Goal: Information Seeking & Learning: Find specific fact

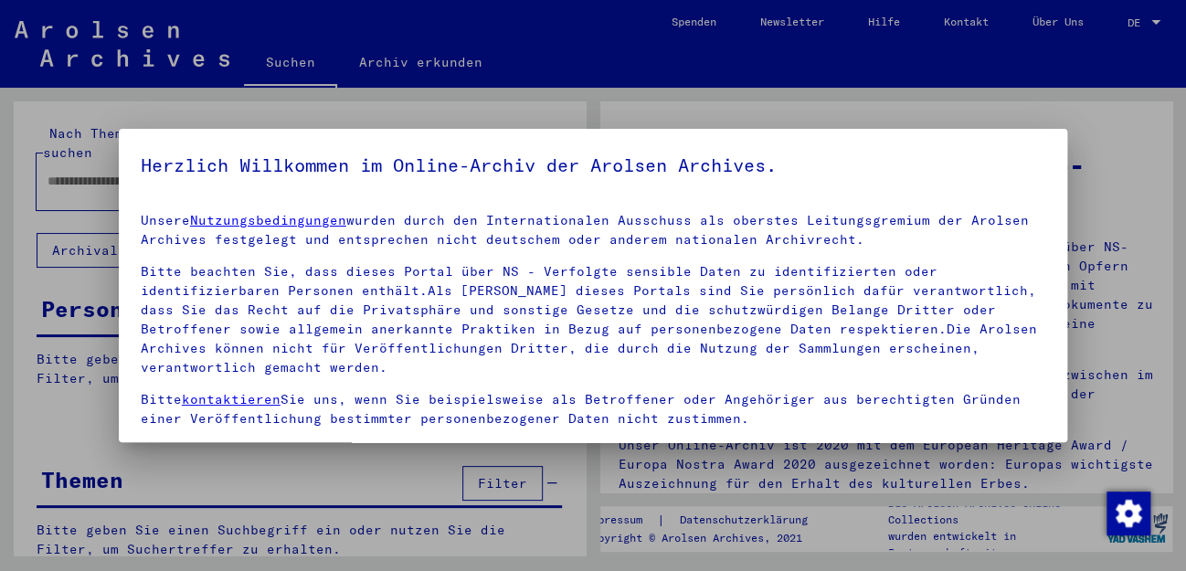
scroll to position [86, 0]
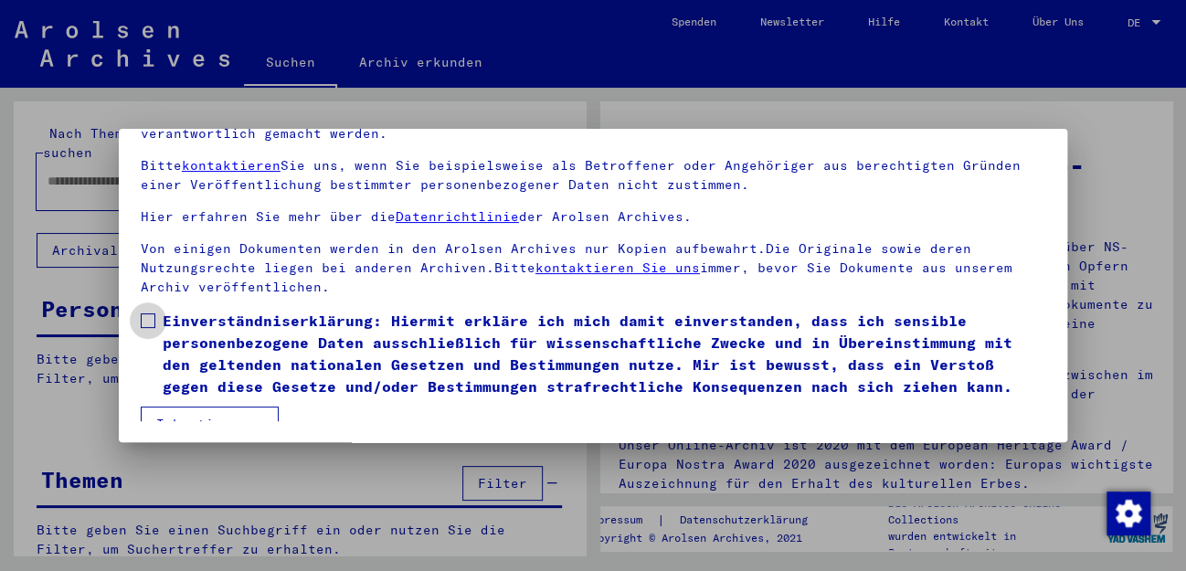
click at [151, 314] on span at bounding box center [148, 321] width 15 height 15
click at [258, 407] on button "Ich stimme zu" at bounding box center [210, 424] width 138 height 35
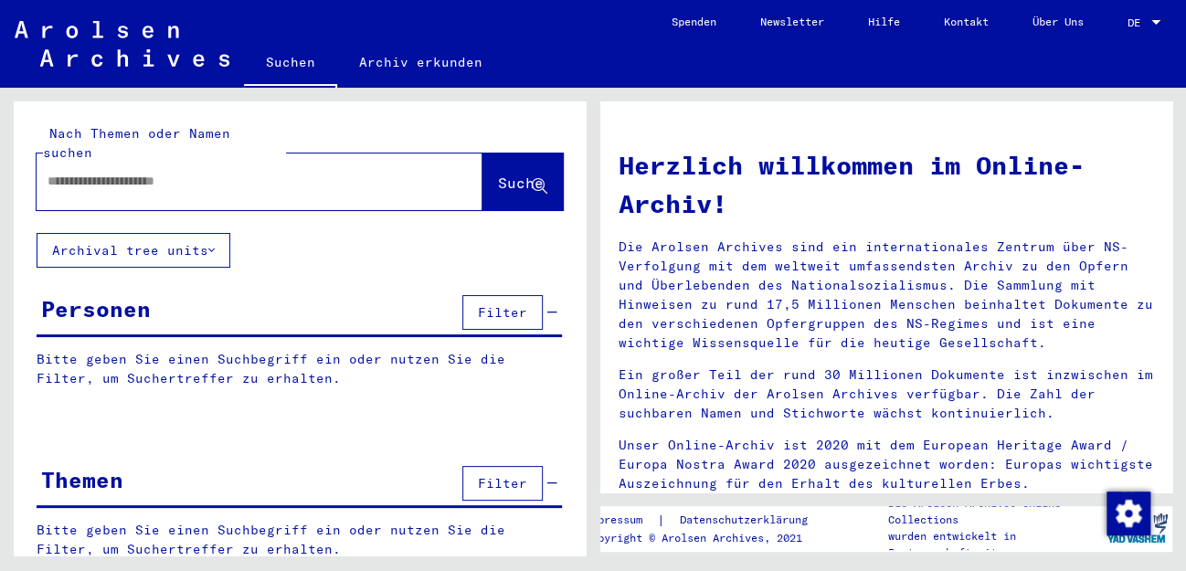
click at [213, 172] on input "text" at bounding box center [238, 181] width 380 height 19
click at [483, 154] on button "Suche" at bounding box center [523, 182] width 80 height 57
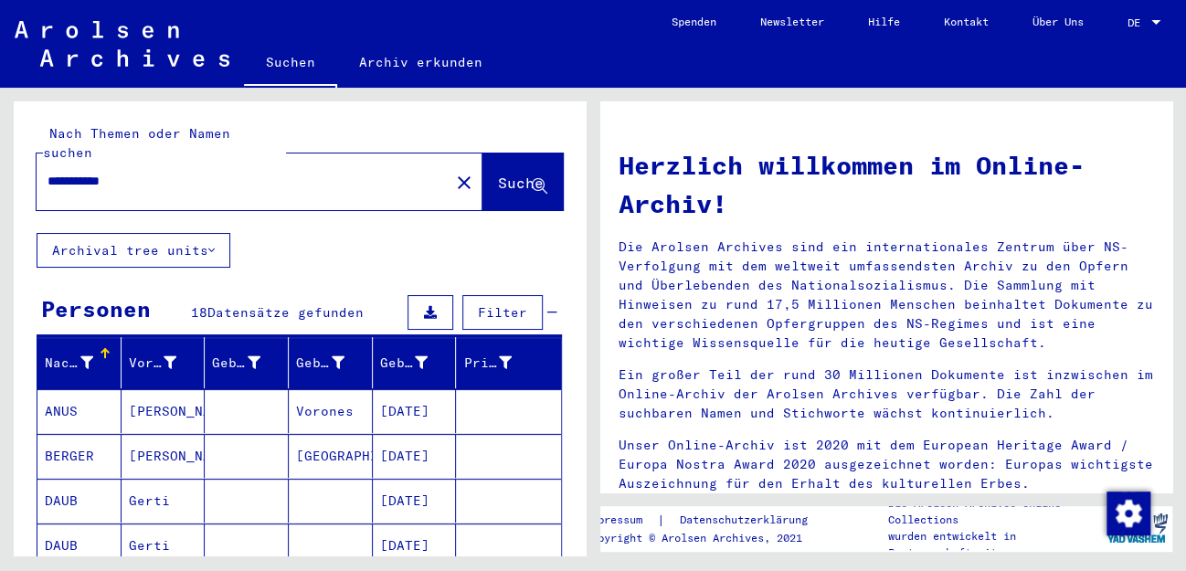
click at [492, 154] on button "Suche" at bounding box center [523, 182] width 80 height 57
click at [349, 218] on div "**********" at bounding box center [300, 572] width 572 height 942
drag, startPoint x: 83, startPoint y: 159, endPoint x: 40, endPoint y: 160, distance: 43.0
click at [48, 172] on input "**********" at bounding box center [238, 181] width 380 height 19
click at [483, 155] on button "Suche" at bounding box center [523, 182] width 80 height 57
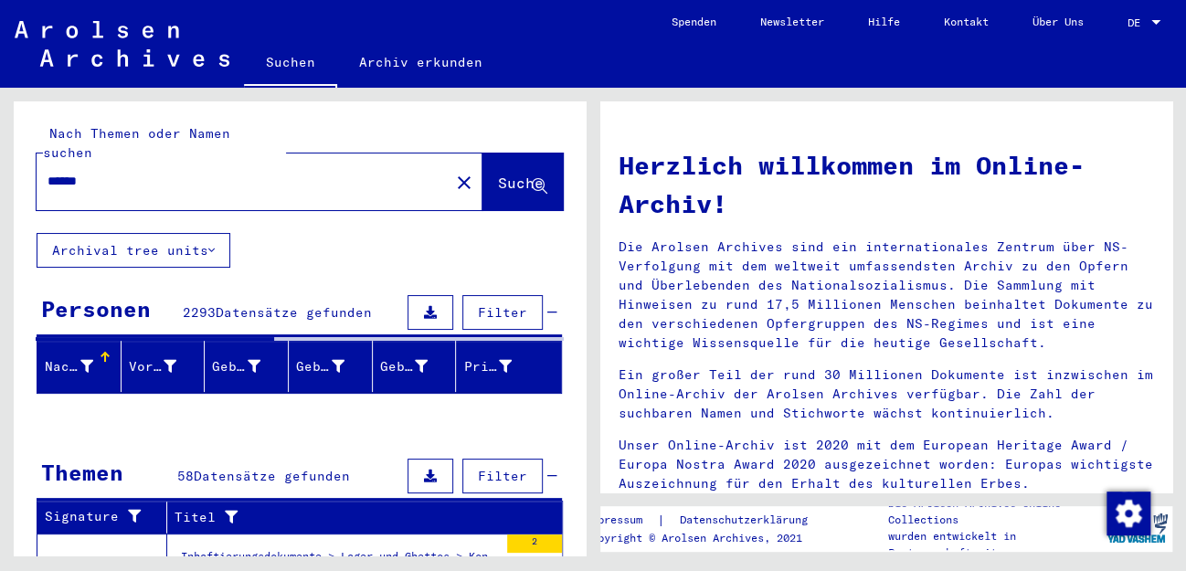
click at [332, 172] on input "******" at bounding box center [238, 181] width 380 height 19
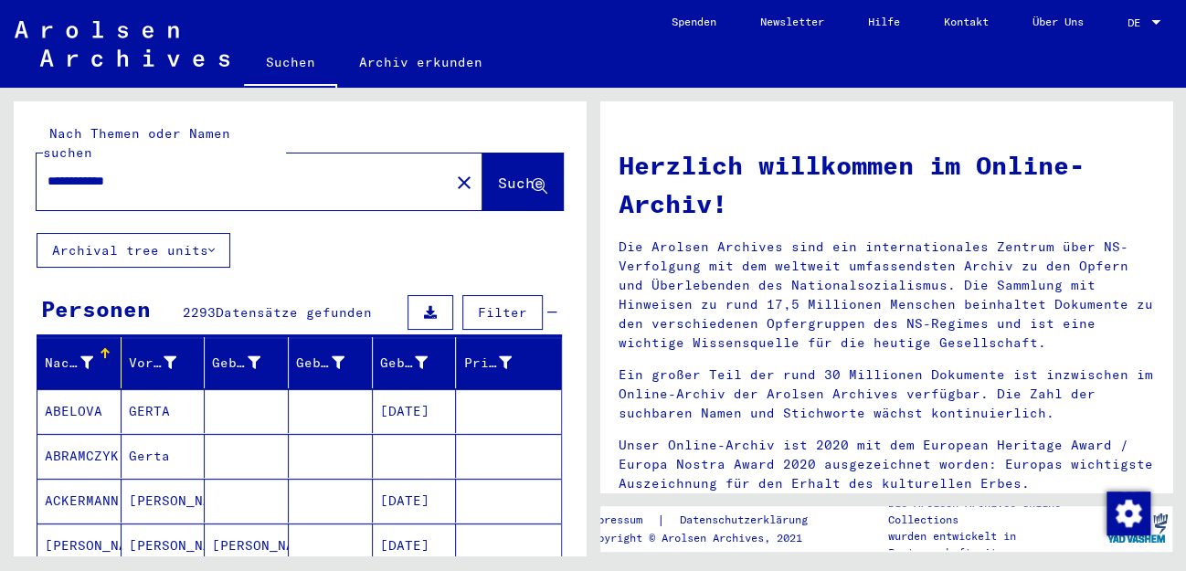
type input "**********"
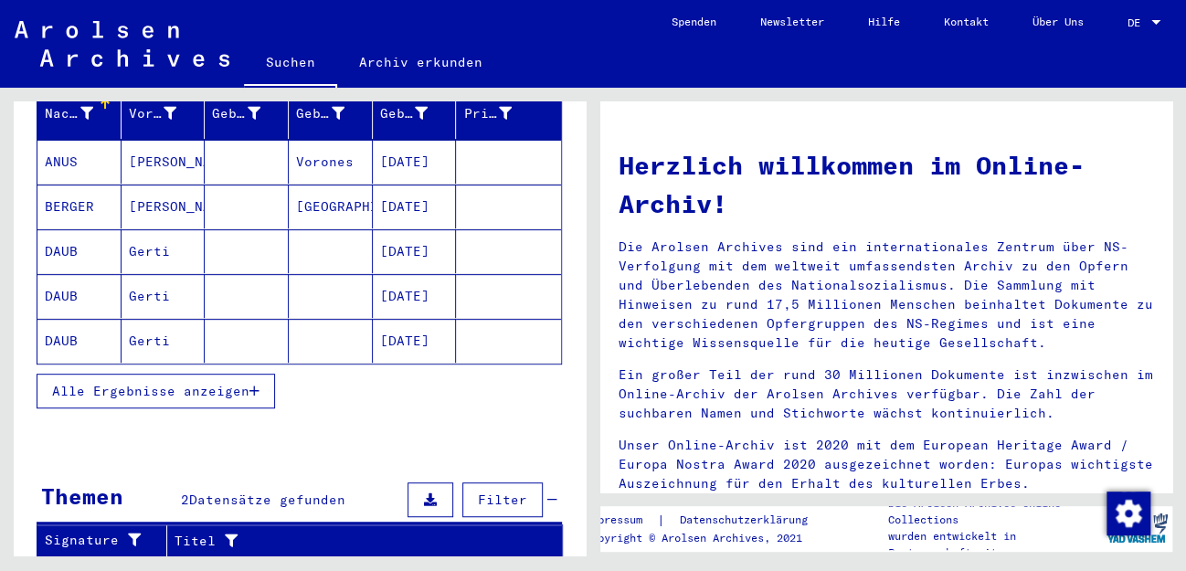
scroll to position [303, 0]
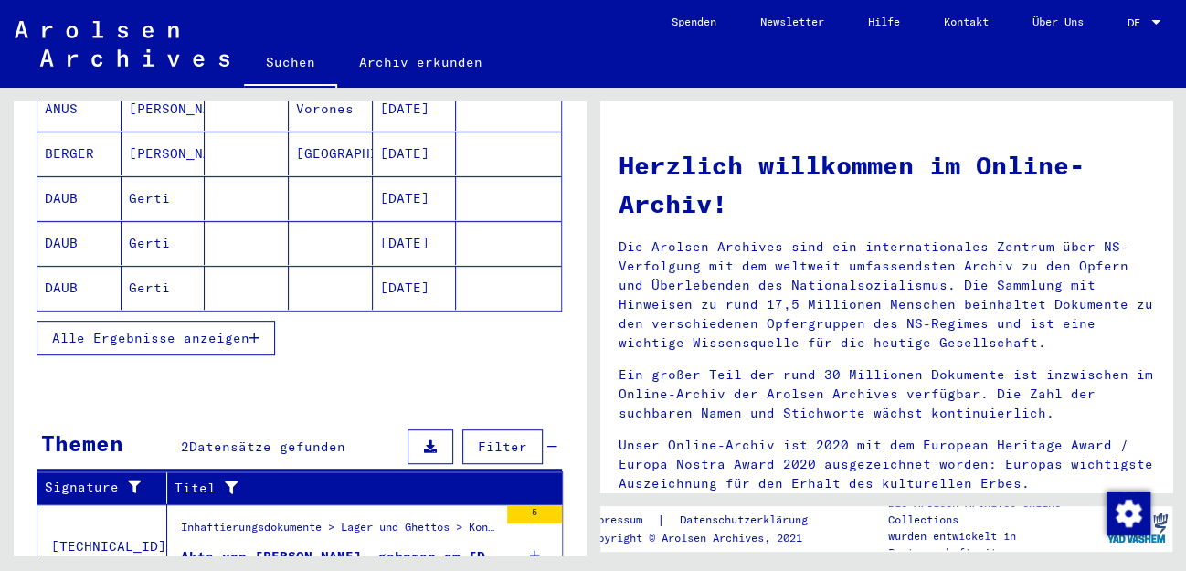
click at [122, 330] on span "Alle Ergebnisse anzeigen" at bounding box center [150, 338] width 197 height 16
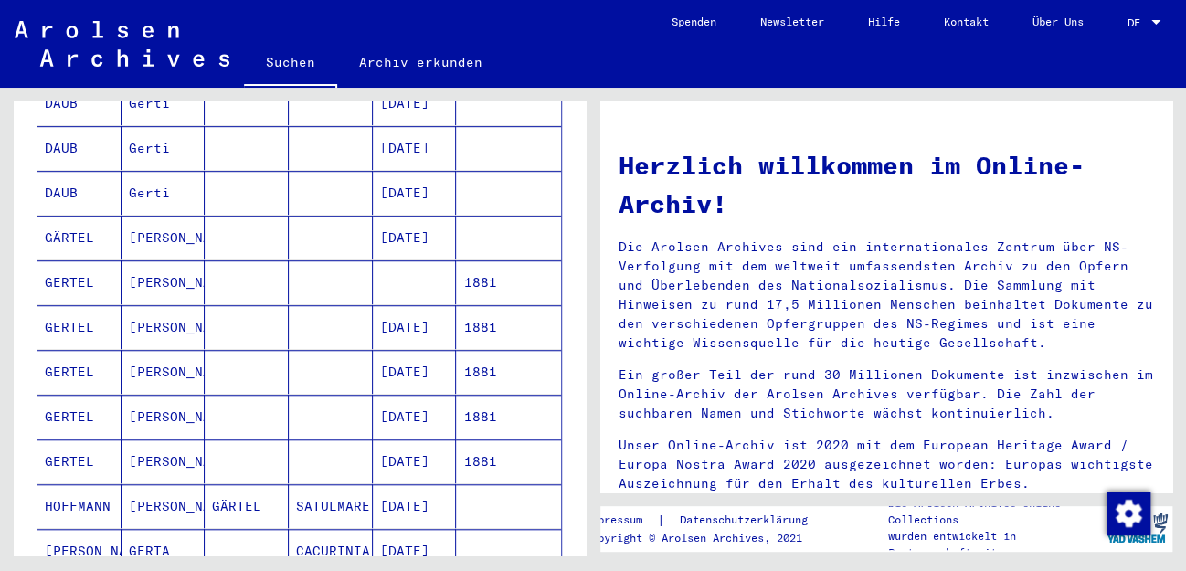
scroll to position [505, 0]
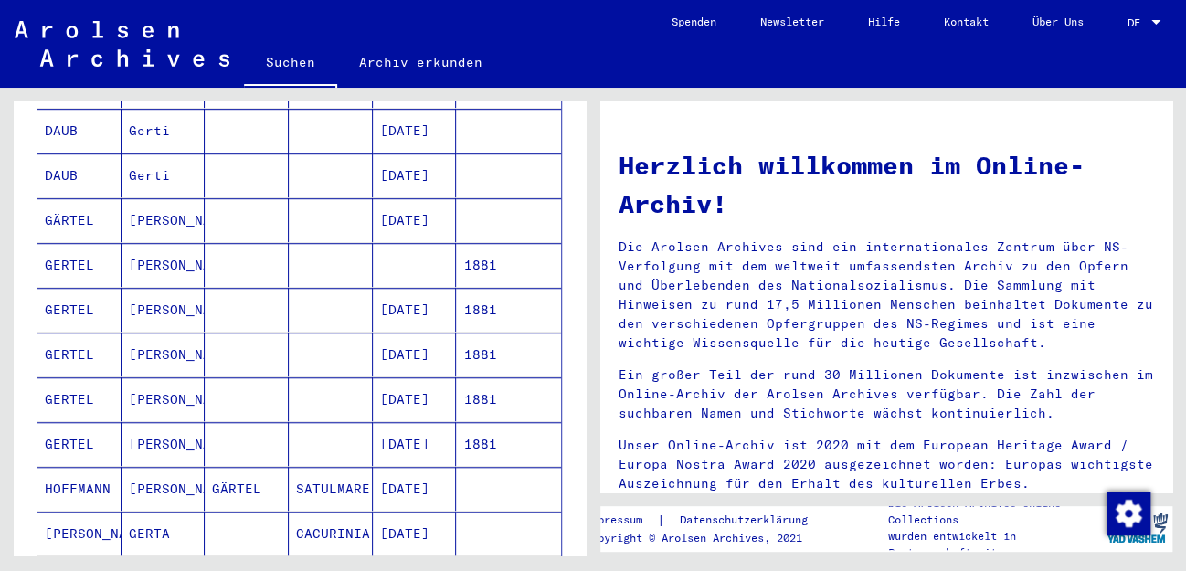
click at [416, 288] on mat-cell "[DATE]" at bounding box center [415, 310] width 84 height 44
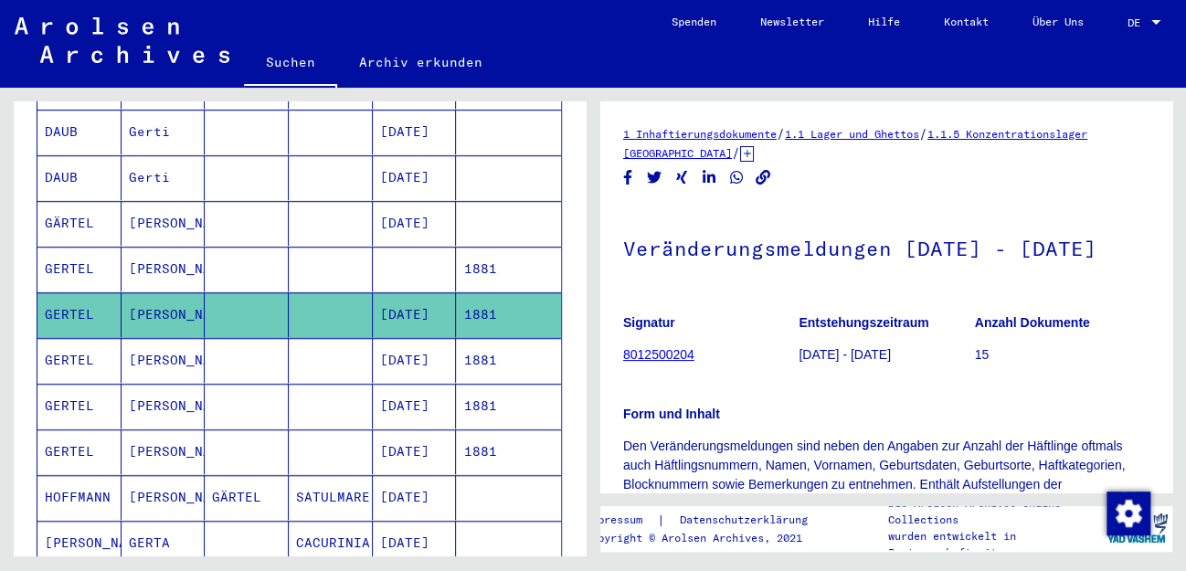
click at [396, 338] on mat-cell "[DATE]" at bounding box center [415, 360] width 84 height 45
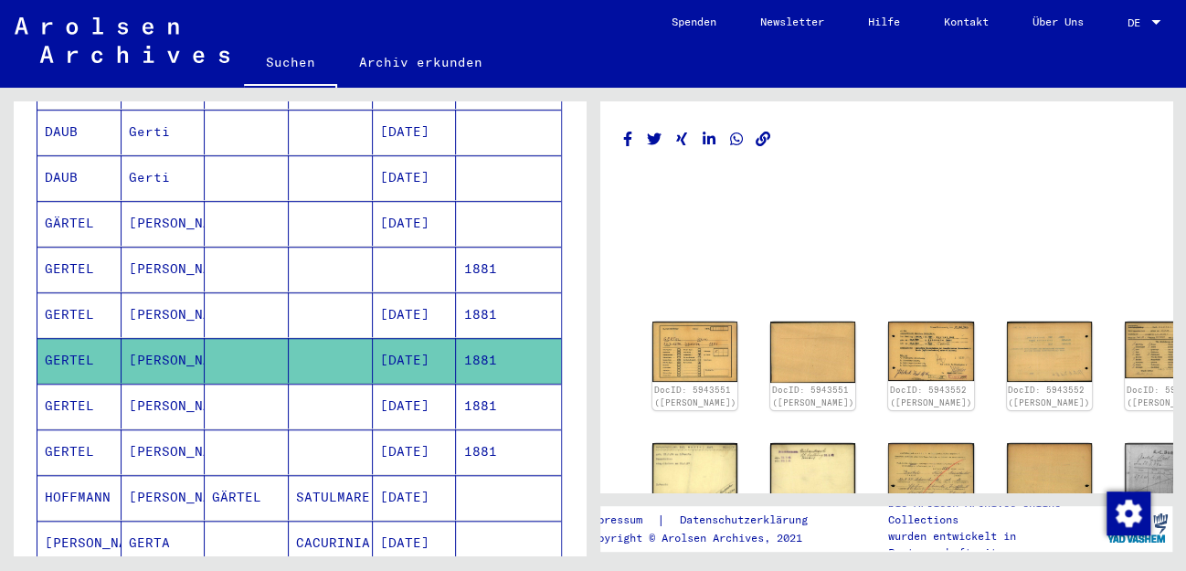
click at [413, 293] on mat-cell "[DATE]" at bounding box center [415, 315] width 84 height 45
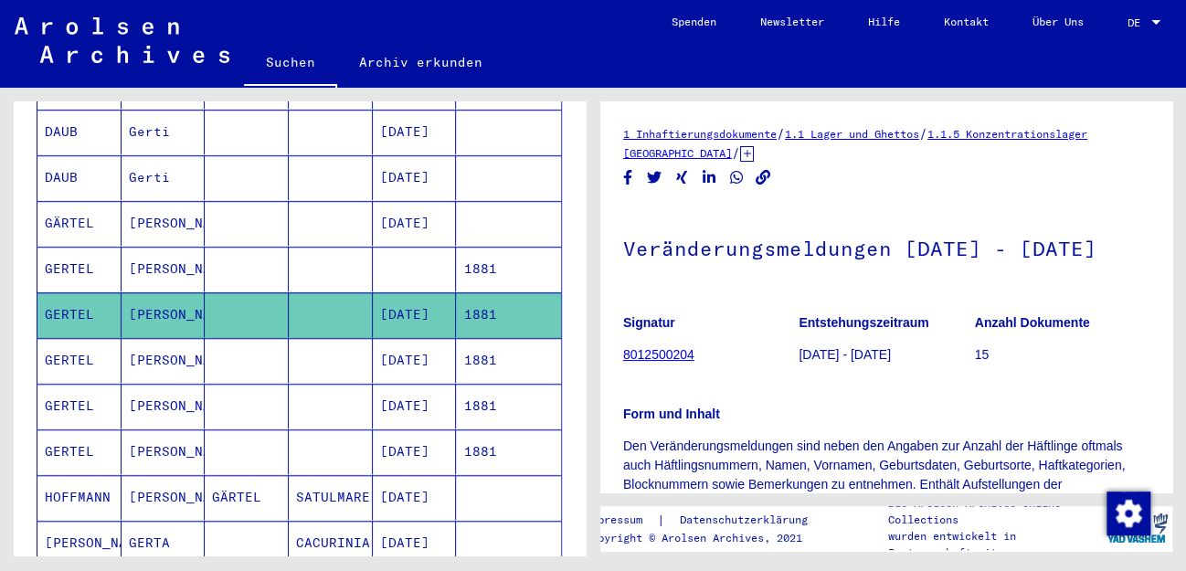
drag, startPoint x: 721, startPoint y: 384, endPoint x: 595, endPoint y: 379, distance: 126.2
click at [623, 379] on mat-grid-tile "Signatur 8012500204" at bounding box center [710, 342] width 175 height 82
click at [738, 367] on figure "Signatur 8012500204" at bounding box center [710, 342] width 175 height 82
click at [680, 362] on link "8012500204" at bounding box center [658, 354] width 71 height 15
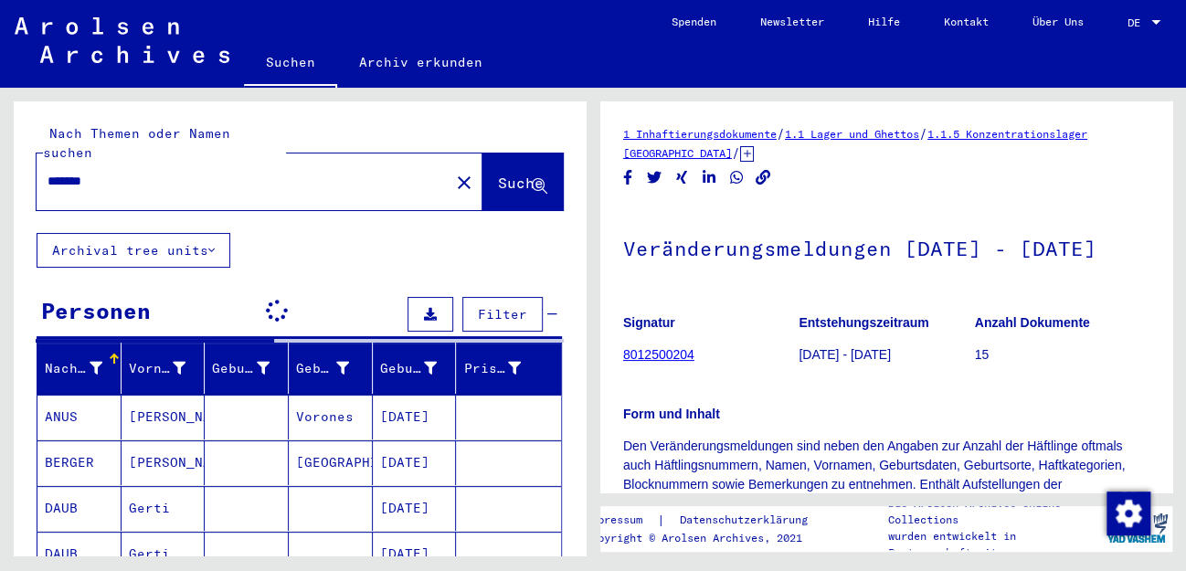
click at [750, 383] on figure "Signatur 8012500204" at bounding box center [710, 342] width 175 height 82
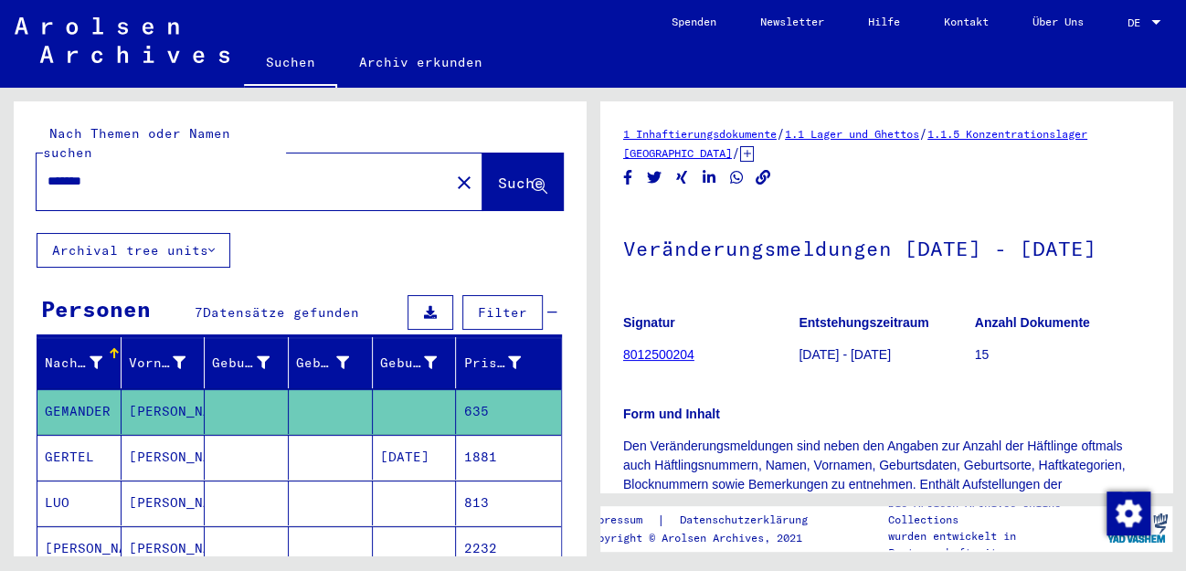
drag, startPoint x: 714, startPoint y: 386, endPoint x: 625, endPoint y: 391, distance: 88.8
click at [625, 383] on figure "Signatur 8012500204" at bounding box center [710, 342] width 175 height 82
copy link "8012500204"
click at [818, 287] on h1 "Veränderungsmeldungen [DATE] - [DATE]" at bounding box center [886, 247] width 527 height 80
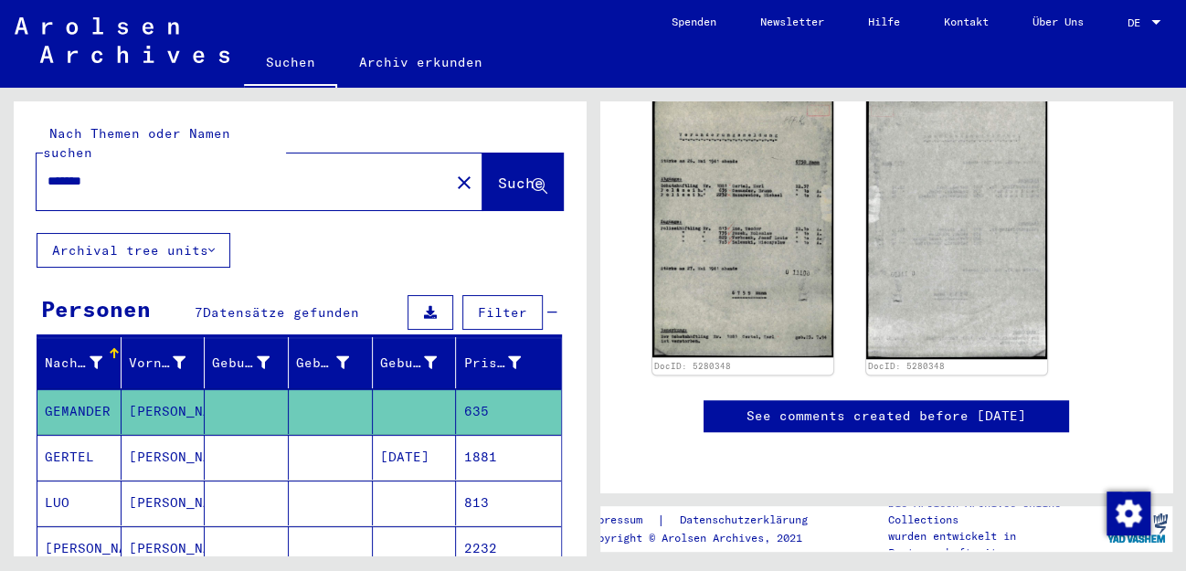
scroll to position [505, 0]
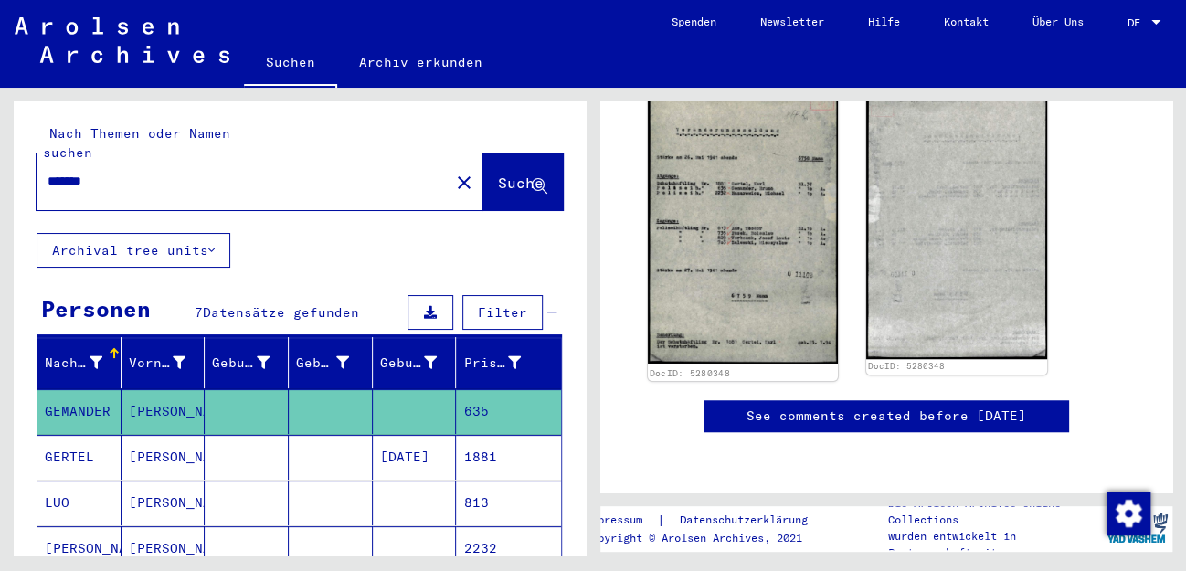
click at [742, 261] on img at bounding box center [743, 227] width 190 height 276
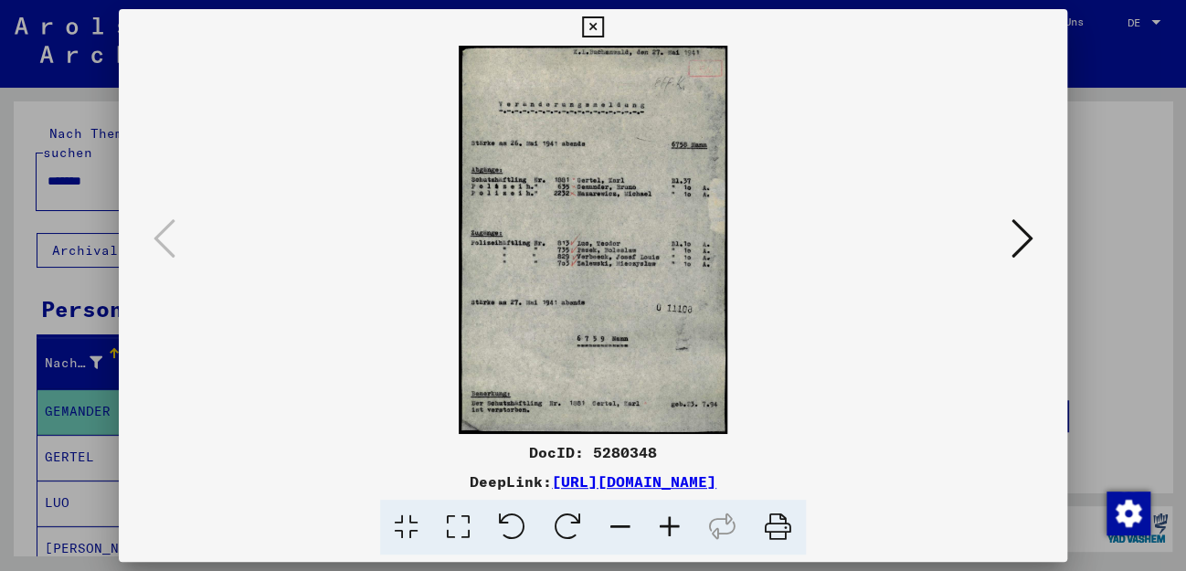
click at [673, 518] on icon at bounding box center [669, 528] width 49 height 56
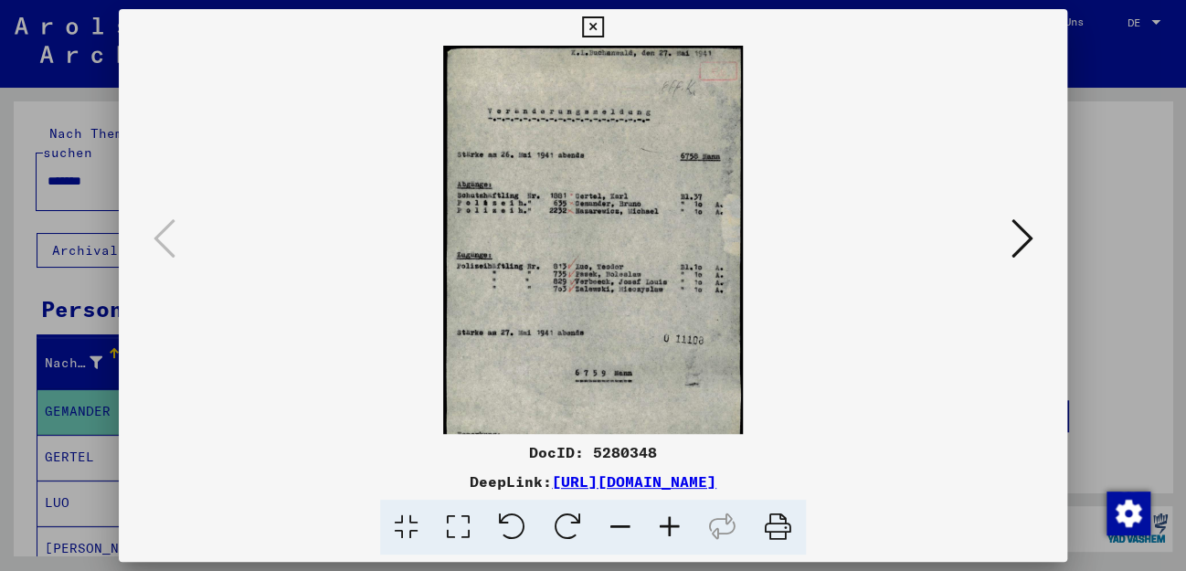
click at [673, 518] on icon at bounding box center [669, 528] width 49 height 56
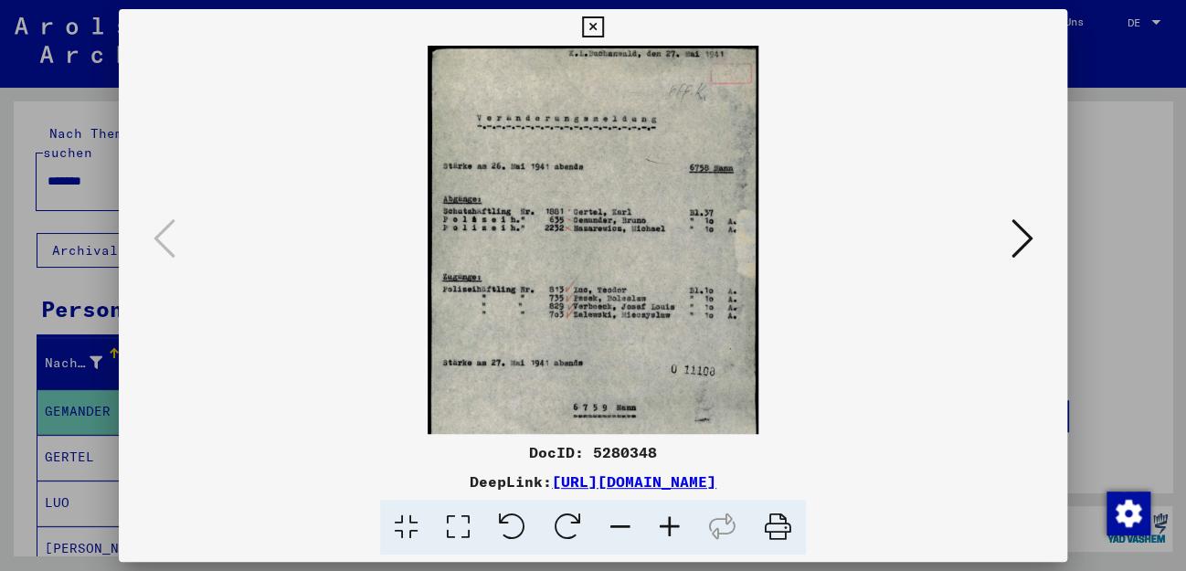
click at [673, 518] on icon at bounding box center [669, 528] width 49 height 56
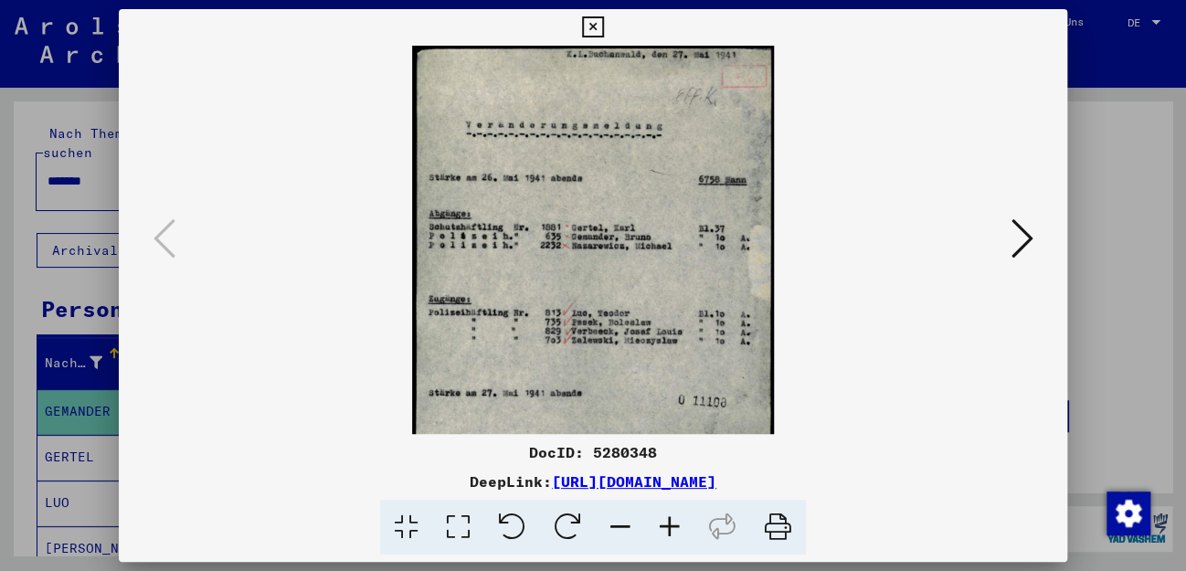
click at [673, 518] on icon at bounding box center [669, 528] width 49 height 56
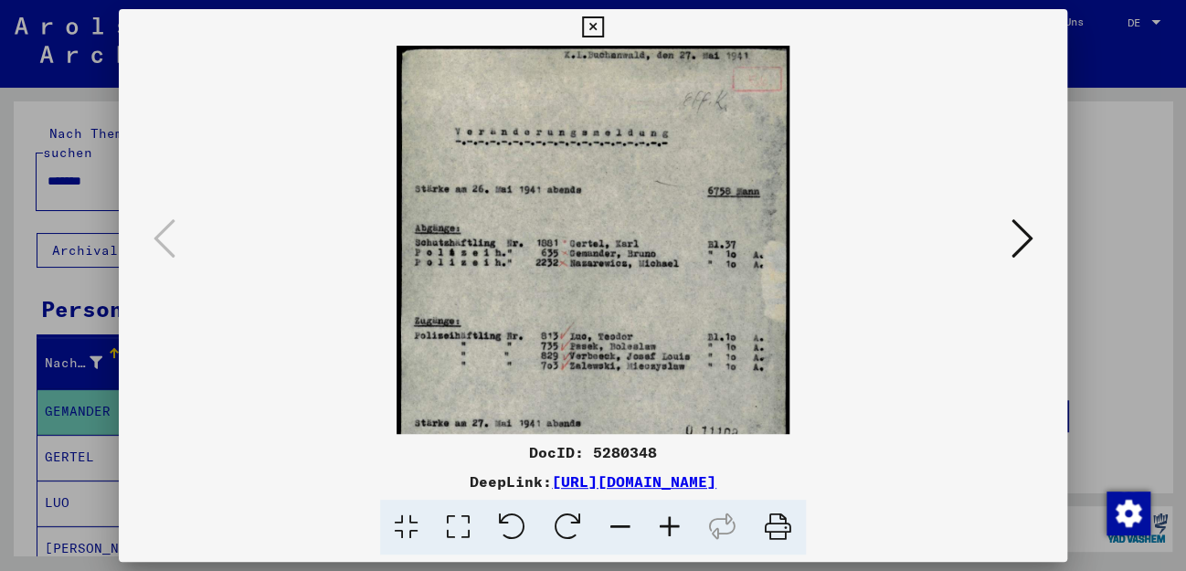
click at [674, 518] on icon at bounding box center [669, 528] width 49 height 56
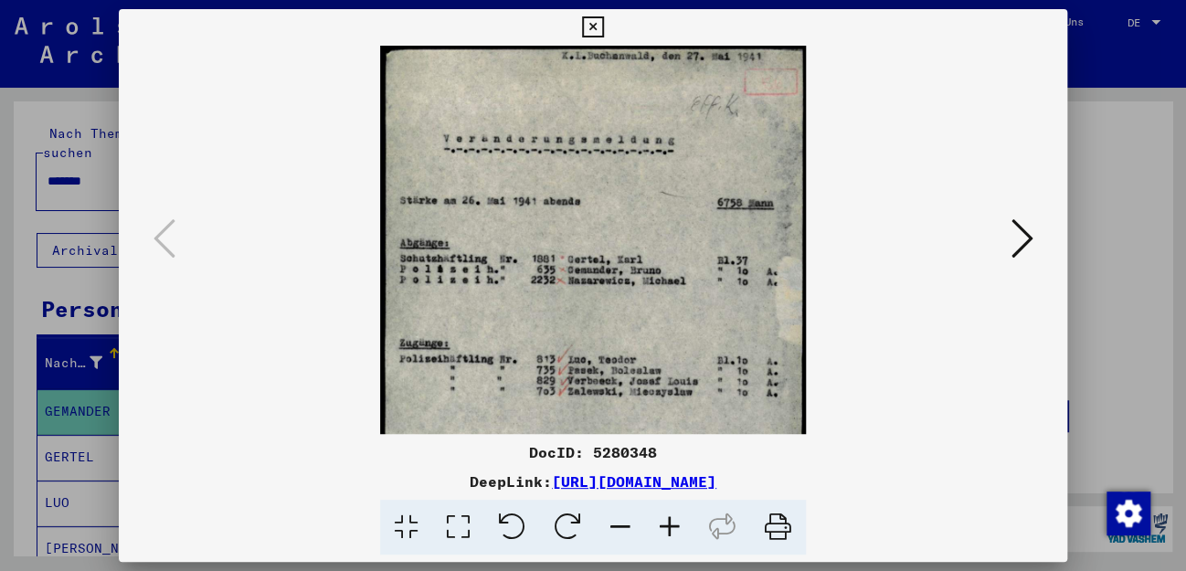
click at [674, 518] on icon at bounding box center [669, 528] width 49 height 56
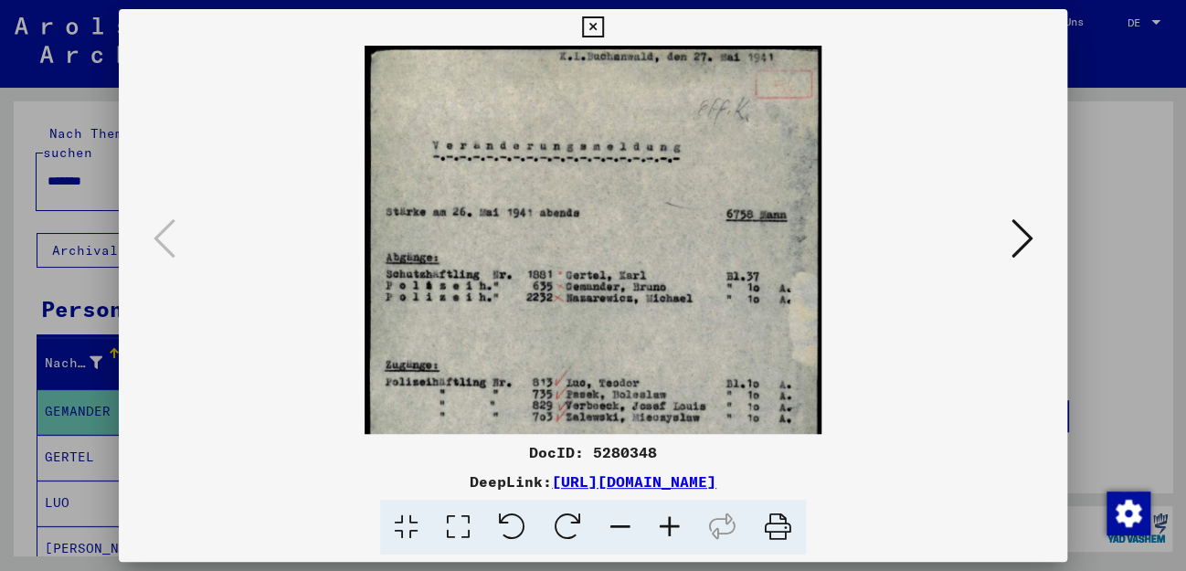
click at [674, 518] on icon at bounding box center [669, 528] width 49 height 56
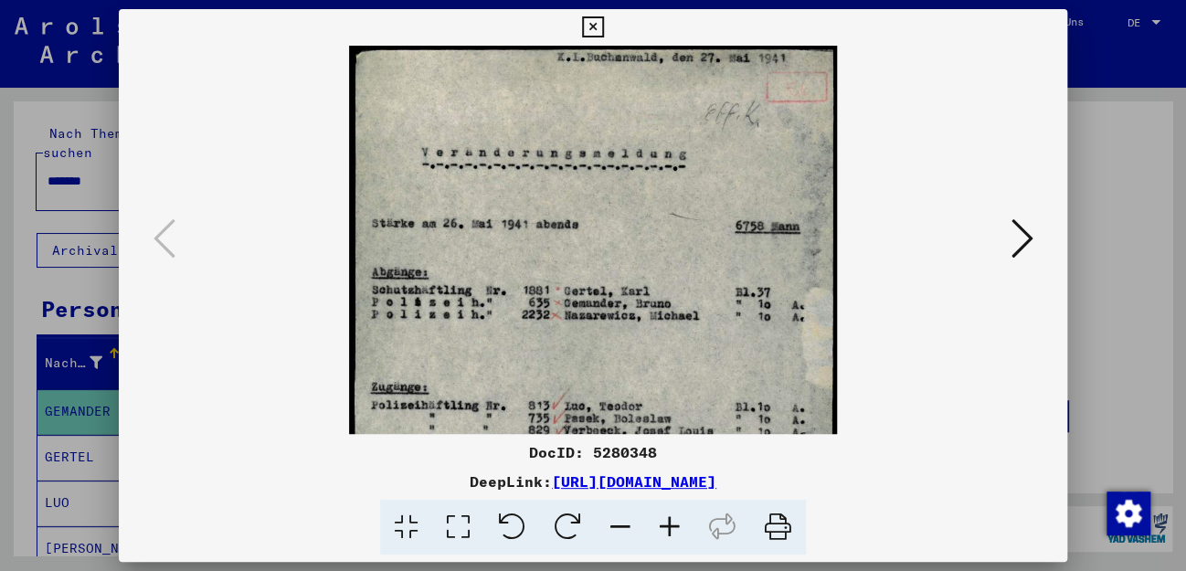
drag, startPoint x: 606, startPoint y: 293, endPoint x: 616, endPoint y: 346, distance: 53.1
click at [616, 346] on img at bounding box center [593, 400] width 488 height 708
click at [916, 392] on viewer-one-image at bounding box center [593, 240] width 825 height 388
click at [559, 320] on img at bounding box center [593, 400] width 488 height 708
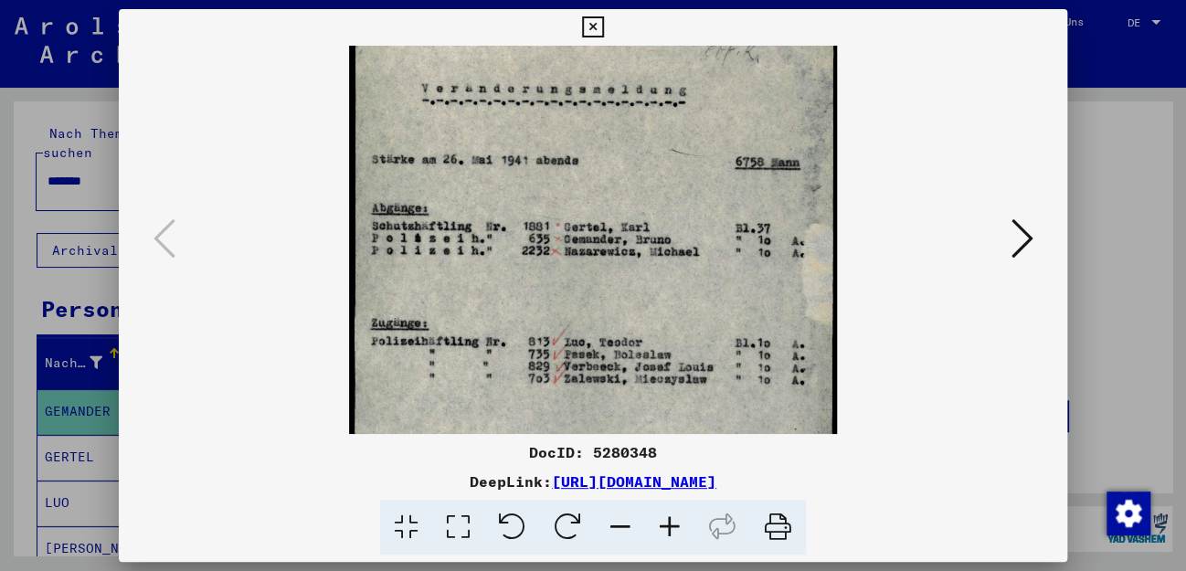
scroll to position [101, 0]
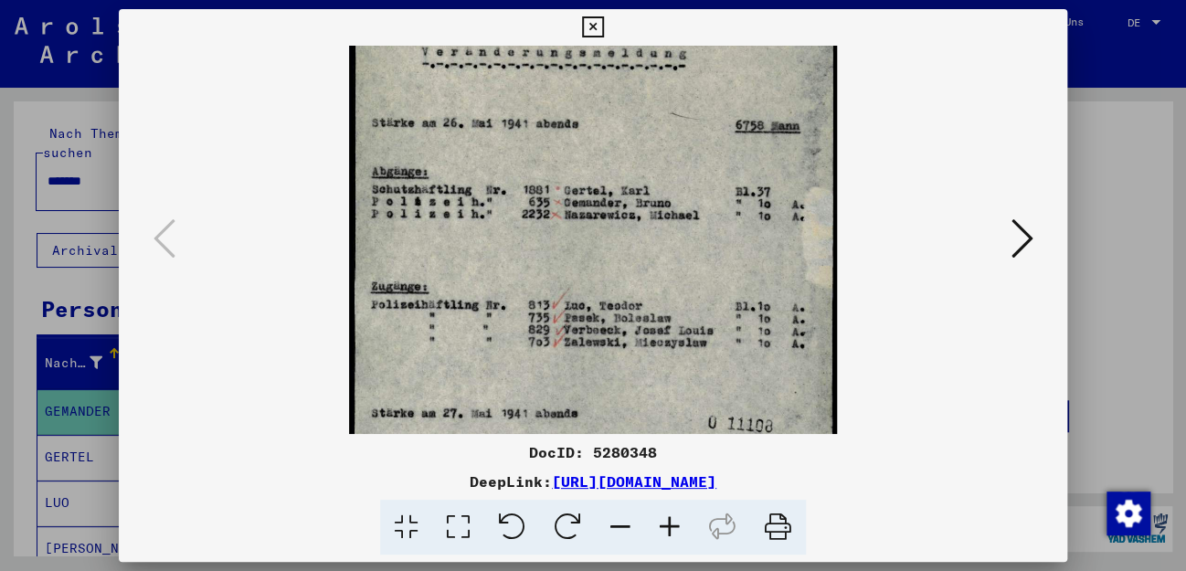
drag, startPoint x: 556, startPoint y: 361, endPoint x: 565, endPoint y: 261, distance: 100.1
click at [565, 261] on img at bounding box center [593, 299] width 488 height 708
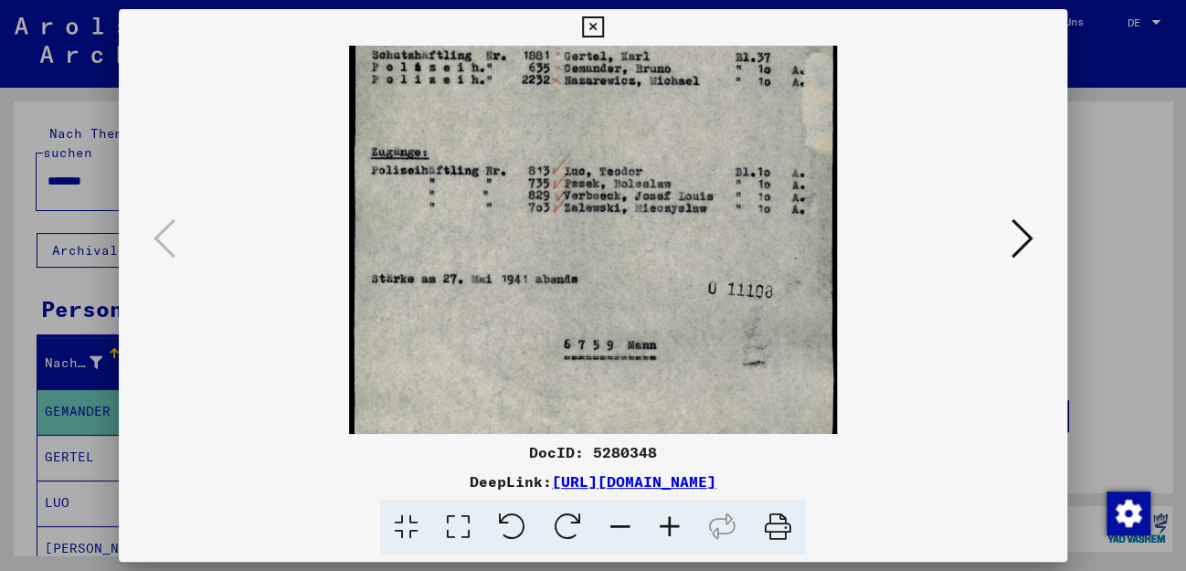
scroll to position [236, 0]
drag, startPoint x: 612, startPoint y: 389, endPoint x: 629, endPoint y: 261, distance: 129.9
click at [629, 261] on img at bounding box center [593, 164] width 488 height 708
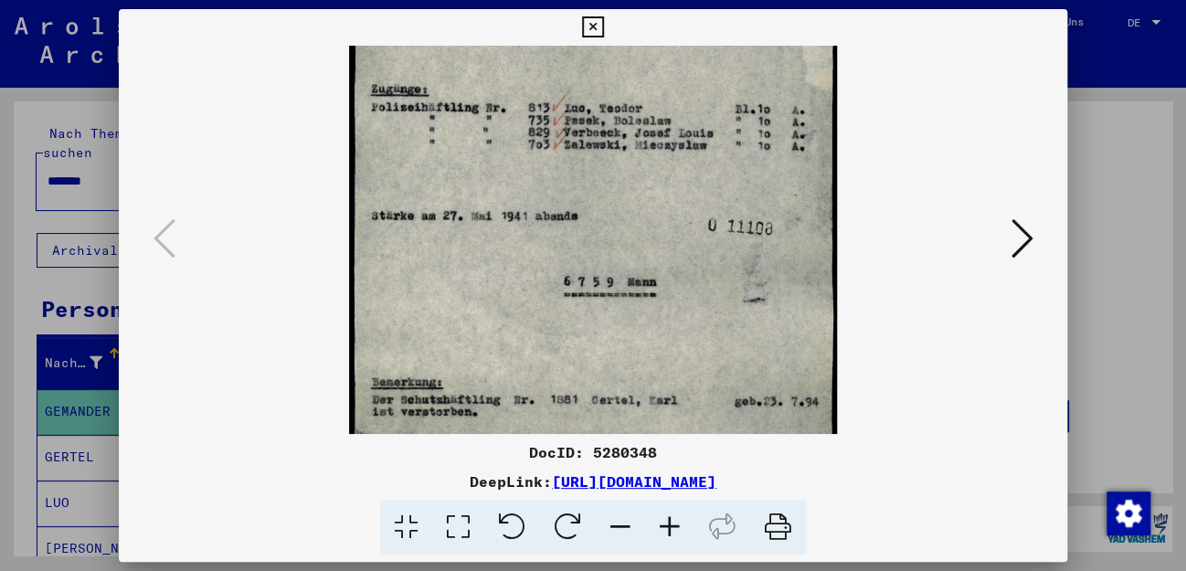
scroll to position [320, 0]
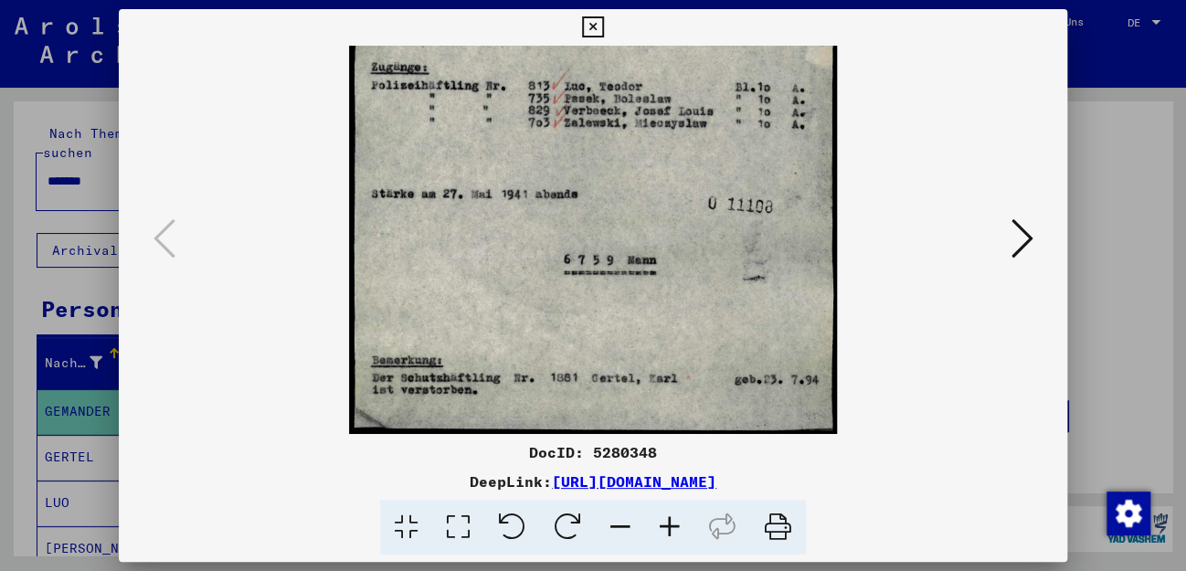
drag, startPoint x: 629, startPoint y: 422, endPoint x: 641, endPoint y: 303, distance: 119.4
click at [641, 303] on img at bounding box center [593, 80] width 488 height 708
click at [522, 375] on img at bounding box center [593, 80] width 488 height 708
click at [1031, 239] on icon at bounding box center [1022, 239] width 22 height 44
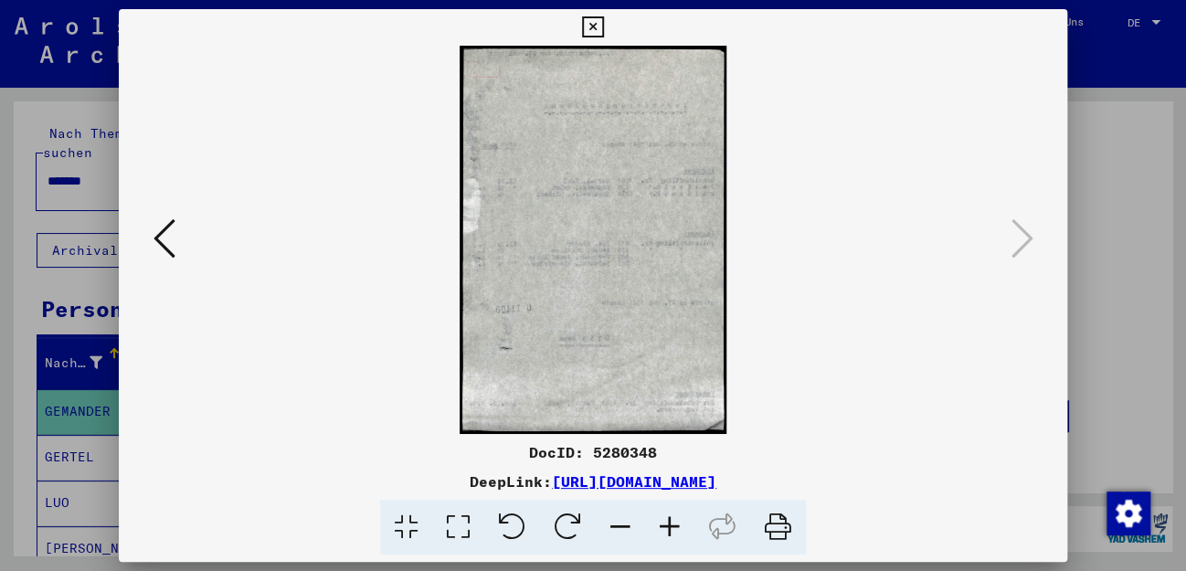
click at [165, 243] on icon at bounding box center [165, 239] width 22 height 44
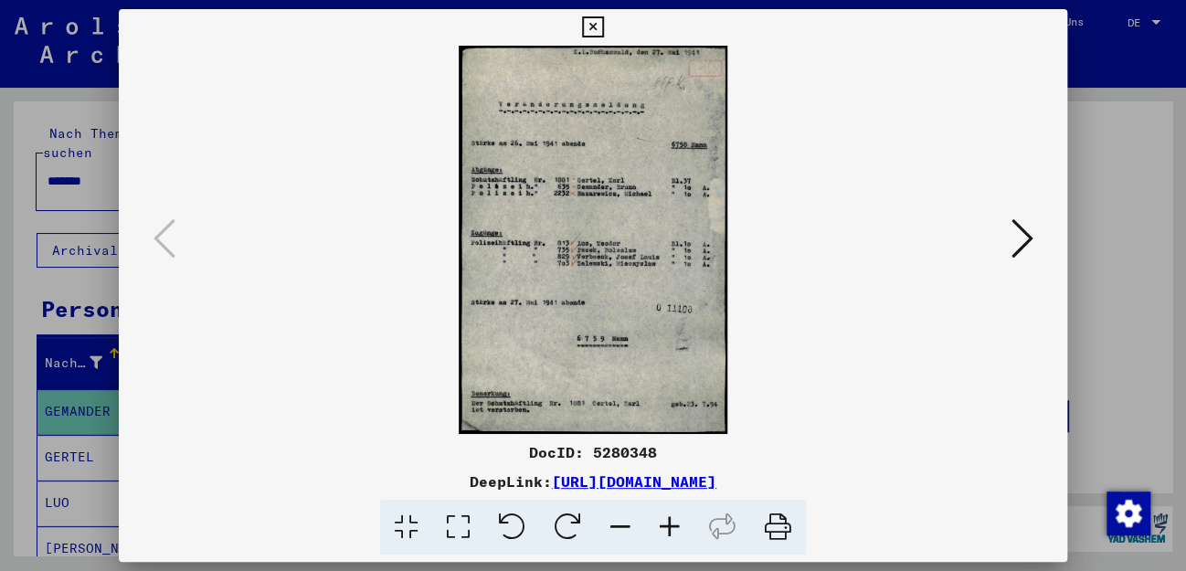
click at [603, 24] on icon at bounding box center [592, 27] width 21 height 22
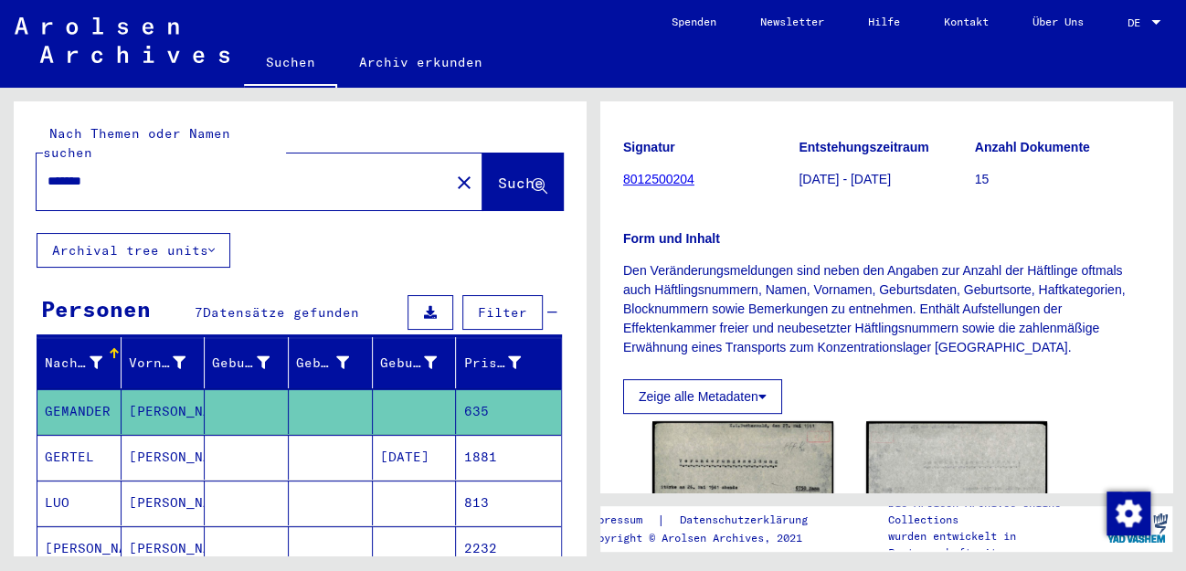
scroll to position [201, 0]
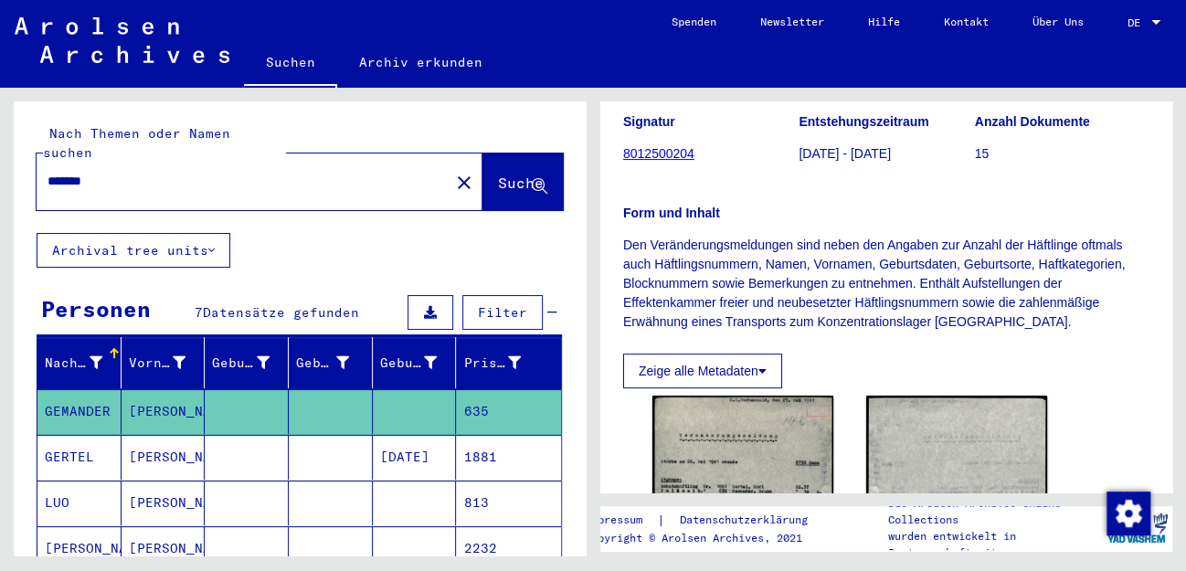
click at [763, 378] on icon at bounding box center [763, 371] width 8 height 13
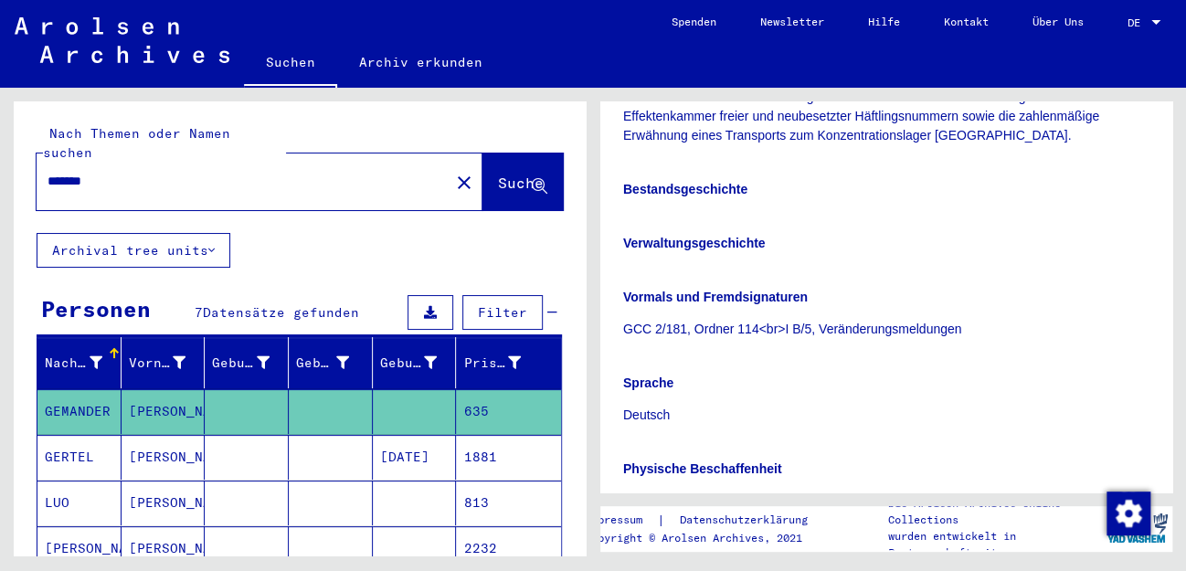
scroll to position [403, 0]
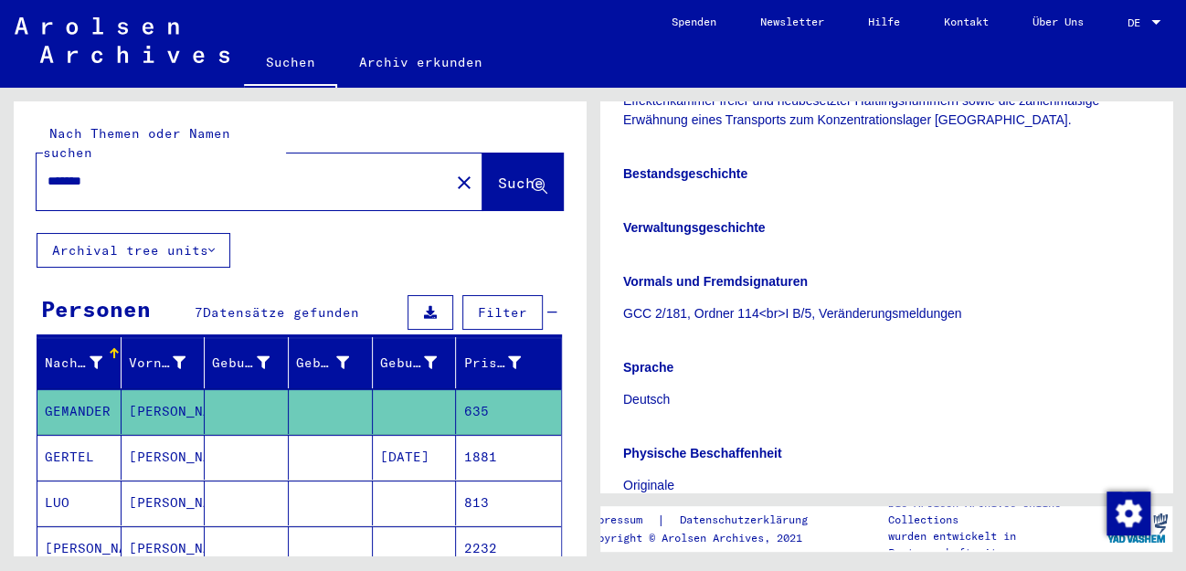
click at [619, 337] on yv-its-full-details "1 Inhaftierungsdokumente / 1.1 Lager und Ghettos / 1.1.5 Konzentrationslager [G…" at bounding box center [887, 461] width 572 height 1481
drag, startPoint x: 620, startPoint y: 345, endPoint x: 970, endPoint y: 346, distance: 350.1
click at [970, 346] on yv-its-full-details "1 Inhaftierungsdokumente / 1.1 Lager und Ghettos / 1.1.5 Konzentrationslager [G…" at bounding box center [887, 461] width 572 height 1481
copy p "GCC 2/181, Ordner 114<br>I B/5, Veränderungsmeldungen"
click at [636, 447] on div "Bestandsgeschichte Verwaltungsgeschichte Vormals und Fremdsignaturen GCC 2/181,…" at bounding box center [886, 481] width 527 height 677
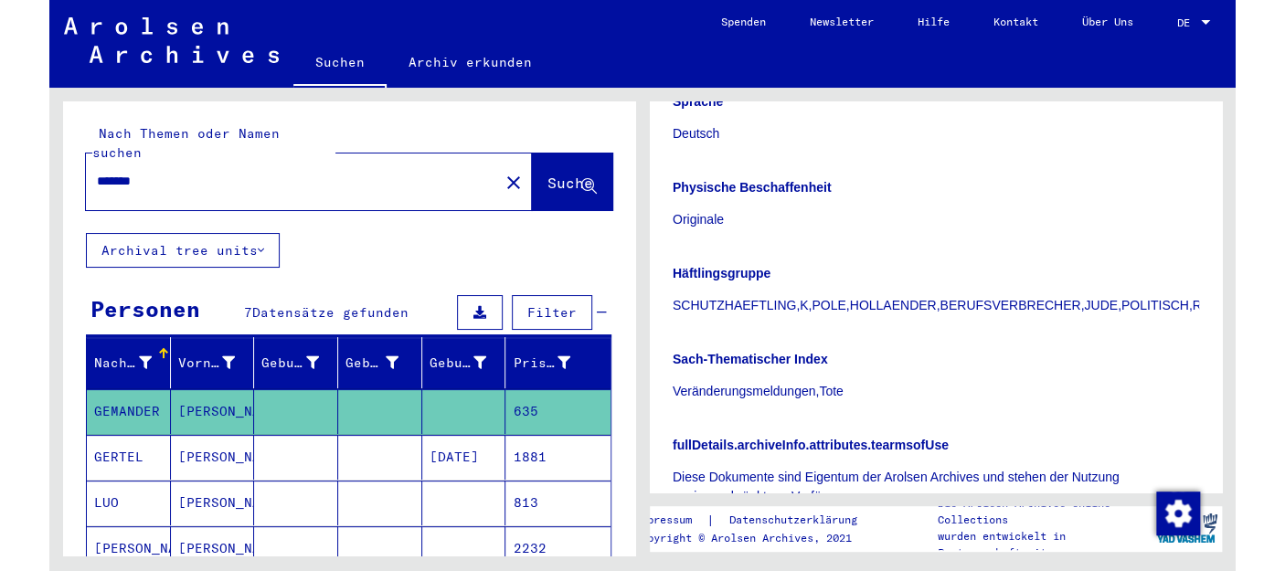
scroll to position [706, 0]
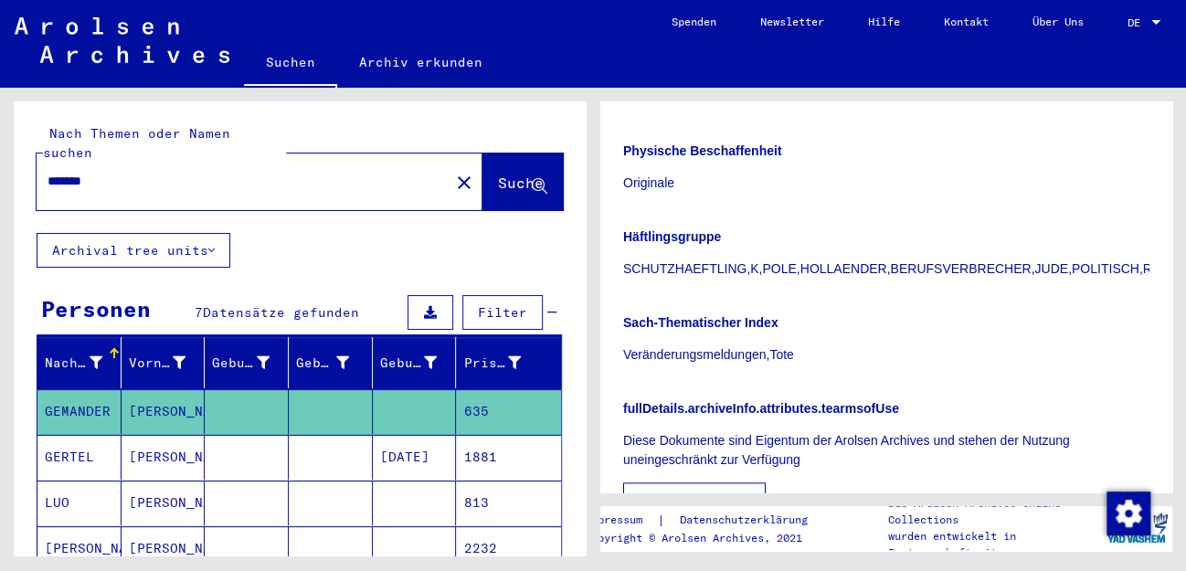
click at [690, 329] on div "Sach-Thematischer Index Veränderungsmeldungen,Tote" at bounding box center [886, 328] width 527 height 73
click at [845, 279] on p "SCHUTZHAEFTLING,K,POLE,HOLLAENDER,BERUFSVERBRECHER,JUDE,POLITISCH,RUECKFAELLIG,…" at bounding box center [886, 269] width 527 height 19
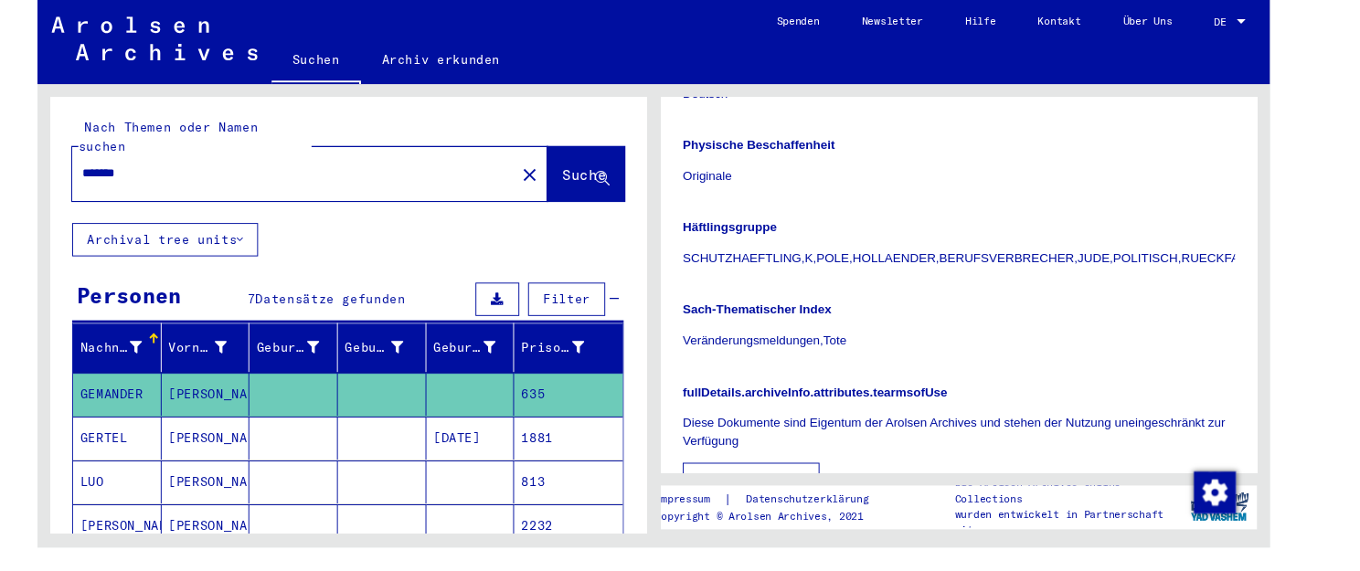
scroll to position [676, 0]
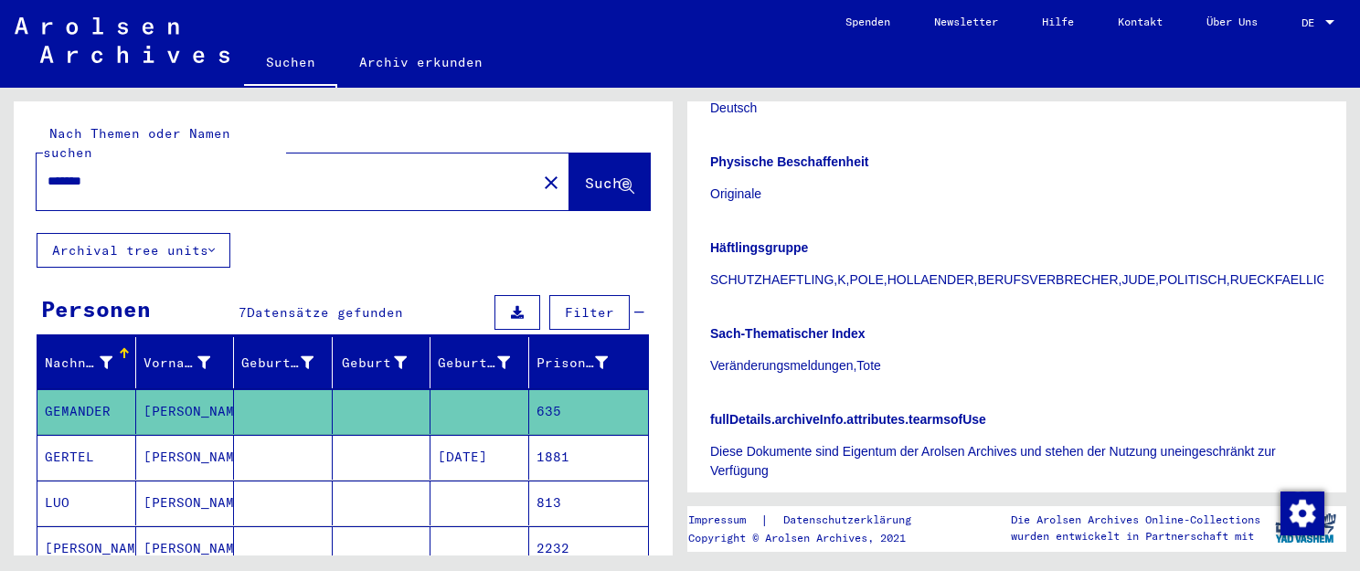
drag, startPoint x: 915, startPoint y: 378, endPoint x: 846, endPoint y: 376, distance: 69.5
click at [846, 376] on p "Veränderungsmeldungen,Tote" at bounding box center [1016, 365] width 613 height 19
click at [977, 376] on p "Veränderungsmeldungen,Tote" at bounding box center [1016, 365] width 613 height 19
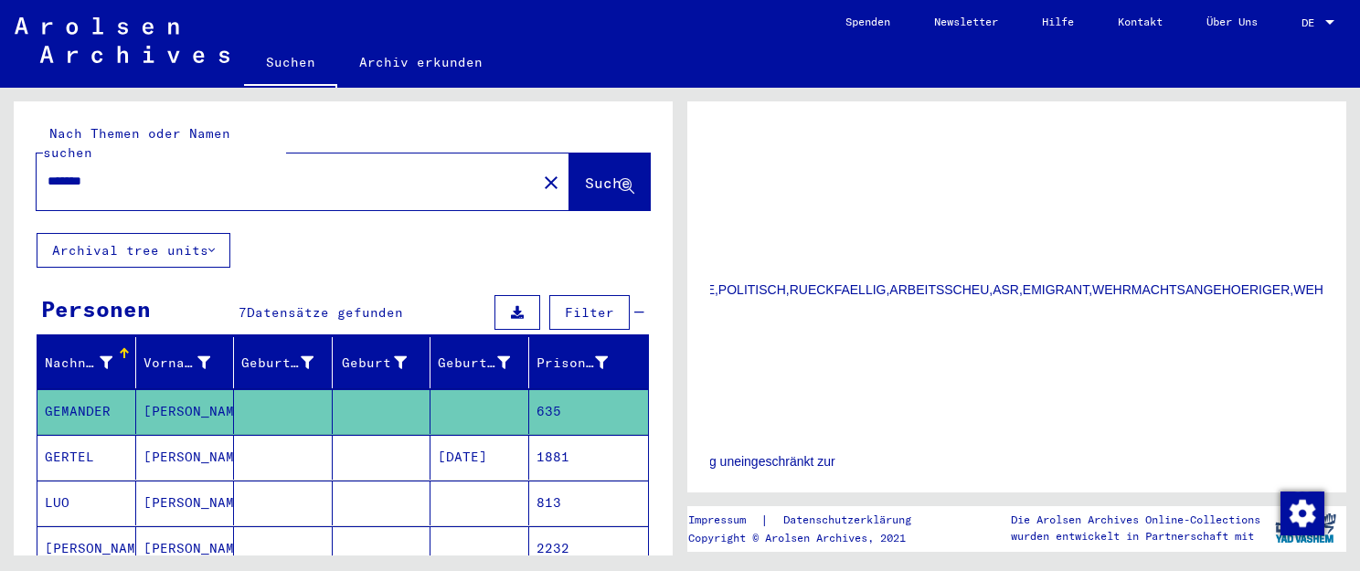
scroll to position [0, 508]
drag, startPoint x: 711, startPoint y: 276, endPoint x: 1344, endPoint y: 310, distance: 633.4
click at [1178, 343] on div "Bestandsgeschichte Verwaltungsgeschichte Vormals und Fremdsignaturen GCC 2/181,…" at bounding box center [1016, 199] width 613 height 677
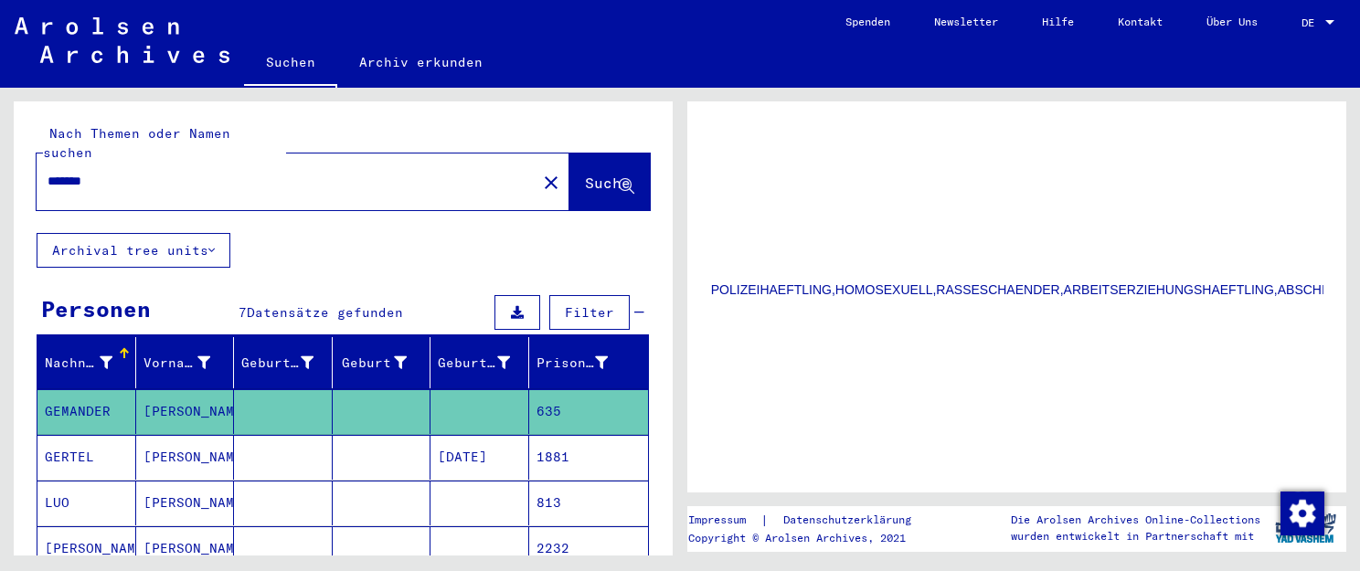
click at [1076, 348] on div "Bestandsgeschichte Verwaltungsgeschichte Vormals und Fremdsignaturen GCC 2/181,…" at bounding box center [1016, 199] width 613 height 677
click at [327, 232] on div "Nach Themen oder Namen suchen ******* close Suche Archival tree units Personen …" at bounding box center [343, 532] width 659 height 863
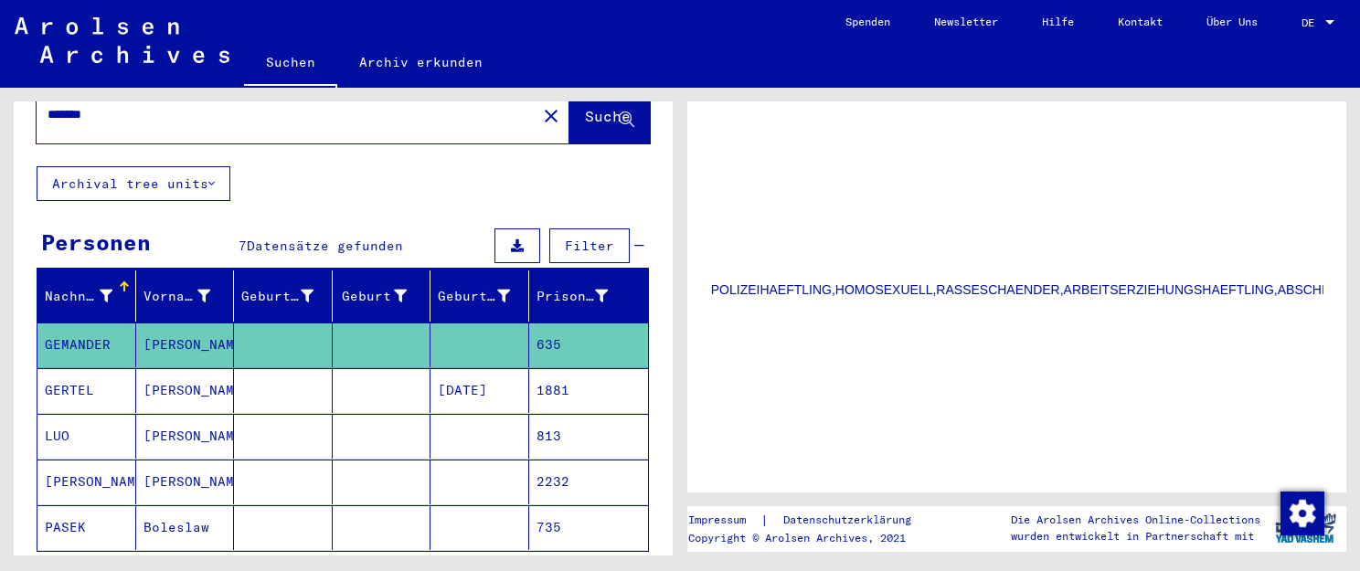
scroll to position [66, 0]
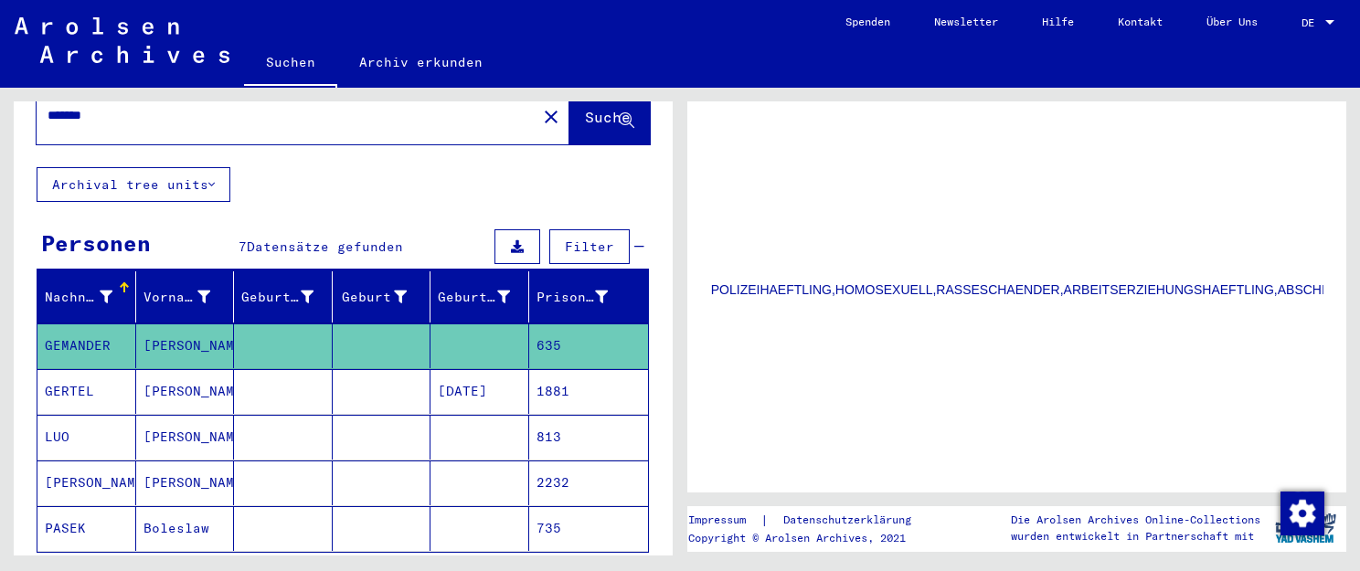
click at [449, 369] on mat-cell "[DATE]" at bounding box center [480, 391] width 99 height 45
type input "**********"
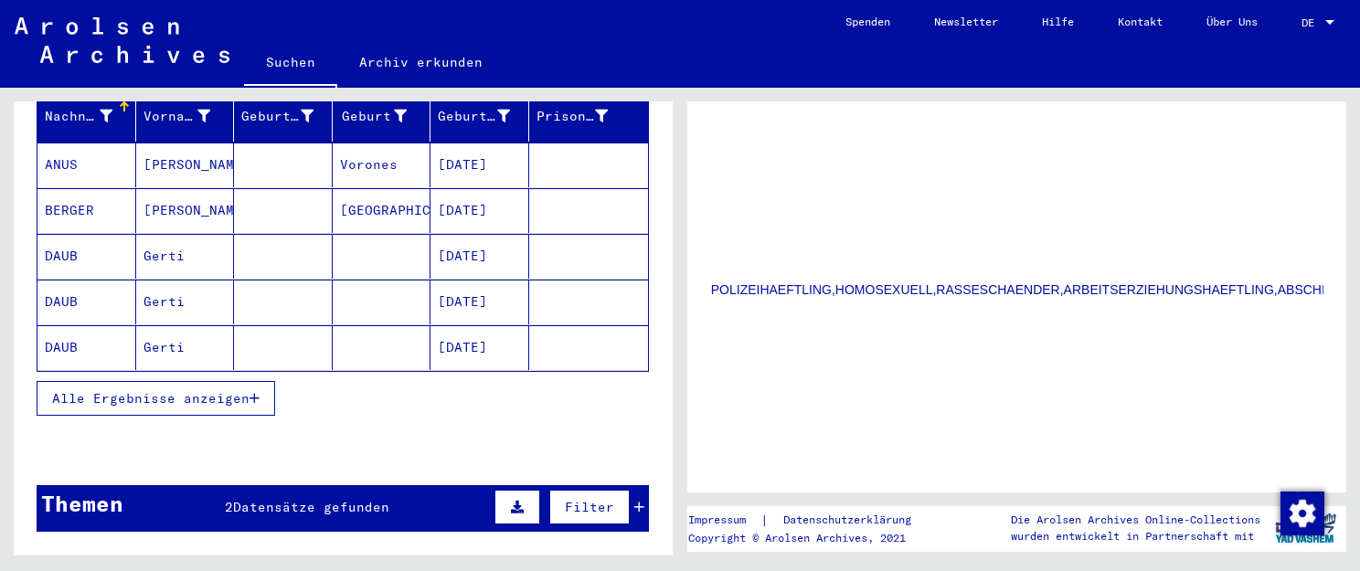
scroll to position [303, 0]
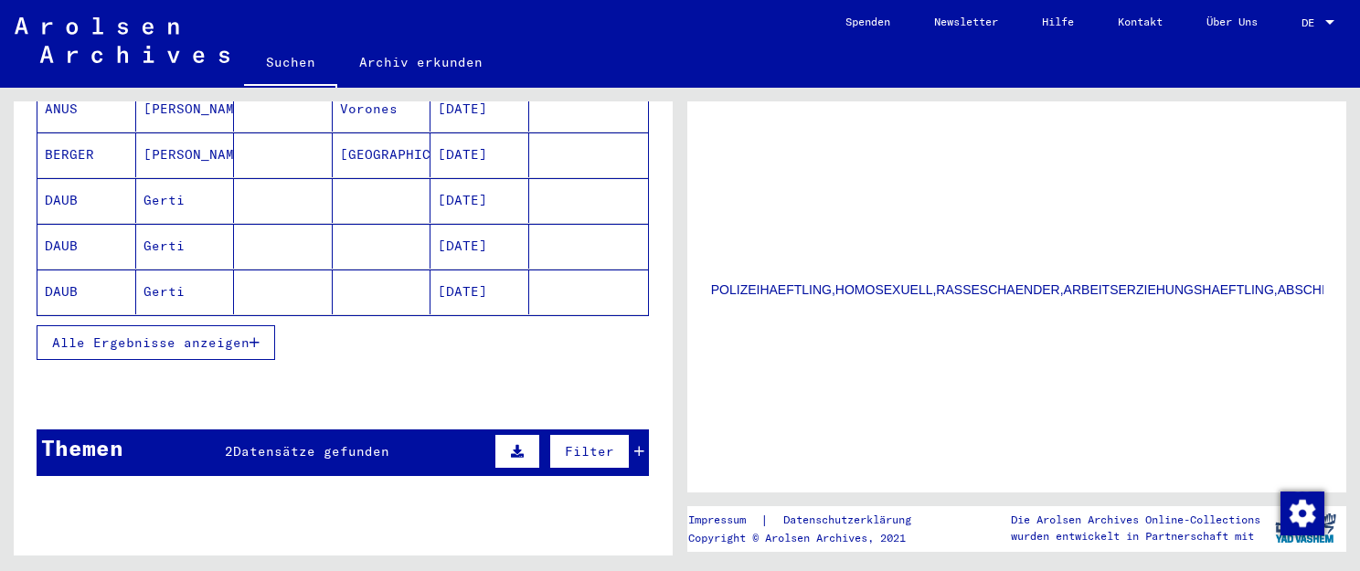
click at [226, 335] on span "Alle Ergebnisse anzeigen" at bounding box center [150, 343] width 197 height 16
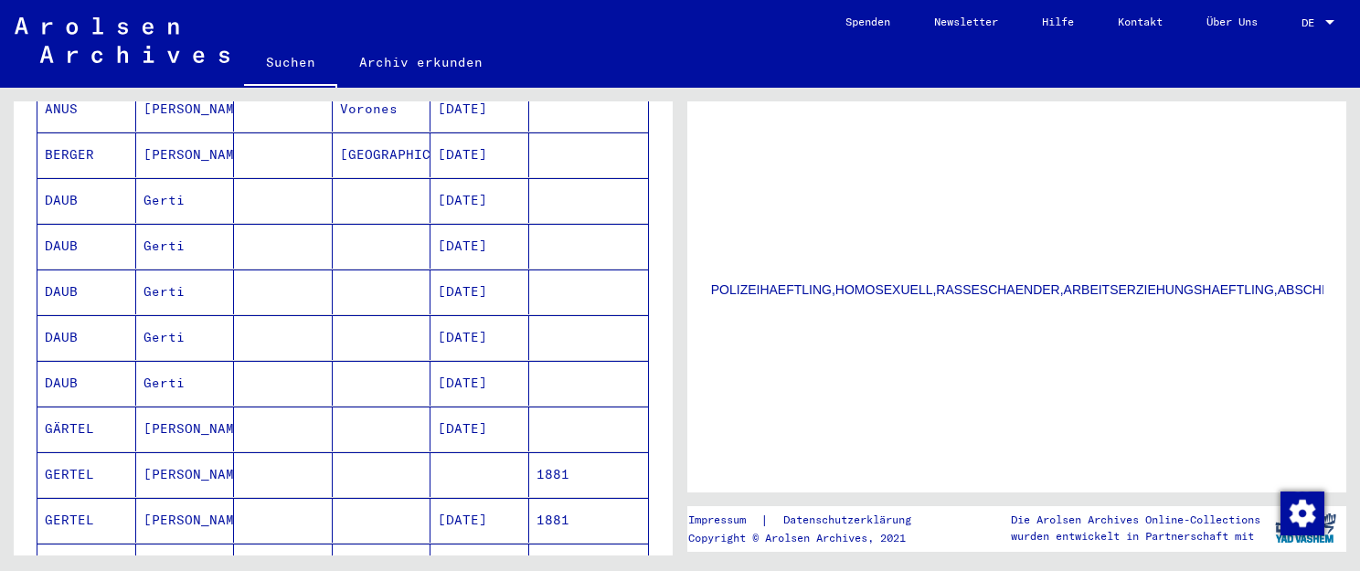
click at [466, 455] on mat-cell at bounding box center [480, 474] width 99 height 45
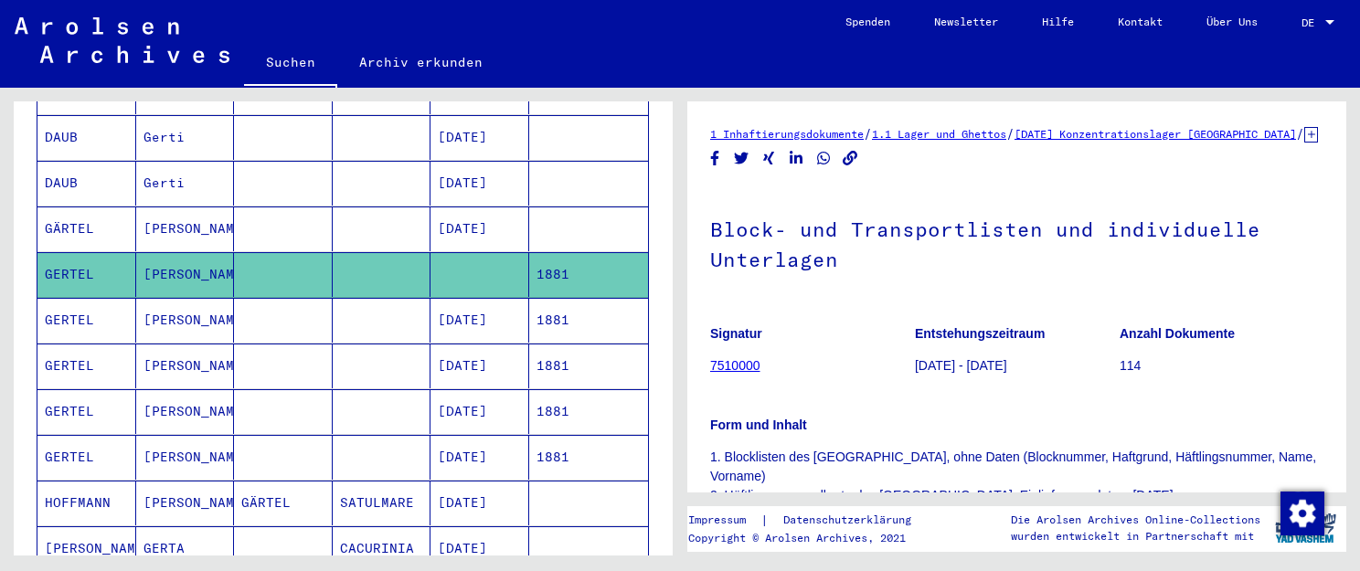
scroll to position [505, 0]
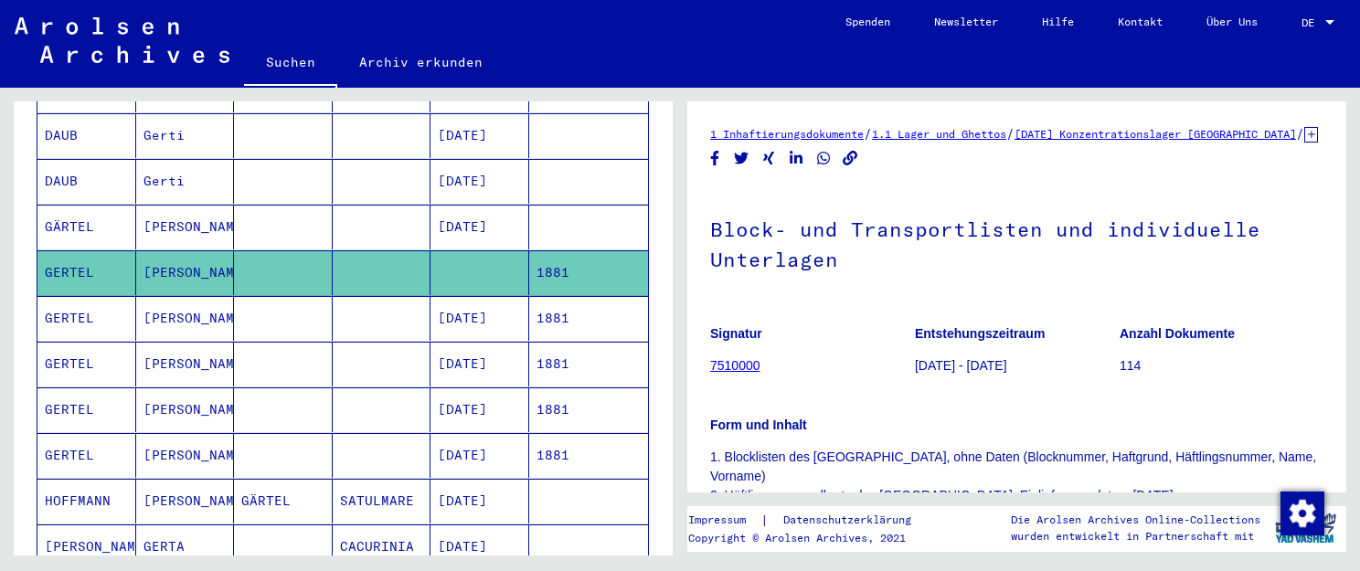
click at [444, 433] on mat-cell "[DATE]" at bounding box center [480, 455] width 99 height 45
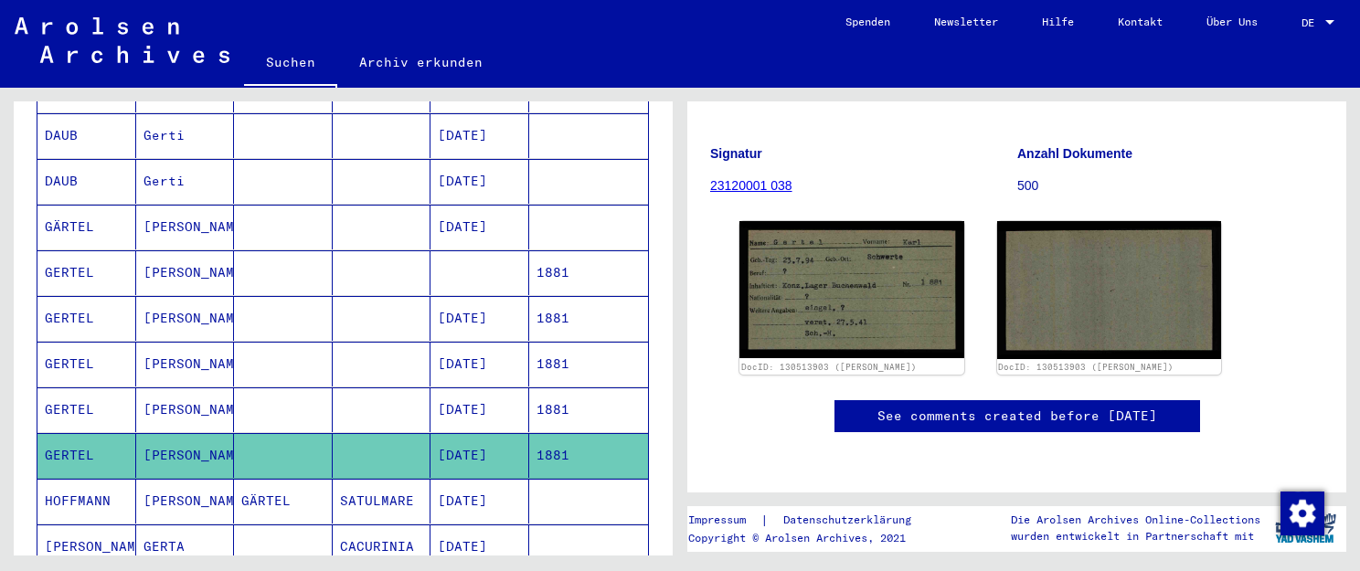
scroll to position [201, 0]
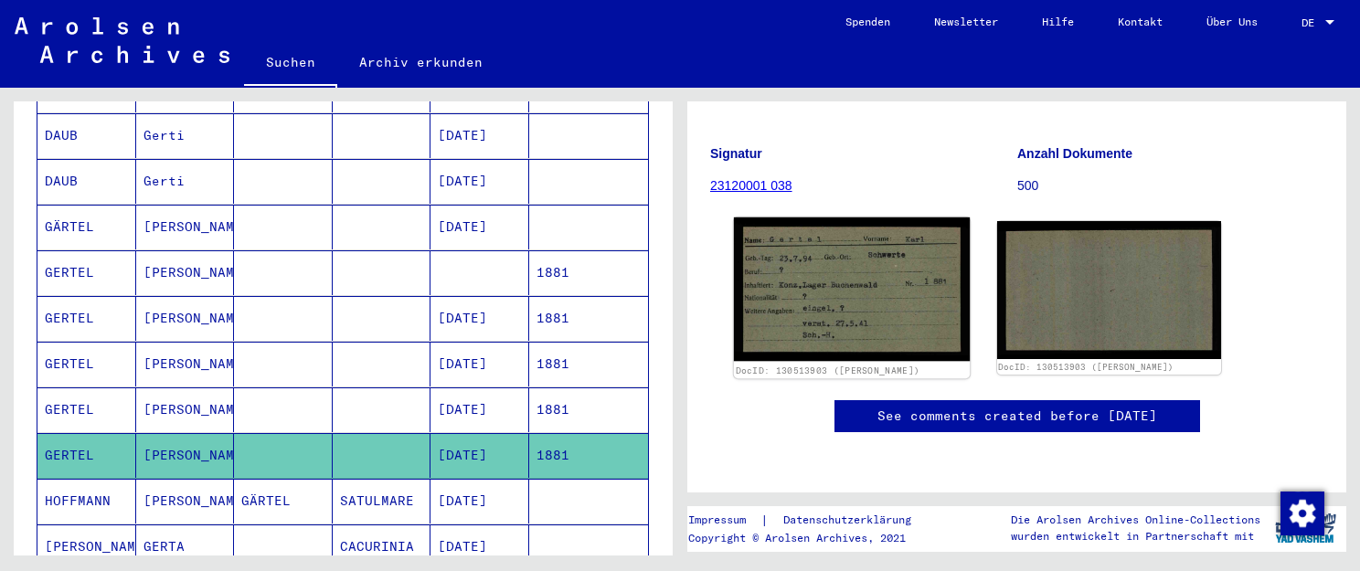
click at [853, 284] on img at bounding box center [852, 290] width 236 height 144
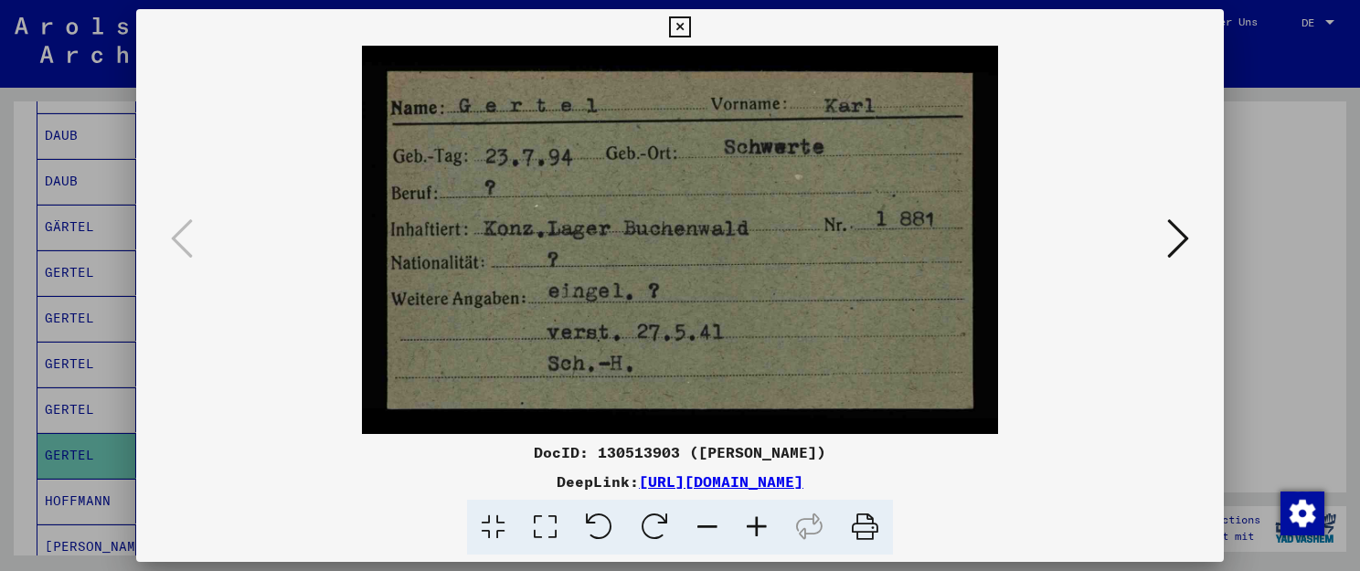
click at [762, 334] on img at bounding box center [679, 240] width 963 height 388
click at [327, 51] on img at bounding box center [679, 240] width 963 height 388
click at [1180, 250] on icon at bounding box center [1178, 239] width 22 height 44
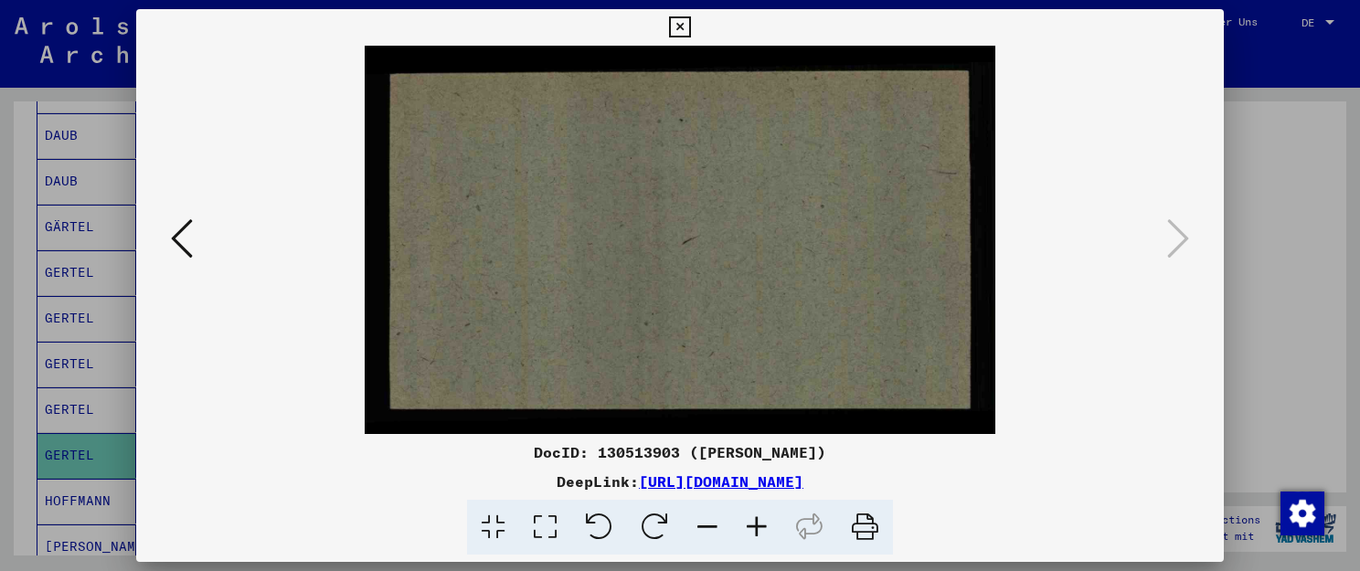
click at [690, 28] on icon at bounding box center [679, 27] width 21 height 22
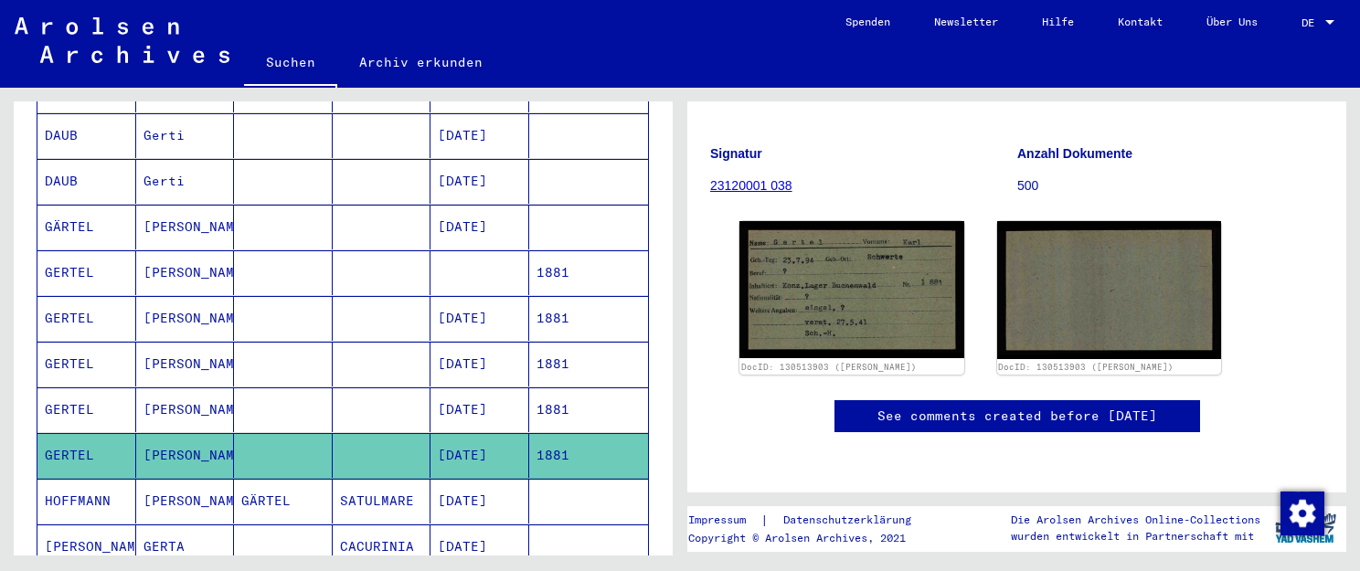
click at [817, 180] on figure "Signatur 23120001 038" at bounding box center [863, 173] width 306 height 82
drag, startPoint x: 818, startPoint y: 166, endPoint x: 711, endPoint y: 171, distance: 107.0
click at [711, 171] on figure "Signatur 23120001 038" at bounding box center [863, 173] width 306 height 82
copy link "23120001 038"
click at [766, 53] on div "Suchen Archiv erkunden" at bounding box center [534, 64] width 580 height 48
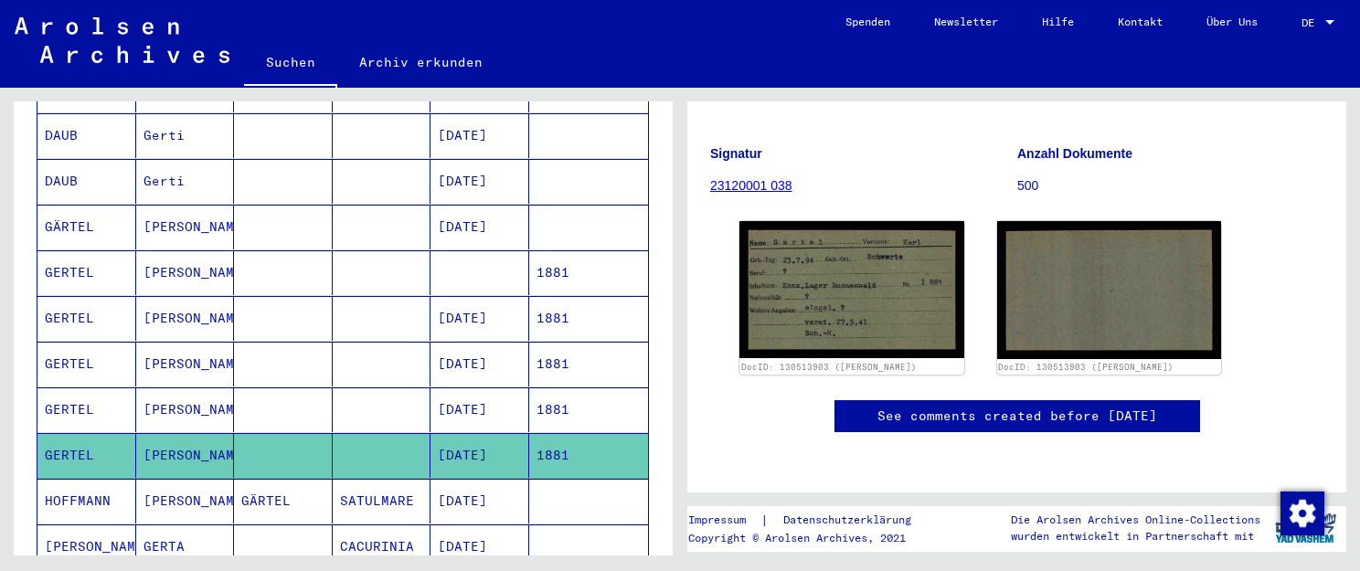
click at [191, 388] on mat-cell "[PERSON_NAME]" at bounding box center [185, 410] width 99 height 45
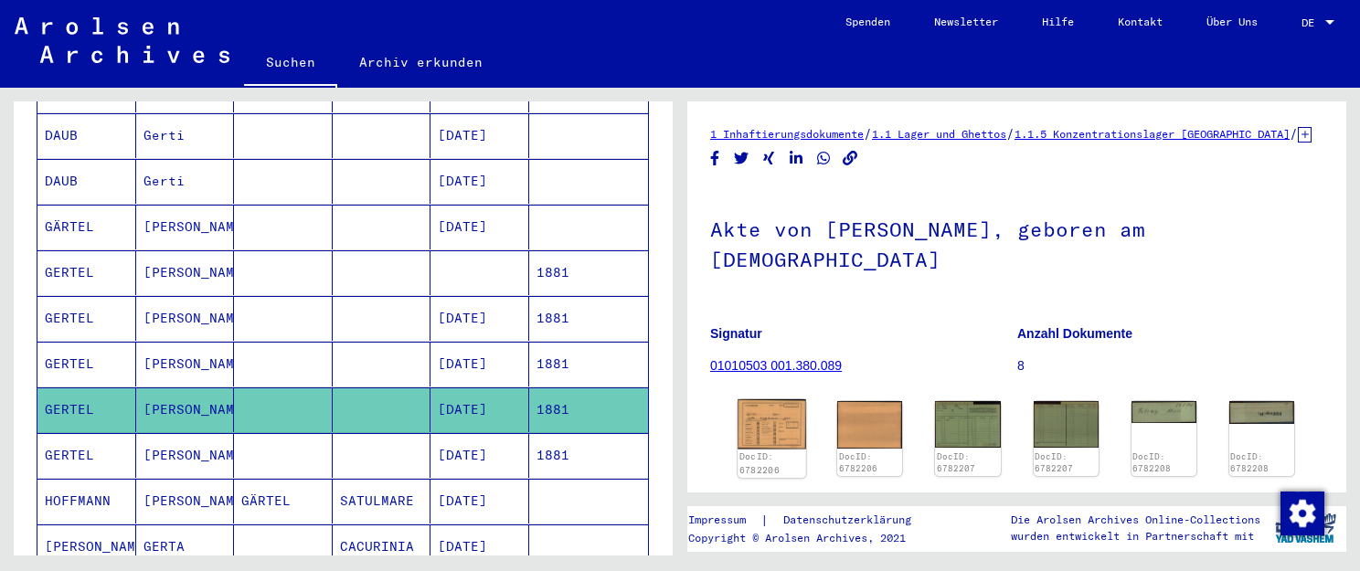
click at [757, 419] on img at bounding box center [772, 423] width 69 height 49
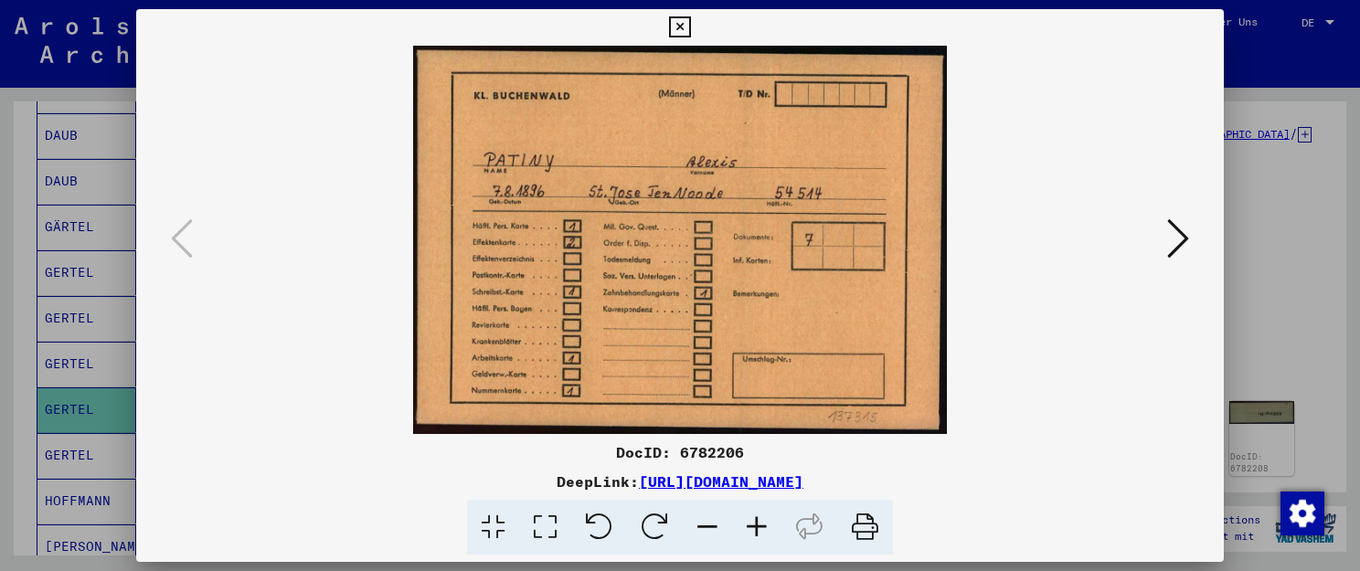
click at [1185, 237] on icon at bounding box center [1178, 239] width 22 height 44
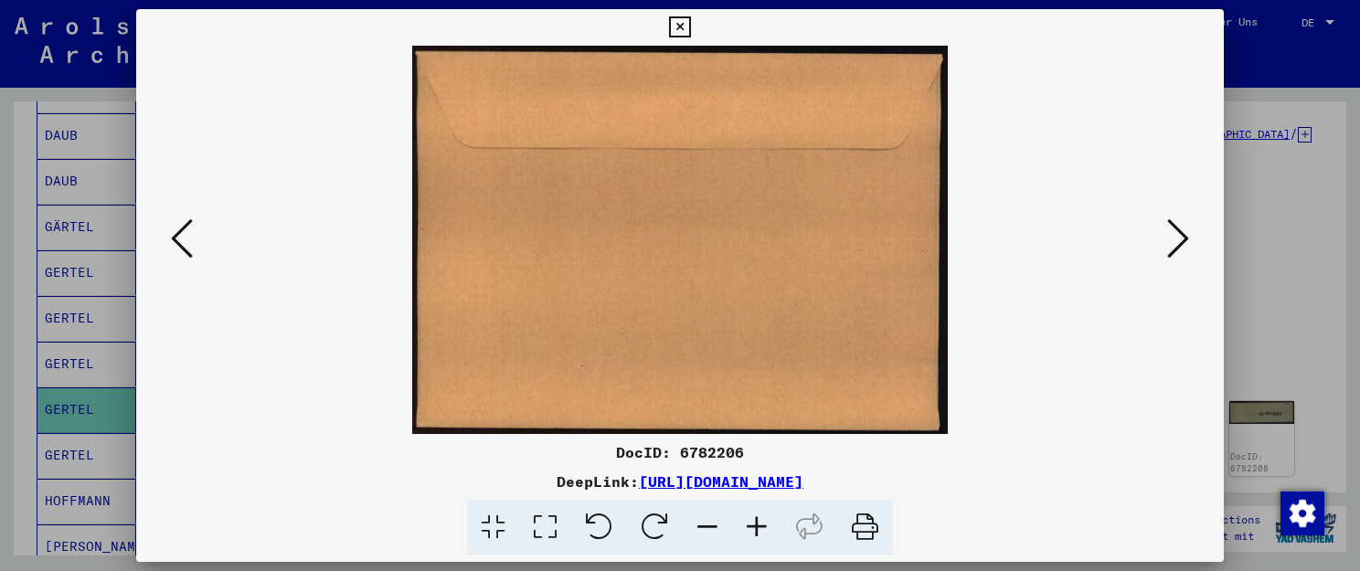
click at [1185, 237] on icon at bounding box center [1178, 239] width 22 height 44
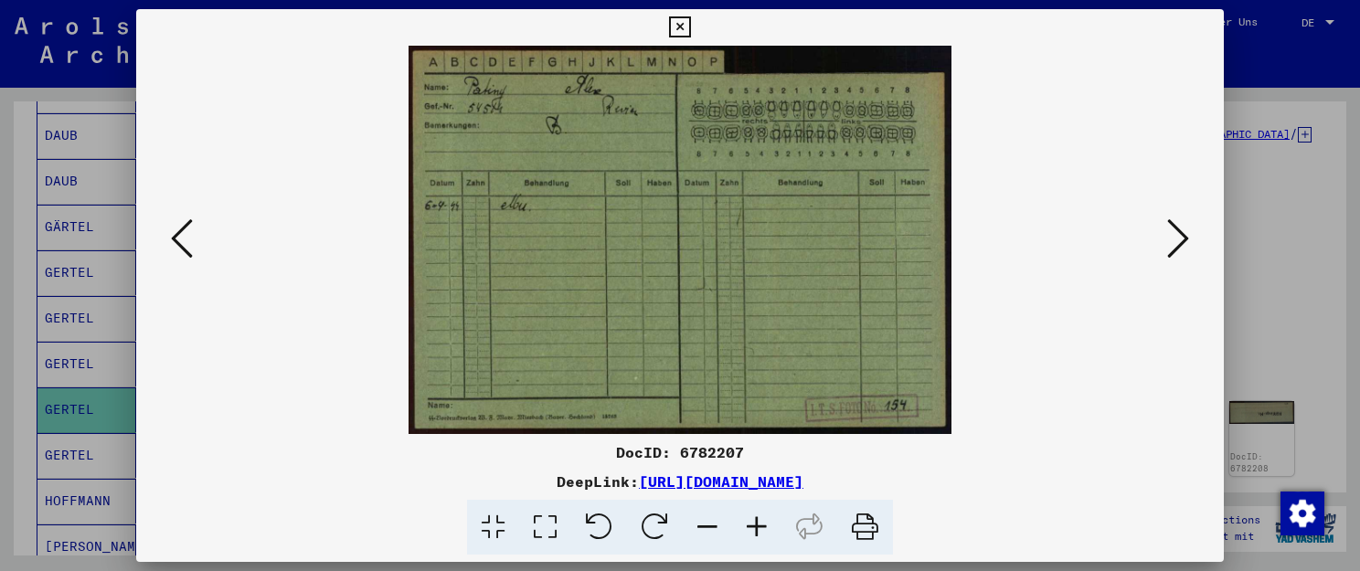
click at [1185, 237] on icon at bounding box center [1178, 239] width 22 height 44
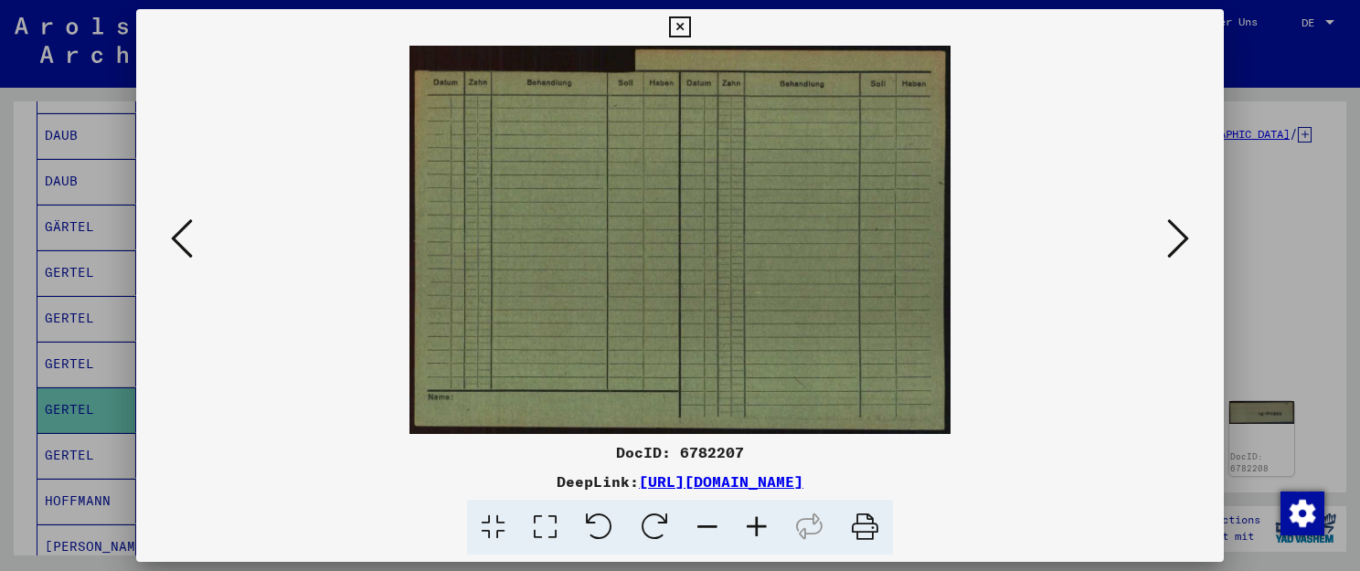
click at [1185, 237] on icon at bounding box center [1178, 239] width 22 height 44
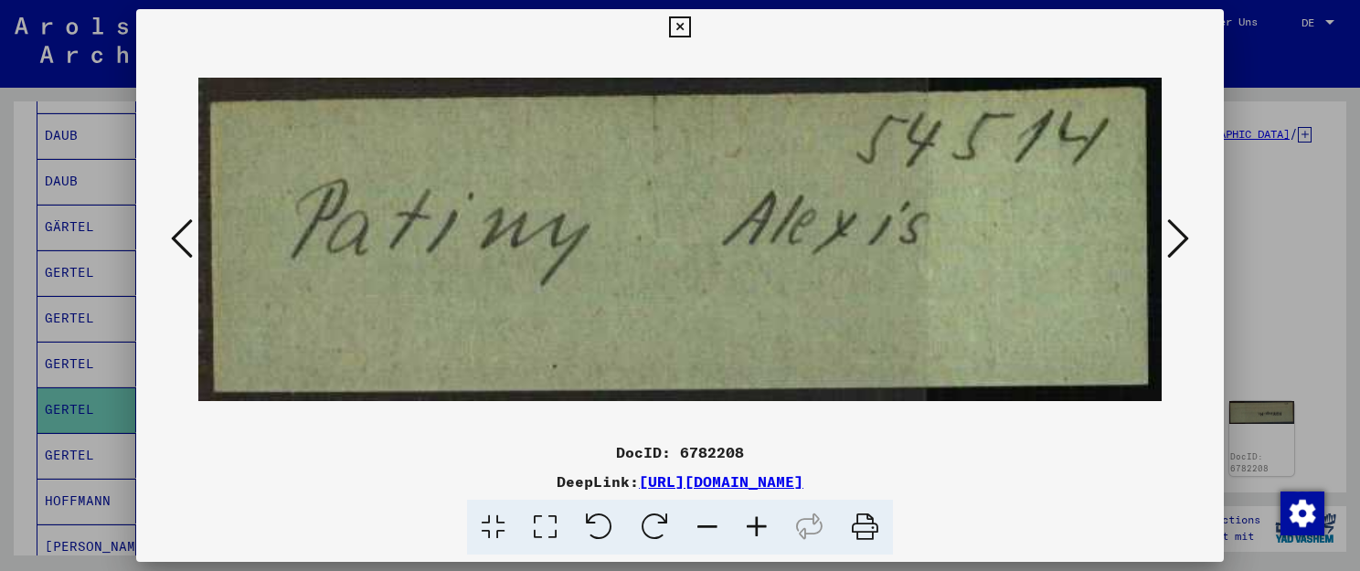
click at [1185, 237] on icon at bounding box center [1178, 239] width 22 height 44
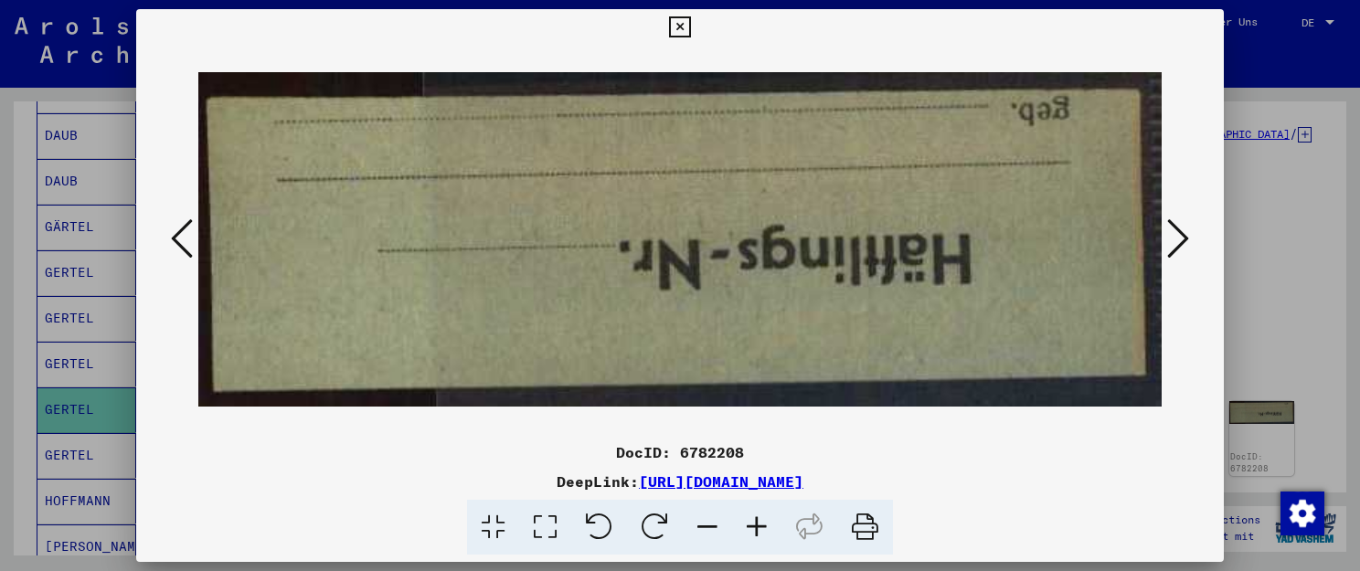
click at [1185, 237] on icon at bounding box center [1178, 239] width 22 height 44
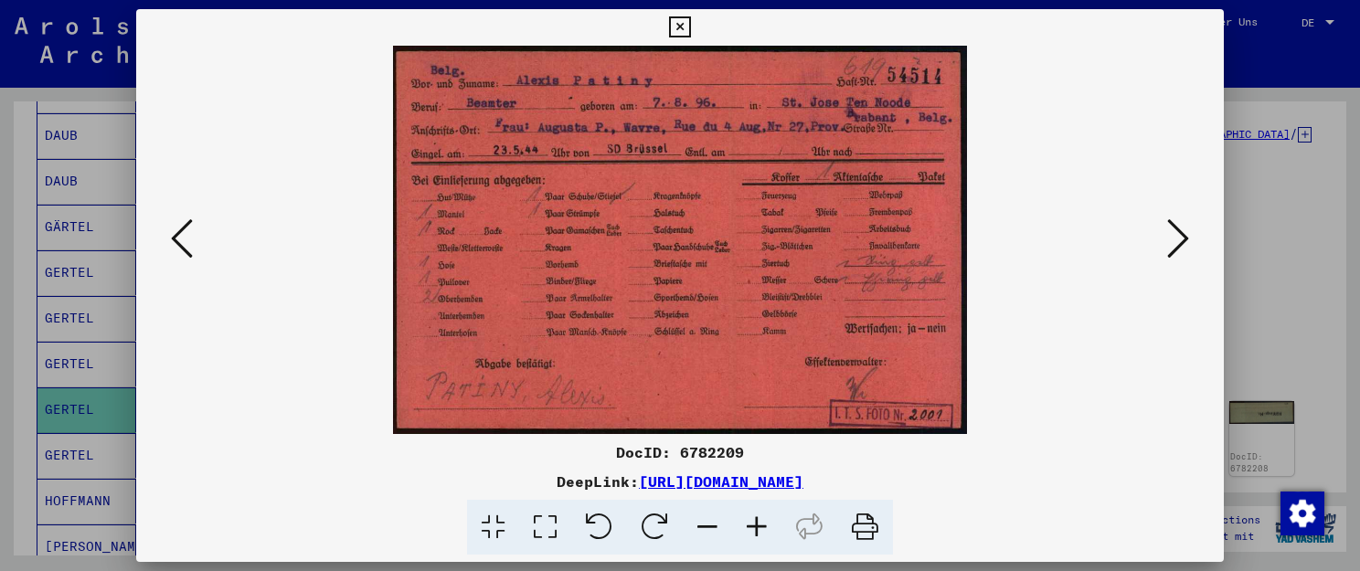
click at [1185, 237] on icon at bounding box center [1178, 239] width 22 height 44
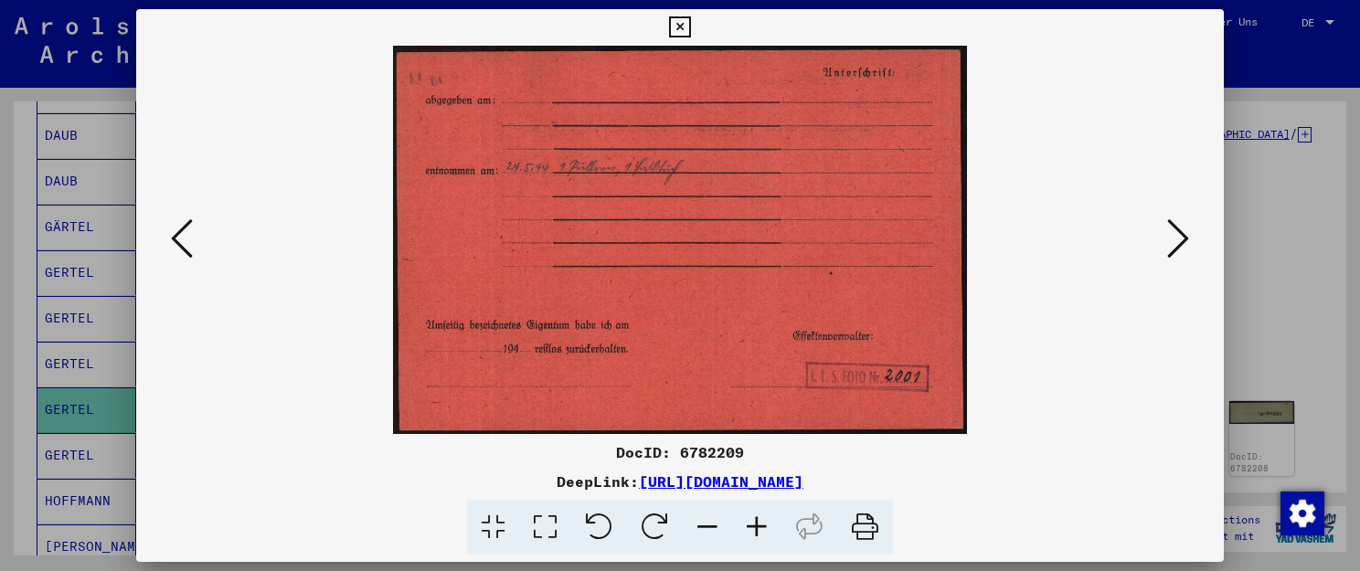
click at [1185, 237] on icon at bounding box center [1178, 239] width 22 height 44
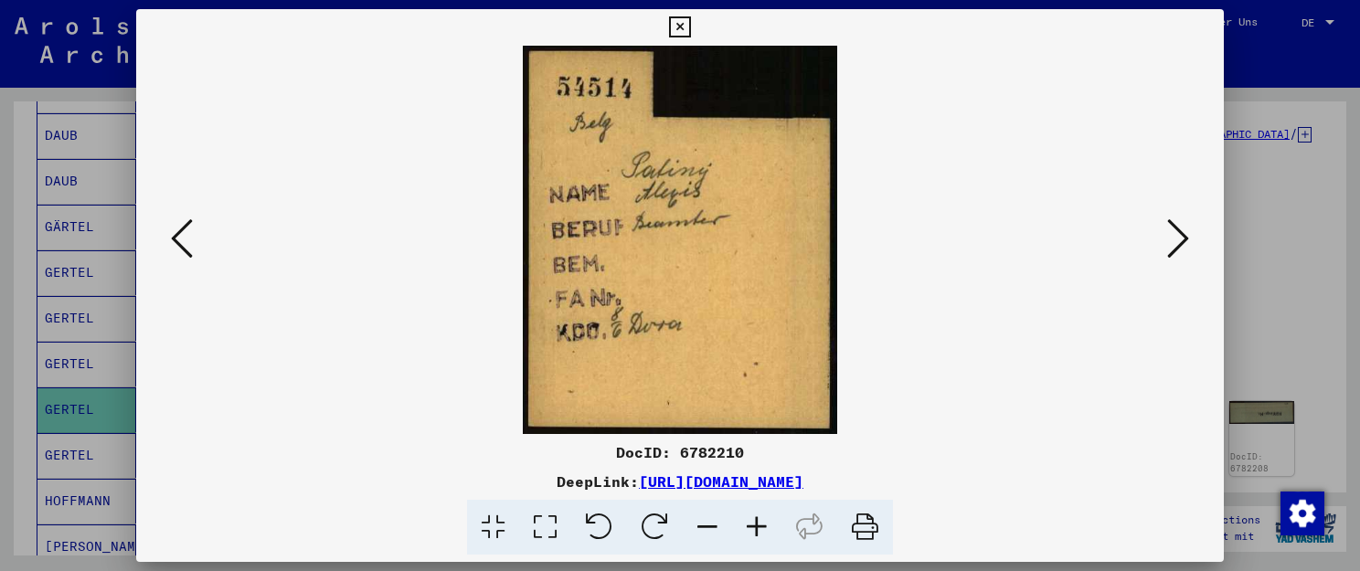
click at [1185, 237] on icon at bounding box center [1178, 239] width 22 height 44
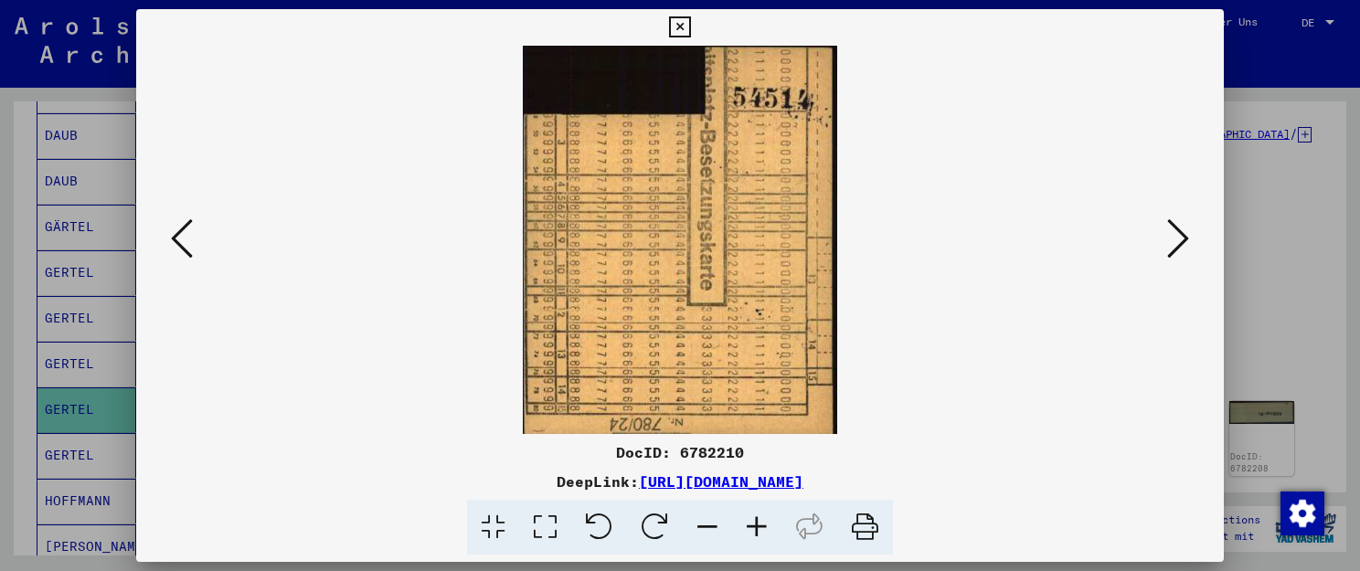
click at [1185, 237] on icon at bounding box center [1178, 239] width 22 height 44
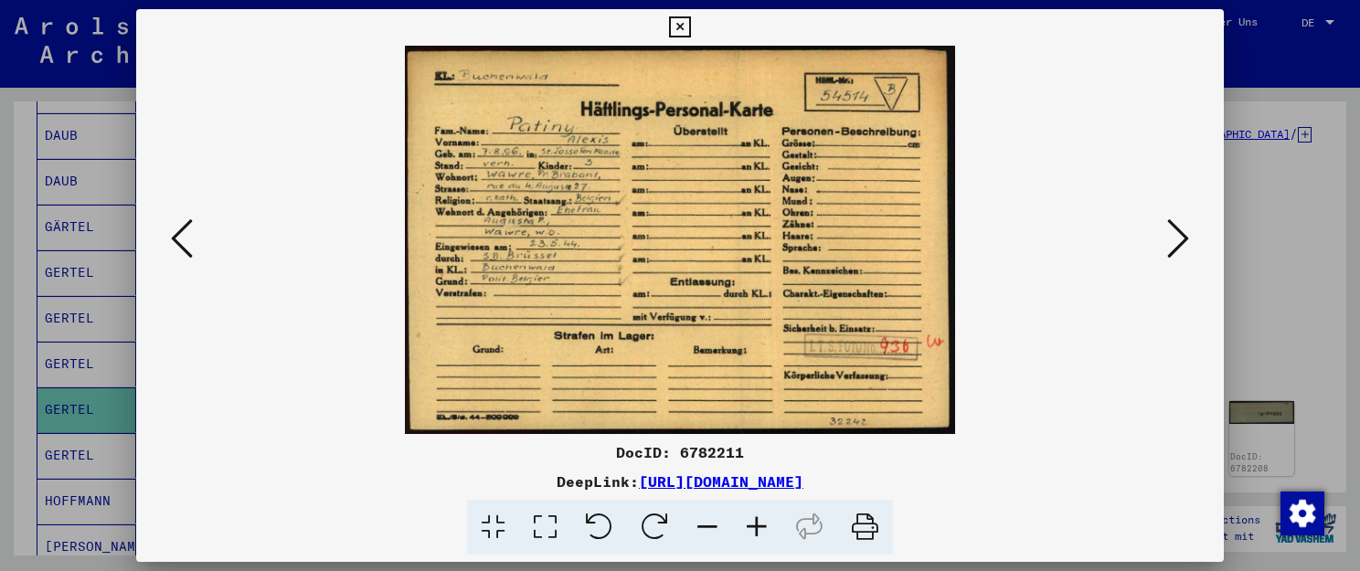
click at [1185, 237] on icon at bounding box center [1178, 239] width 22 height 44
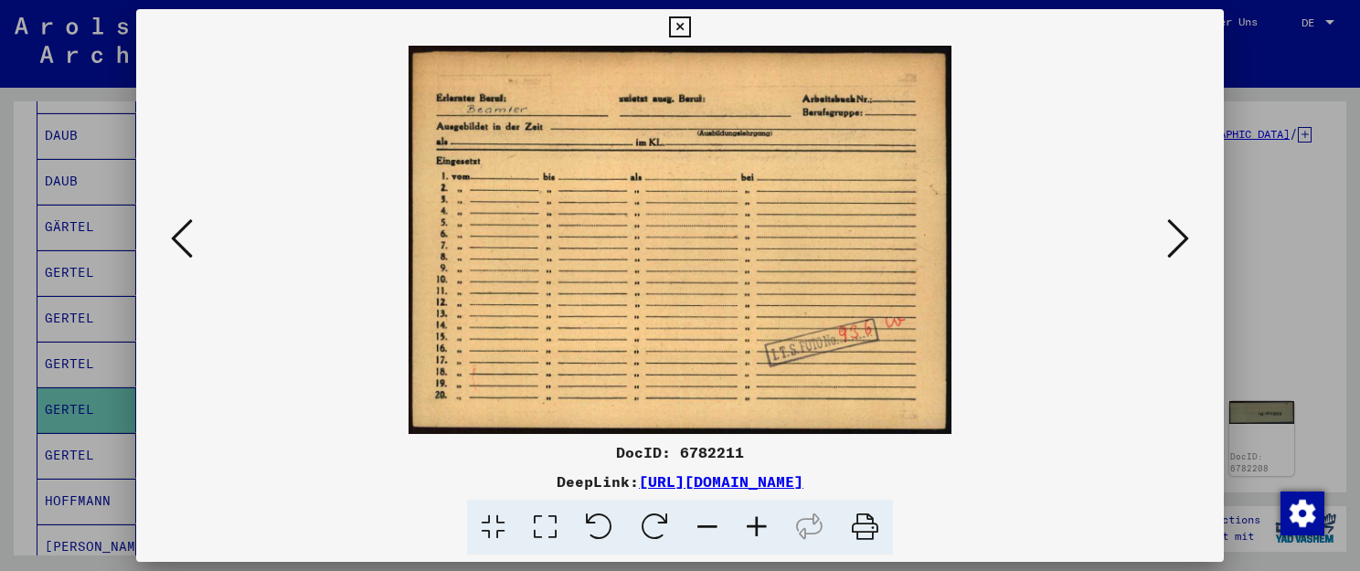
click at [1185, 237] on icon at bounding box center [1178, 239] width 22 height 44
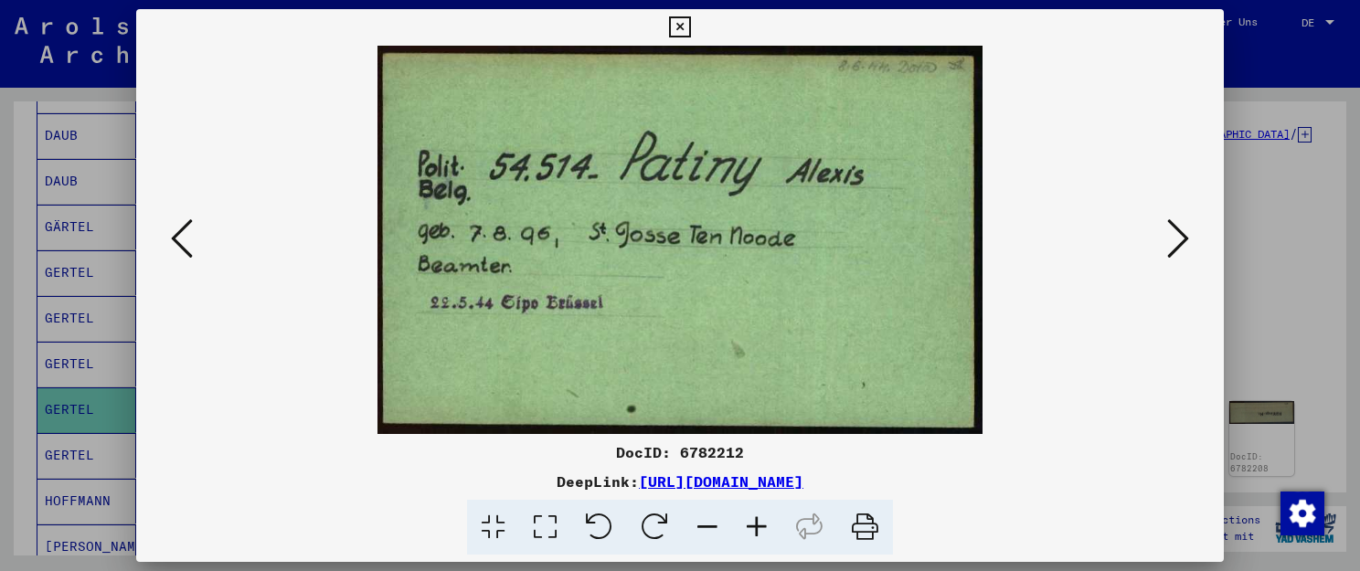
click at [1185, 237] on icon at bounding box center [1178, 239] width 22 height 44
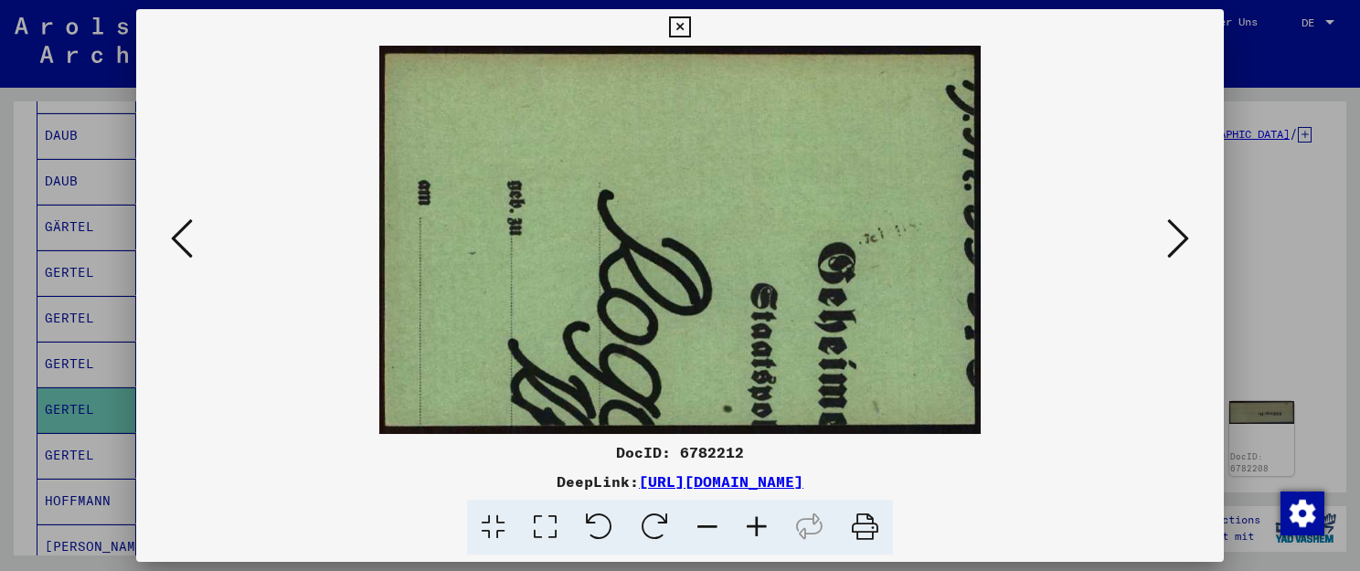
click at [1185, 237] on icon at bounding box center [1178, 239] width 22 height 44
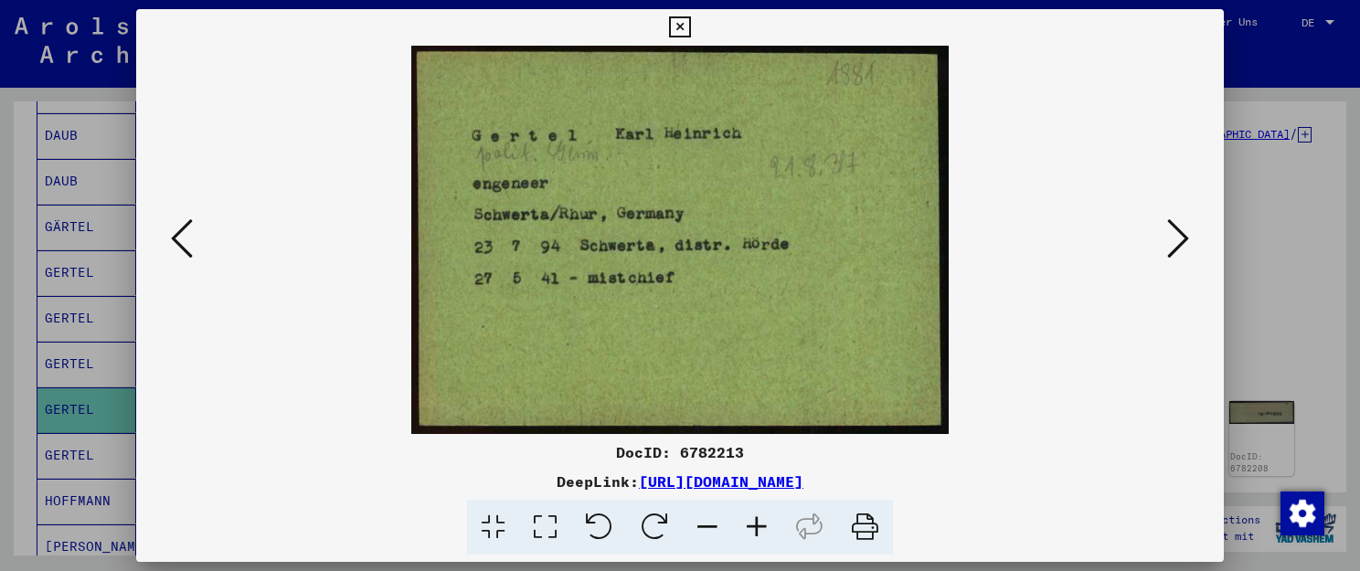
click at [1179, 239] on icon at bounding box center [1178, 239] width 22 height 44
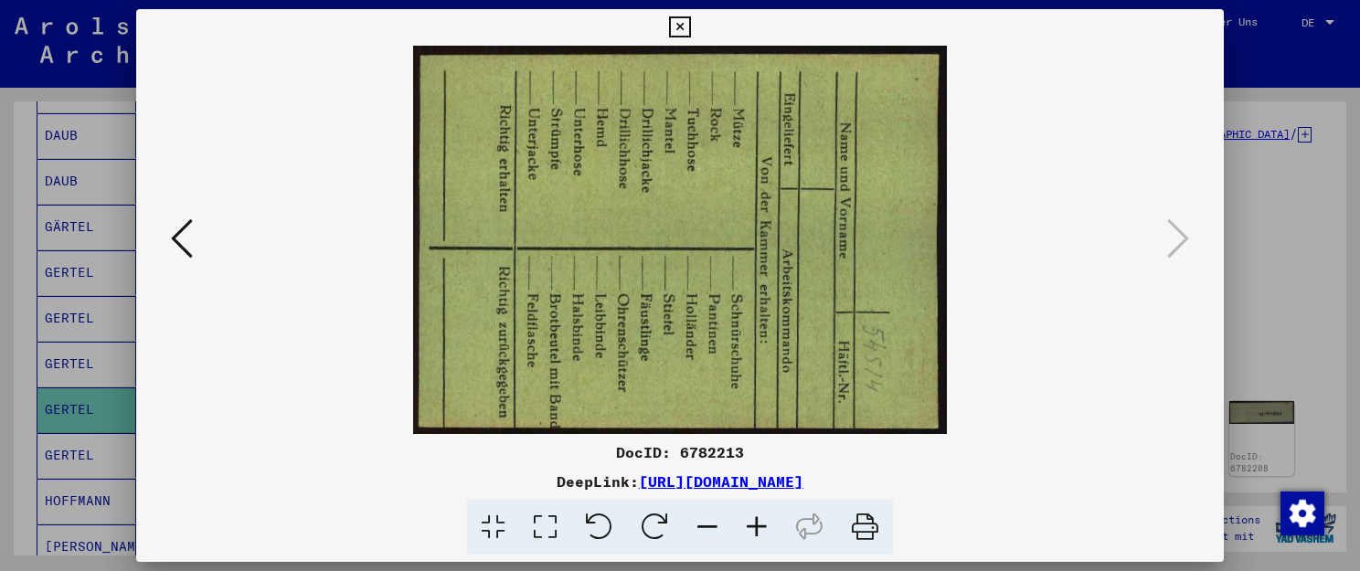
click at [171, 243] on icon at bounding box center [182, 239] width 22 height 44
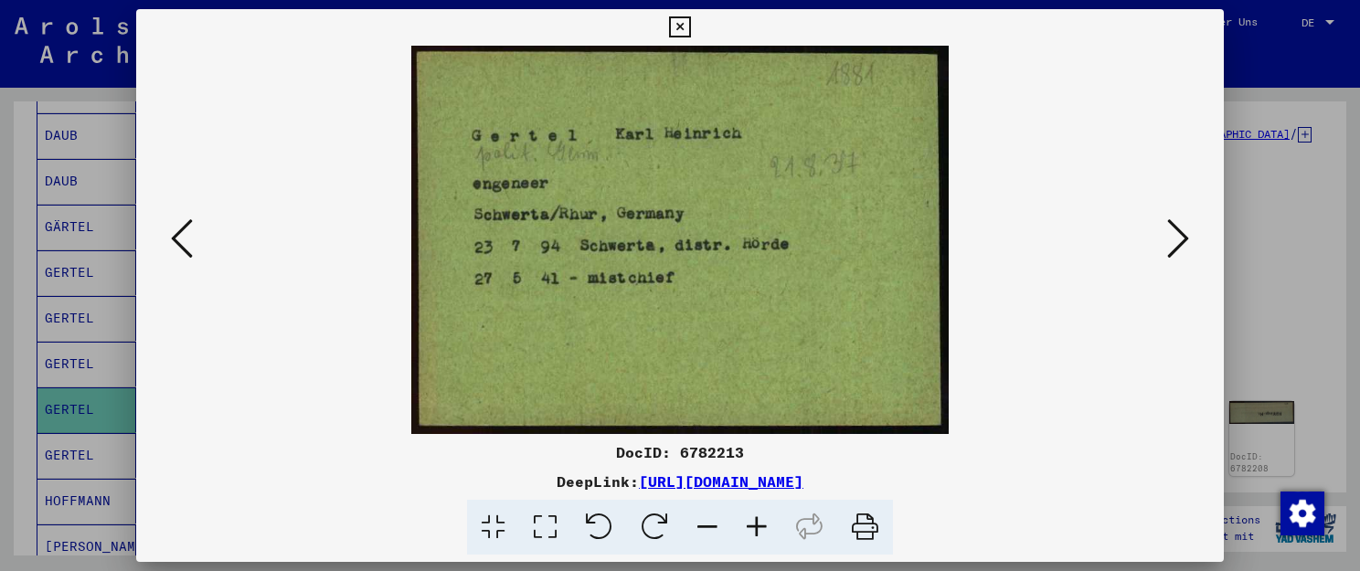
click at [756, 521] on icon at bounding box center [756, 528] width 49 height 56
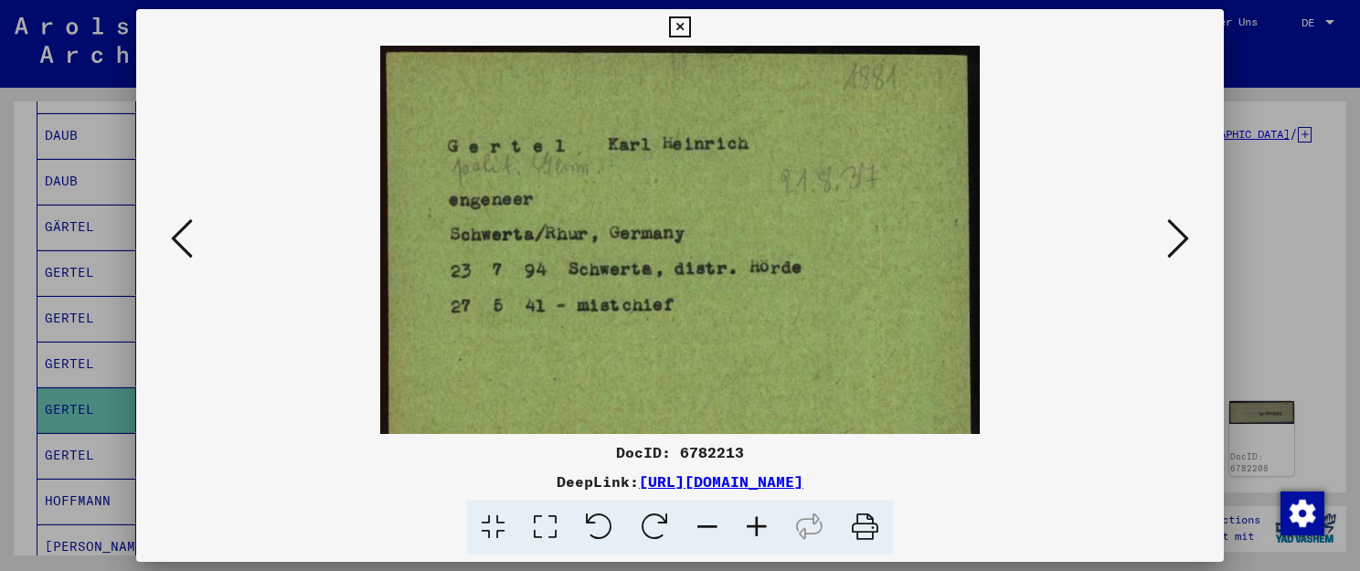
click at [756, 525] on icon at bounding box center [756, 528] width 49 height 56
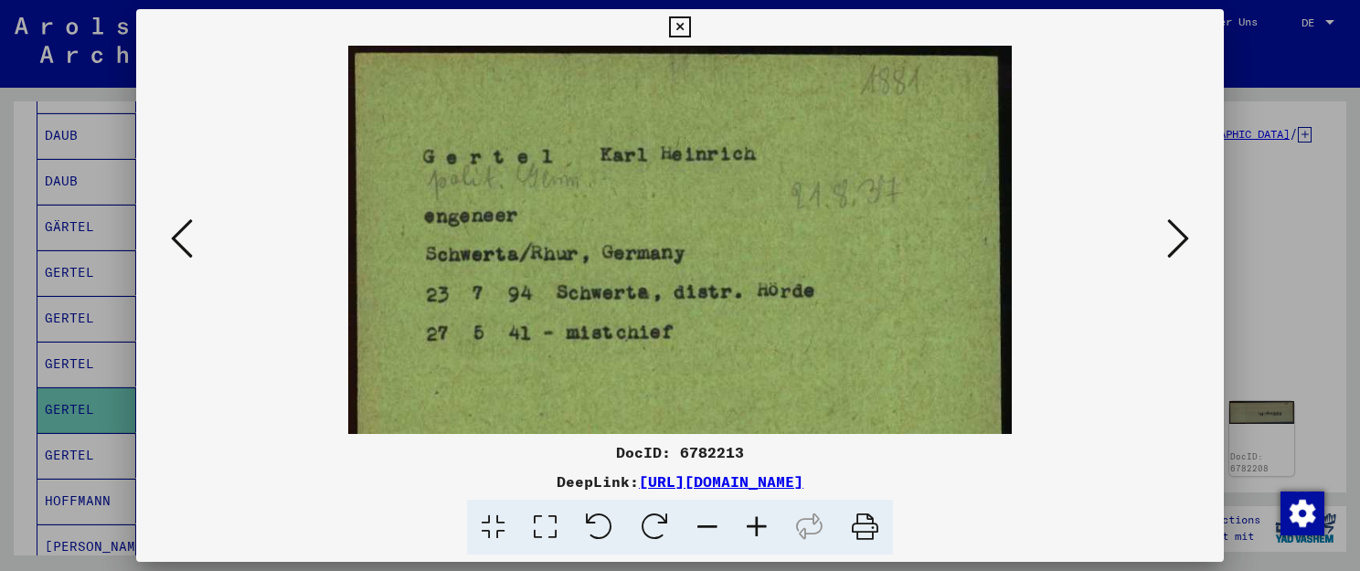
click at [756, 525] on icon at bounding box center [756, 528] width 49 height 56
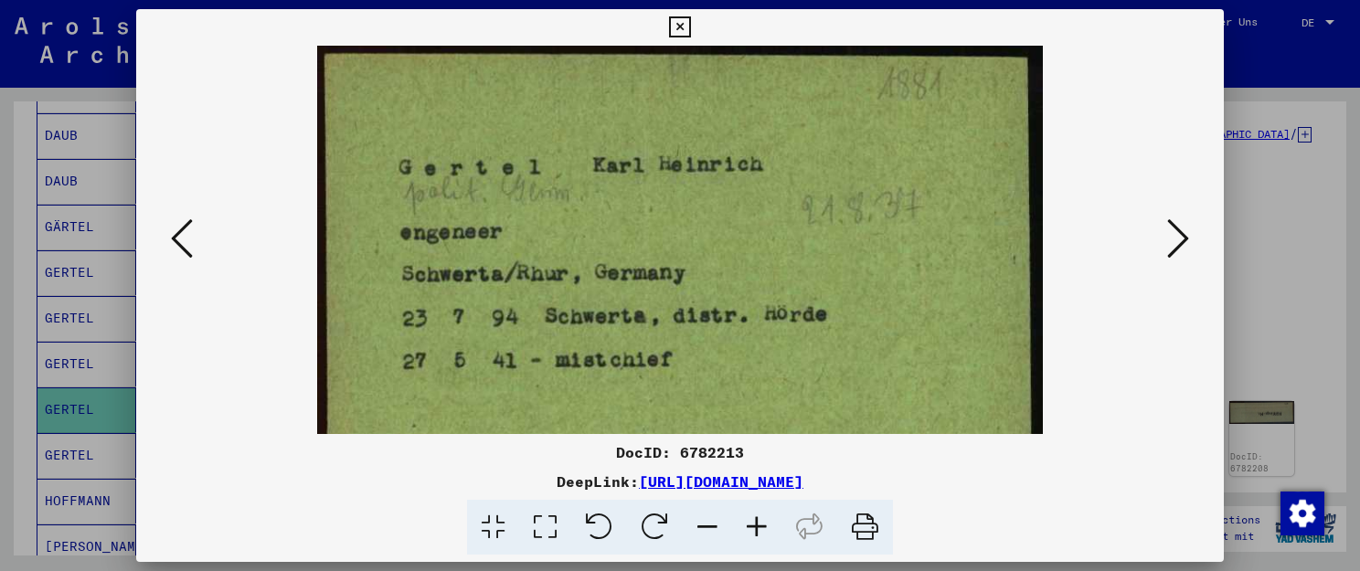
click at [756, 525] on icon at bounding box center [756, 528] width 49 height 56
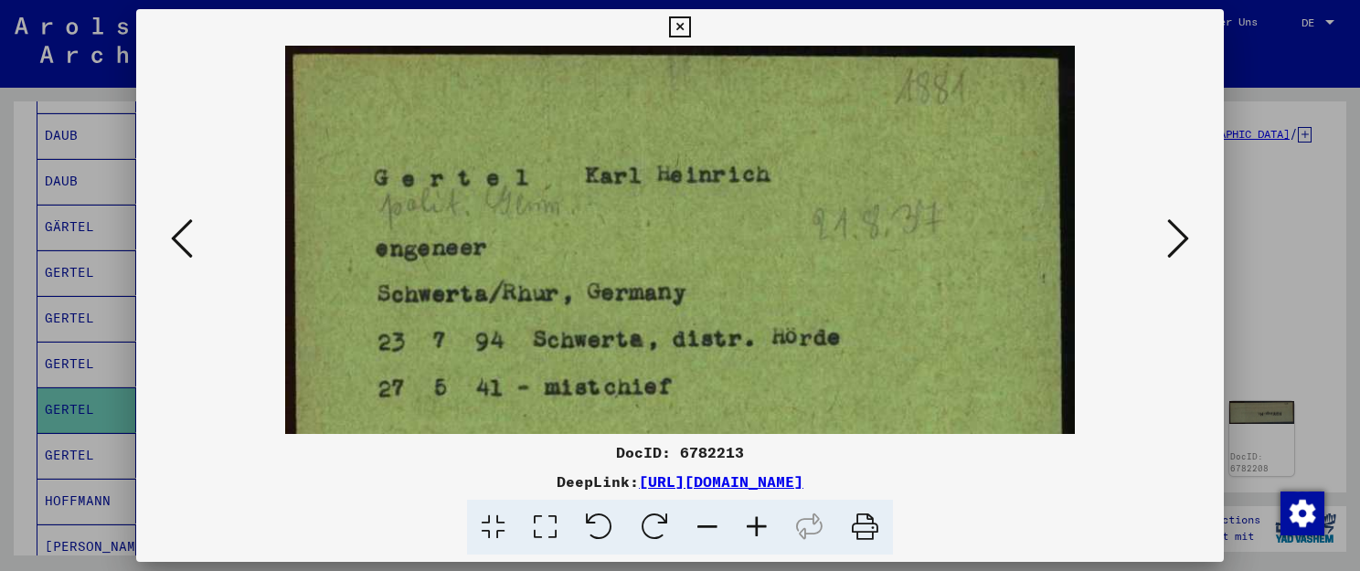
click at [757, 528] on icon at bounding box center [756, 528] width 49 height 56
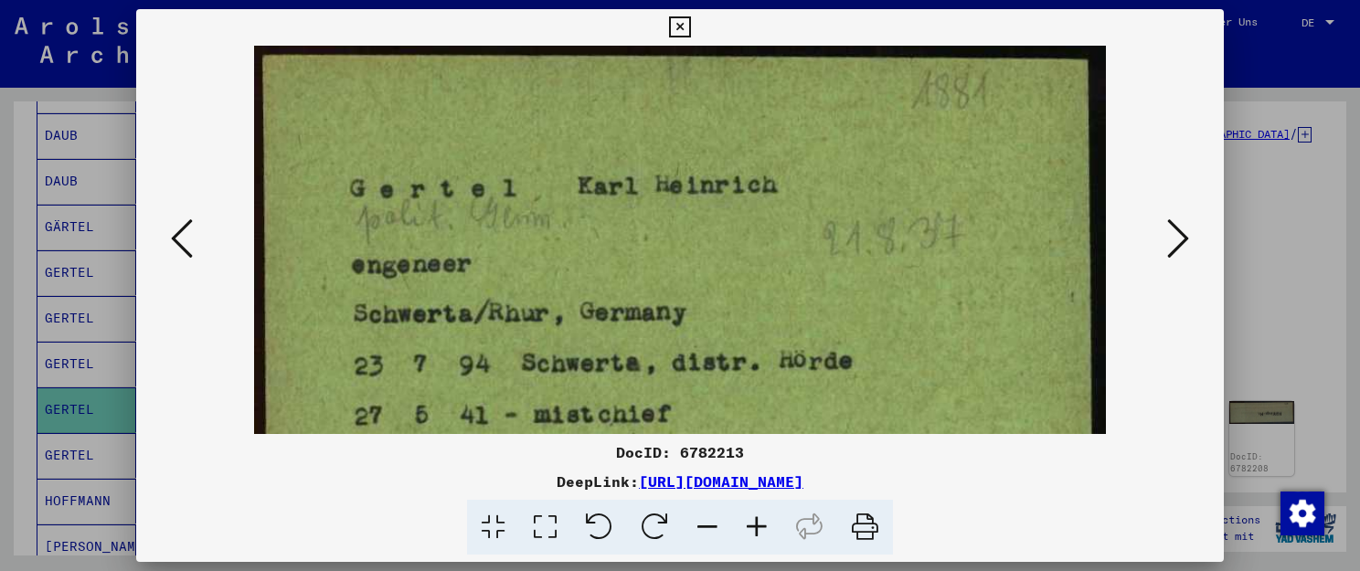
click at [755, 532] on icon at bounding box center [756, 528] width 49 height 56
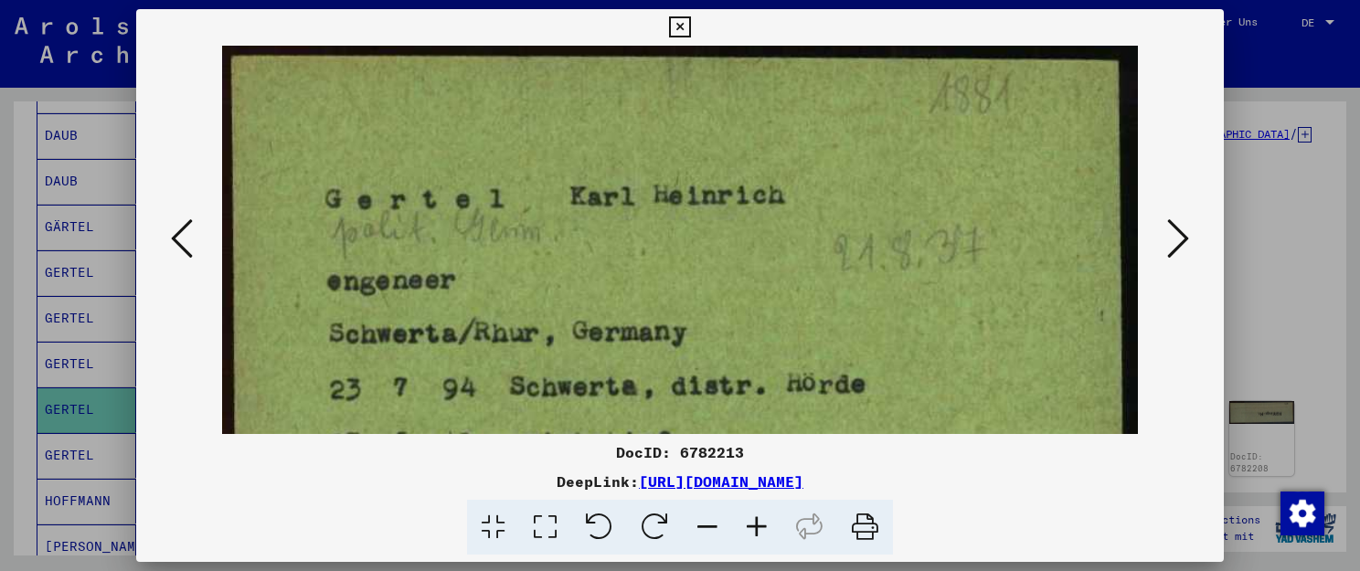
click at [755, 532] on icon at bounding box center [756, 528] width 49 height 56
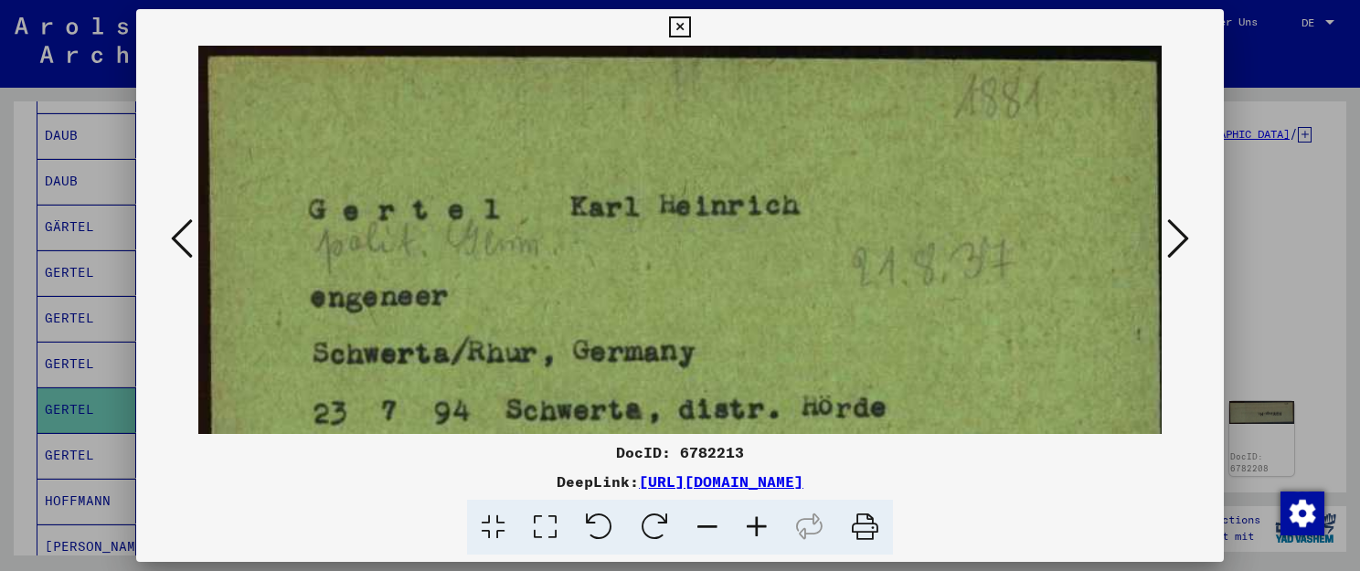
click at [755, 532] on icon at bounding box center [756, 528] width 49 height 56
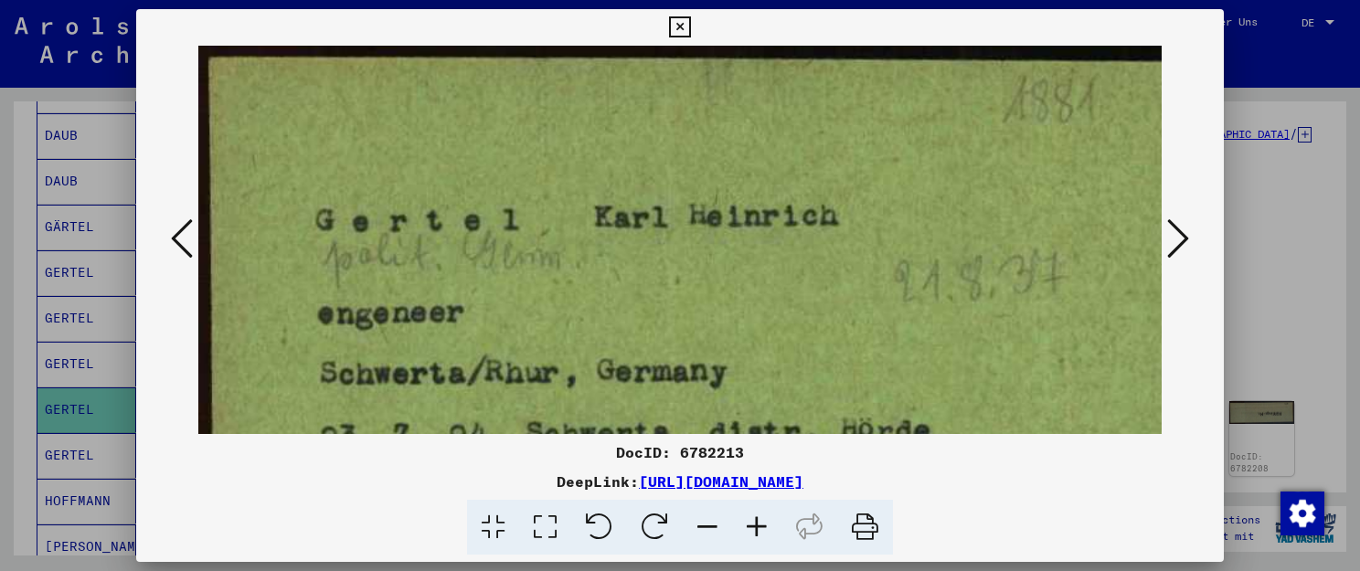
click at [64, 384] on div at bounding box center [680, 285] width 1360 height 571
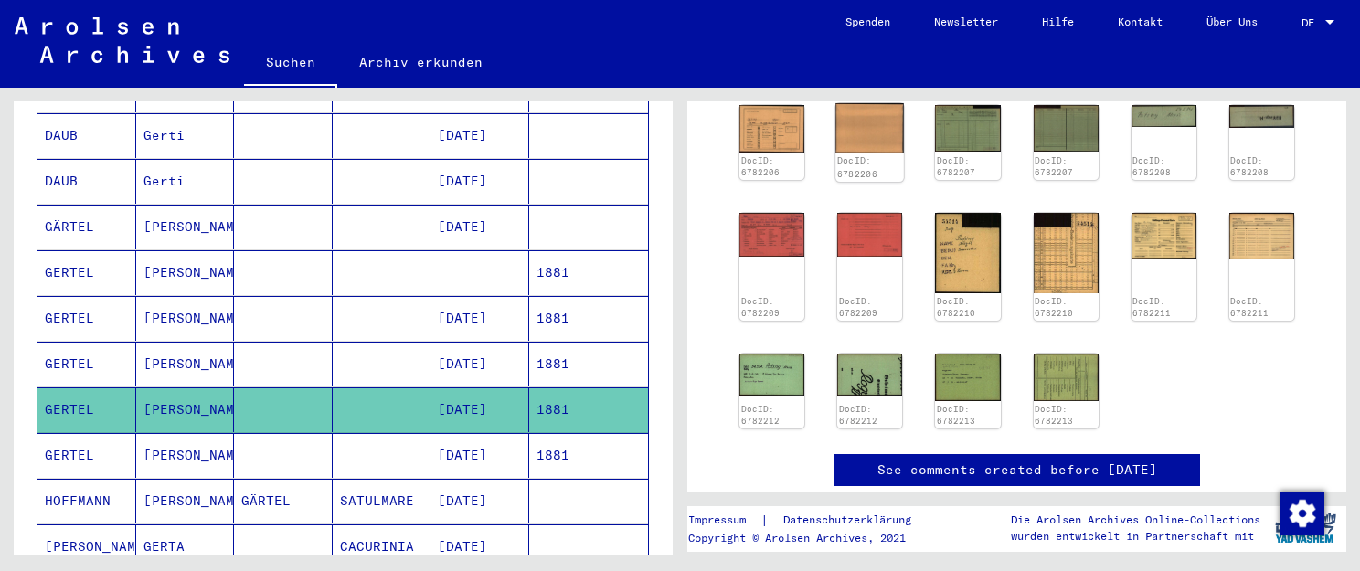
scroll to position [303, 0]
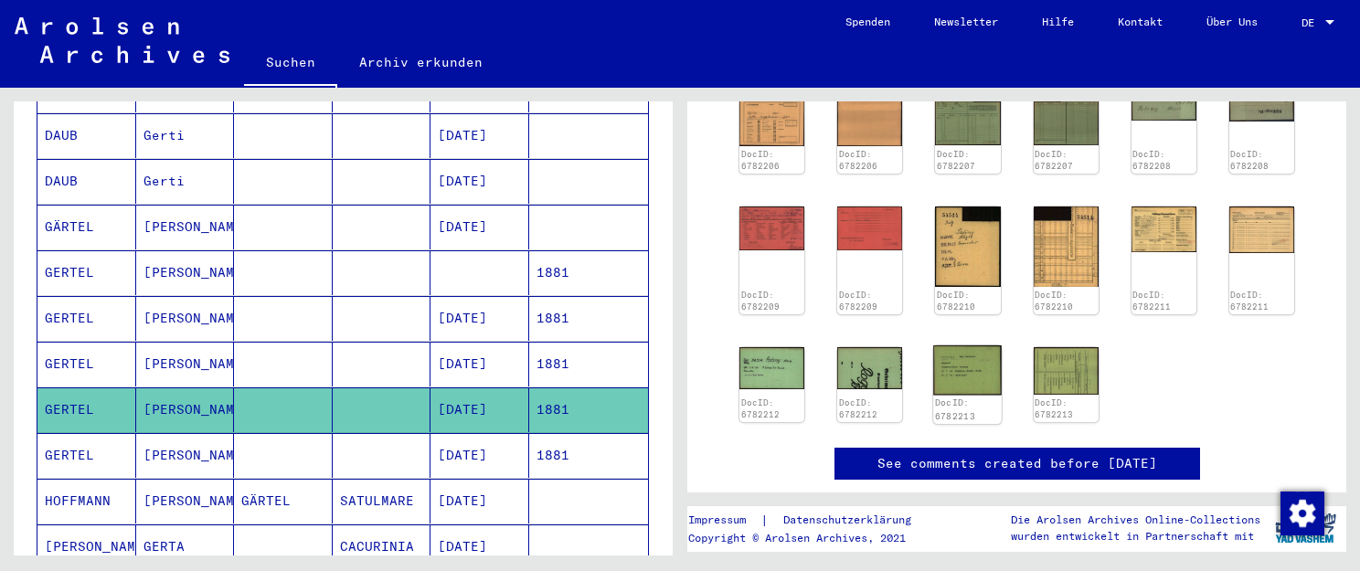
click at [983, 368] on img at bounding box center [968, 370] width 69 height 49
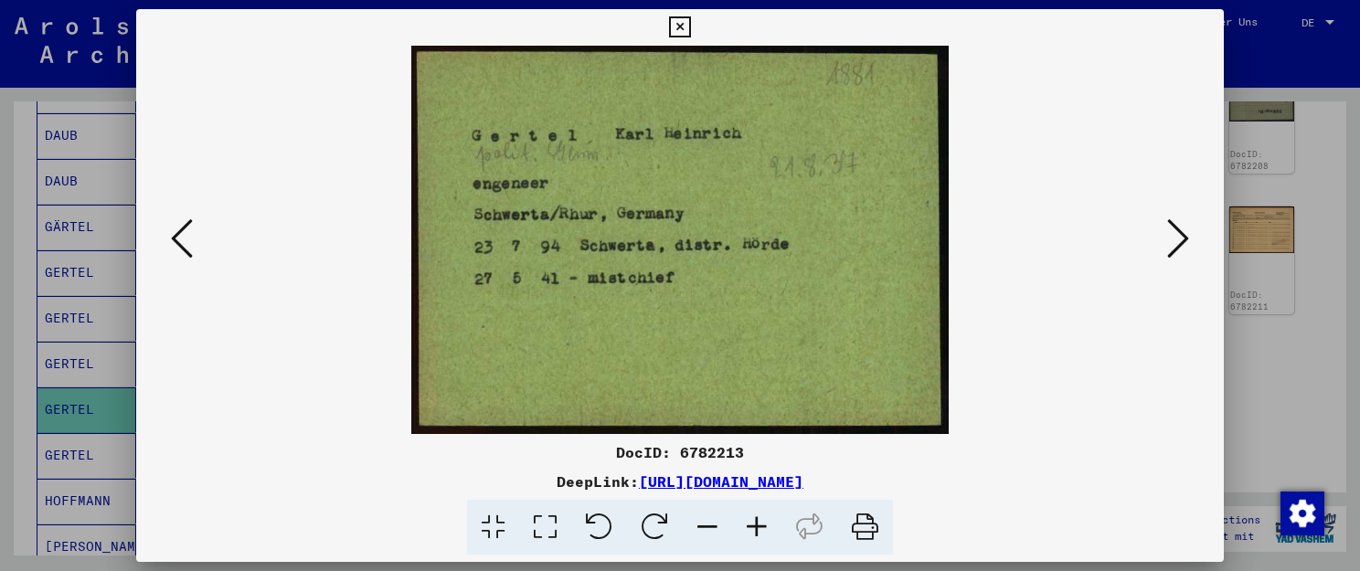
click at [754, 521] on icon at bounding box center [756, 528] width 49 height 56
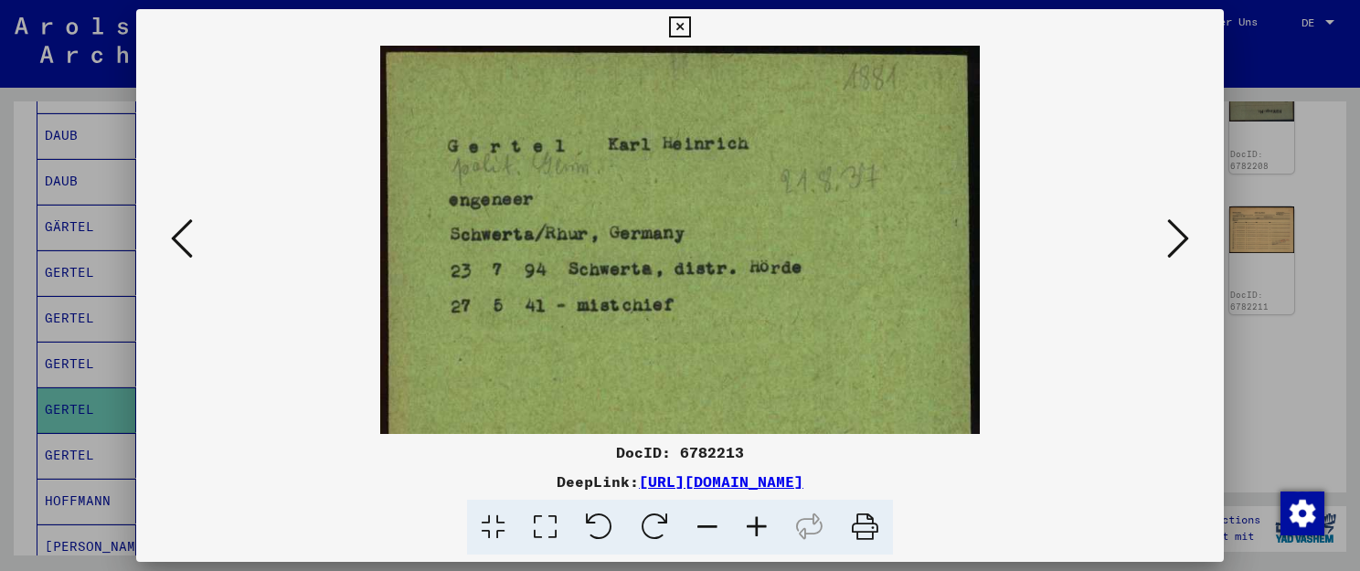
click at [754, 521] on icon at bounding box center [756, 528] width 49 height 56
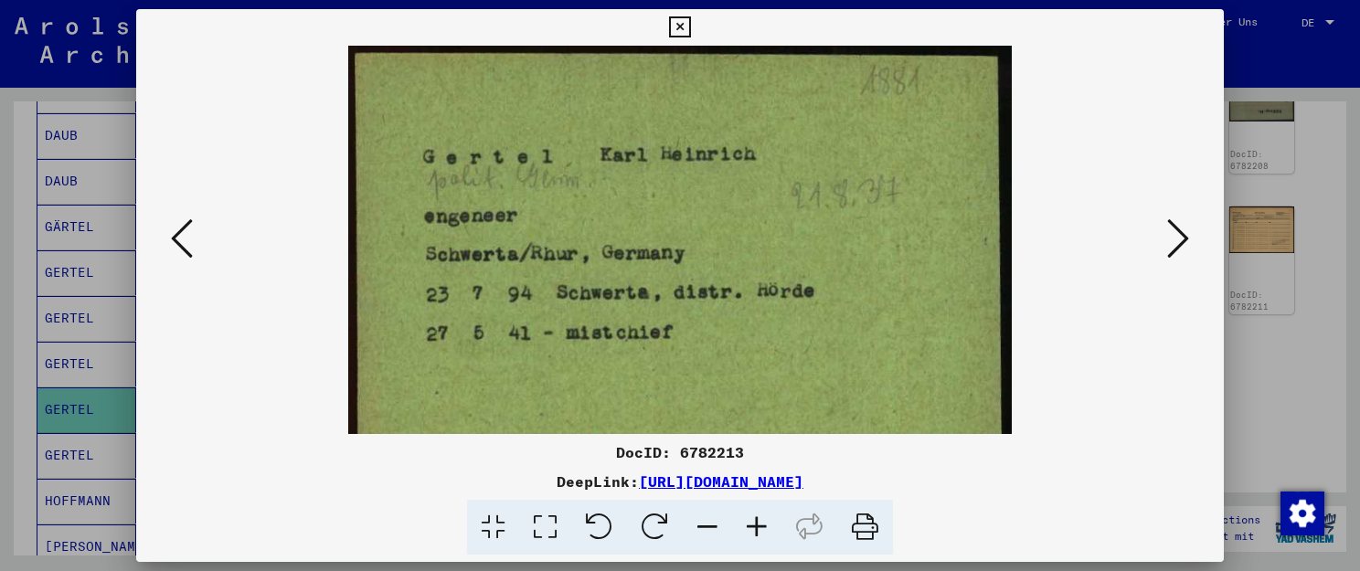
click at [754, 521] on icon at bounding box center [756, 528] width 49 height 56
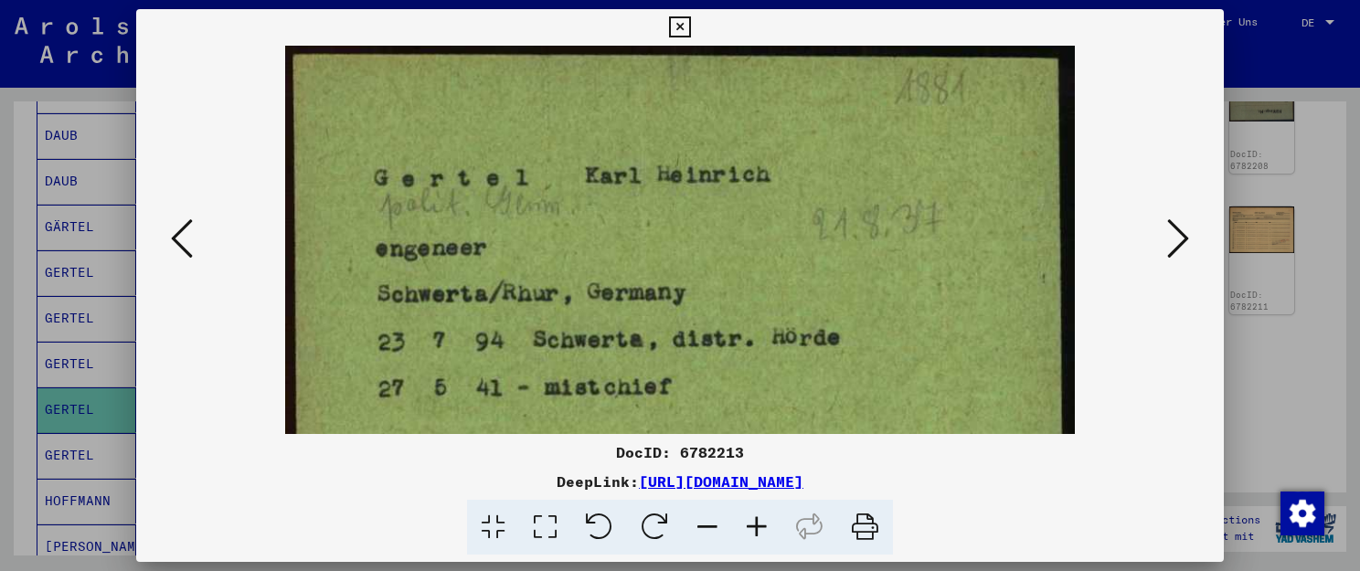
click at [754, 521] on icon at bounding box center [756, 528] width 49 height 56
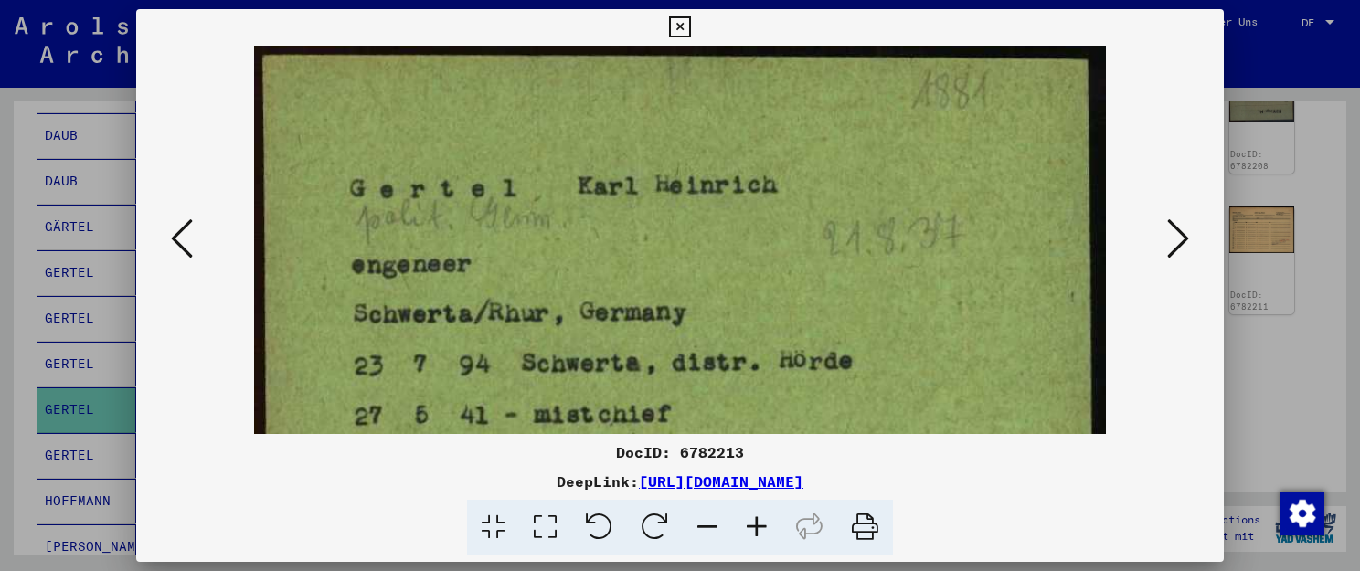
click at [754, 521] on icon at bounding box center [756, 528] width 49 height 56
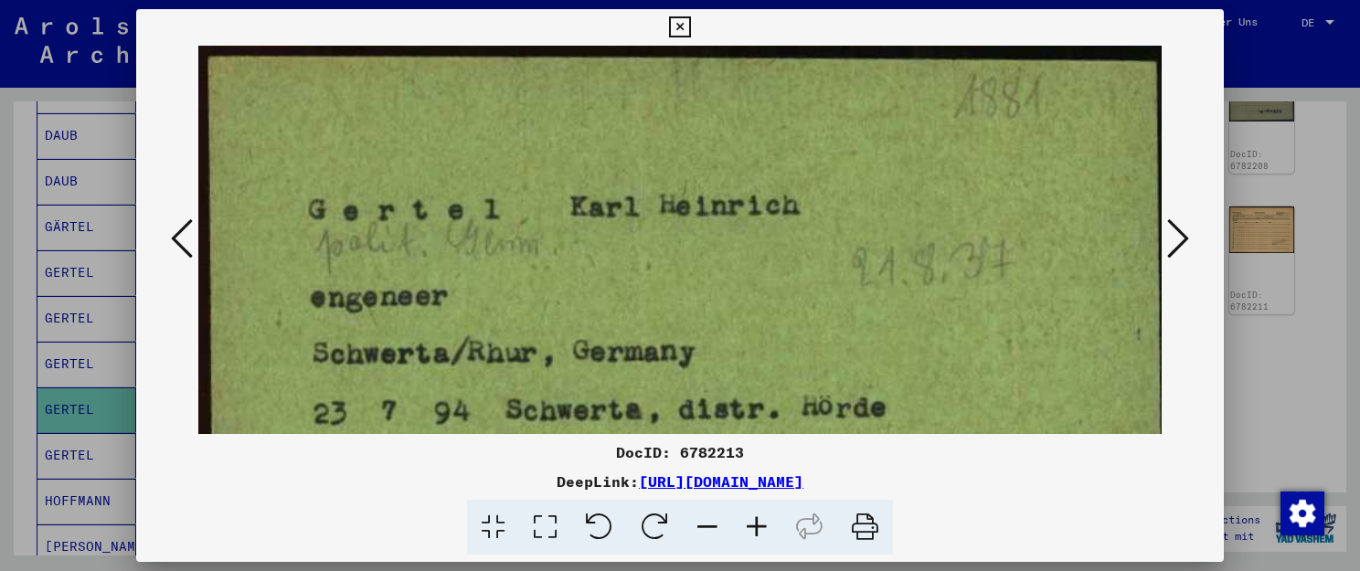
click at [754, 521] on icon at bounding box center [756, 528] width 49 height 56
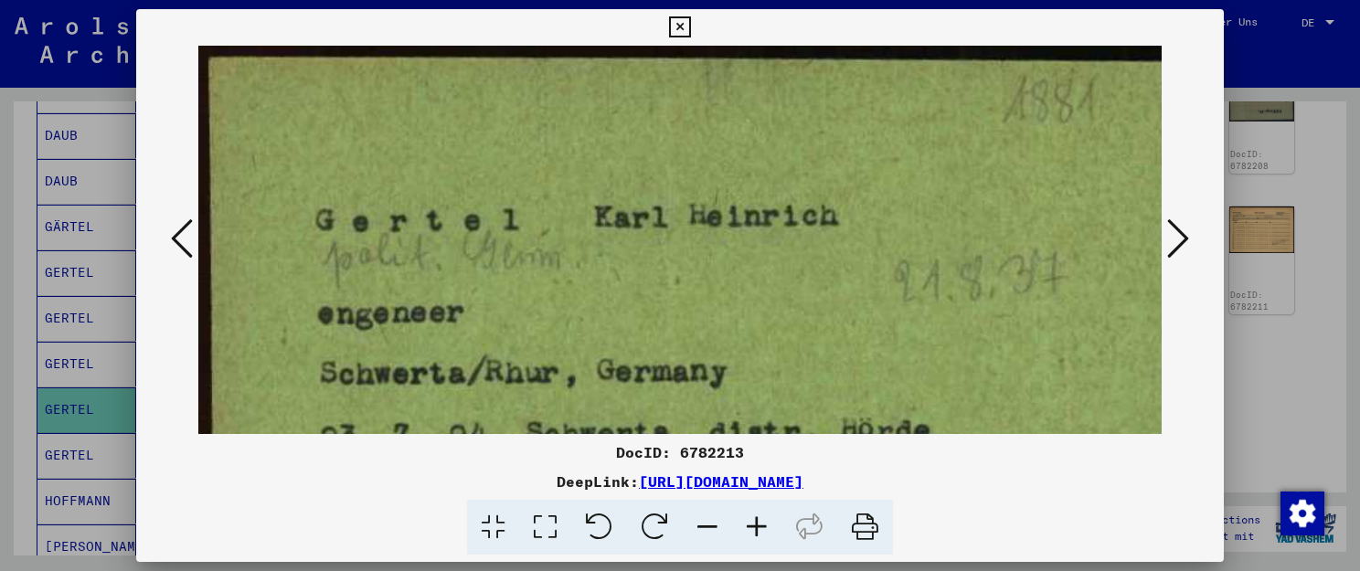
click at [754, 521] on icon at bounding box center [756, 528] width 49 height 56
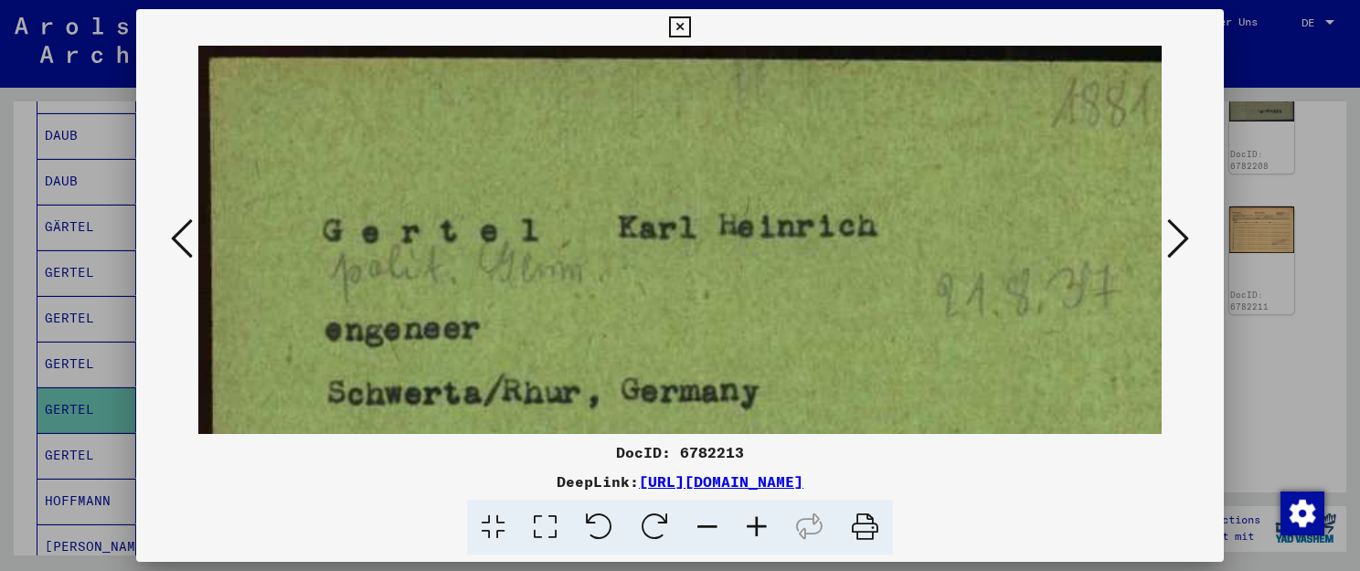
scroll to position [3, 0]
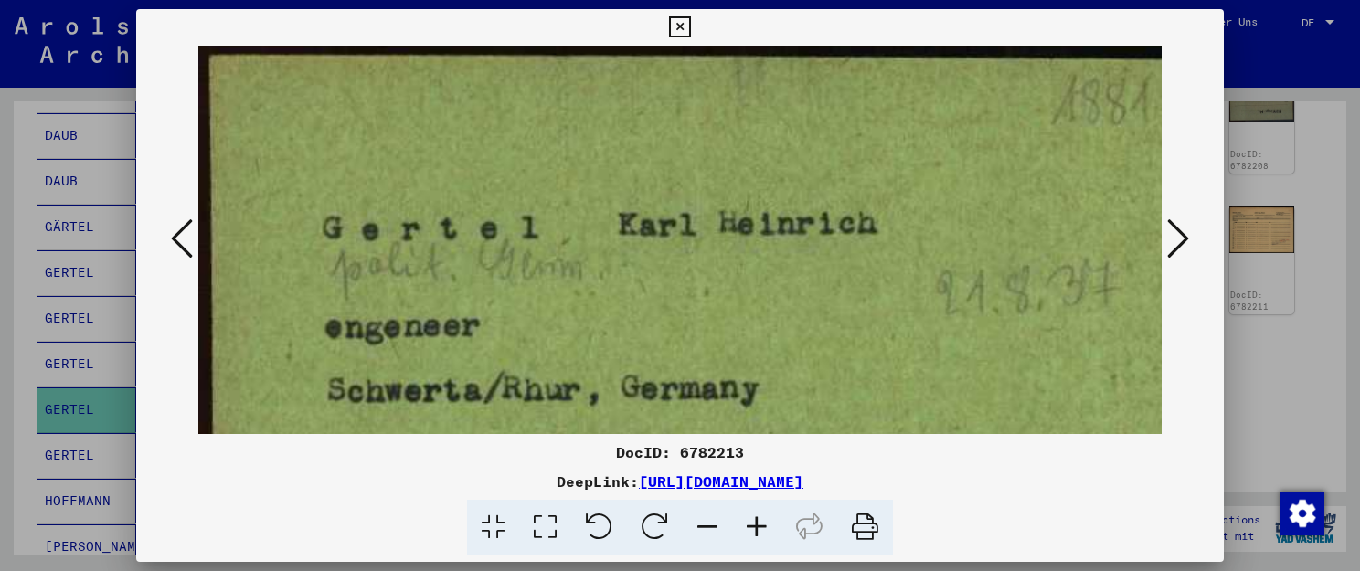
click at [655, 354] on img at bounding box center [750, 443] width 1105 height 800
click at [788, 458] on div "DocID: 6782213" at bounding box center [680, 453] width 1088 height 22
drag, startPoint x: 747, startPoint y: 452, endPoint x: 612, endPoint y: 457, distance: 134.4
click at [612, 457] on div "DocID: 6782213" at bounding box center [680, 453] width 1088 height 22
copy div "DocID: 6782213"
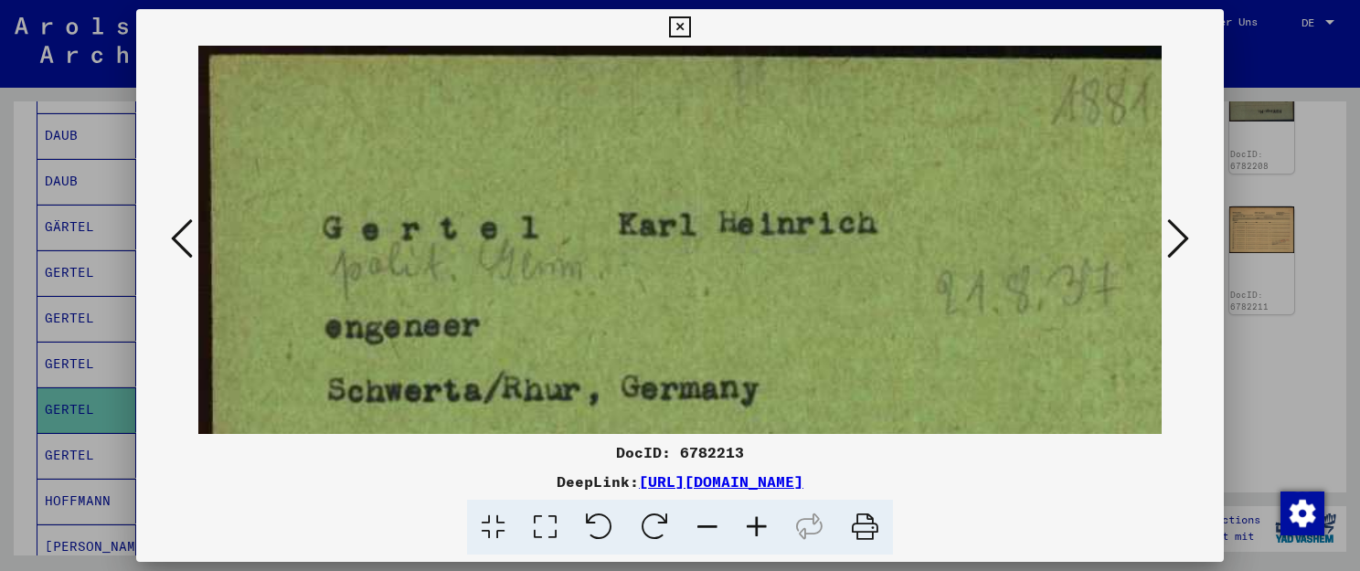
click at [636, 323] on img at bounding box center [750, 443] width 1105 height 800
click at [752, 524] on icon at bounding box center [756, 528] width 49 height 56
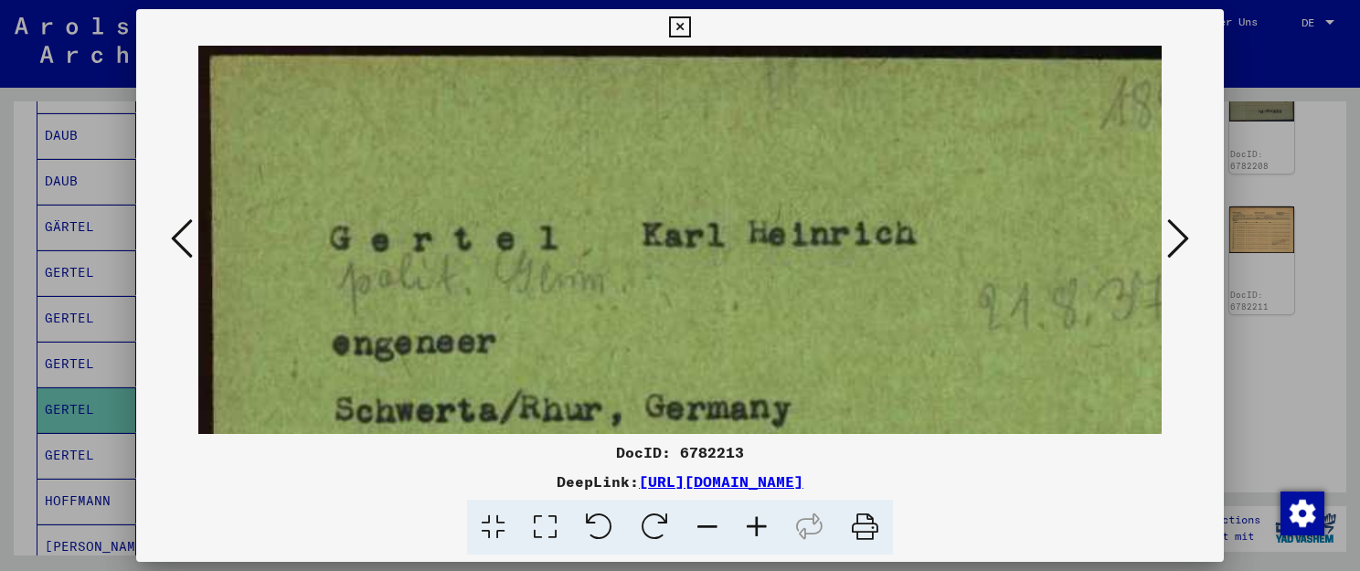
click at [752, 524] on icon at bounding box center [756, 528] width 49 height 56
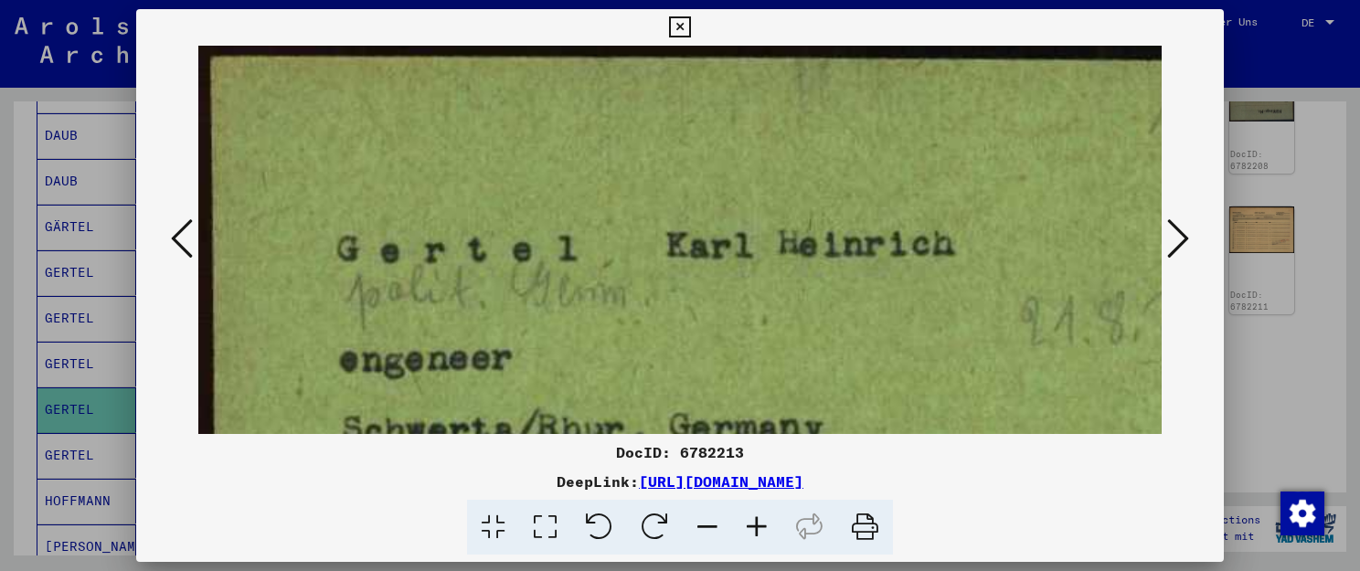
click at [756, 530] on icon at bounding box center [756, 528] width 49 height 56
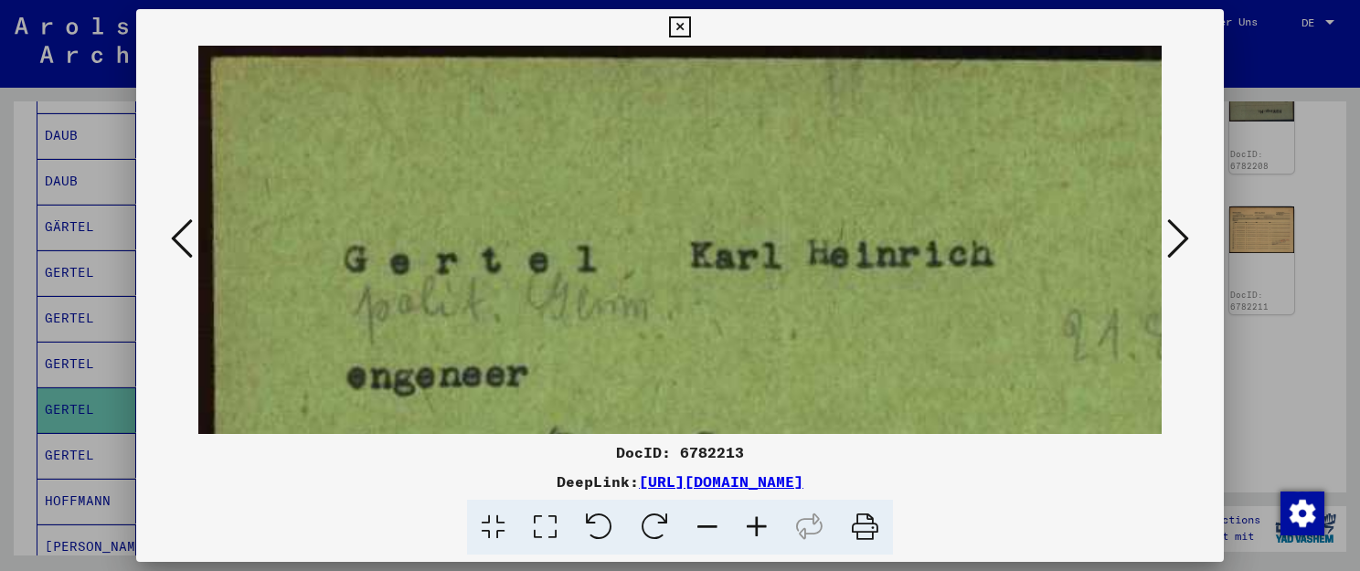
click at [757, 528] on icon at bounding box center [756, 528] width 49 height 56
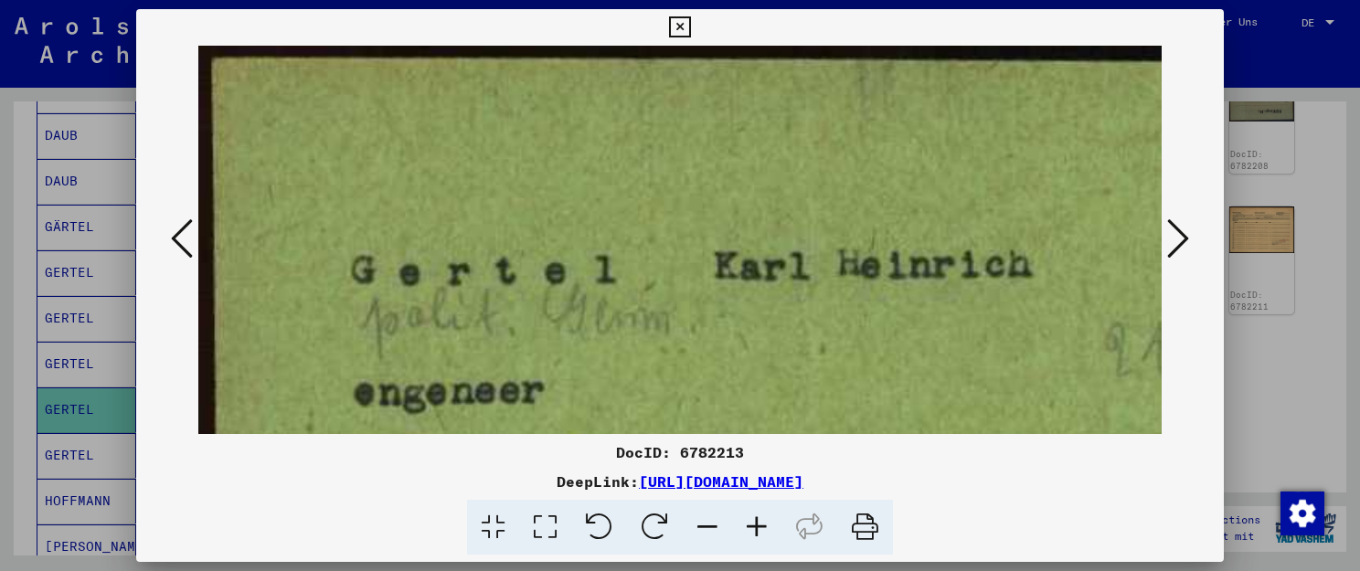
click at [757, 528] on icon at bounding box center [756, 528] width 49 height 56
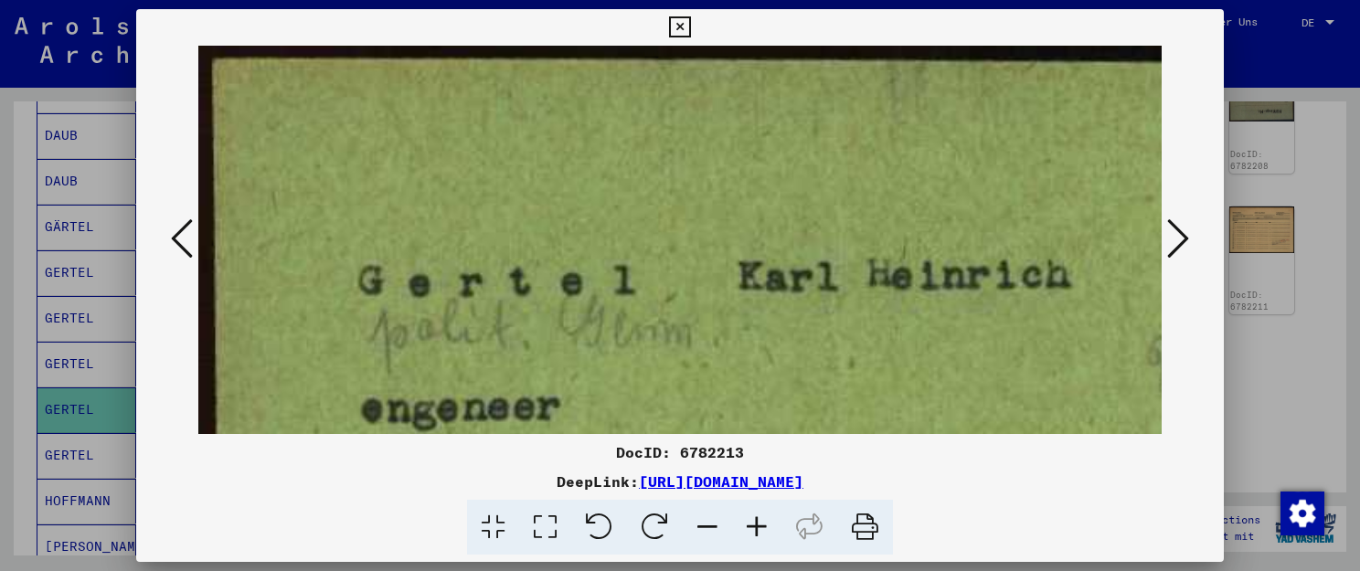
click at [757, 528] on icon at bounding box center [756, 528] width 49 height 56
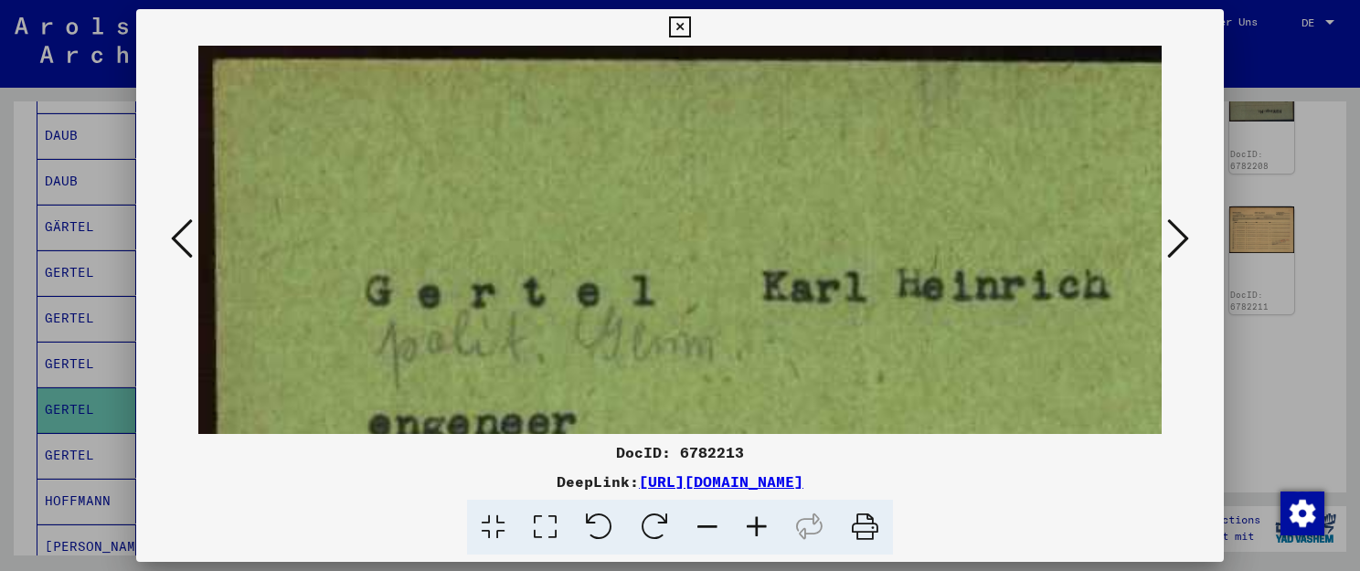
click at [757, 528] on icon at bounding box center [756, 528] width 49 height 56
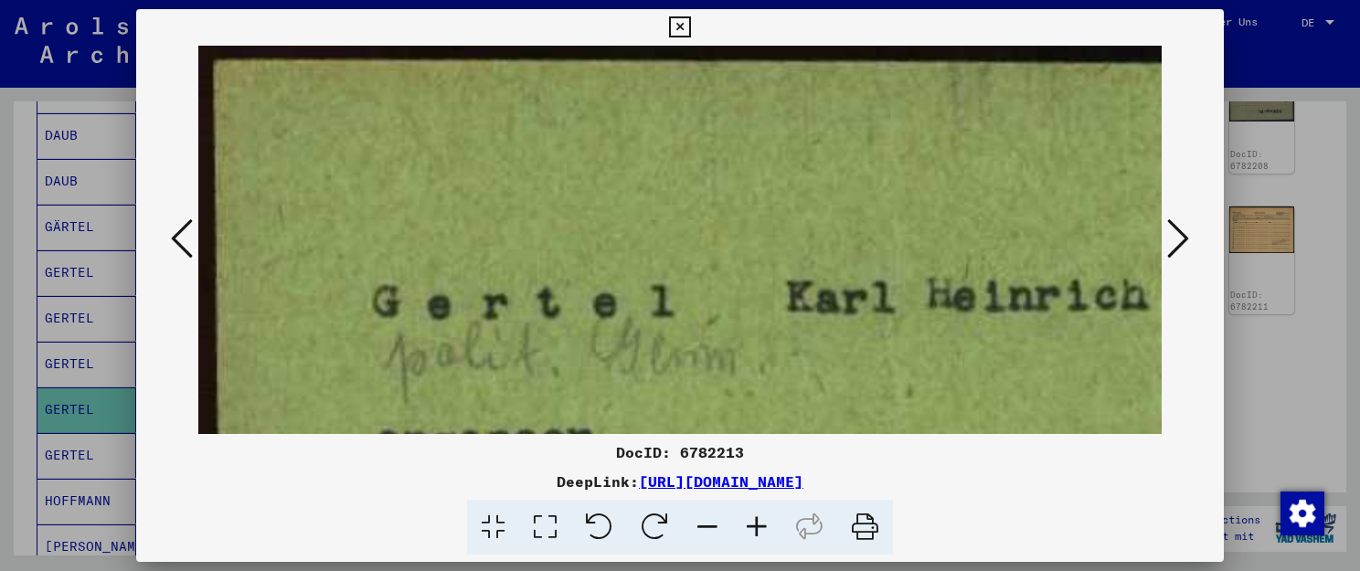
click at [1186, 238] on icon at bounding box center [1178, 239] width 22 height 44
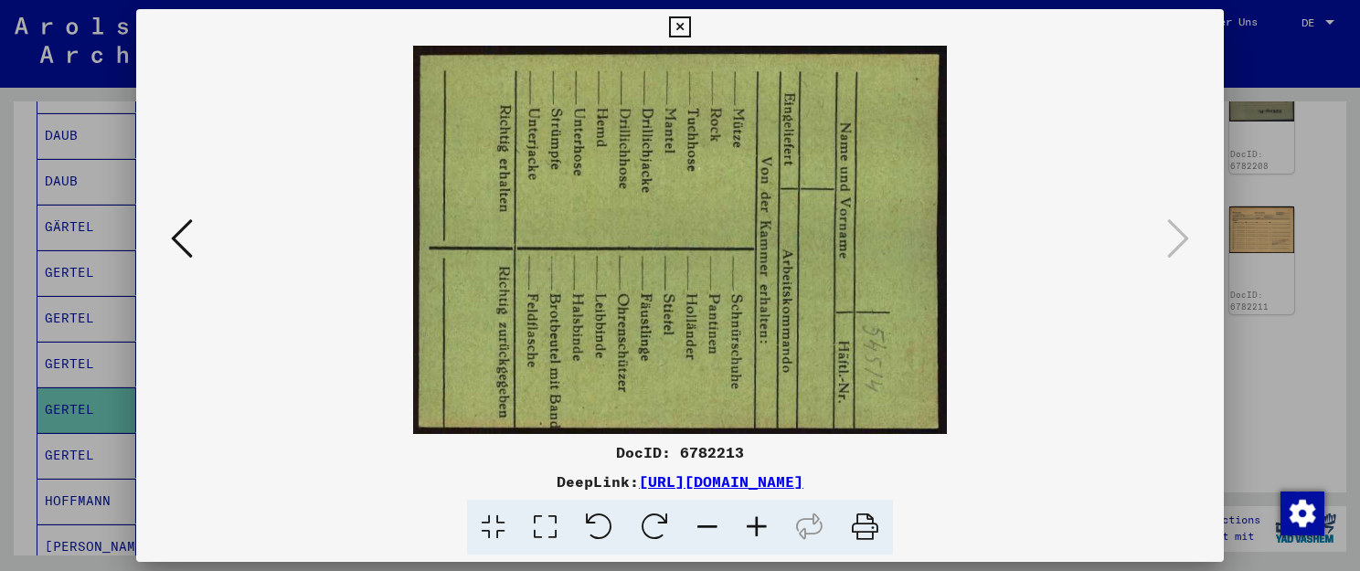
click at [690, 28] on icon at bounding box center [679, 27] width 21 height 22
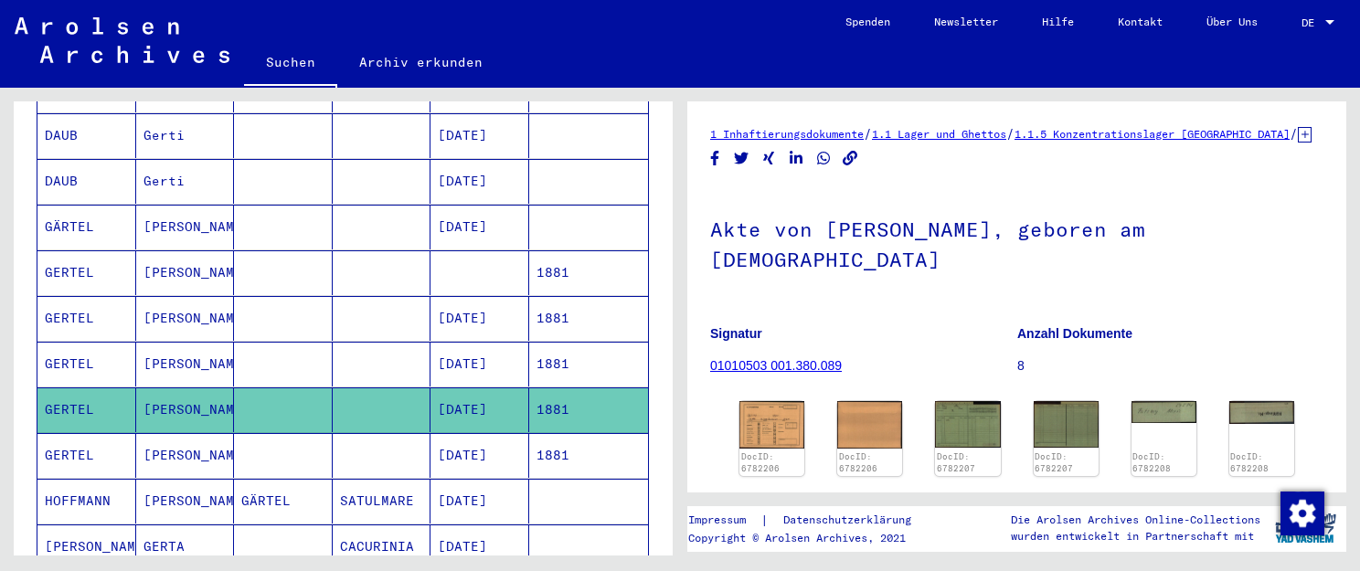
drag, startPoint x: 864, startPoint y: 349, endPoint x: 711, endPoint y: 351, distance: 152.7
click at [711, 351] on figure "Signatur 01010503 001.380.089" at bounding box center [863, 353] width 306 height 82
copy link "01010503 001.380.089"
click at [636, 41] on div "Suchen Archiv erkunden" at bounding box center [534, 64] width 580 height 48
click at [84, 433] on mat-cell "GERTEL" at bounding box center [86, 455] width 99 height 45
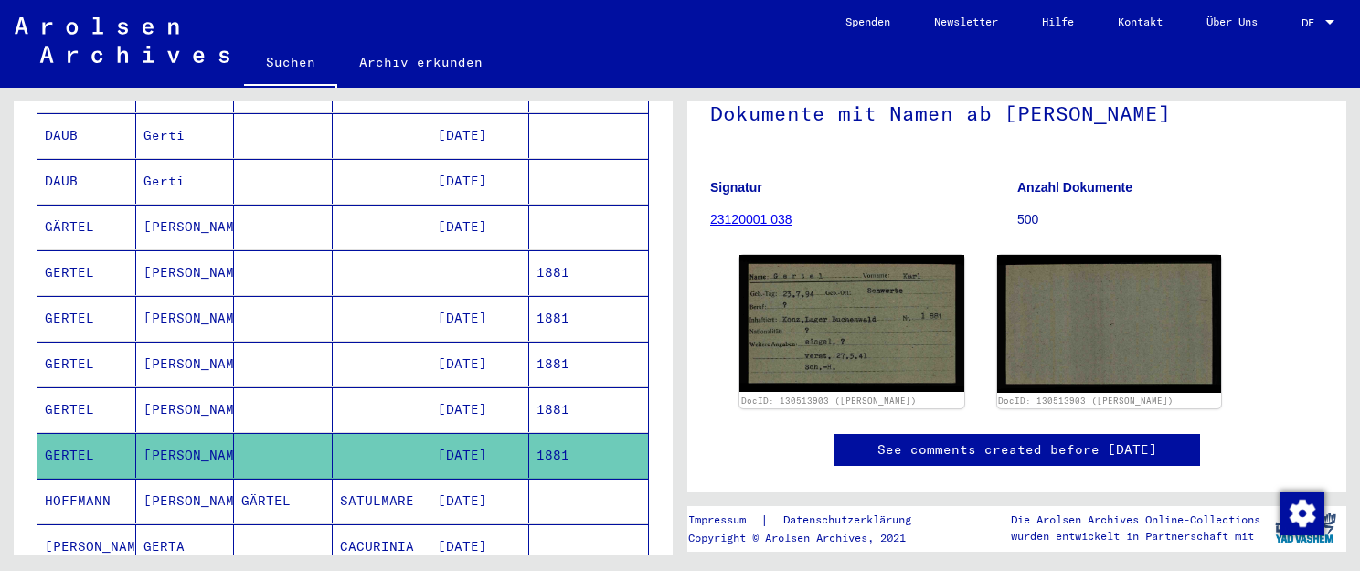
scroll to position [201, 0]
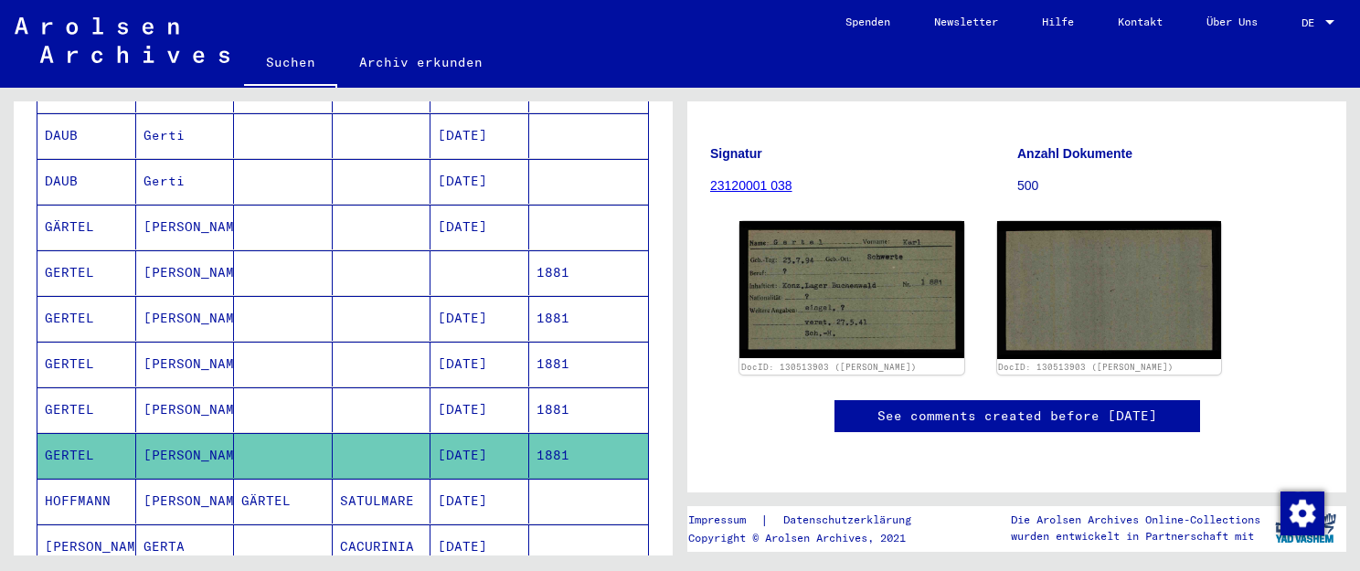
click at [87, 388] on mat-cell "GERTEL" at bounding box center [86, 410] width 99 height 45
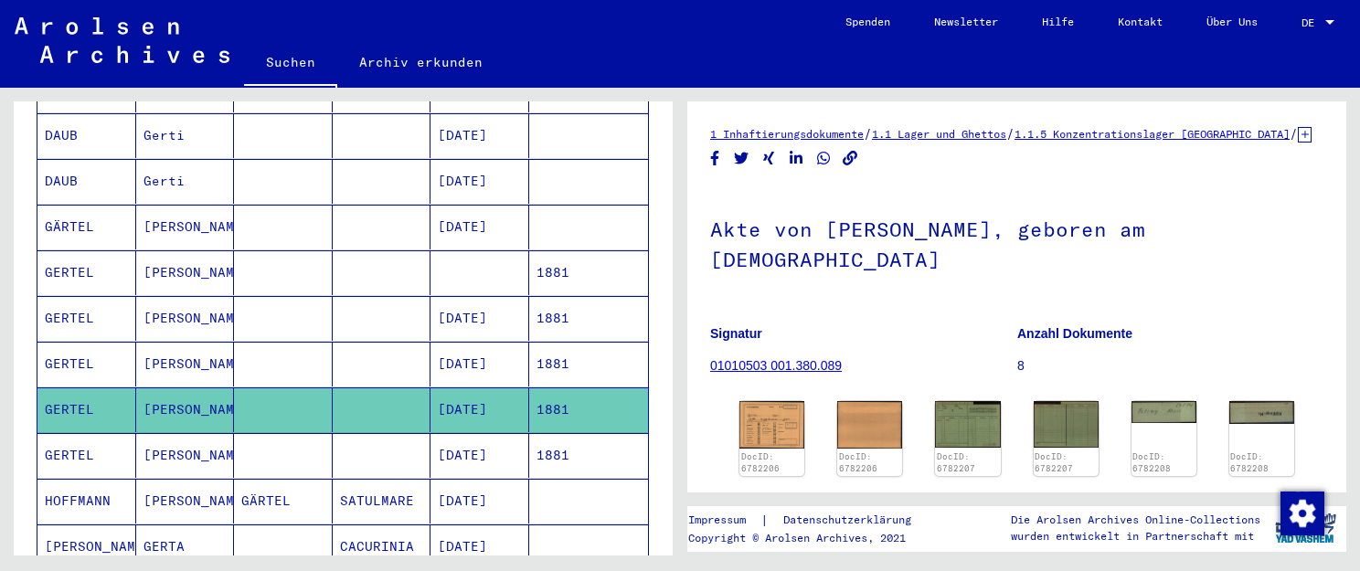
click at [576, 342] on mat-cell "1881" at bounding box center [589, 364] width 120 height 45
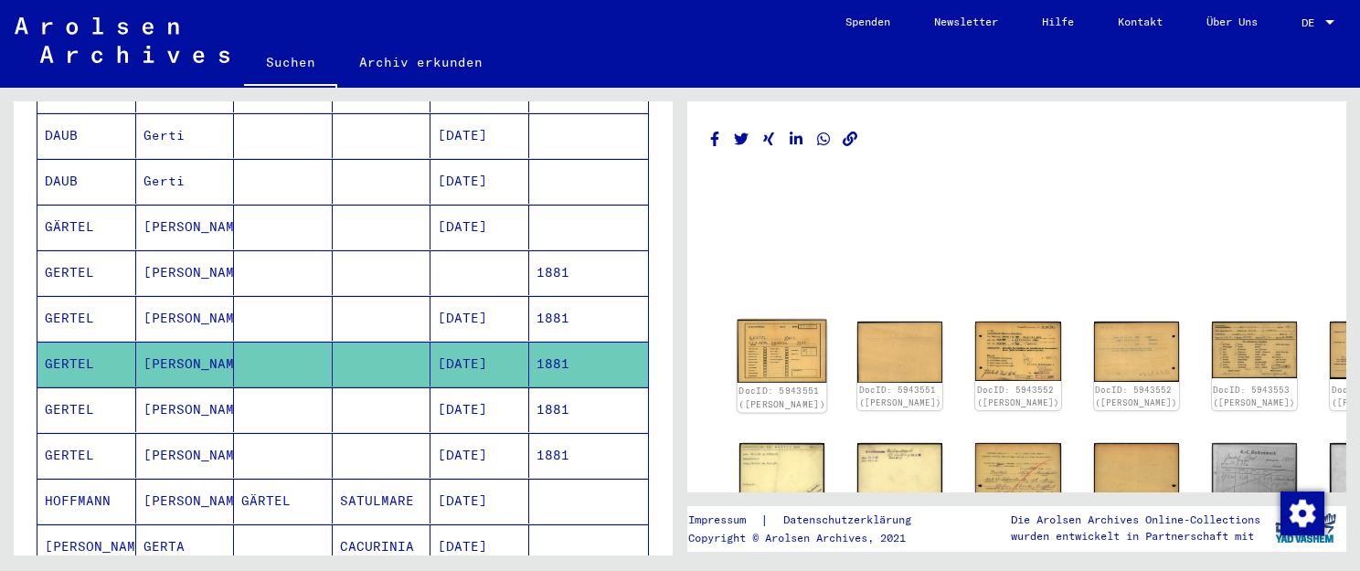
click at [775, 348] on img at bounding box center [783, 351] width 90 height 63
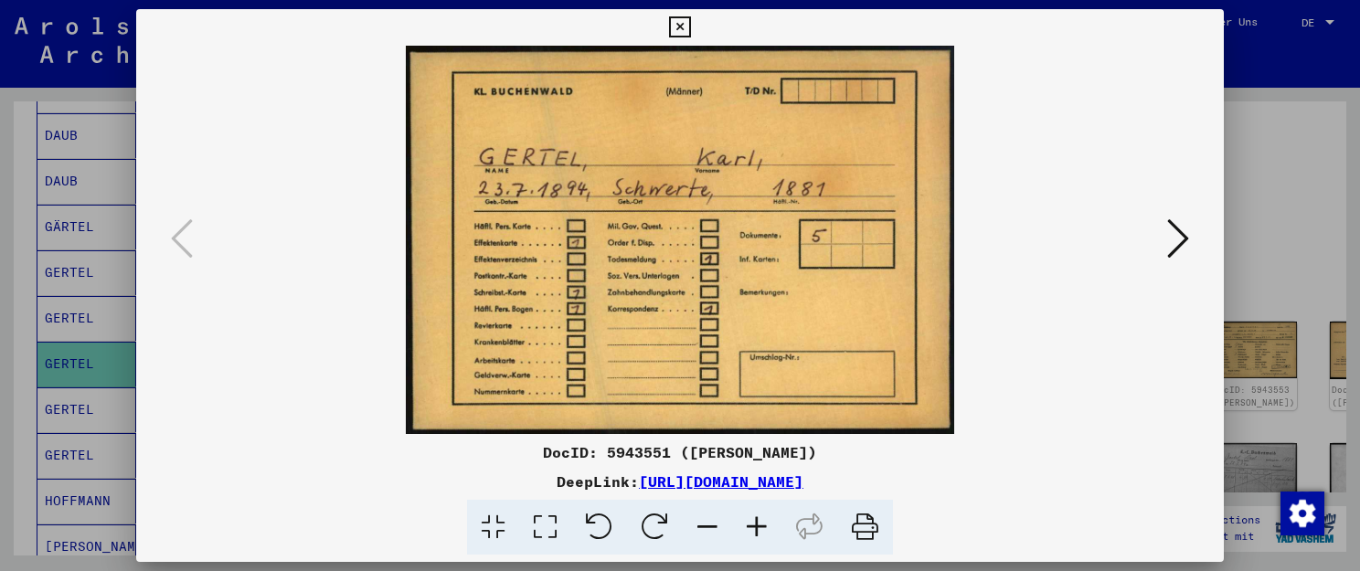
click at [610, 239] on img at bounding box center [679, 240] width 963 height 388
click at [1182, 243] on icon at bounding box center [1178, 239] width 22 height 44
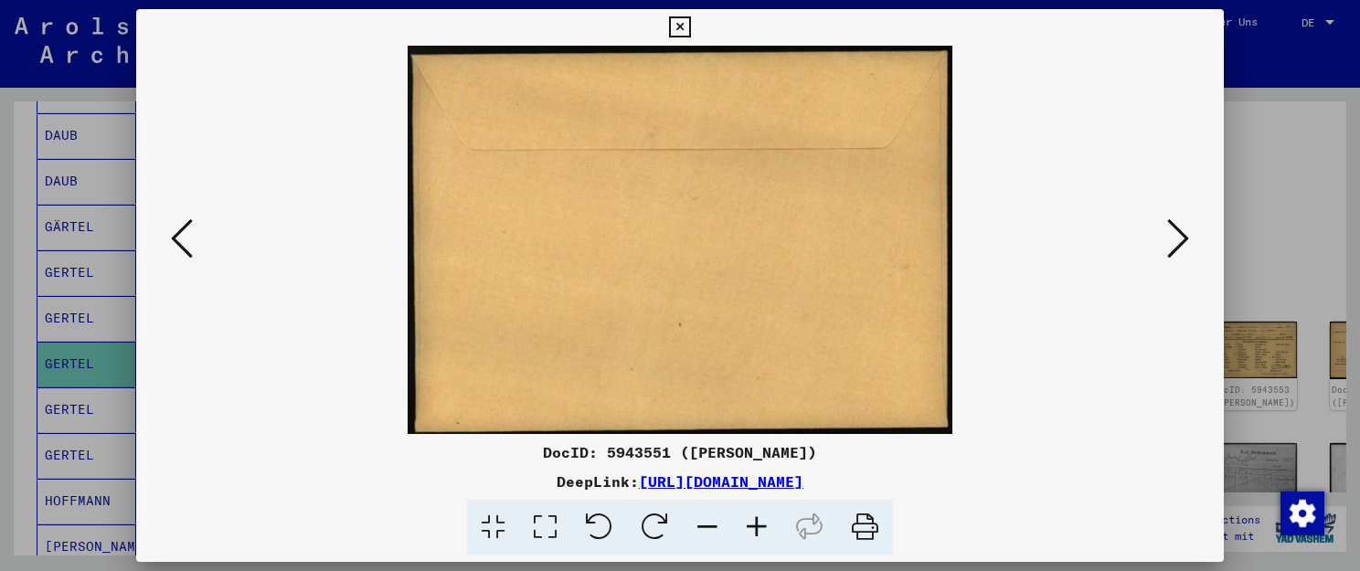
click at [1182, 243] on icon at bounding box center [1178, 239] width 22 height 44
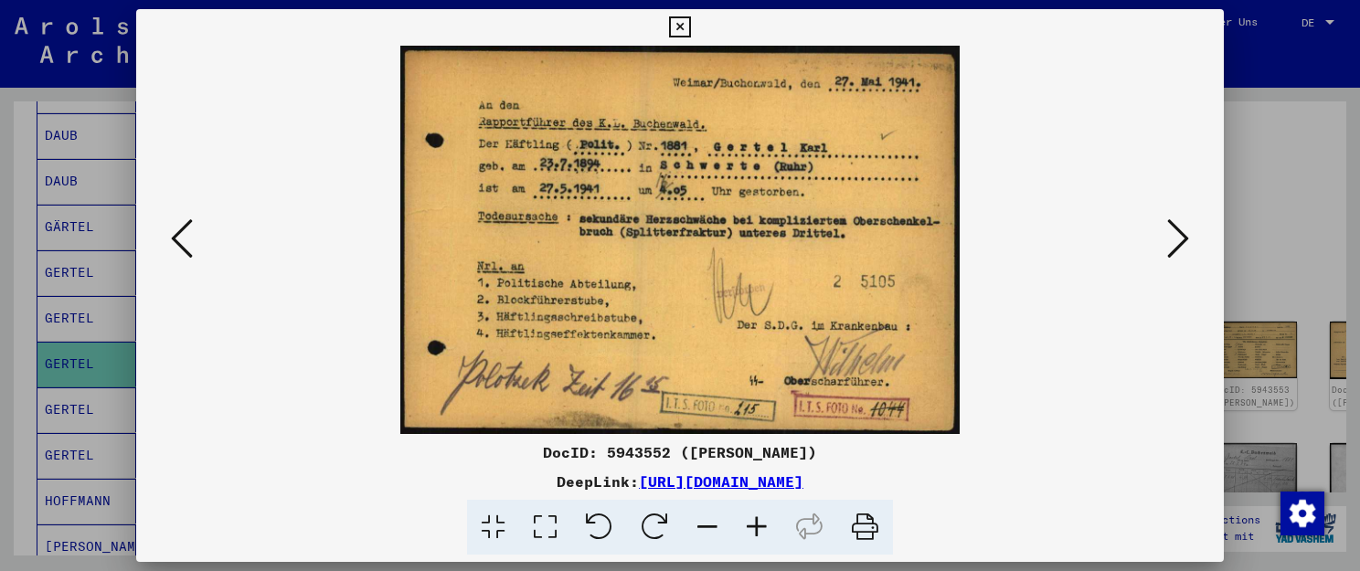
click at [183, 243] on icon at bounding box center [182, 239] width 22 height 44
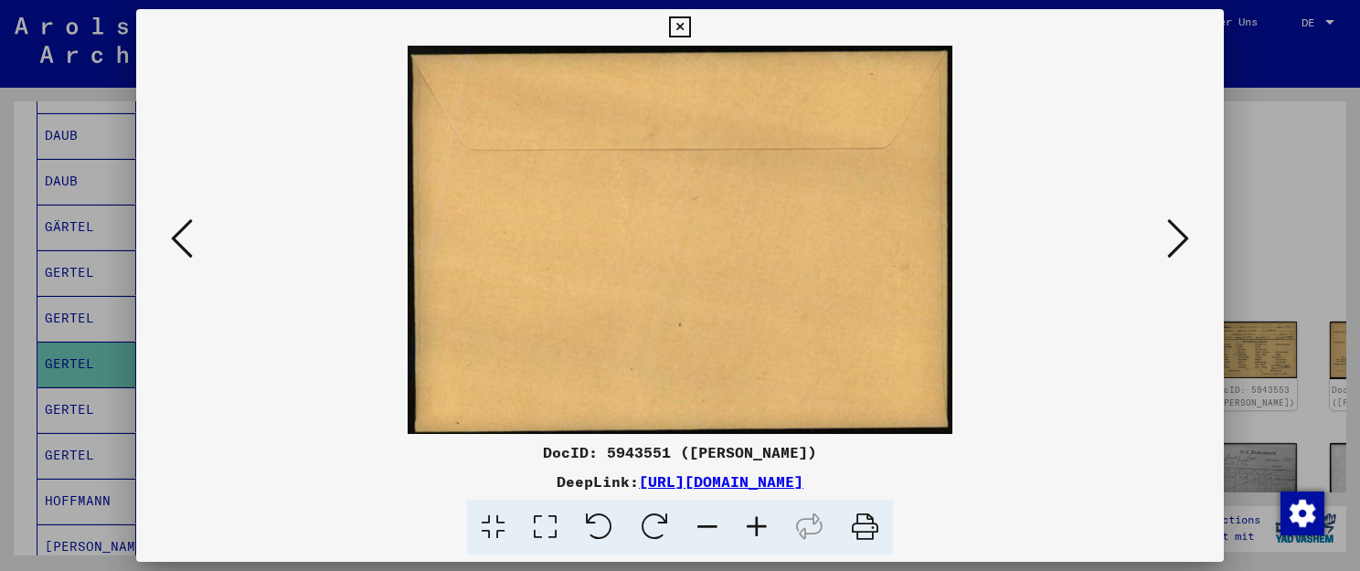
click at [177, 243] on icon at bounding box center [182, 239] width 22 height 44
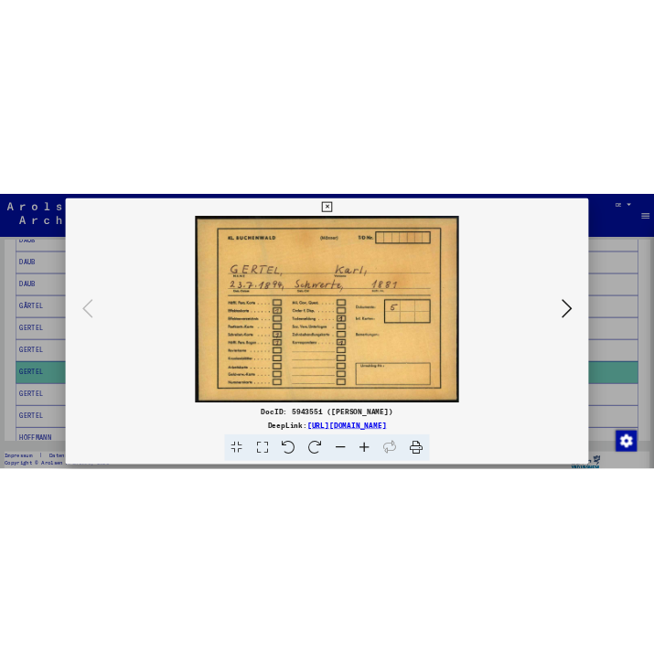
scroll to position [528, 0]
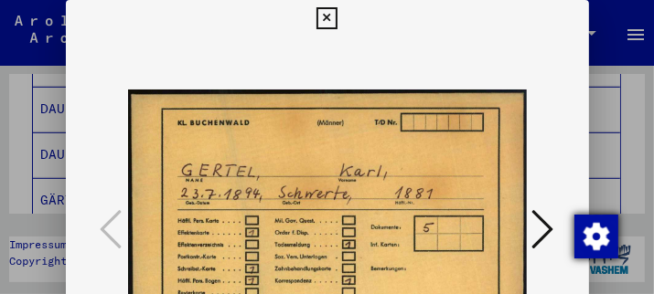
click at [595, 240] on img "button" at bounding box center [596, 237] width 44 height 44
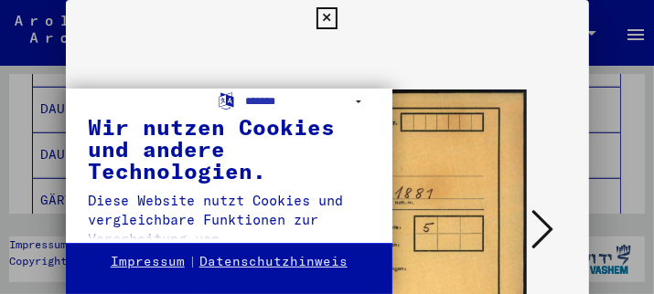
click at [458, 155] on div "**********" at bounding box center [327, 147] width 654 height 294
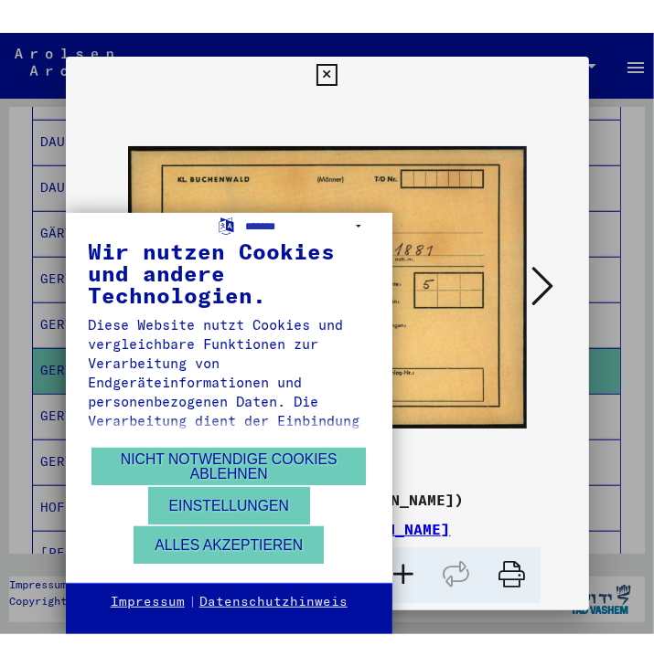
scroll to position [530, 0]
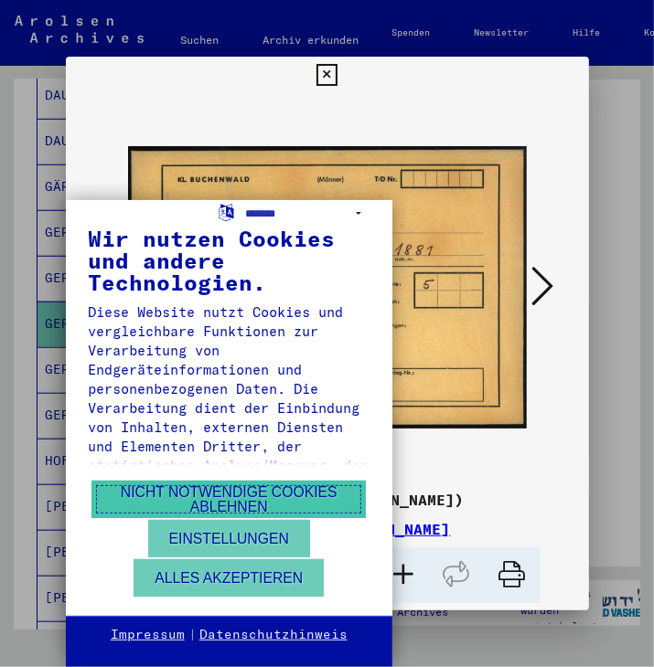
click at [233, 505] on button "Nicht notwendige Cookies ablehnen" at bounding box center [228, 499] width 274 height 37
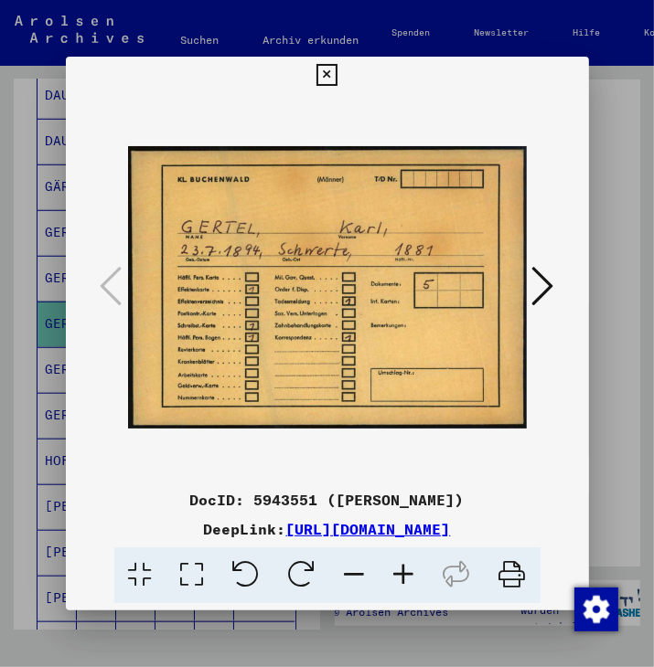
click at [405, 570] on icon at bounding box center [403, 576] width 49 height 56
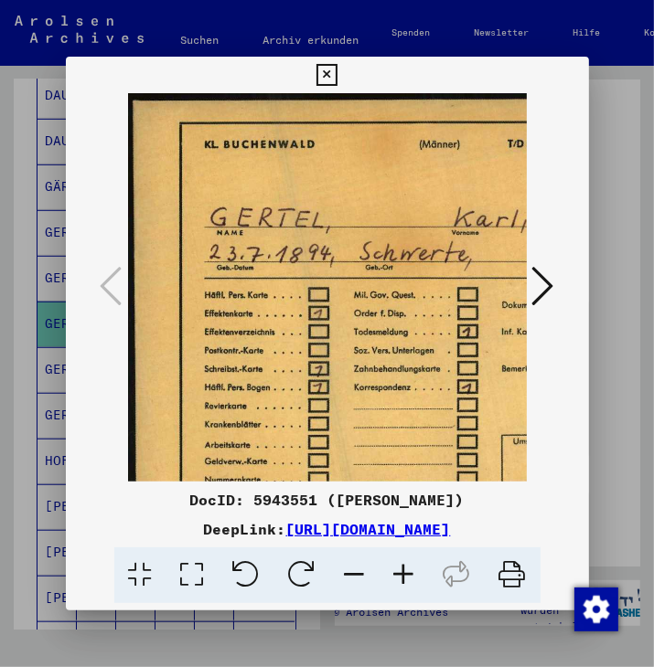
click at [405, 570] on icon at bounding box center [403, 576] width 49 height 56
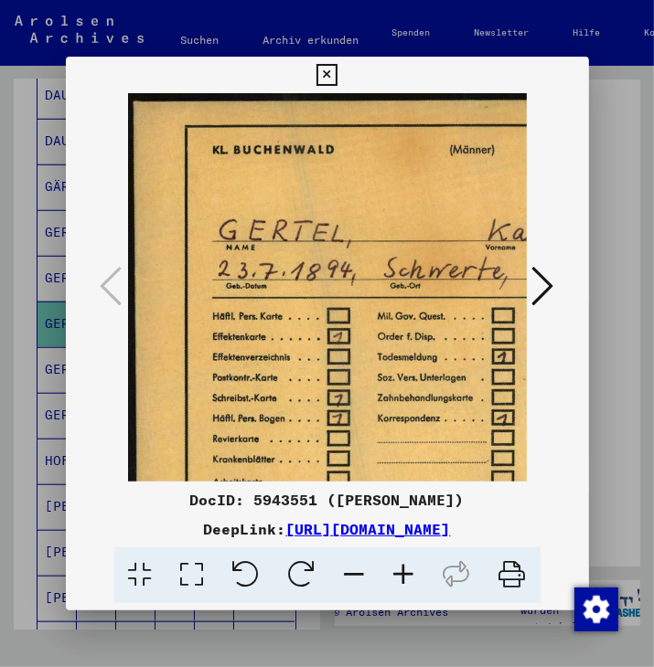
click at [347, 570] on icon at bounding box center [354, 576] width 49 height 56
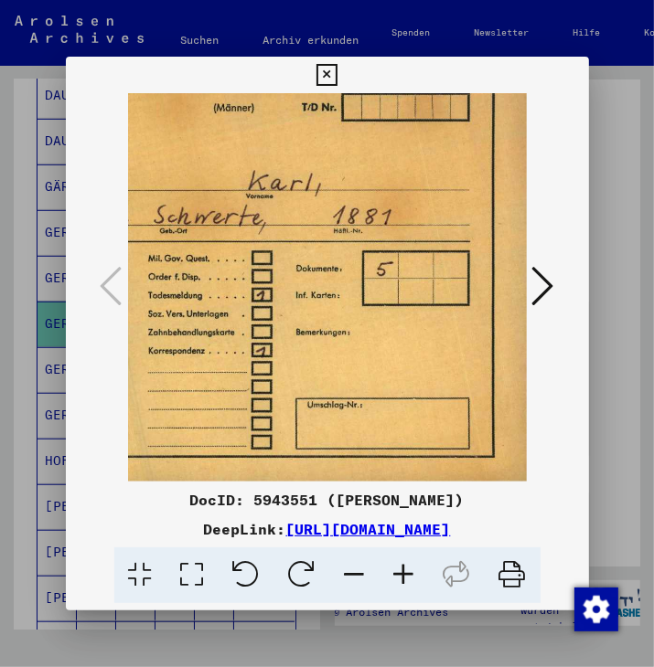
scroll to position [37, 207]
drag, startPoint x: 309, startPoint y: 420, endPoint x: 107, endPoint y: 317, distance: 226.5
click at [107, 317] on div at bounding box center [327, 287] width 523 height 388
click at [477, 489] on div "DocID: 5943551 ([PERSON_NAME])" at bounding box center [327, 500] width 523 height 22
drag, startPoint x: 460, startPoint y: 484, endPoint x: 190, endPoint y: 496, distance: 270.0
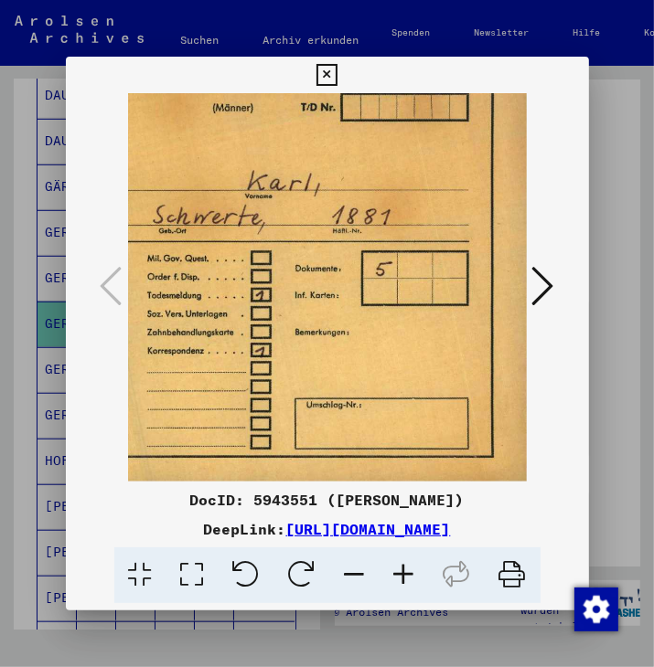
click at [190, 496] on div "DocID: 5943551 ([PERSON_NAME])" at bounding box center [327, 500] width 523 height 22
copy div "DocID: 5943551 ([PERSON_NAME])"
click at [541, 276] on icon at bounding box center [543, 286] width 22 height 44
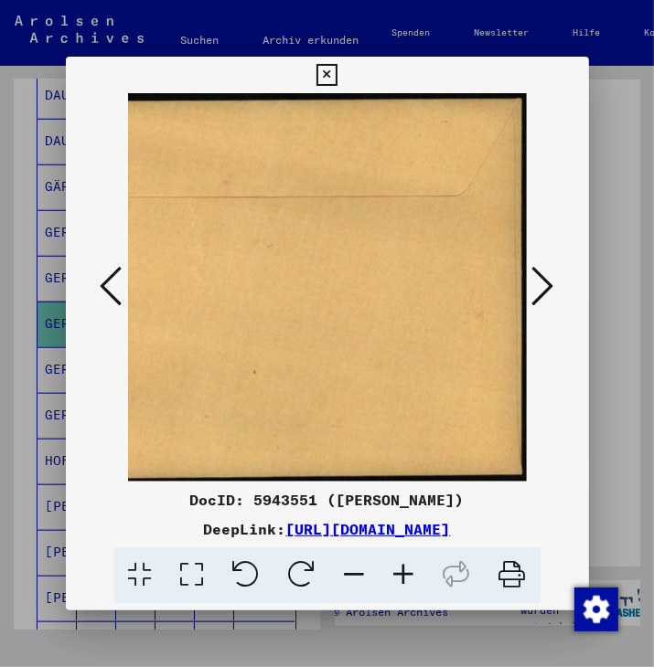
scroll to position [0, 138]
click at [545, 276] on icon at bounding box center [543, 286] width 22 height 44
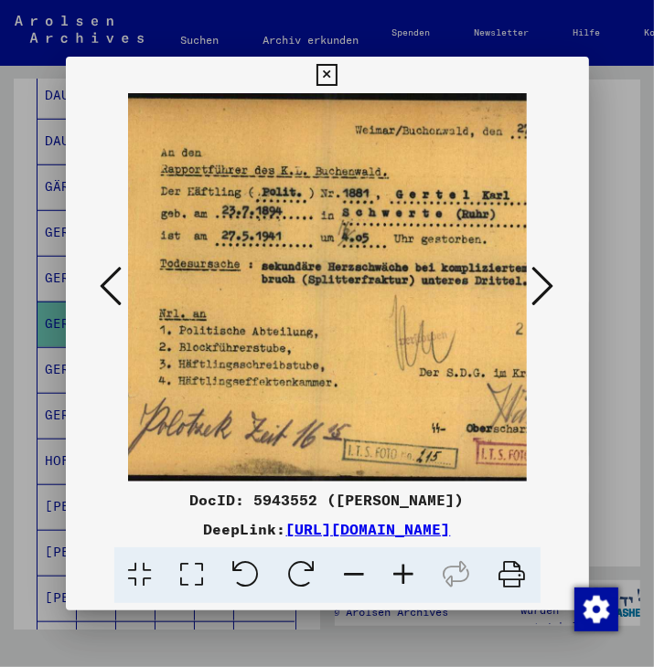
scroll to position [0, 57]
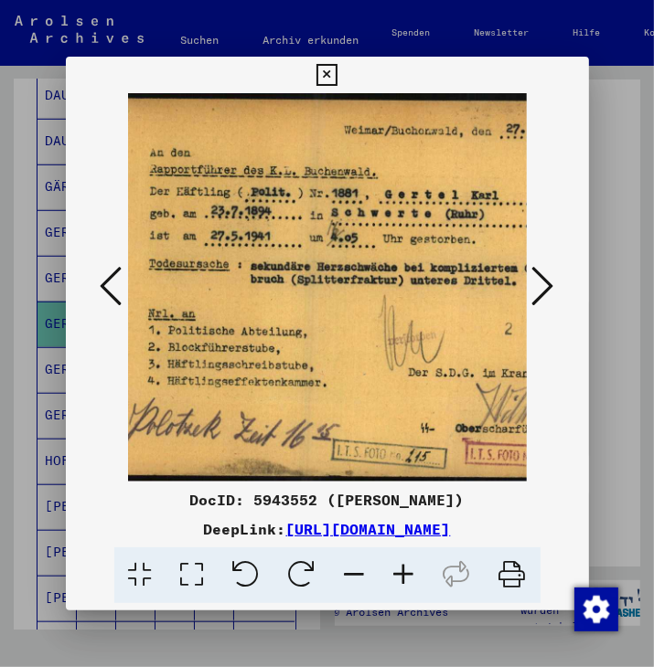
drag, startPoint x: 220, startPoint y: 319, endPoint x: 306, endPoint y: 340, distance: 88.5
click at [306, 340] on img at bounding box center [350, 287] width 559 height 388
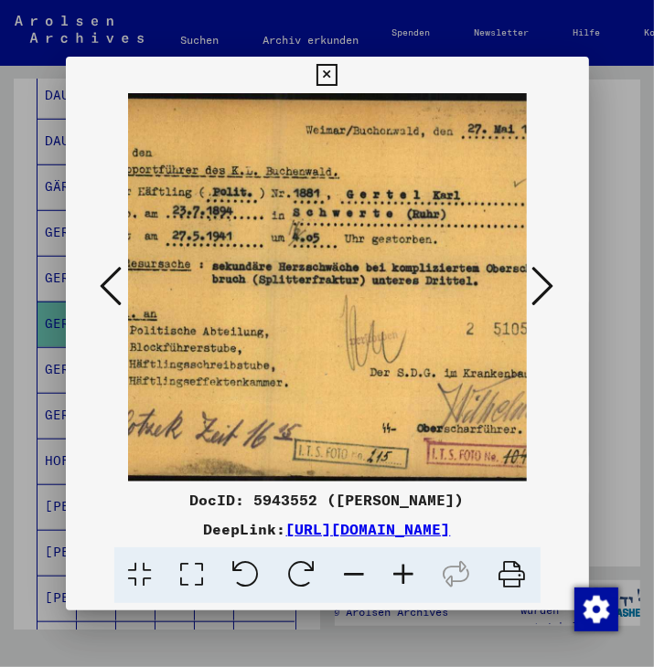
scroll to position [0, 80]
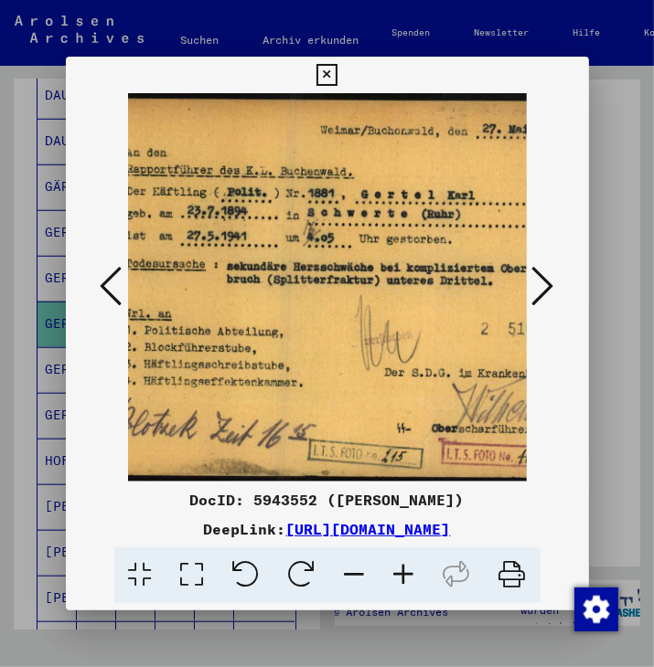
drag, startPoint x: 330, startPoint y: 342, endPoint x: 277, endPoint y: 343, distance: 53.0
click at [277, 343] on img at bounding box center [327, 287] width 559 height 388
drag, startPoint x: 409, startPoint y: 587, endPoint x: 409, endPoint y: 538, distance: 48.4
click at [408, 570] on icon at bounding box center [403, 576] width 49 height 56
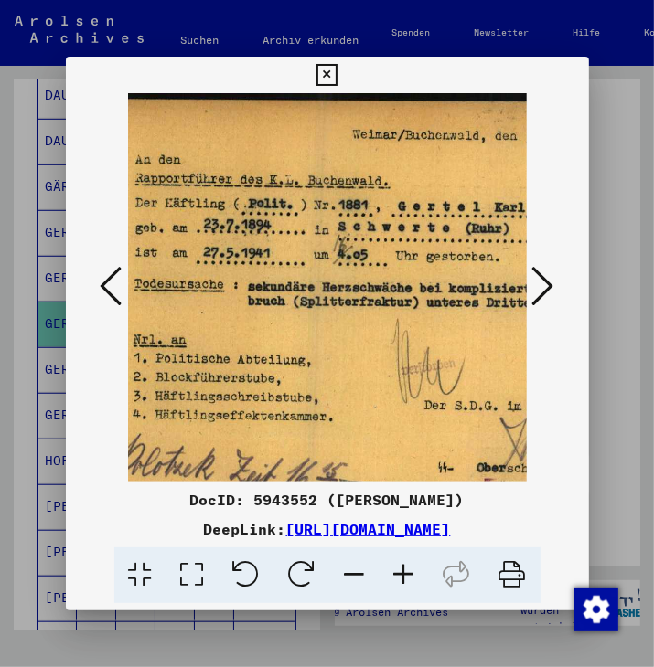
click at [398, 570] on icon at bounding box center [403, 576] width 49 height 56
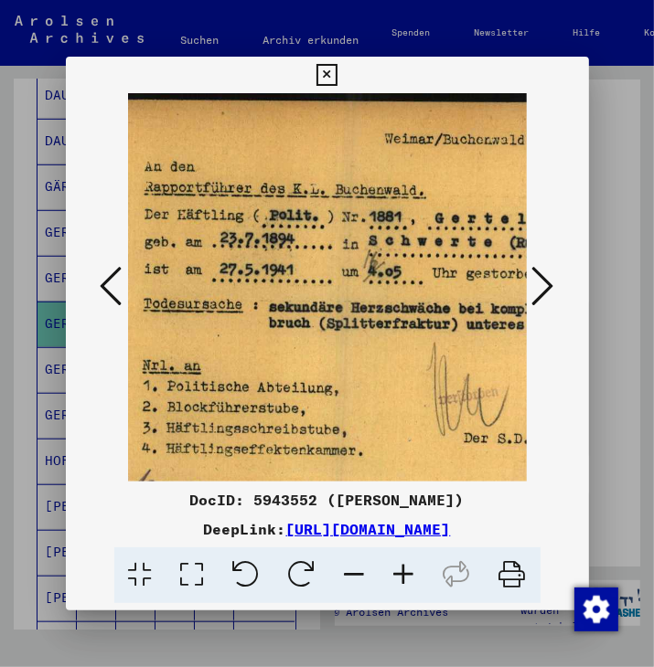
click at [398, 570] on icon at bounding box center [403, 576] width 49 height 56
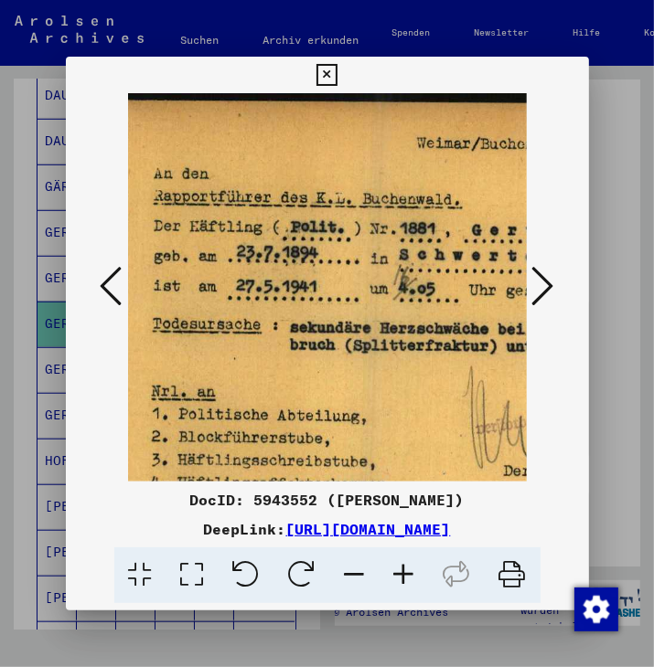
click at [398, 570] on icon at bounding box center [403, 576] width 49 height 56
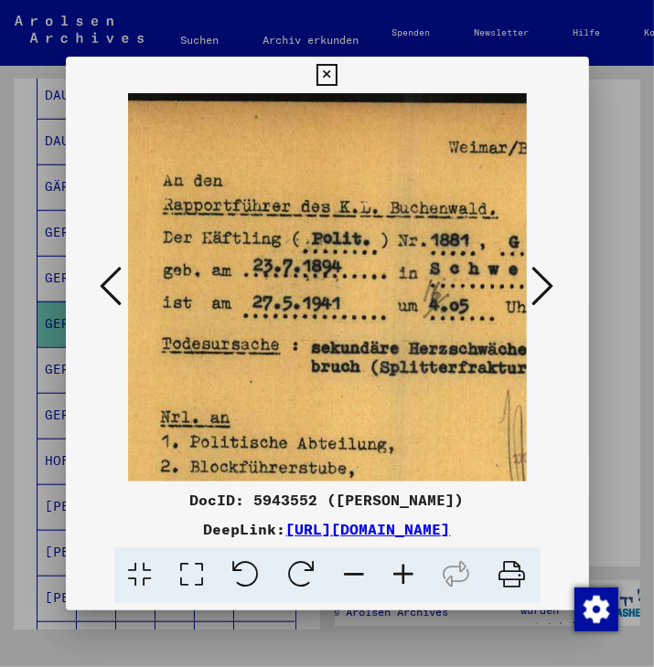
click at [398, 570] on icon at bounding box center [403, 576] width 49 height 56
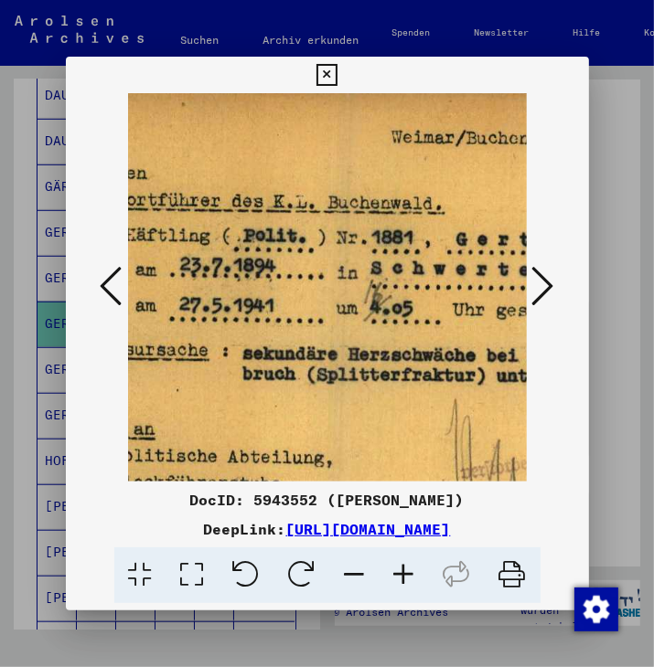
scroll to position [15, 245]
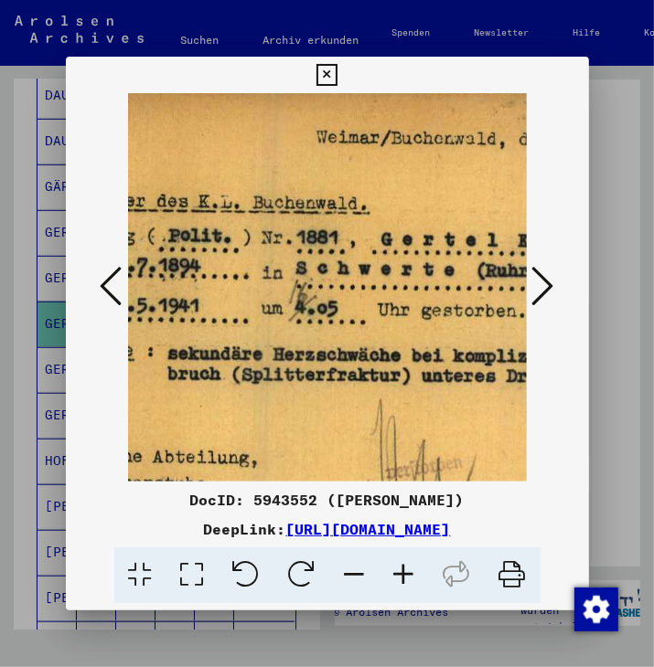
drag, startPoint x: 413, startPoint y: 408, endPoint x: 250, endPoint y: 393, distance: 163.4
click at [250, 393] on img at bounding box center [327, 387] width 889 height 617
click at [401, 570] on icon at bounding box center [403, 576] width 49 height 56
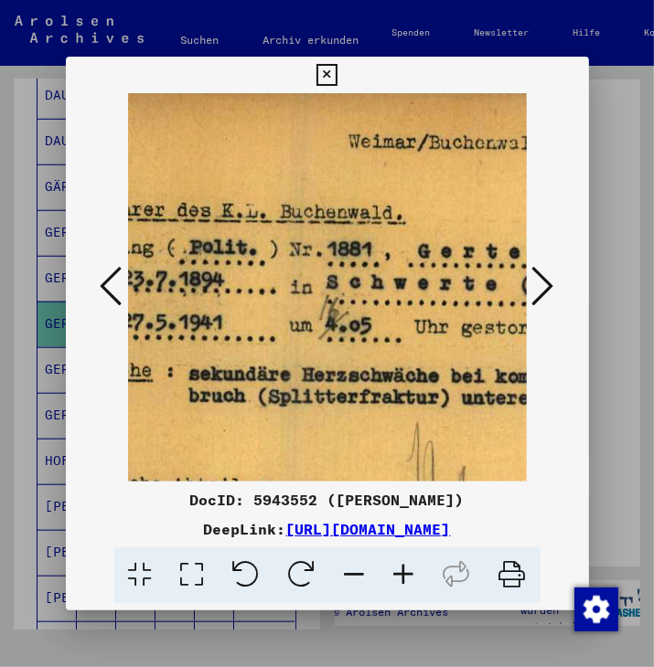
click at [401, 570] on icon at bounding box center [403, 576] width 49 height 56
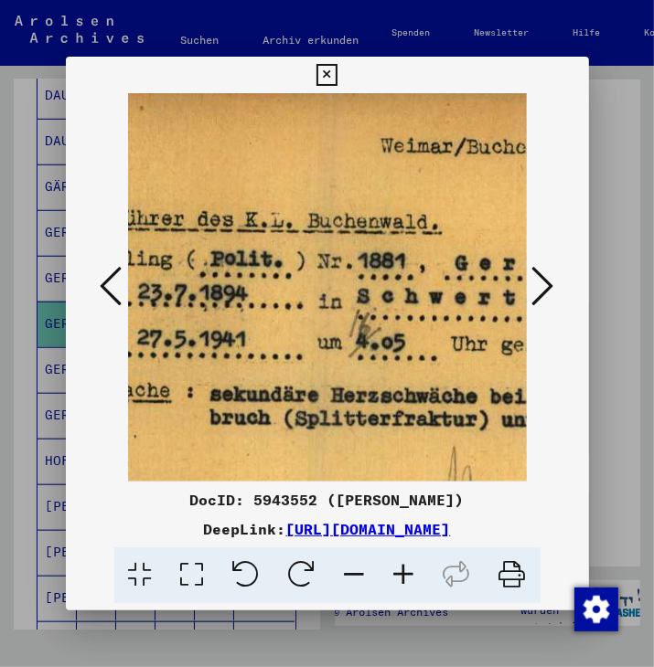
click at [401, 570] on icon at bounding box center [403, 576] width 49 height 56
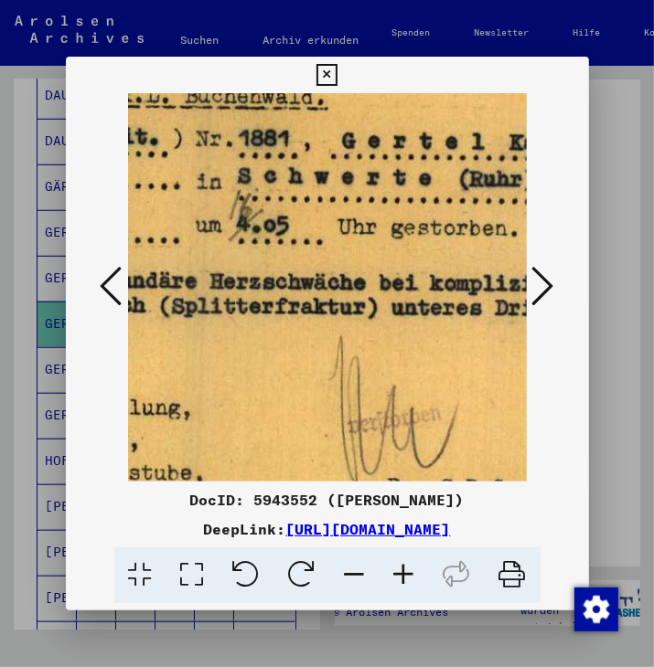
drag, startPoint x: 245, startPoint y: 371, endPoint x: 187, endPoint y: 266, distance: 119.9
click at [95, 243] on div at bounding box center [327, 287] width 523 height 388
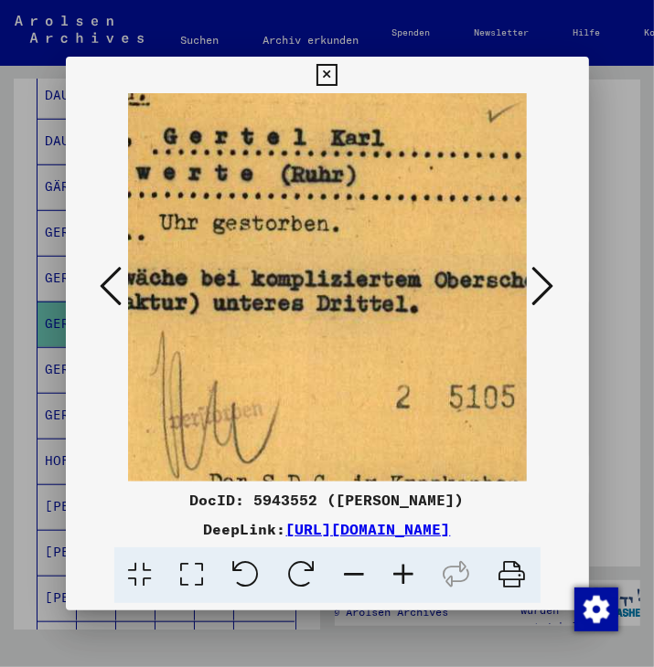
drag, startPoint x: 386, startPoint y: 361, endPoint x: 211, endPoint y: 356, distance: 174.7
click at [211, 356] on img at bounding box center [98, 317] width 1087 height 754
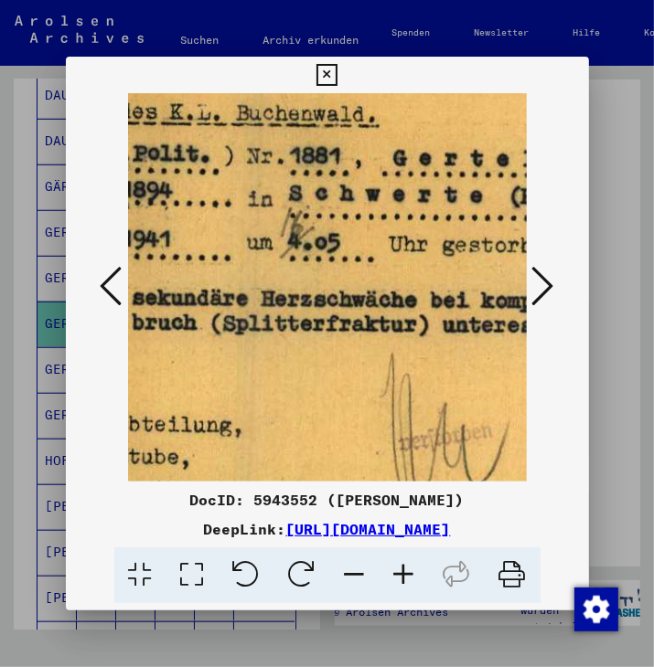
drag, startPoint x: 356, startPoint y: 346, endPoint x: 577, endPoint y: 367, distance: 222.1
click at [577, 367] on div at bounding box center [327, 287] width 523 height 388
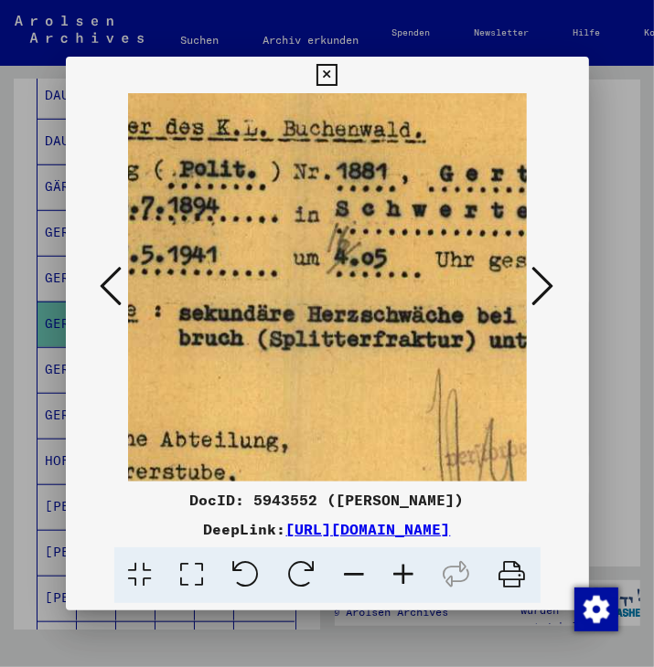
drag, startPoint x: 316, startPoint y: 368, endPoint x: 210, endPoint y: 346, distance: 108.5
click at [358, 382] on img at bounding box center [374, 354] width 1087 height 754
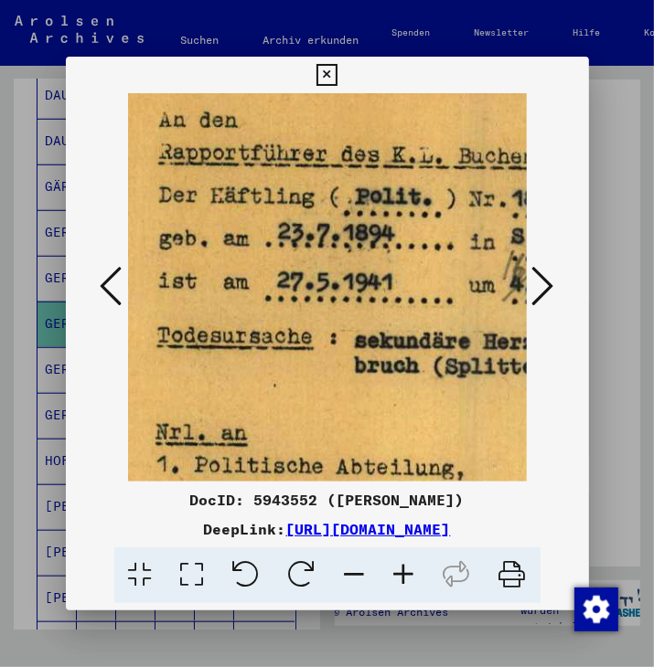
scroll to position [98, 121]
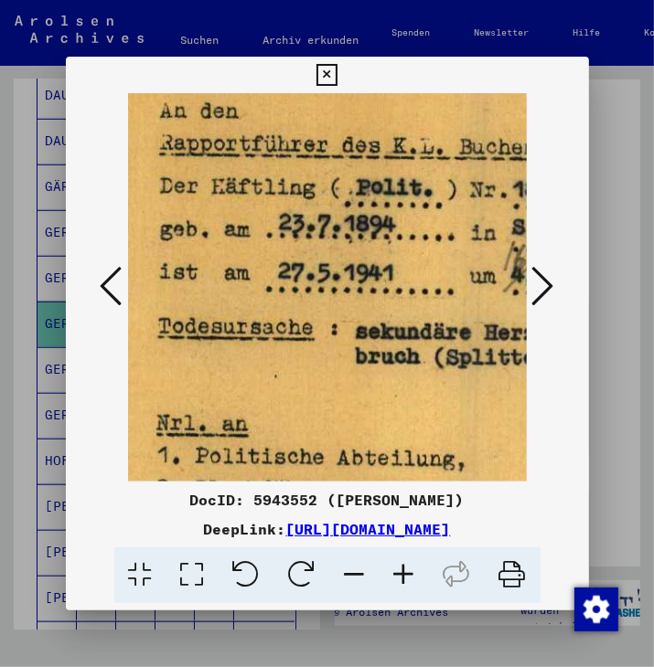
drag, startPoint x: 183, startPoint y: 346, endPoint x: 357, endPoint y: 363, distance: 175.5
click at [357, 363] on img at bounding box center [550, 372] width 1087 height 754
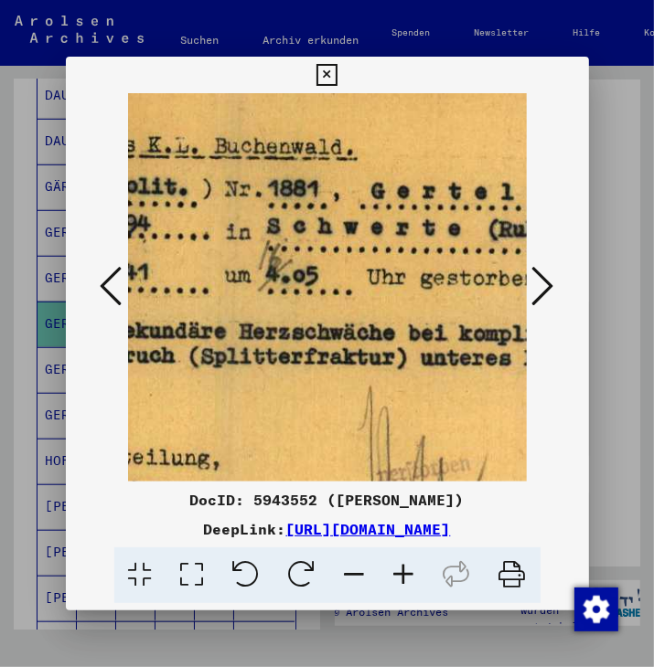
drag, startPoint x: 431, startPoint y: 398, endPoint x: 192, endPoint y: 397, distance: 238.6
click at [188, 397] on img at bounding box center [305, 372] width 1087 height 754
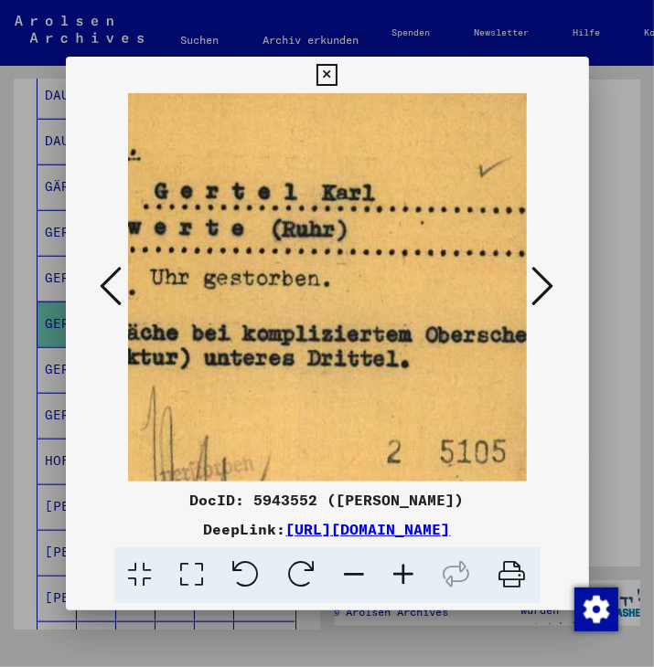
drag, startPoint x: 307, startPoint y: 394, endPoint x: 188, endPoint y: 394, distance: 118.8
click at [188, 394] on img at bounding box center [89, 372] width 1087 height 754
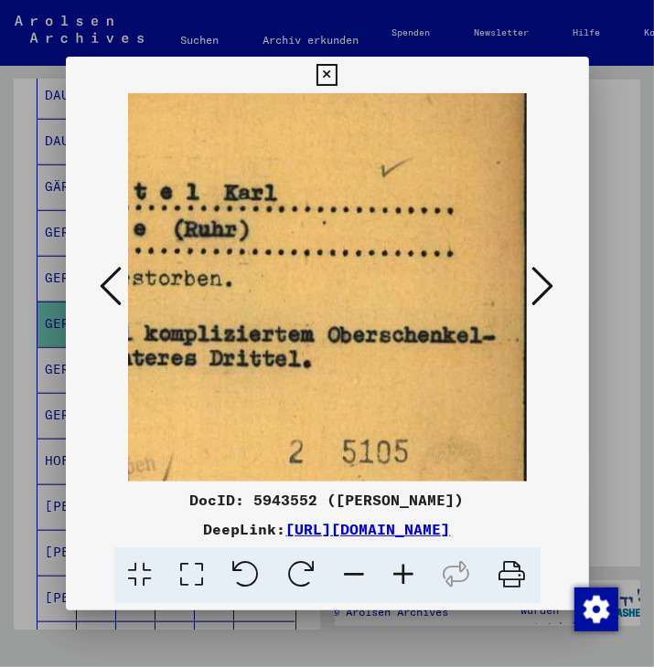
scroll to position [99, 680]
drag, startPoint x: 330, startPoint y: 394, endPoint x: 212, endPoint y: 393, distance: 117.9
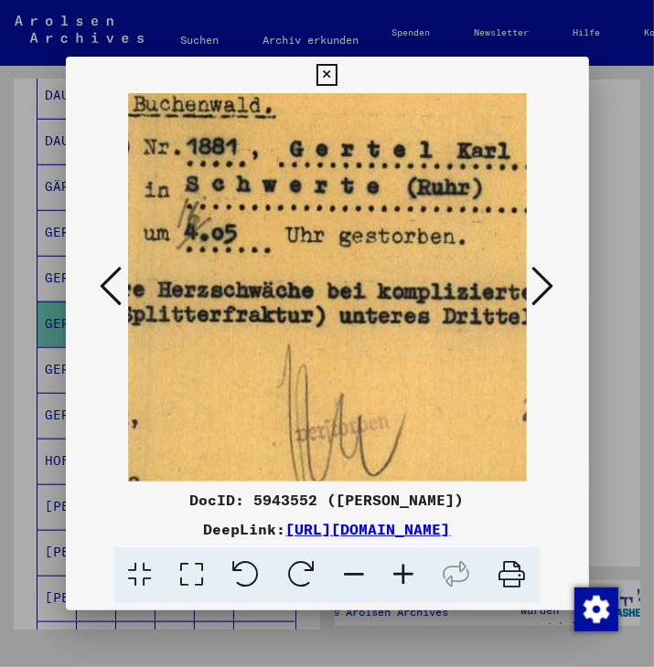
drag, startPoint x: 221, startPoint y: 400, endPoint x: 398, endPoint y: 365, distance: 180.0
click at [459, 357] on img at bounding box center [224, 329] width 1087 height 754
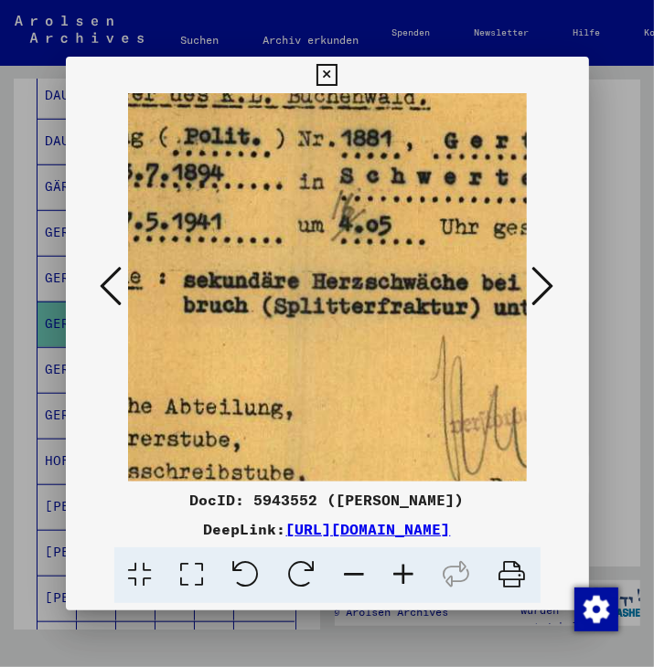
drag, startPoint x: 305, startPoint y: 365, endPoint x: 454, endPoint y: 359, distance: 149.1
click at [454, 359] on img at bounding box center [378, 321] width 1087 height 754
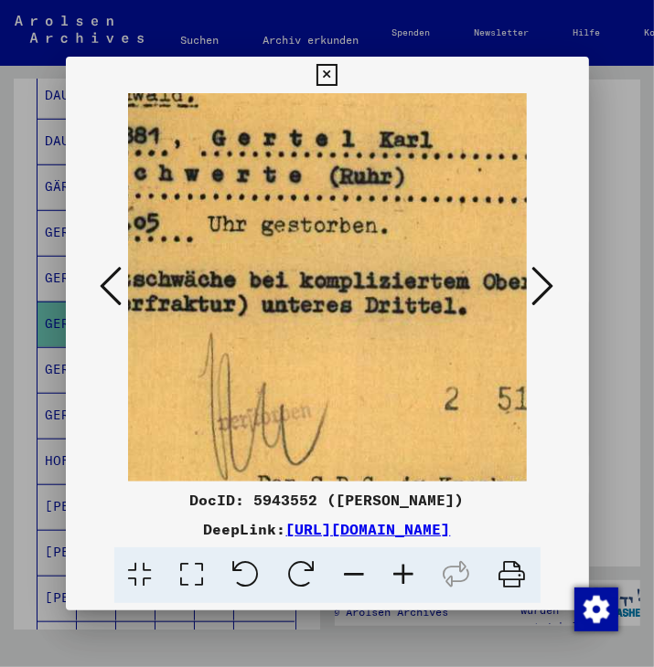
drag, startPoint x: 185, startPoint y: 370, endPoint x: 121, endPoint y: 370, distance: 64.0
click at [121, 370] on div at bounding box center [327, 287] width 523 height 388
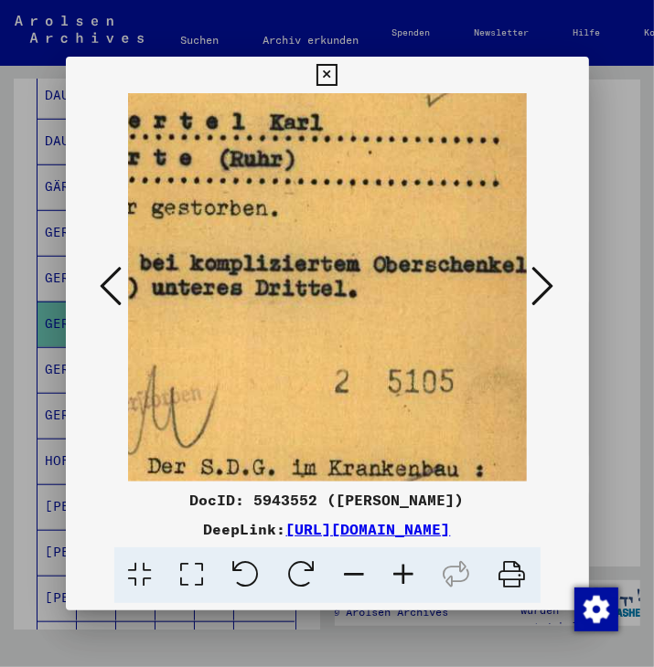
scroll to position [169, 680]
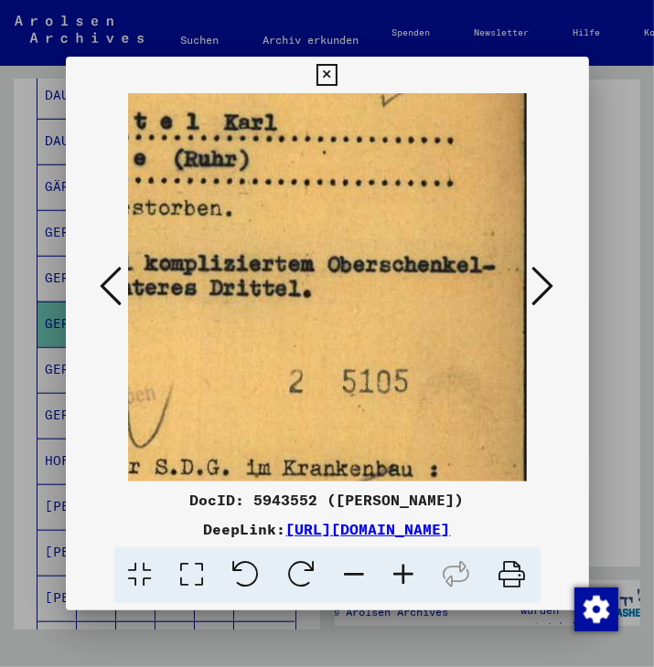
drag, startPoint x: 309, startPoint y: 362, endPoint x: 119, endPoint y: 351, distance: 190.4
click at [119, 351] on div at bounding box center [327, 287] width 523 height 388
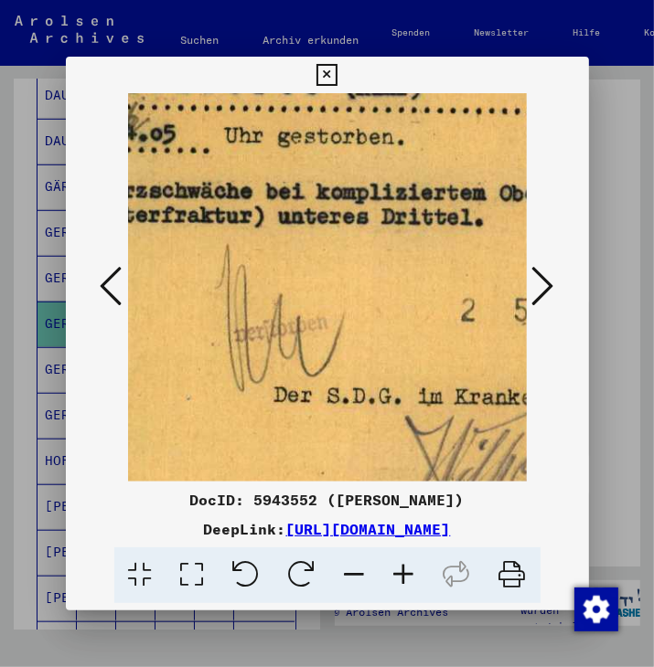
drag, startPoint x: 201, startPoint y: 336, endPoint x: 400, endPoint y: 331, distance: 199.3
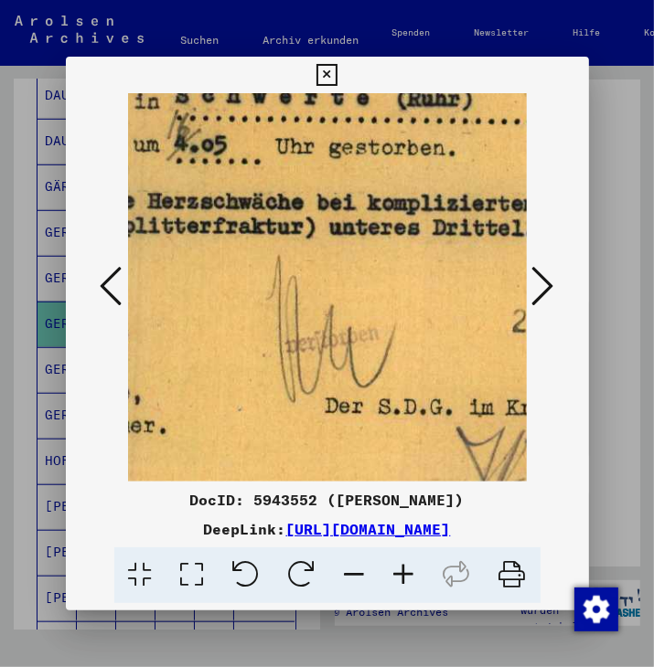
click at [400, 331] on img at bounding box center [214, 241] width 1087 height 754
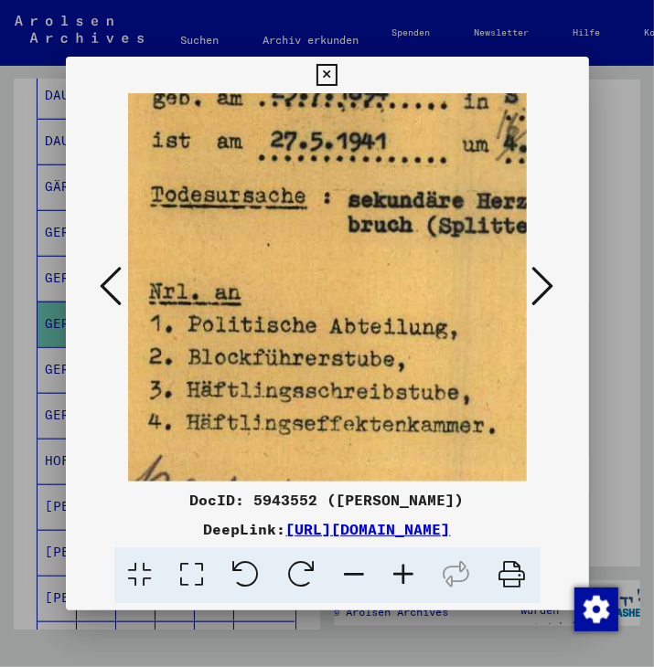
drag, startPoint x: 174, startPoint y: 349, endPoint x: 465, endPoint y: 349, distance: 291.6
click at [465, 349] on img at bounding box center [543, 241] width 1087 height 754
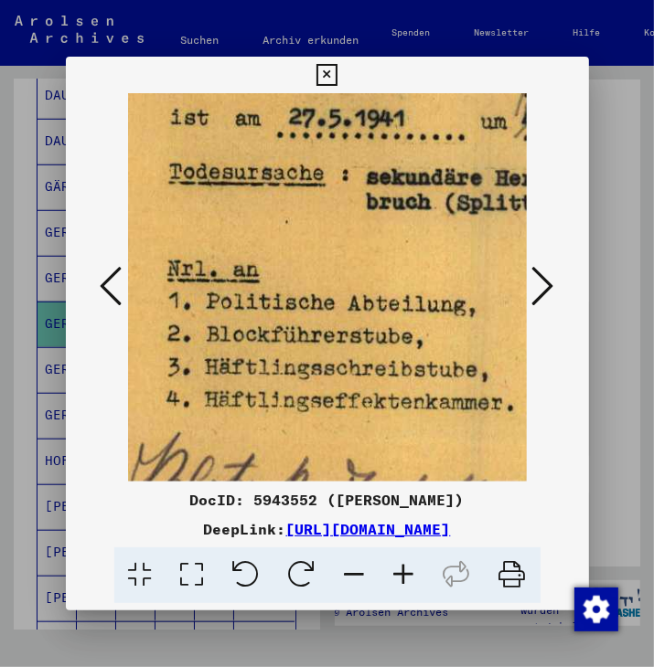
scroll to position [286, 100]
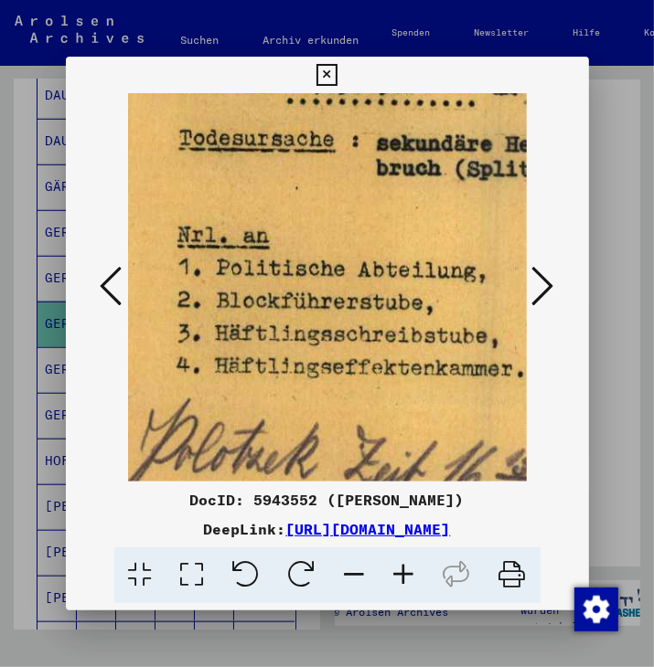
drag, startPoint x: 248, startPoint y: 383, endPoint x: 275, endPoint y: 327, distance: 62.1
click at [275, 327] on img at bounding box center [571, 184] width 1087 height 754
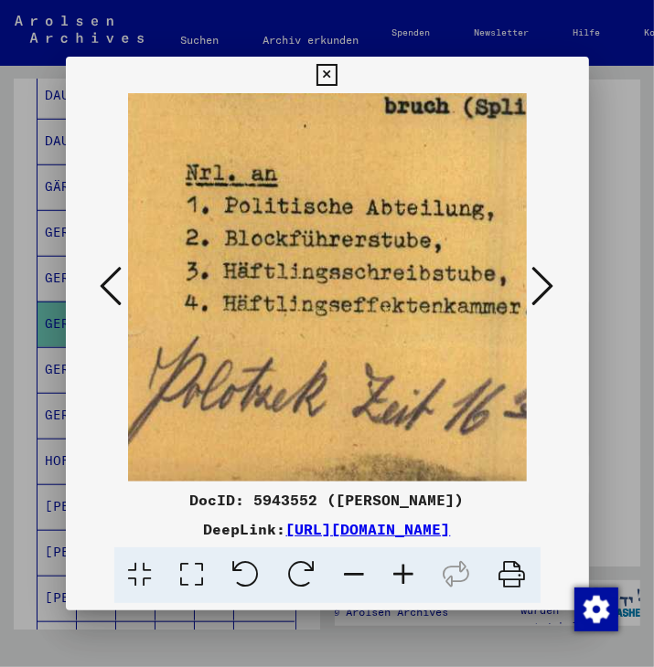
scroll to position [349, 99]
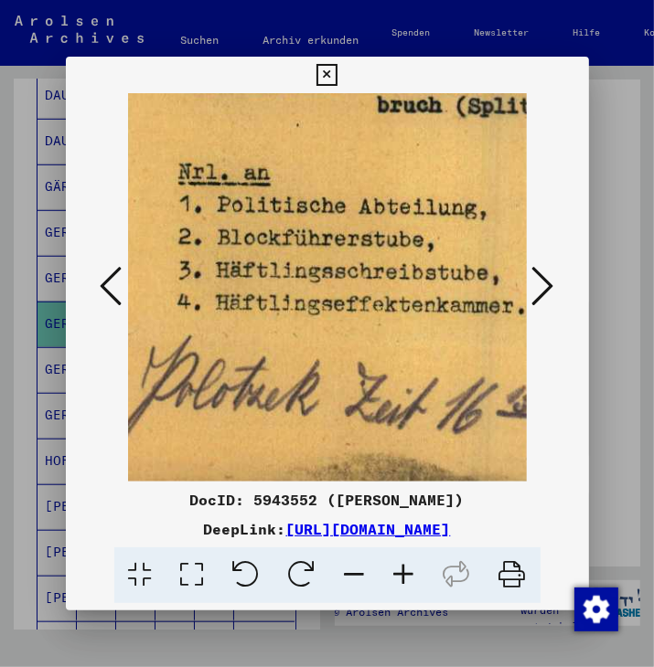
drag, startPoint x: 309, startPoint y: 368, endPoint x: 313, endPoint y: 285, distance: 83.3
click at [313, 285] on img at bounding box center [572, 121] width 1087 height 754
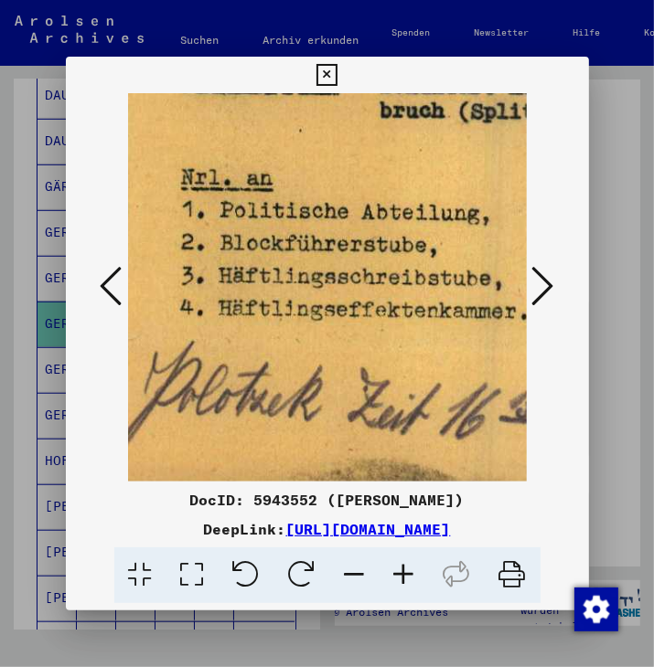
scroll to position [353, 99]
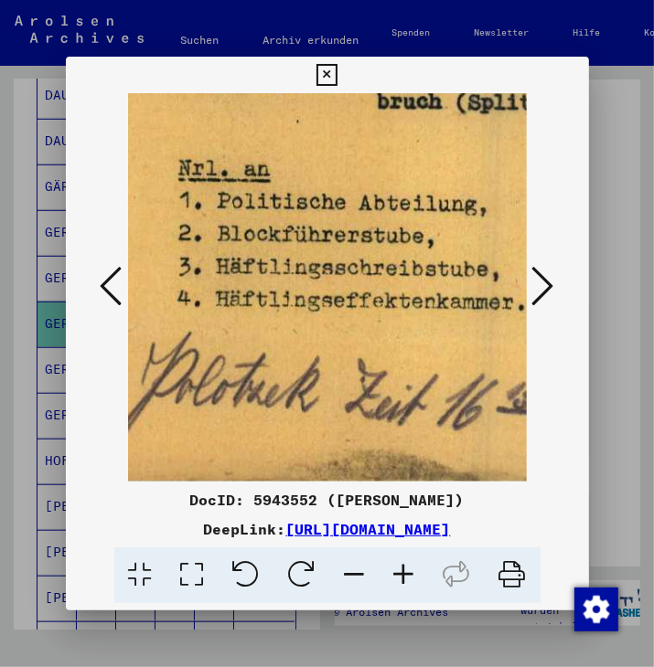
click at [284, 302] on img at bounding box center [572, 117] width 1087 height 754
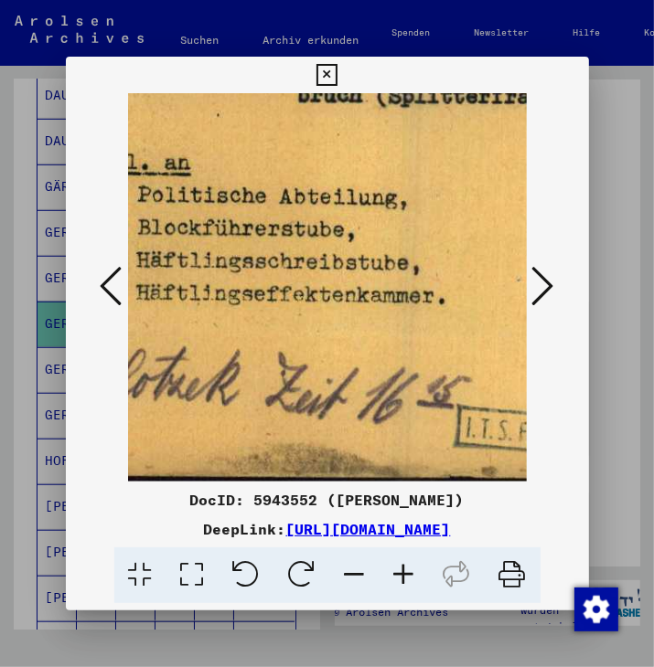
scroll to position [358, 190]
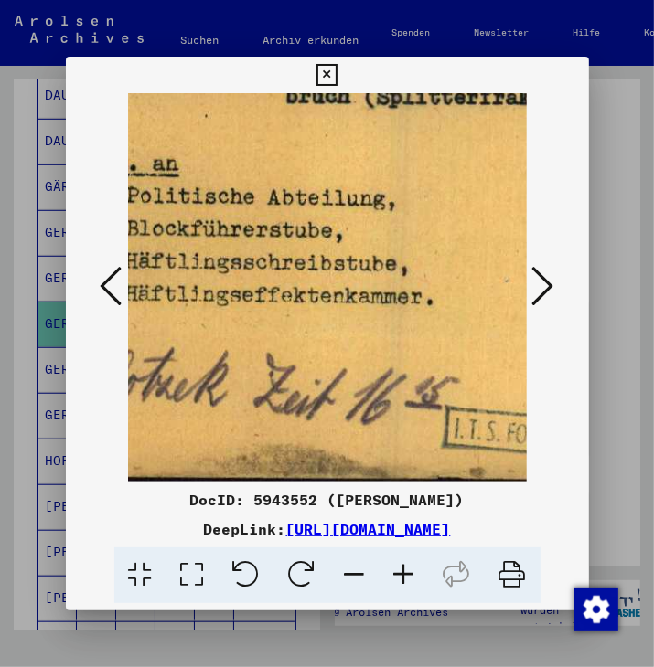
drag, startPoint x: 338, startPoint y: 364, endPoint x: 247, endPoint y: 359, distance: 91.5
click at [247, 359] on img at bounding box center [481, 112] width 1087 height 754
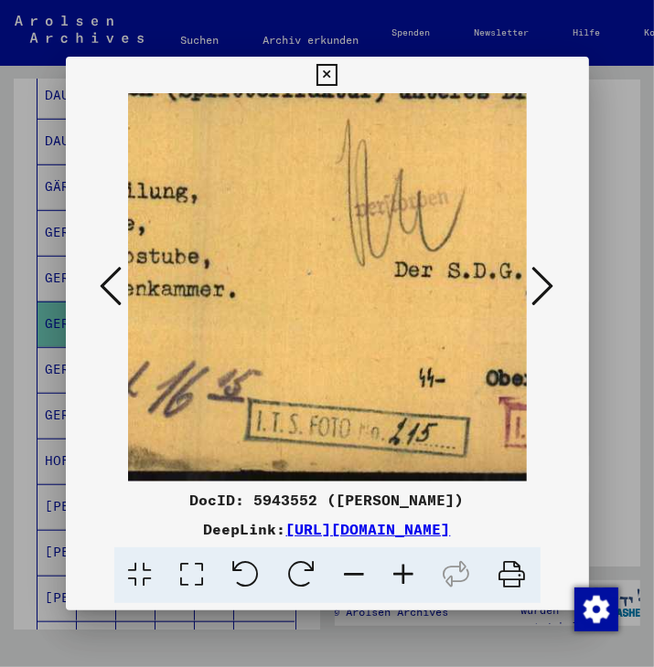
drag, startPoint x: 402, startPoint y: 422, endPoint x: 210, endPoint y: 409, distance: 192.4
click at [207, 408] on img at bounding box center [283, 105] width 1087 height 754
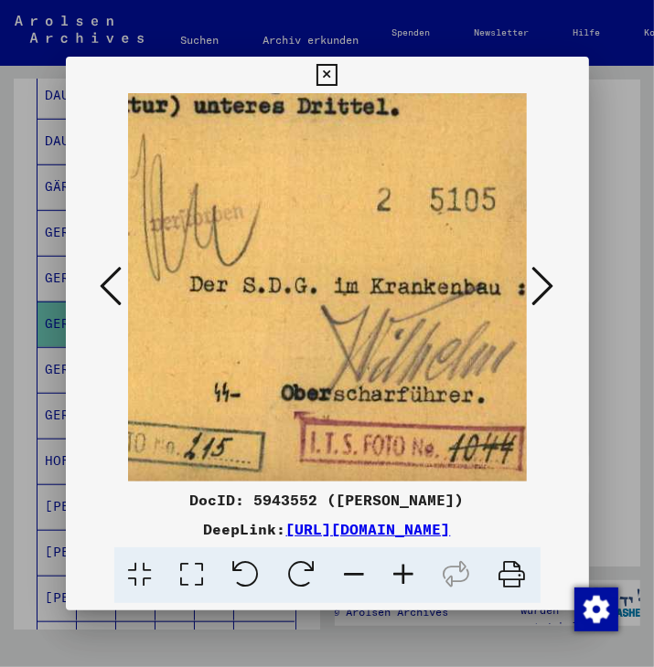
drag, startPoint x: 467, startPoint y: 428, endPoint x: 268, endPoint y: 444, distance: 199.9
click at [268, 444] on img at bounding box center [79, 119] width 1087 height 754
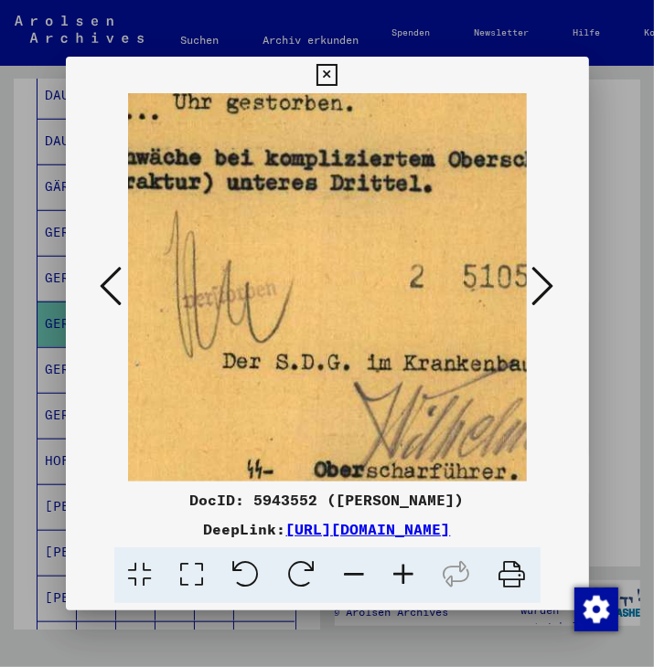
scroll to position [274, 552]
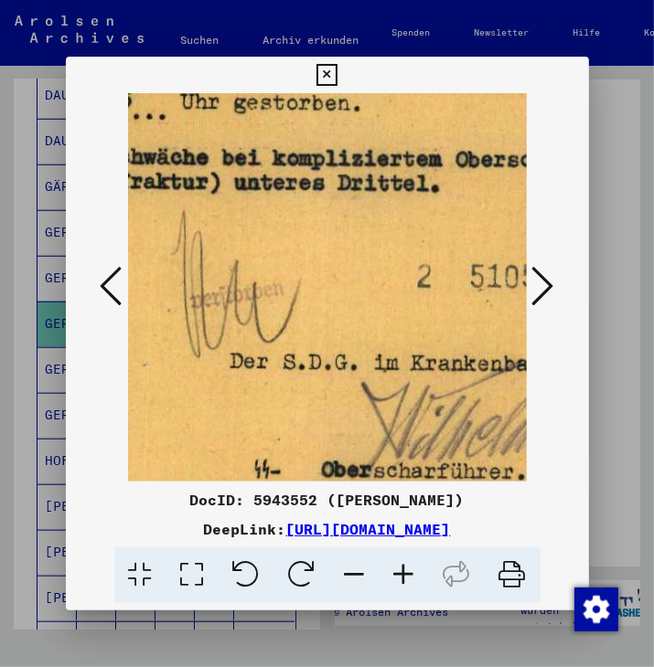
drag, startPoint x: 336, startPoint y: 264, endPoint x: 377, endPoint y: 336, distance: 82.7
click at [377, 336] on img at bounding box center [119, 196] width 1087 height 754
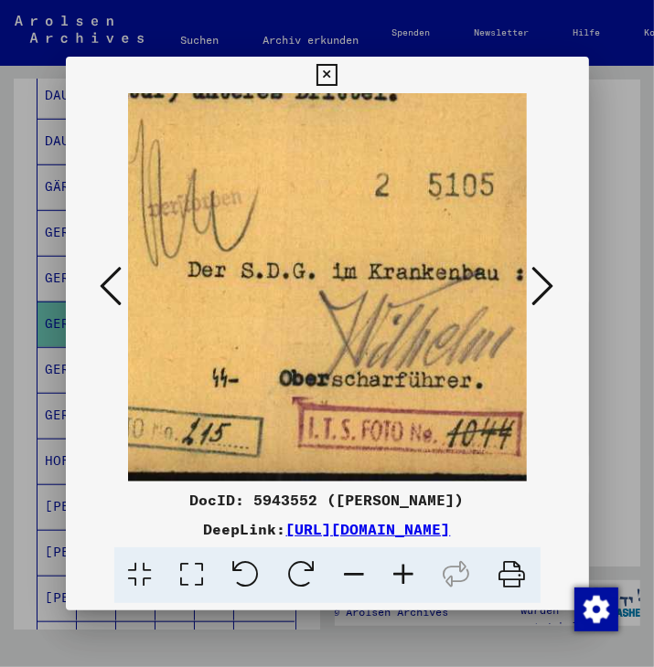
drag, startPoint x: 271, startPoint y: 373, endPoint x: 242, endPoint y: 268, distance: 109.1
click at [229, 225] on img at bounding box center [77, 105] width 1087 height 754
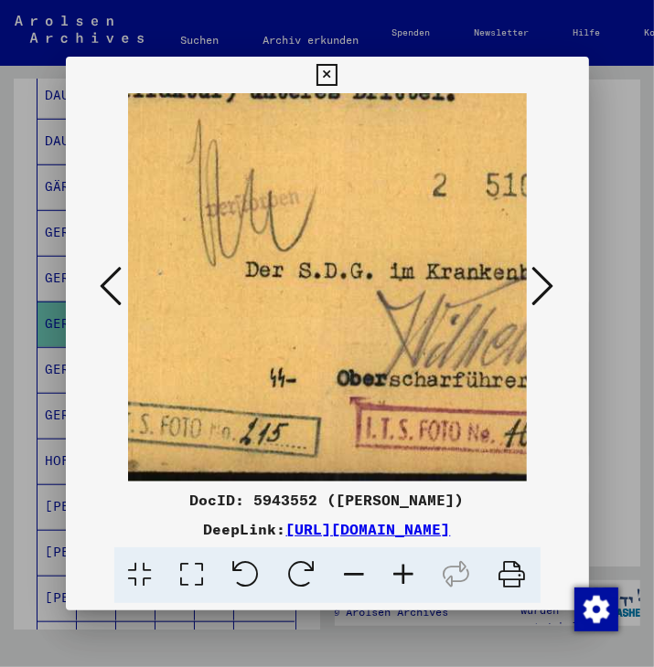
scroll to position [366, 534]
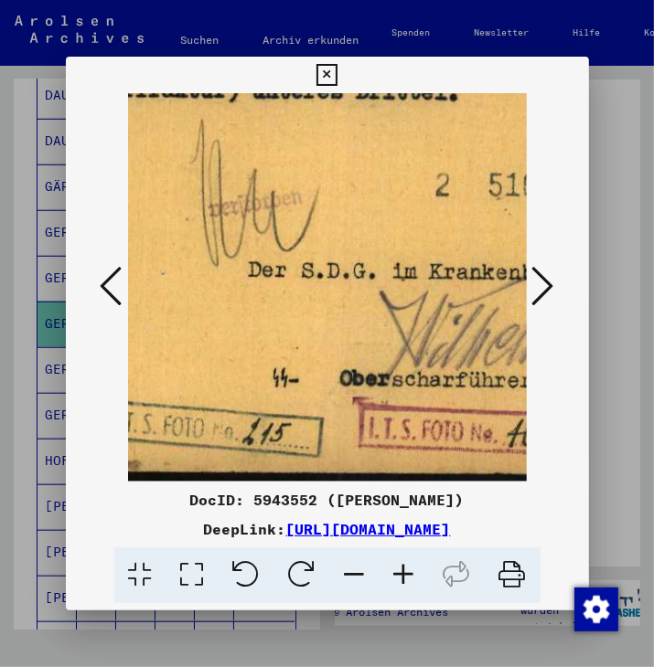
drag, startPoint x: 364, startPoint y: 335, endPoint x: 462, endPoint y: 274, distance: 114.9
click at [462, 274] on img at bounding box center [137, 105] width 1087 height 754
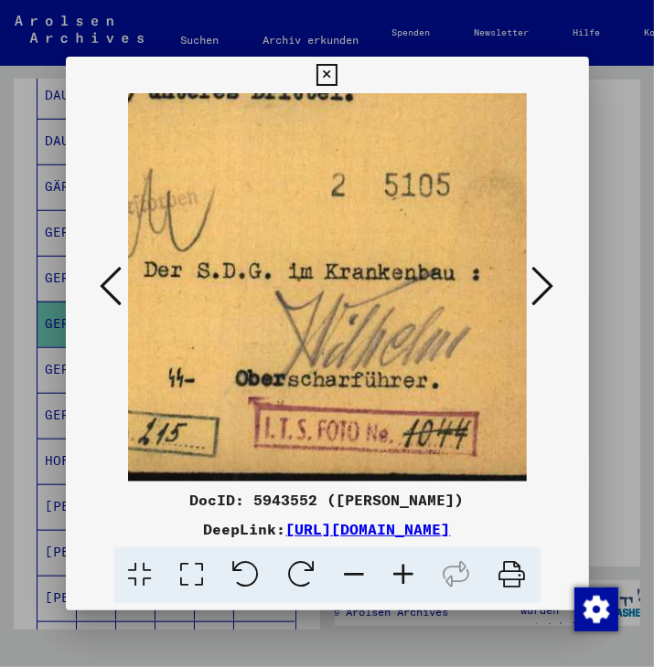
scroll to position [366, 633]
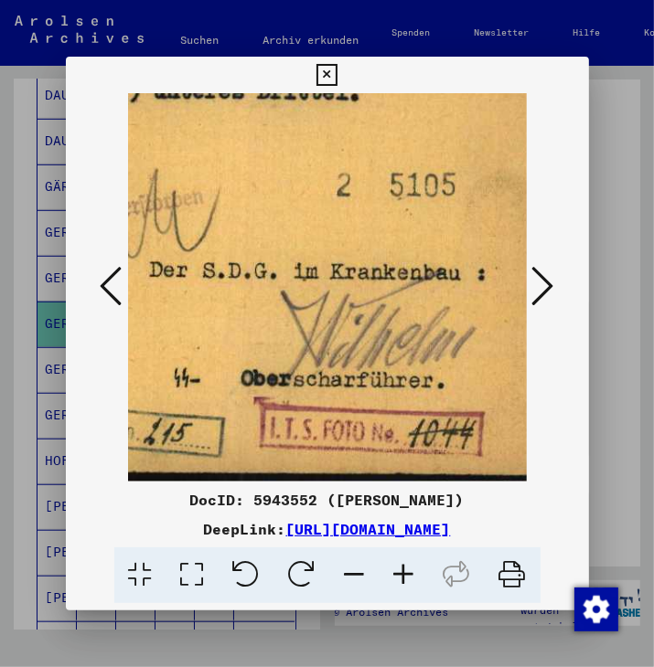
drag, startPoint x: 306, startPoint y: 343, endPoint x: 200, endPoint y: 324, distance: 107.6
click at [200, 324] on img at bounding box center [38, 105] width 1087 height 754
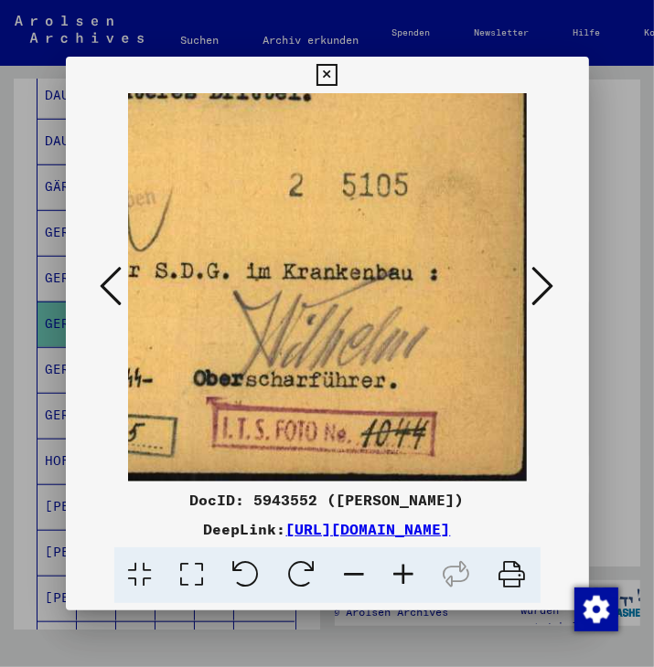
scroll to position [363, 680]
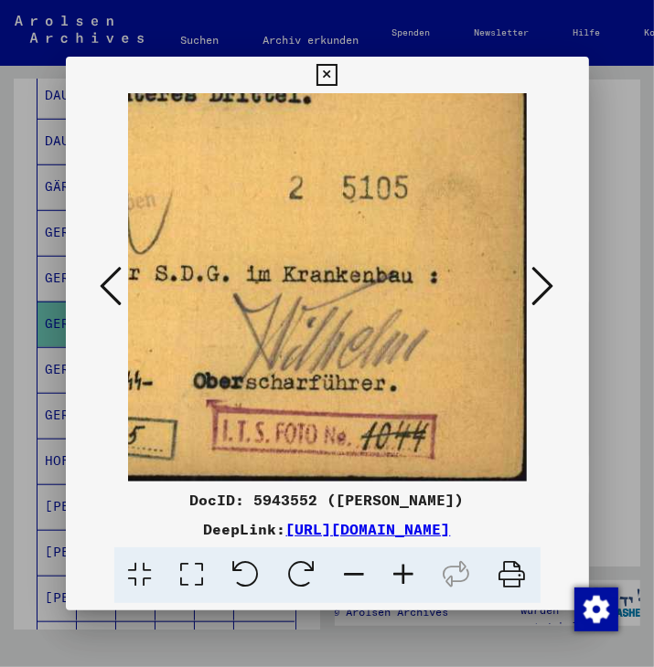
drag, startPoint x: 346, startPoint y: 373, endPoint x: 237, endPoint y: 358, distance: 110.7
click at [355, 570] on icon at bounding box center [354, 576] width 49 height 56
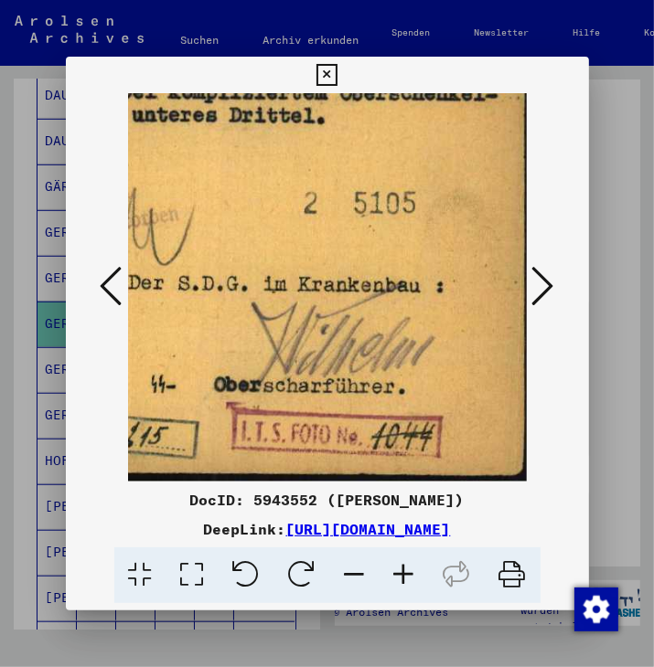
click at [354, 570] on icon at bounding box center [354, 576] width 49 height 56
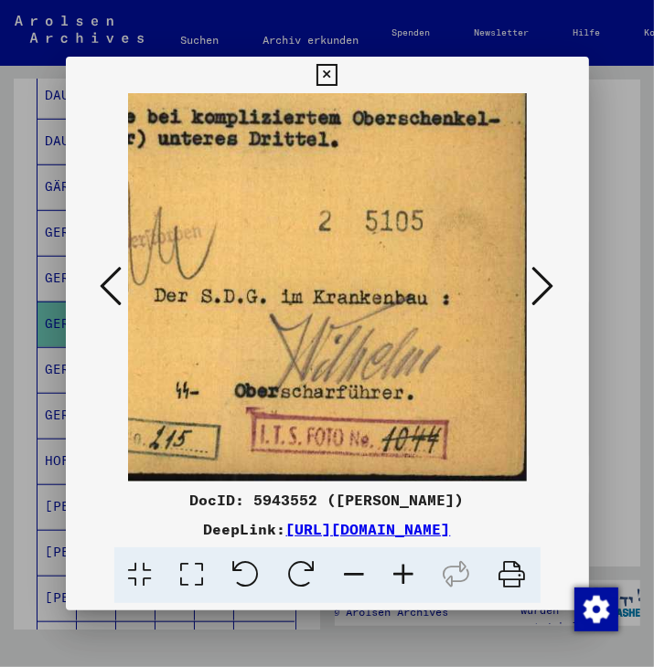
click at [354, 570] on icon at bounding box center [354, 576] width 49 height 56
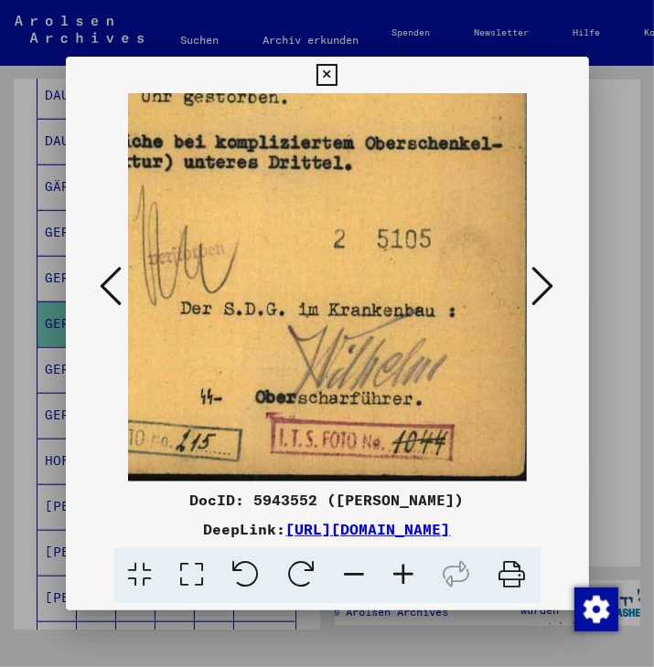
click at [354, 570] on icon at bounding box center [354, 576] width 49 height 56
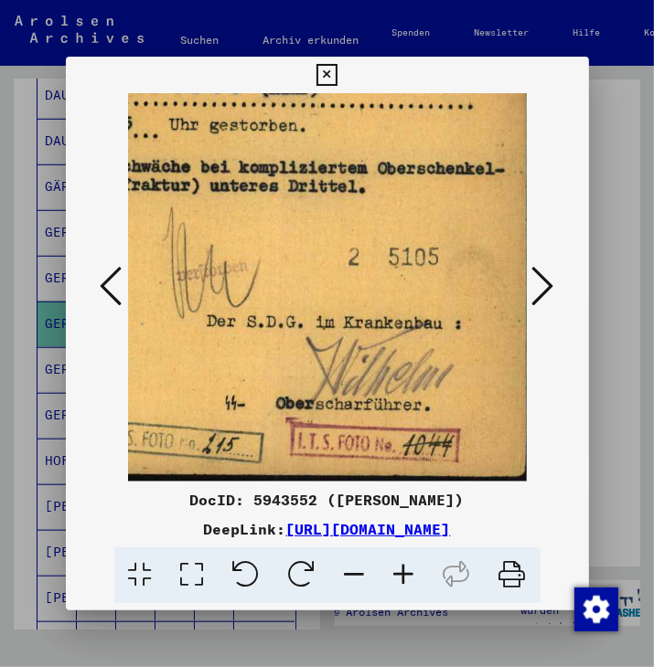
click at [354, 570] on icon at bounding box center [354, 576] width 49 height 56
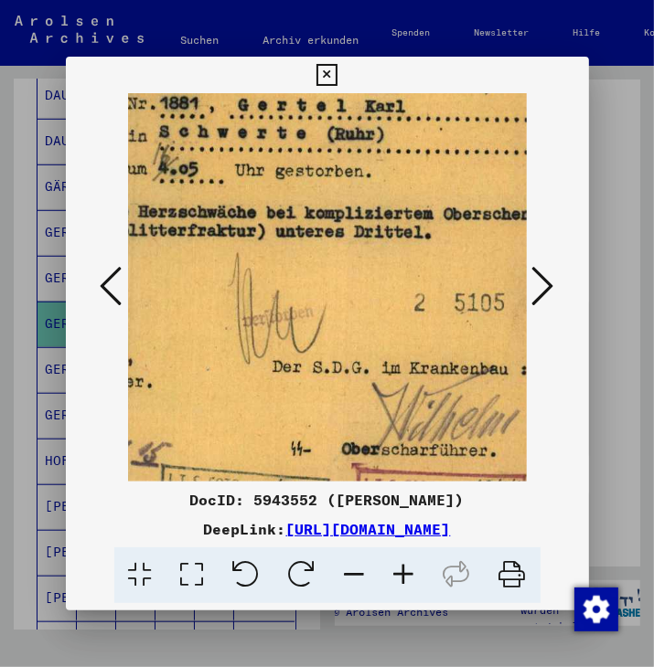
click at [353, 570] on icon at bounding box center [354, 576] width 49 height 56
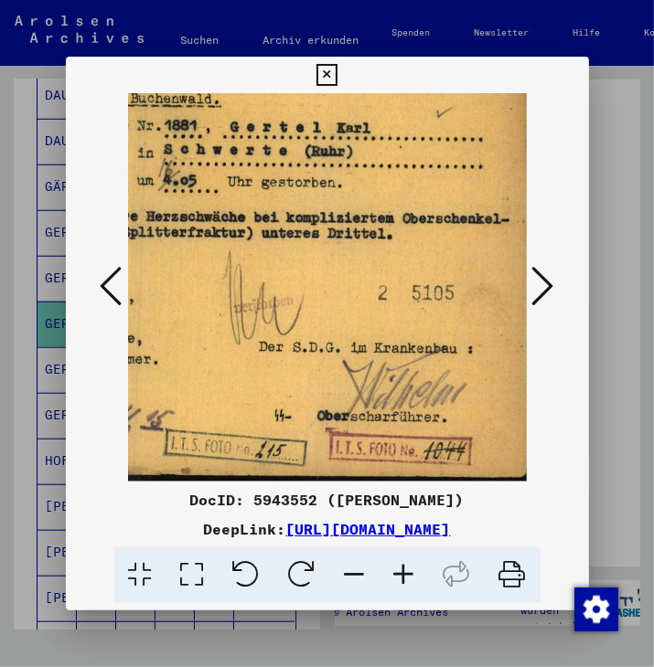
click at [353, 570] on icon at bounding box center [354, 576] width 49 height 56
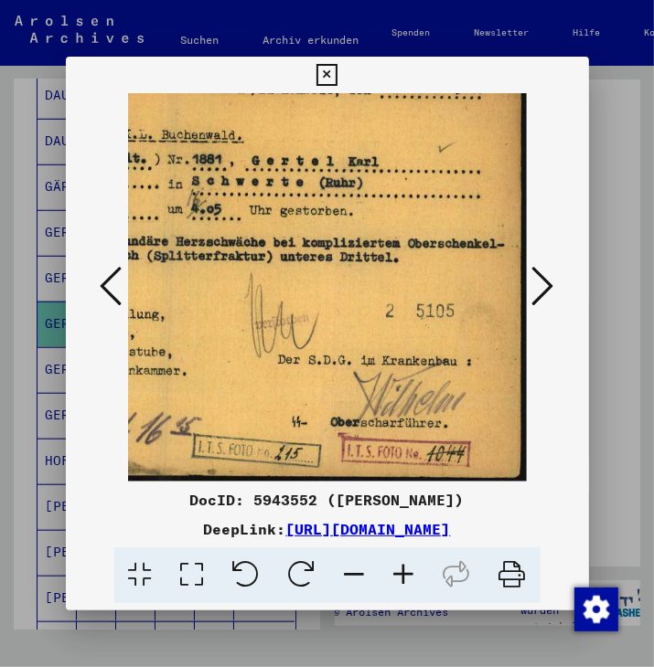
scroll to position [46, 219]
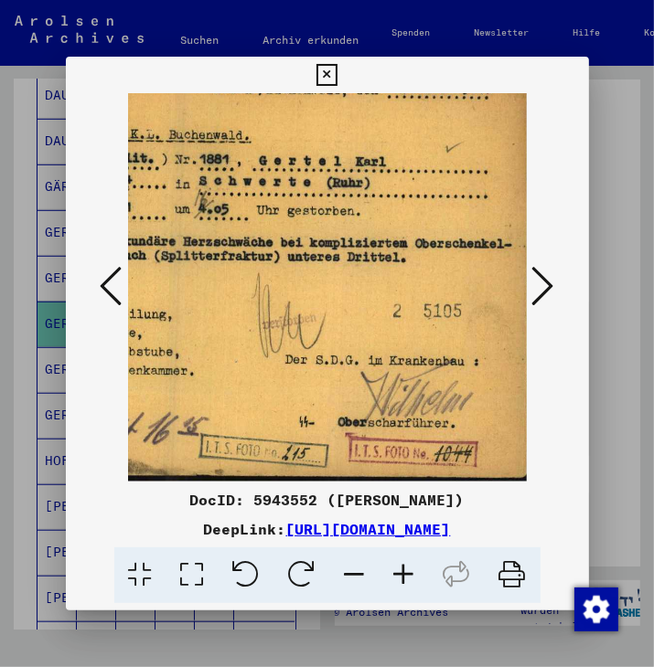
click at [353, 570] on icon at bounding box center [354, 576] width 49 height 56
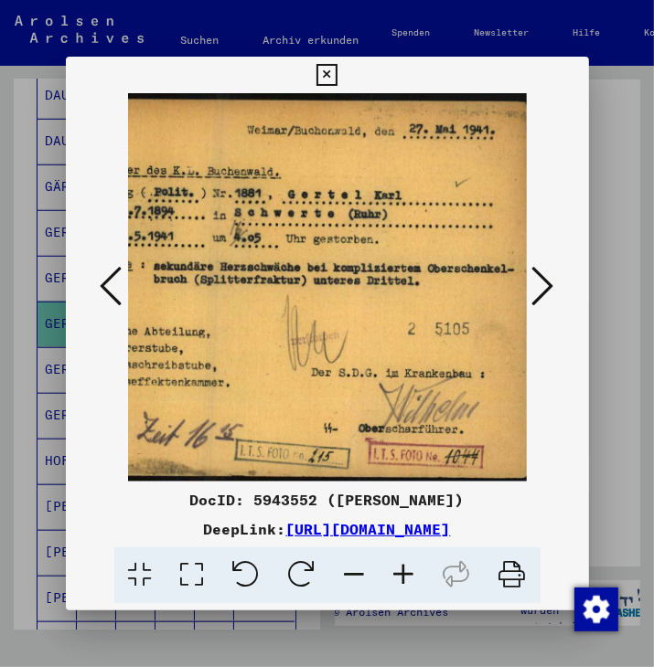
click at [353, 570] on icon at bounding box center [354, 576] width 49 height 56
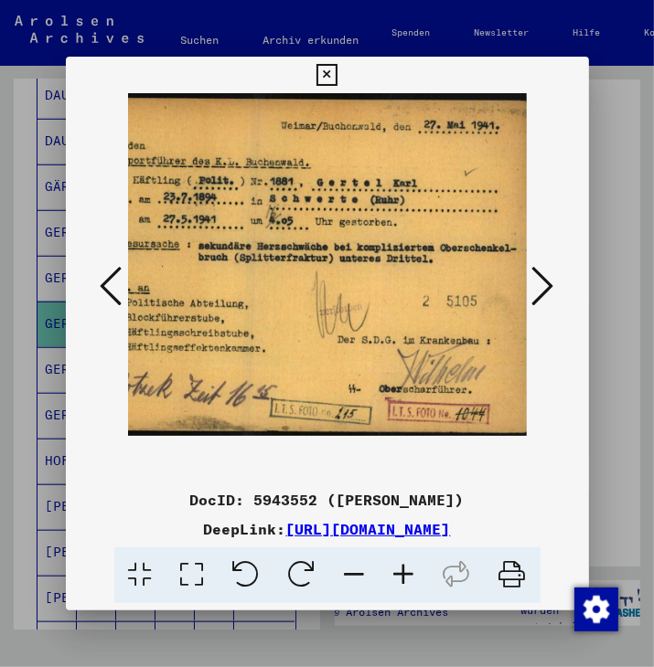
click at [353, 570] on icon at bounding box center [354, 576] width 49 height 56
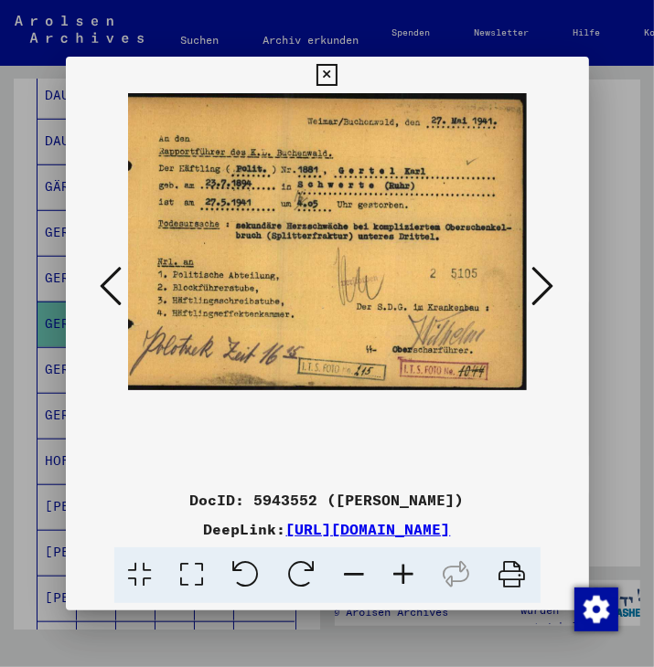
scroll to position [0, 22]
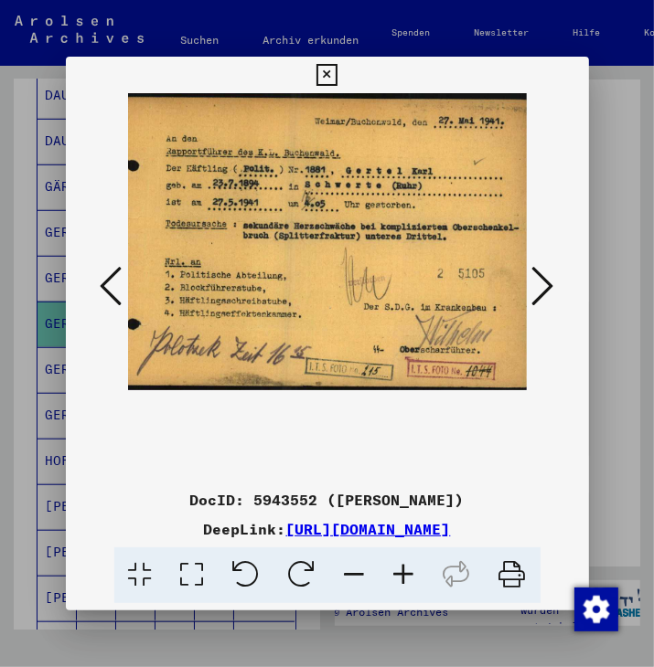
click at [548, 276] on icon at bounding box center [543, 286] width 22 height 44
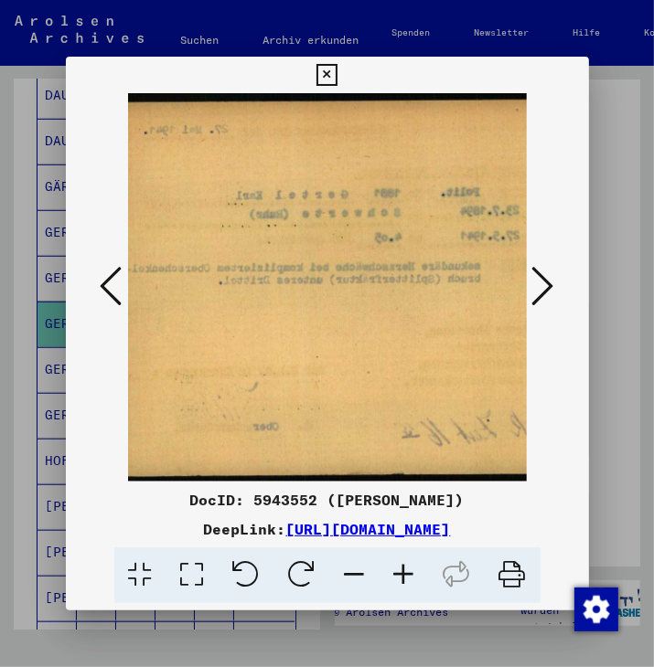
click at [550, 277] on icon at bounding box center [543, 286] width 22 height 44
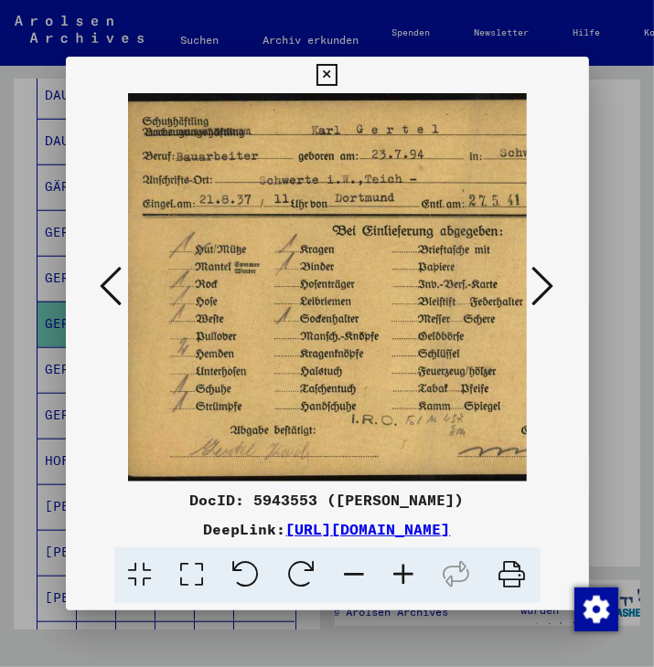
scroll to position [0, 11]
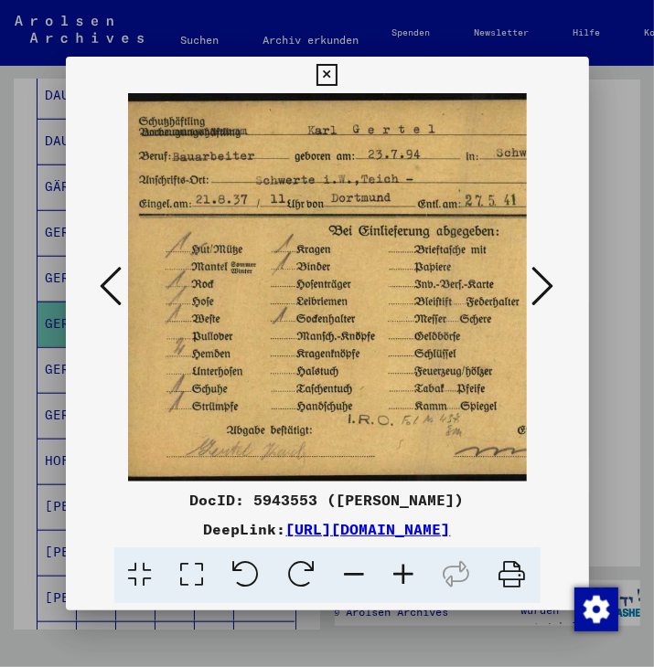
drag, startPoint x: 256, startPoint y: 357, endPoint x: 342, endPoint y: 378, distance: 88.5
click at [342, 378] on img at bounding box center [410, 287] width 587 height 388
click at [407, 570] on icon at bounding box center [403, 576] width 49 height 56
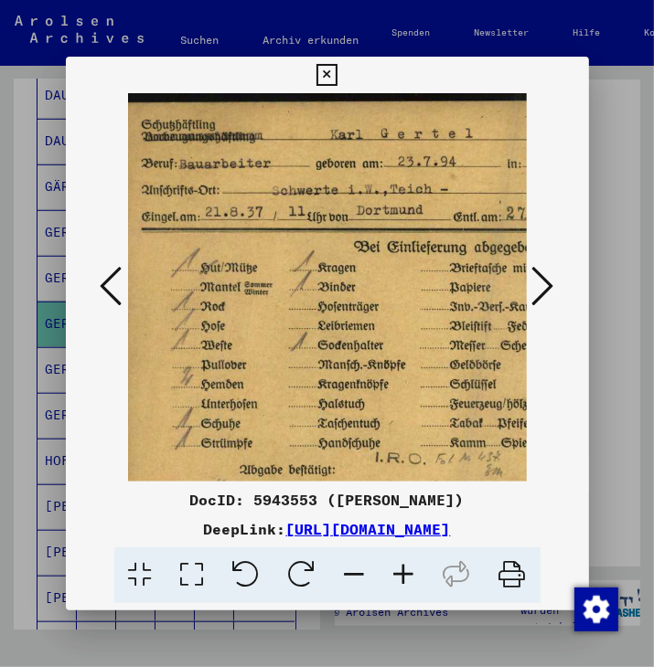
click at [407, 570] on icon at bounding box center [403, 576] width 49 height 56
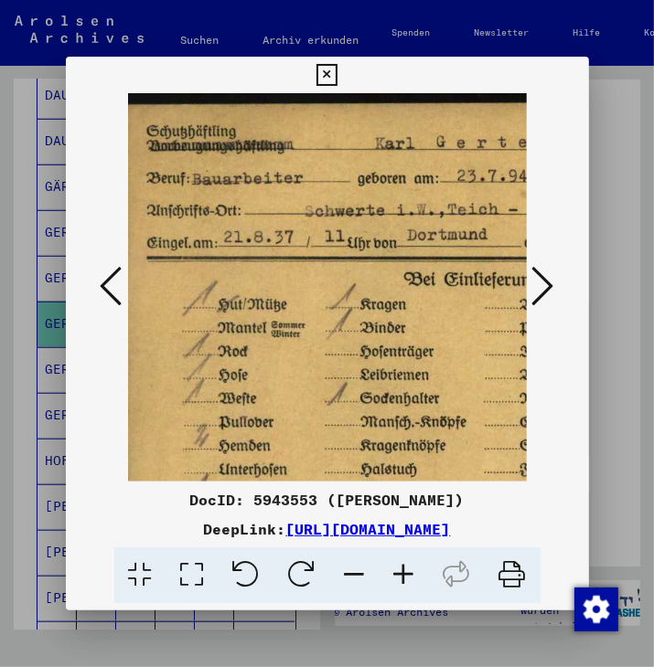
click at [407, 570] on icon at bounding box center [403, 576] width 49 height 56
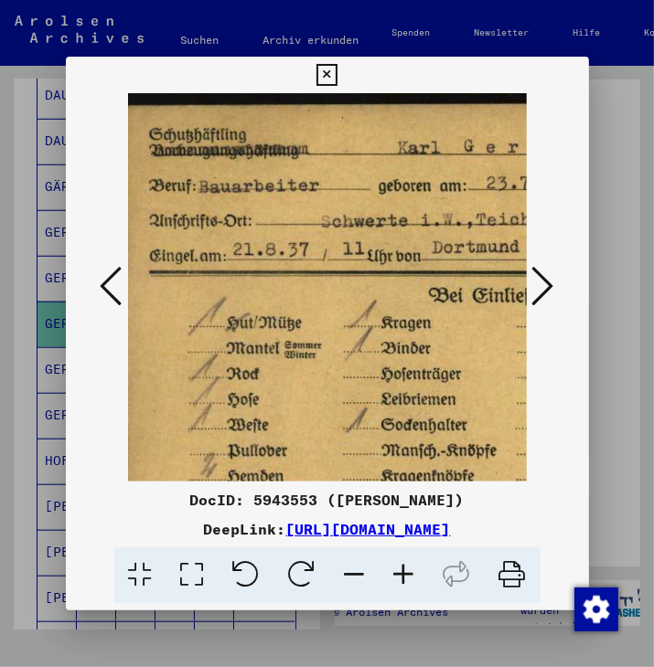
click at [407, 570] on icon at bounding box center [403, 576] width 49 height 56
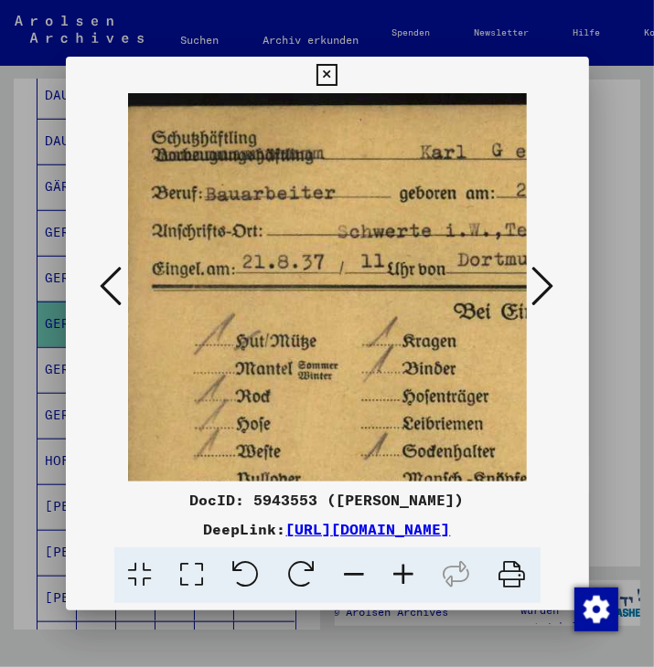
click at [407, 570] on icon at bounding box center [403, 576] width 49 height 56
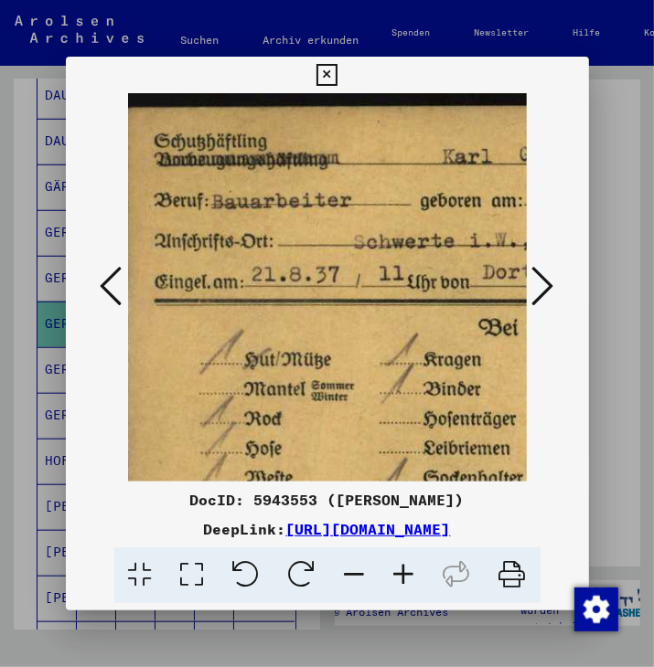
click at [405, 570] on icon at bounding box center [403, 576] width 49 height 56
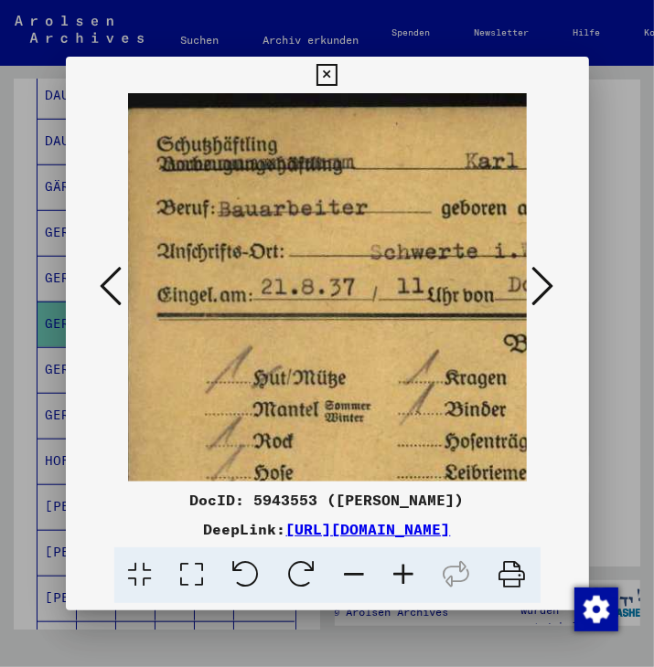
click at [405, 570] on icon at bounding box center [403, 576] width 49 height 56
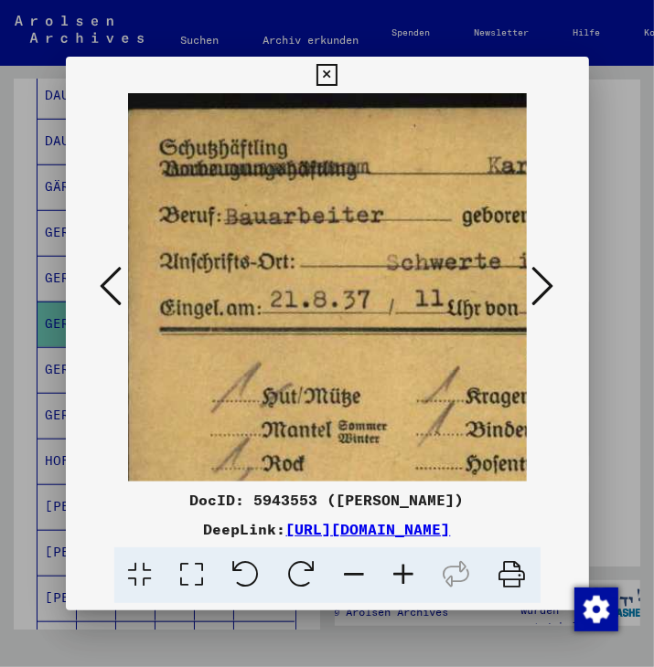
click at [405, 570] on icon at bounding box center [403, 576] width 49 height 56
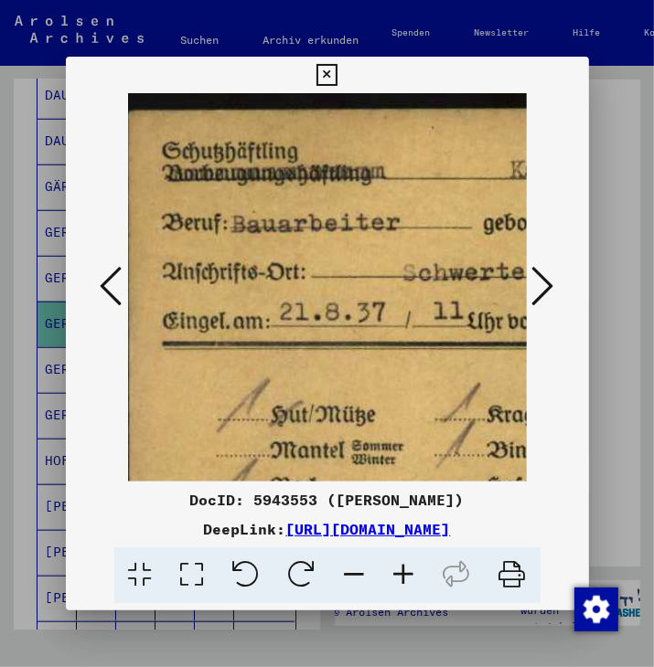
click at [405, 570] on icon at bounding box center [403, 576] width 49 height 56
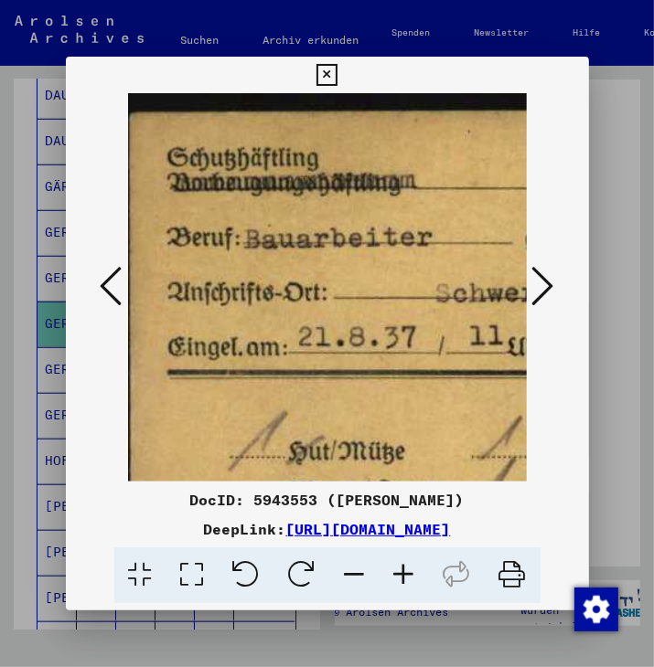
click at [405, 570] on icon at bounding box center [403, 576] width 49 height 56
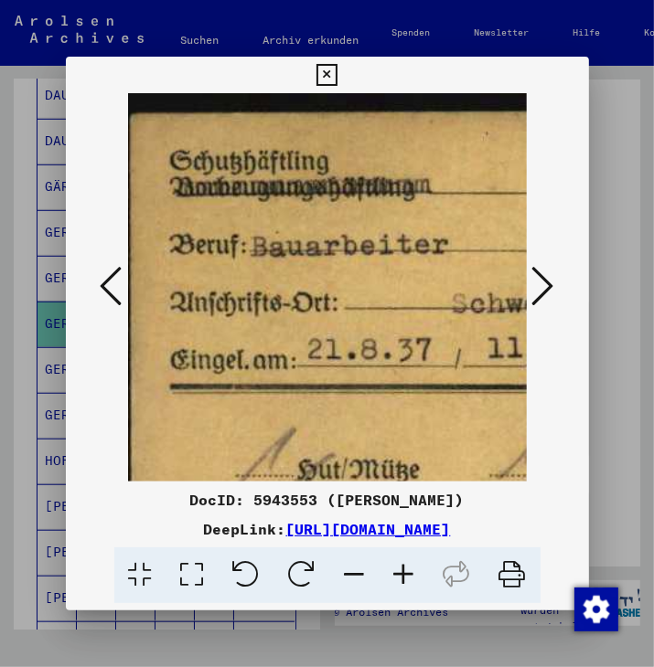
click at [405, 570] on icon at bounding box center [403, 576] width 49 height 56
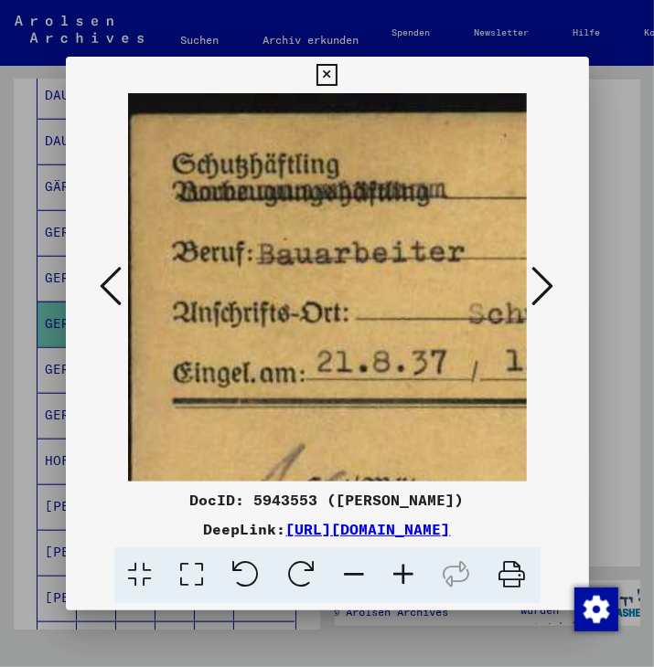
click at [405, 570] on icon at bounding box center [403, 576] width 49 height 56
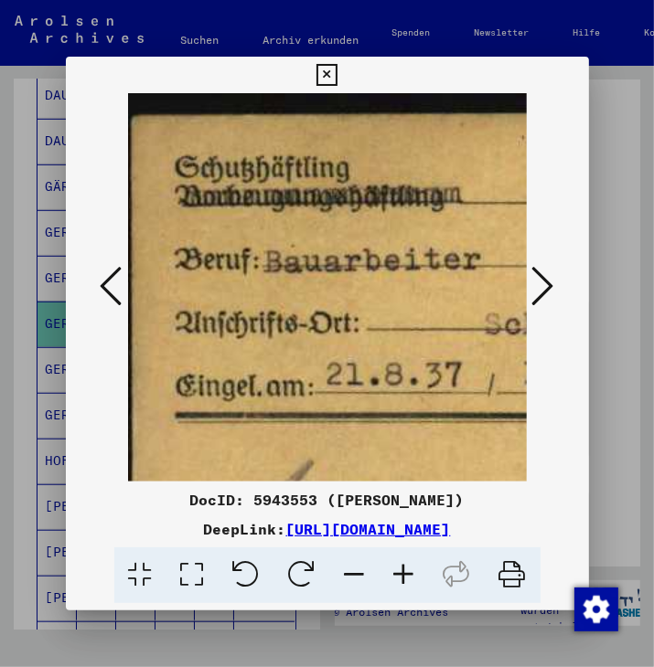
click at [355, 570] on icon at bounding box center [354, 576] width 49 height 56
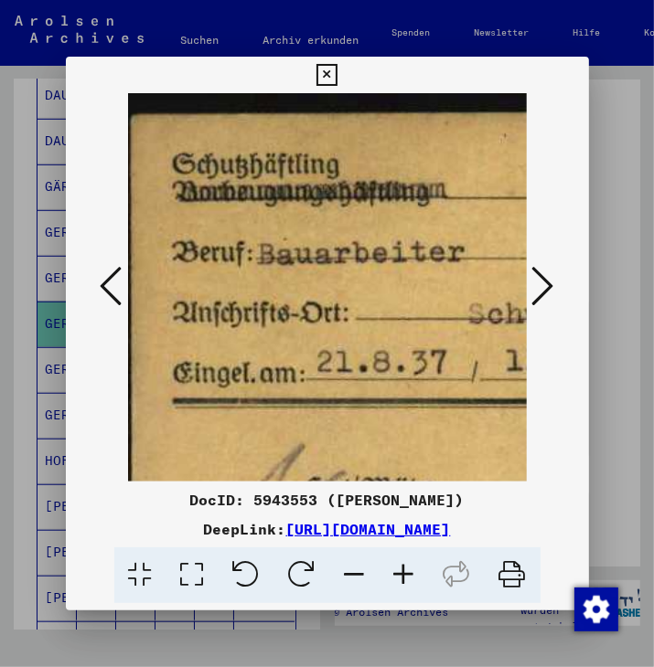
click at [354, 570] on icon at bounding box center [354, 576] width 49 height 56
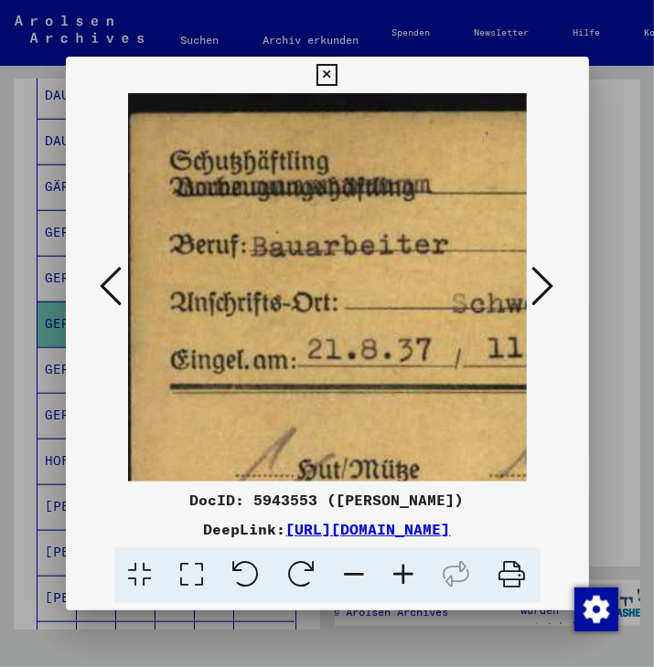
click at [353, 570] on icon at bounding box center [354, 576] width 49 height 56
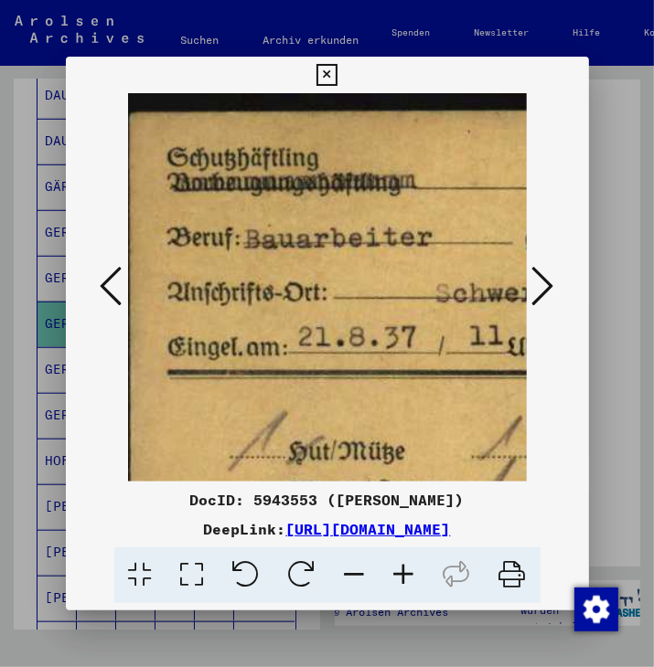
click at [350, 570] on icon at bounding box center [354, 576] width 49 height 56
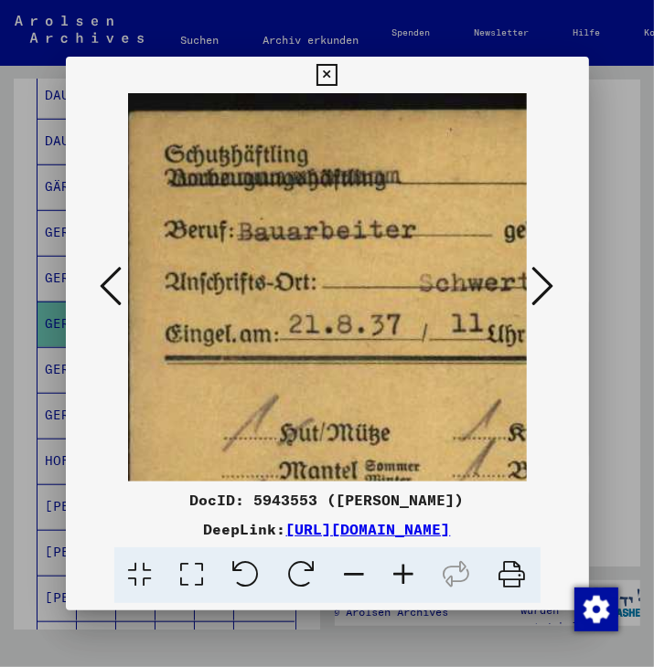
click at [350, 570] on icon at bounding box center [354, 576] width 49 height 56
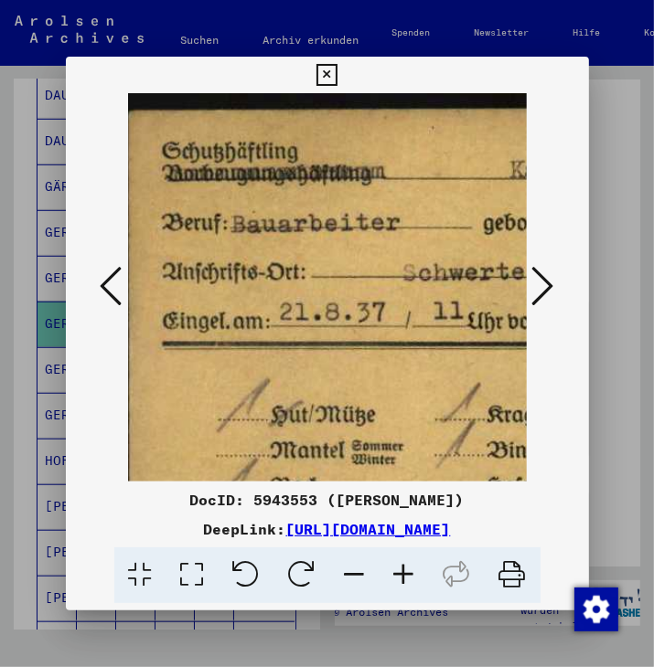
click at [353, 570] on icon at bounding box center [354, 576] width 49 height 56
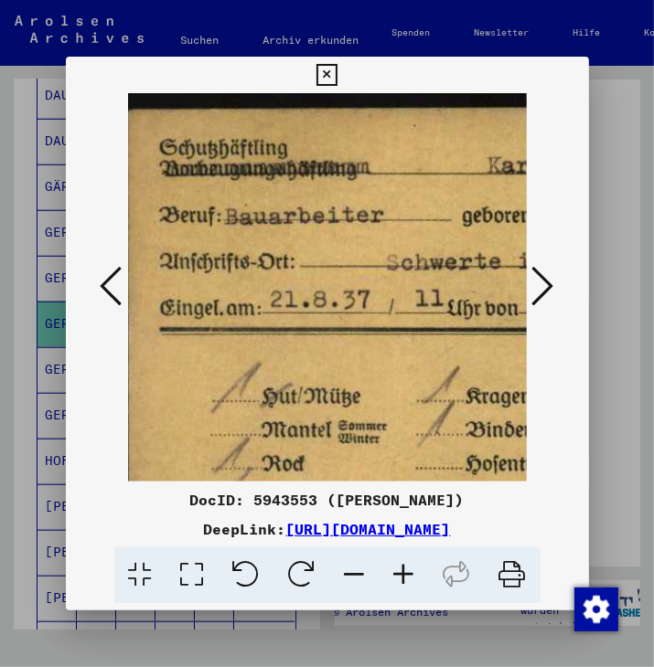
click at [353, 570] on icon at bounding box center [354, 576] width 49 height 56
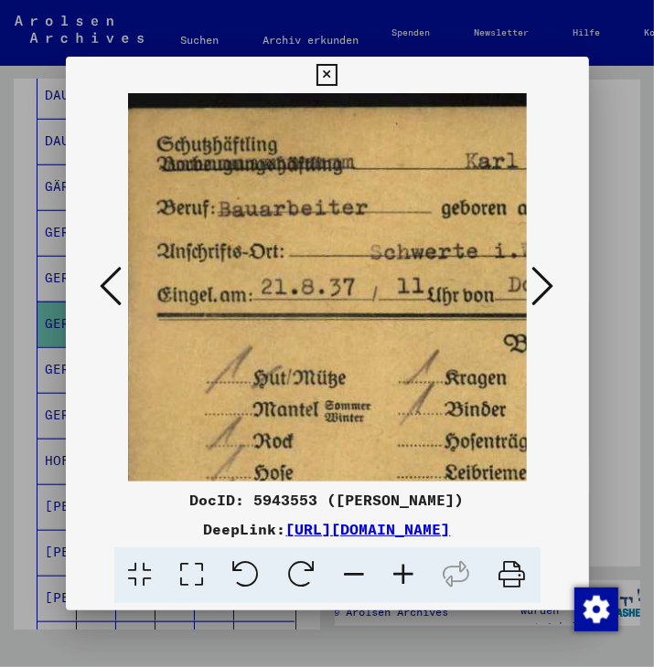
click at [353, 570] on icon at bounding box center [354, 576] width 49 height 56
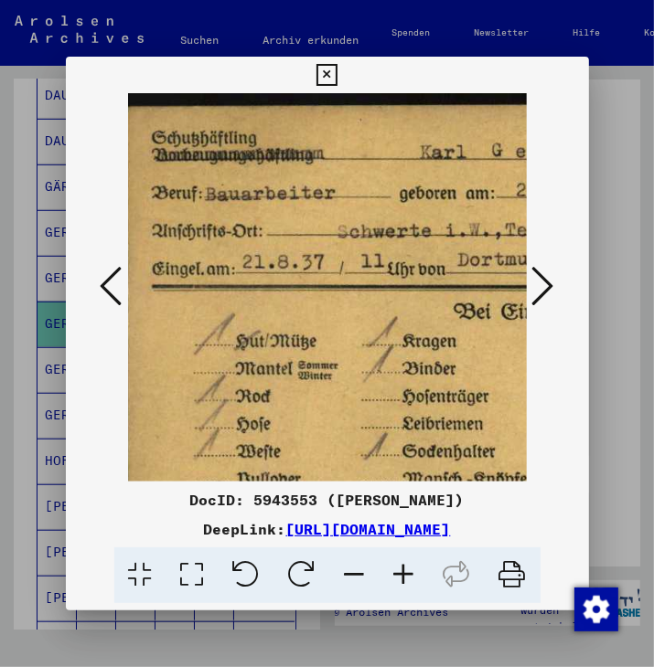
click at [353, 570] on icon at bounding box center [354, 576] width 49 height 56
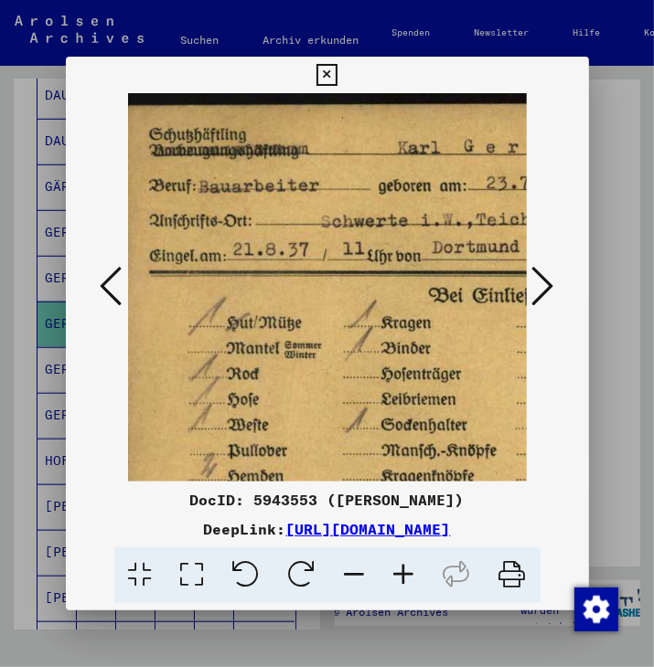
click at [353, 570] on icon at bounding box center [354, 576] width 49 height 56
click at [352, 570] on icon at bounding box center [354, 576] width 49 height 56
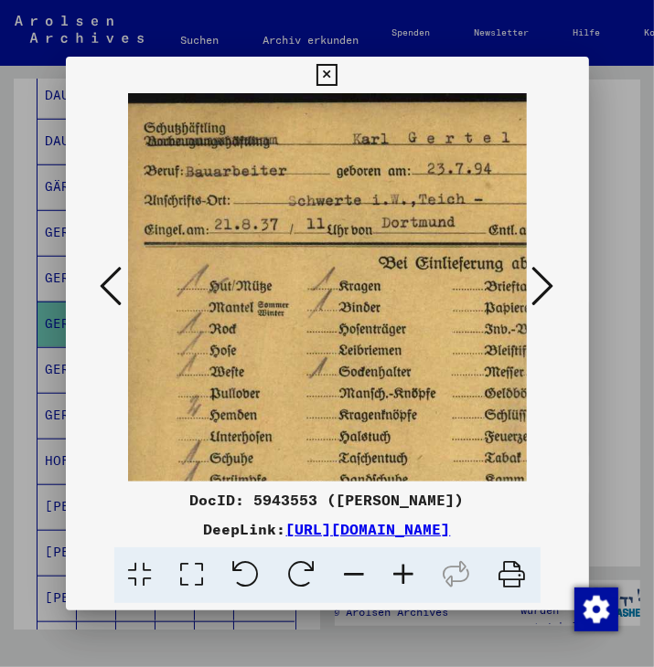
click at [352, 570] on icon at bounding box center [354, 576] width 49 height 56
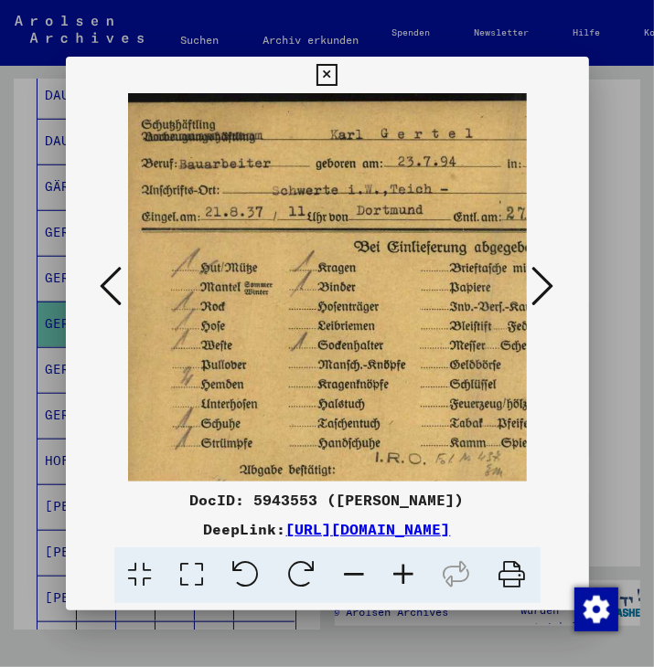
click at [352, 570] on icon at bounding box center [354, 576] width 49 height 56
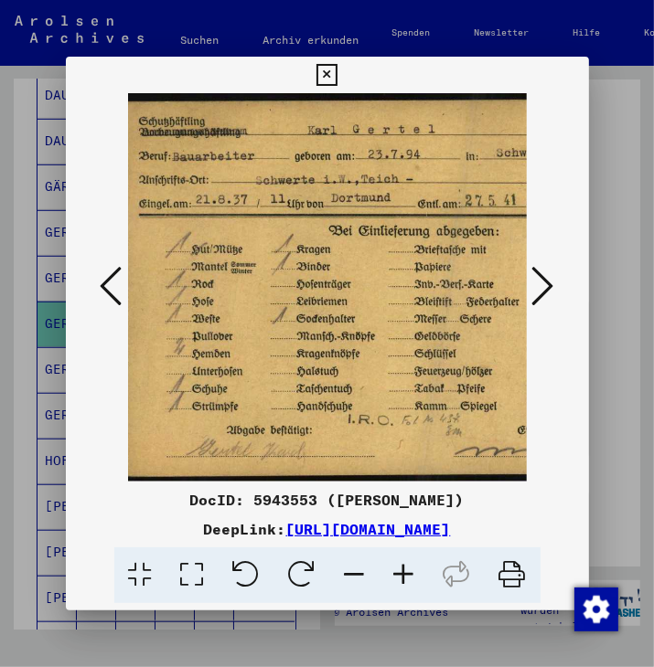
click at [352, 570] on icon at bounding box center [354, 576] width 49 height 56
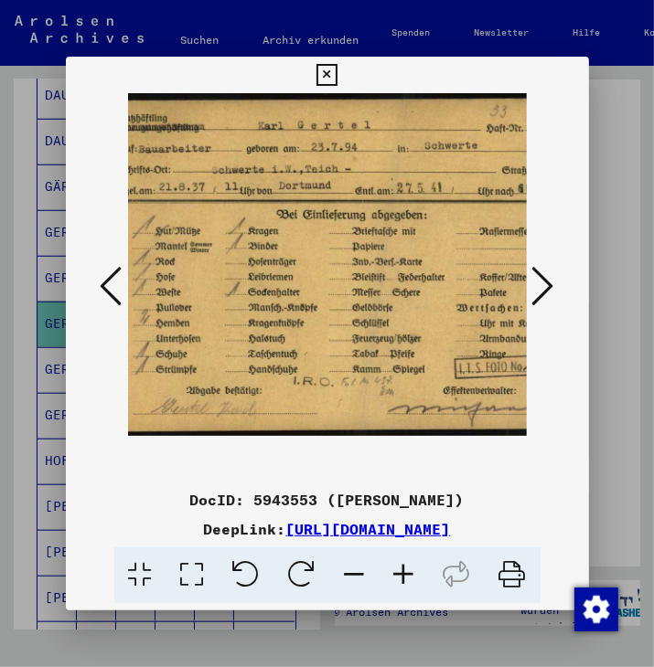
scroll to position [0, 0]
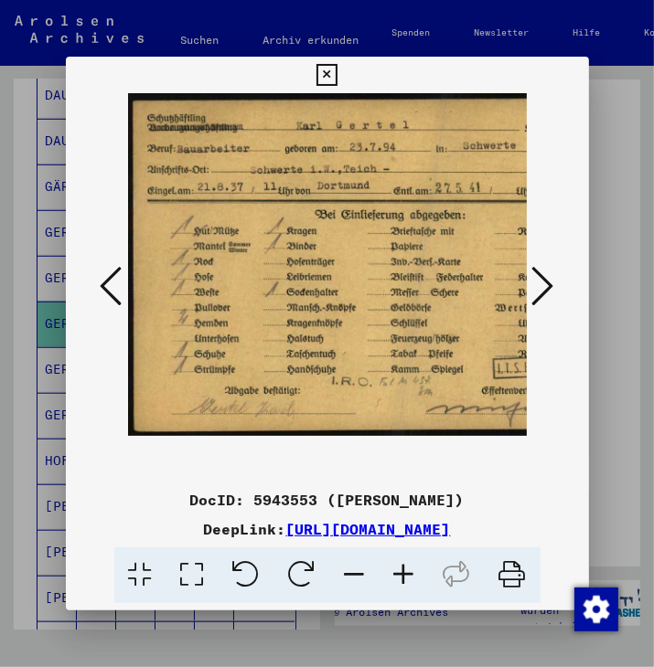
drag, startPoint x: 351, startPoint y: 296, endPoint x: 356, endPoint y: 346, distance: 50.6
click at [356, 346] on img at bounding box center [386, 264] width 517 height 343
click at [404, 570] on icon at bounding box center [403, 576] width 49 height 56
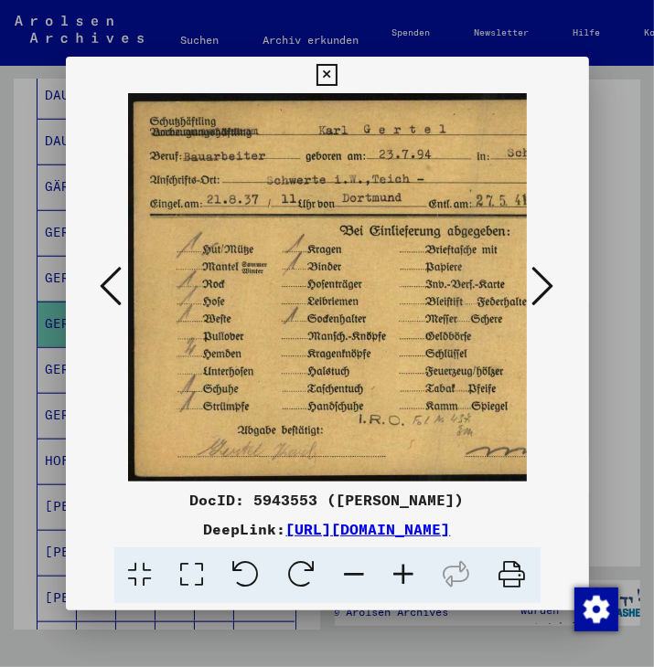
click at [404, 570] on icon at bounding box center [403, 576] width 49 height 56
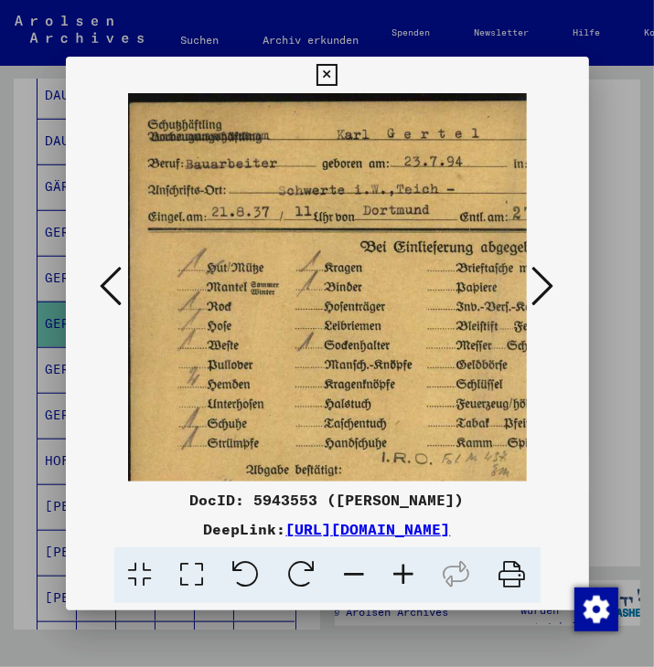
scroll to position [0, 9]
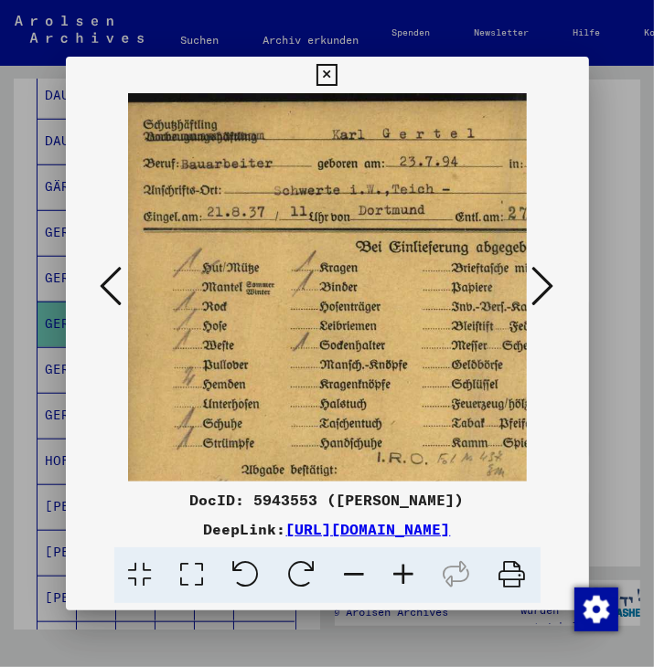
drag, startPoint x: 399, startPoint y: 395, endPoint x: 389, endPoint y: 419, distance: 25.8
click at [389, 419] on img at bounding box center [446, 310] width 655 height 434
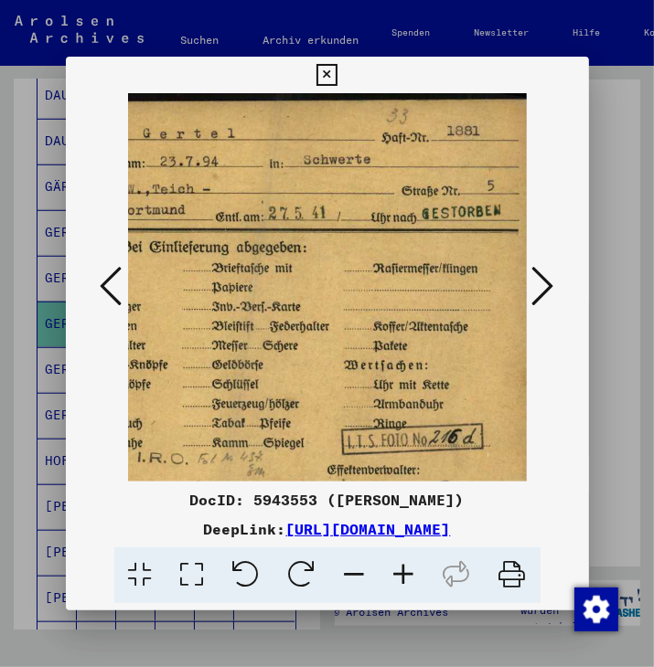
scroll to position [0, 241]
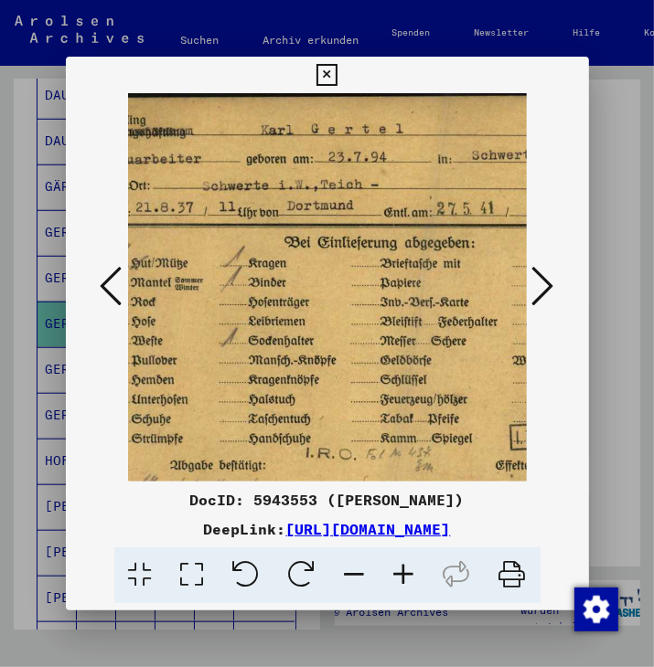
drag, startPoint x: 403, startPoint y: 283, endPoint x: 309, endPoint y: 278, distance: 94.3
click at [309, 278] on img at bounding box center [375, 306] width 655 height 434
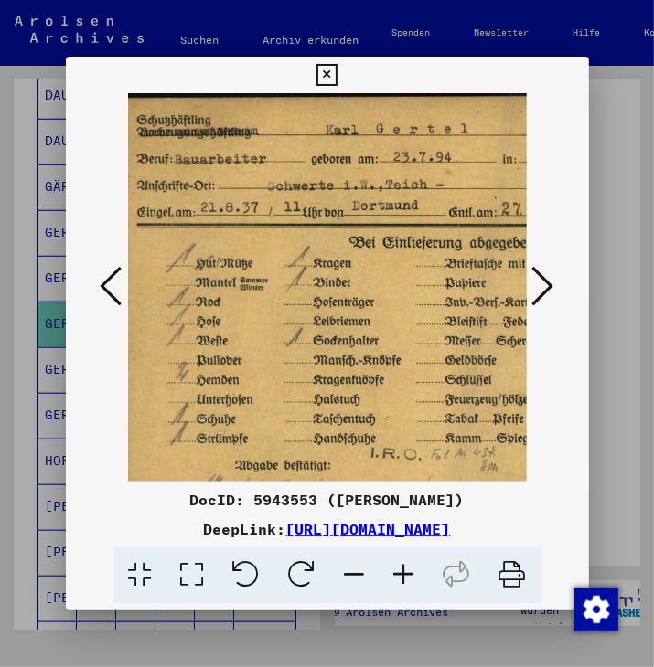
scroll to position [5, 15]
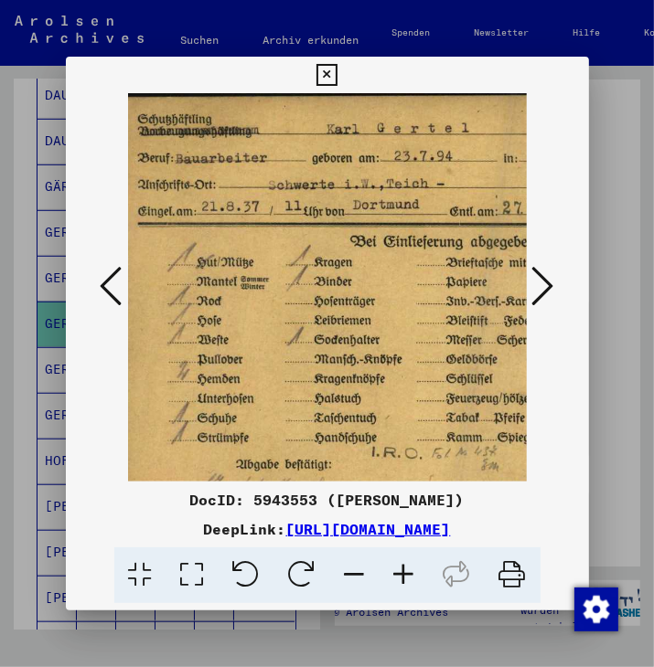
drag, startPoint x: 226, startPoint y: 283, endPoint x: 342, endPoint y: 282, distance: 116.1
click at [342, 282] on img at bounding box center [440, 305] width 655 height 434
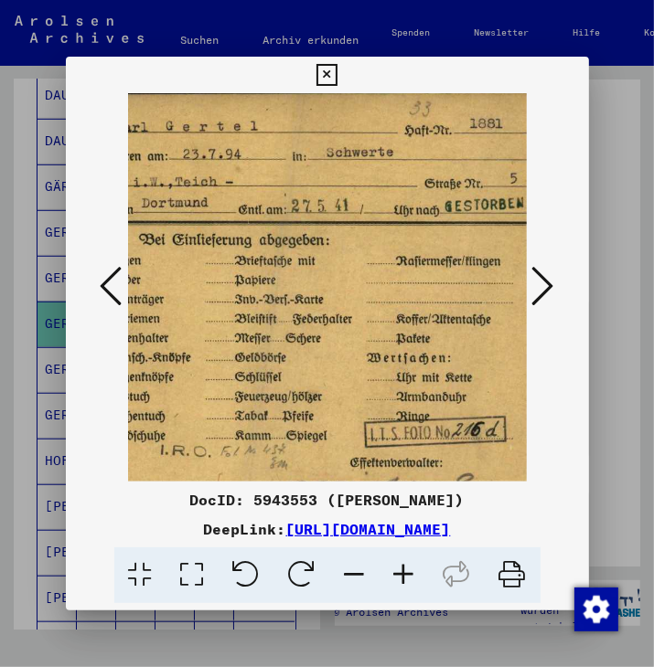
scroll to position [7, 249]
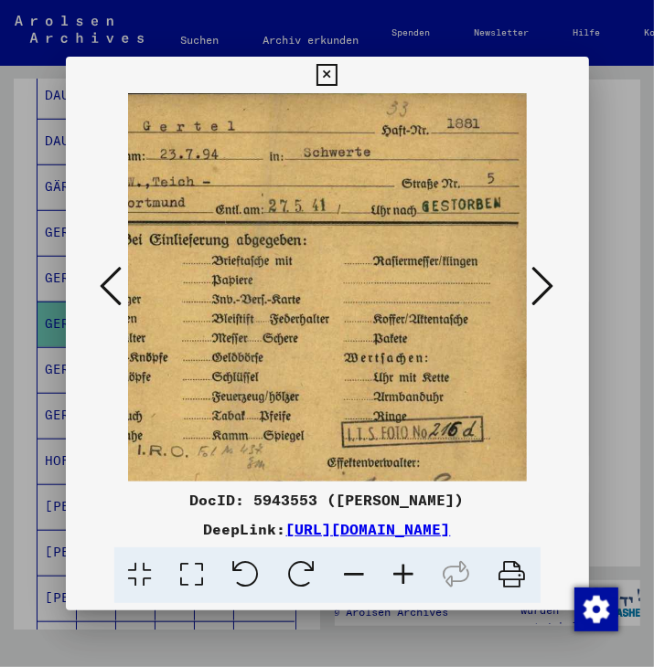
drag, startPoint x: 429, startPoint y: 327, endPoint x: 192, endPoint y: 324, distance: 236.8
click at [192, 324] on img at bounding box center [206, 303] width 655 height 434
drag, startPoint x: 331, startPoint y: 324, endPoint x: 318, endPoint y: 324, distance: 12.8
click at [318, 324] on img at bounding box center [206, 303] width 655 height 434
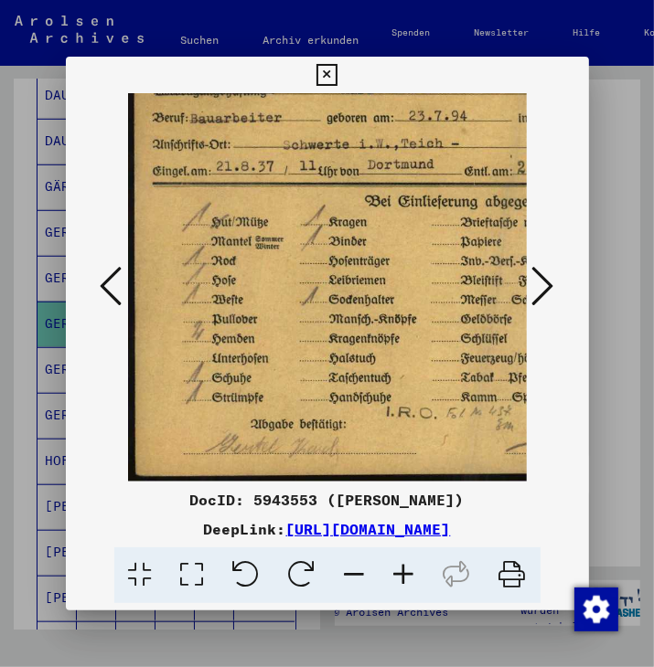
scroll to position [46, 3]
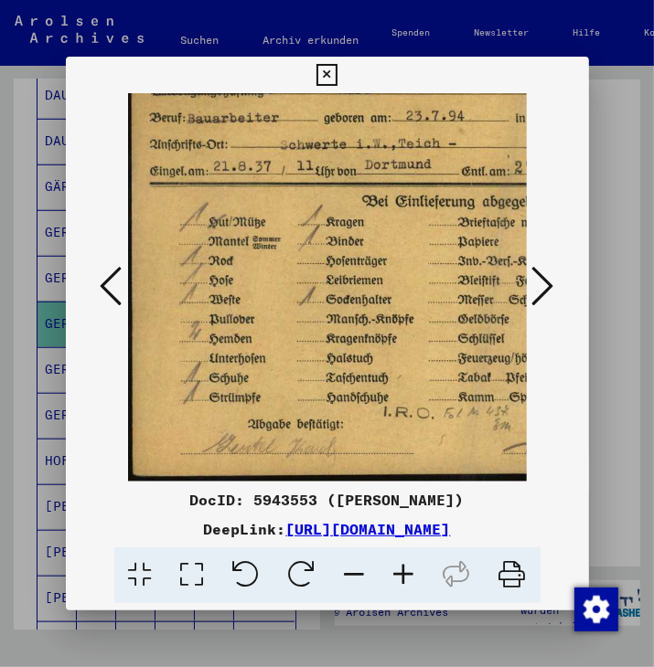
drag, startPoint x: 233, startPoint y: 331, endPoint x: 474, endPoint y: 267, distance: 249.7
click at [474, 267] on img at bounding box center [452, 265] width 655 height 434
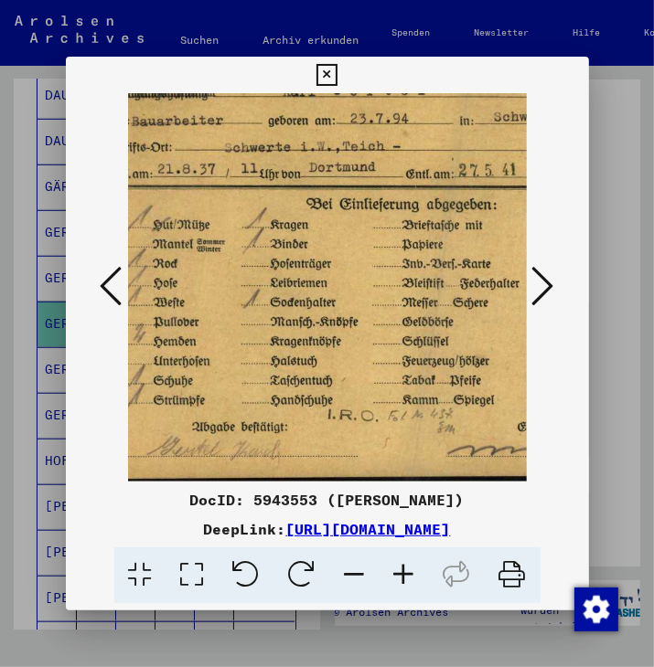
scroll to position [43, 55]
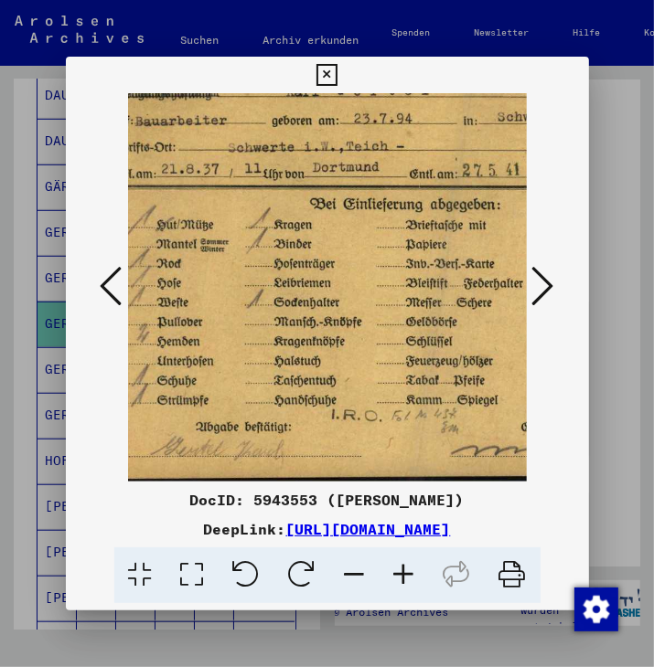
drag, startPoint x: 312, startPoint y: 356, endPoint x: 265, endPoint y: 360, distance: 46.8
click at [265, 360] on img at bounding box center [400, 267] width 655 height 434
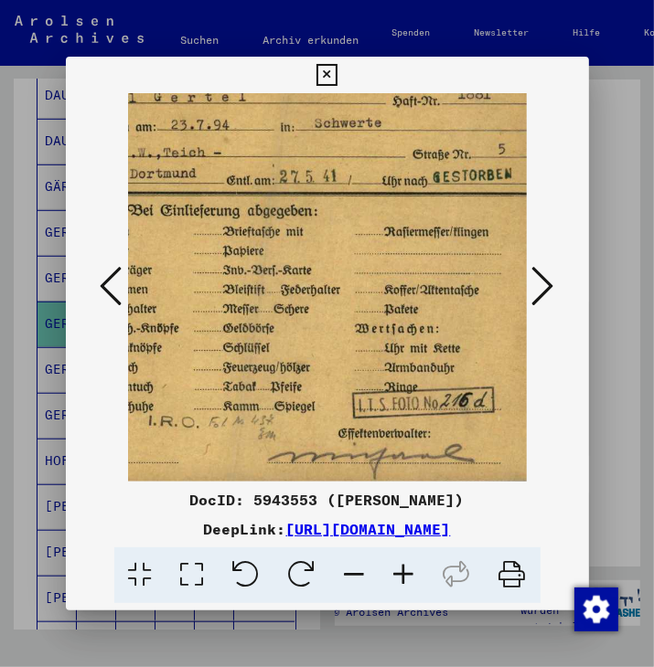
scroll to position [37, 249]
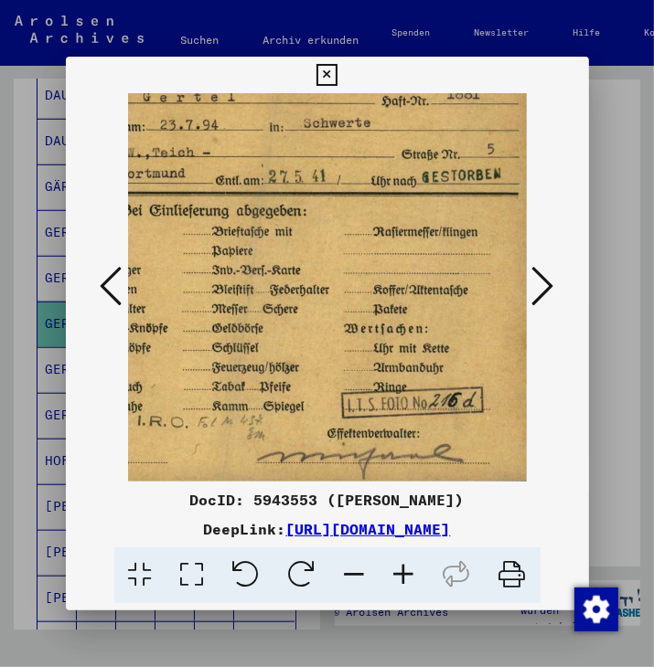
drag, startPoint x: 356, startPoint y: 361, endPoint x: 141, endPoint y: 367, distance: 215.8
click at [141, 367] on img at bounding box center [206, 274] width 655 height 434
click at [184, 489] on div "DocID: 5943553 ([PERSON_NAME])" at bounding box center [327, 500] width 523 height 22
drag, startPoint x: 487, startPoint y: 494, endPoint x: 203, endPoint y: 493, distance: 284.3
click at [203, 493] on div "DocID: 5943553 ([PERSON_NAME])" at bounding box center [327, 500] width 523 height 22
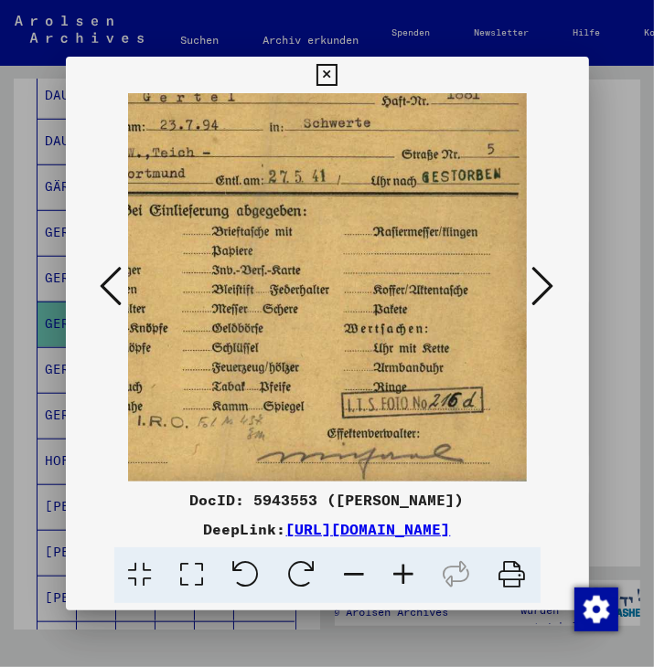
copy div "DocID: 5943553 ([PERSON_NAME])"
click at [111, 489] on div "DocID: 5943553 ([PERSON_NAME])" at bounding box center [327, 500] width 523 height 22
click at [550, 276] on icon at bounding box center [543, 286] width 22 height 44
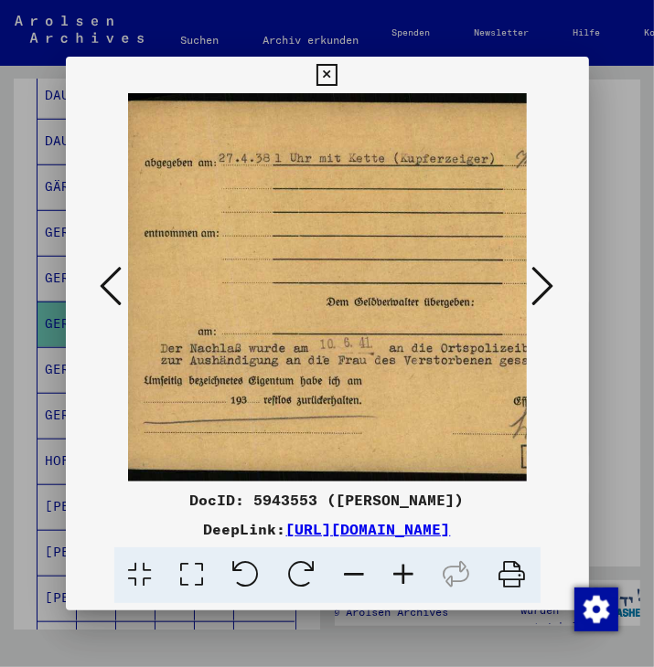
scroll to position [0, 22]
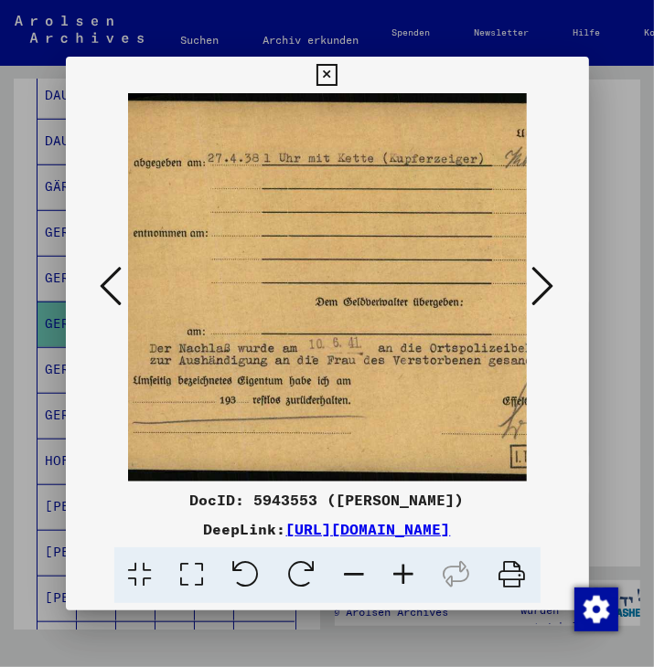
drag, startPoint x: 356, startPoint y: 189, endPoint x: 499, endPoint y: 263, distance: 161.5
click at [499, 263] on img at bounding box center [392, 287] width 573 height 388
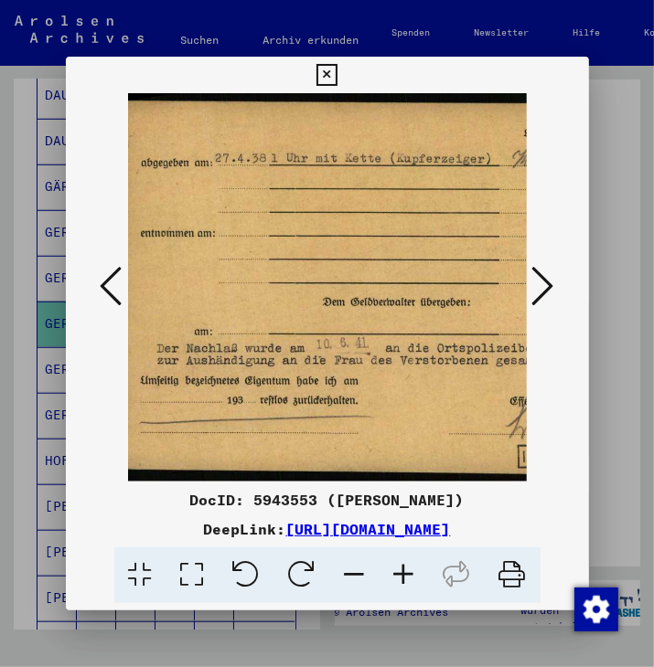
scroll to position [0, 15]
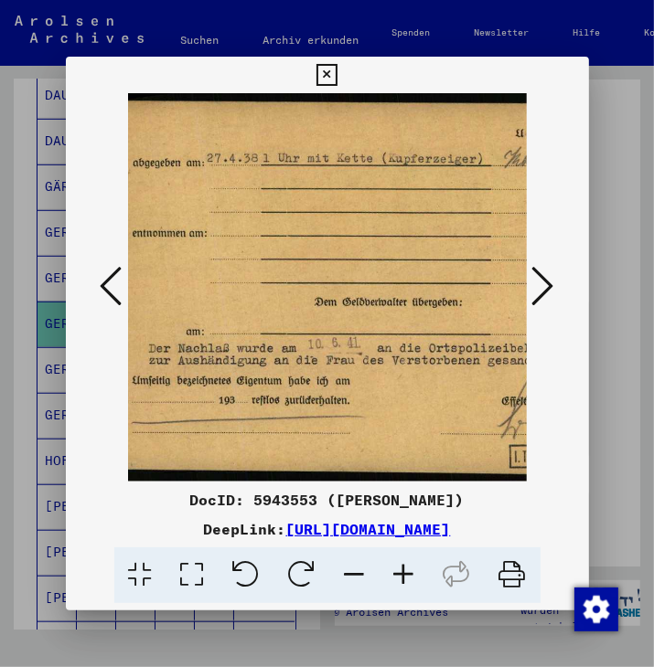
drag, startPoint x: 378, startPoint y: 357, endPoint x: 200, endPoint y: 332, distance: 179.2
click at [376, 284] on img at bounding box center [391, 287] width 573 height 388
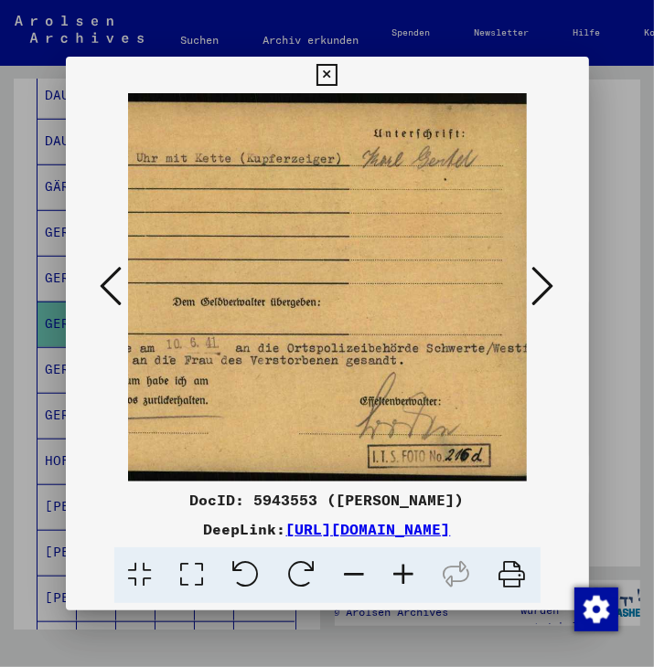
scroll to position [0, 166]
drag, startPoint x: 342, startPoint y: 375, endPoint x: 186, endPoint y: 371, distance: 155.4
click at [186, 371] on img at bounding box center [248, 287] width 573 height 388
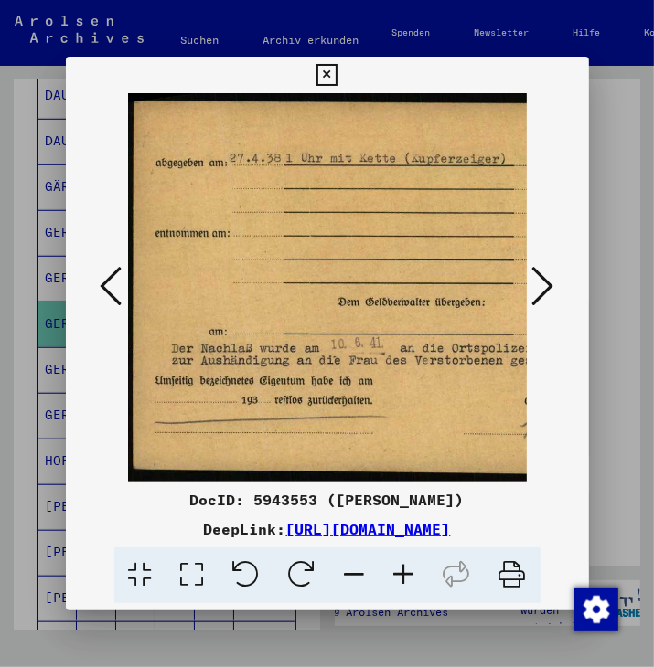
scroll to position [0, 2]
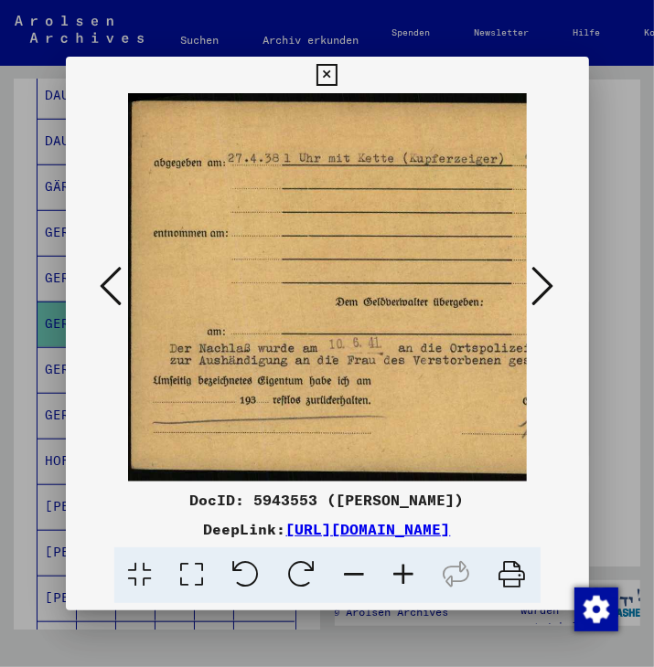
drag, startPoint x: 233, startPoint y: 391, endPoint x: 407, endPoint y: 391, distance: 173.7
click at [407, 391] on img at bounding box center [412, 287] width 573 height 388
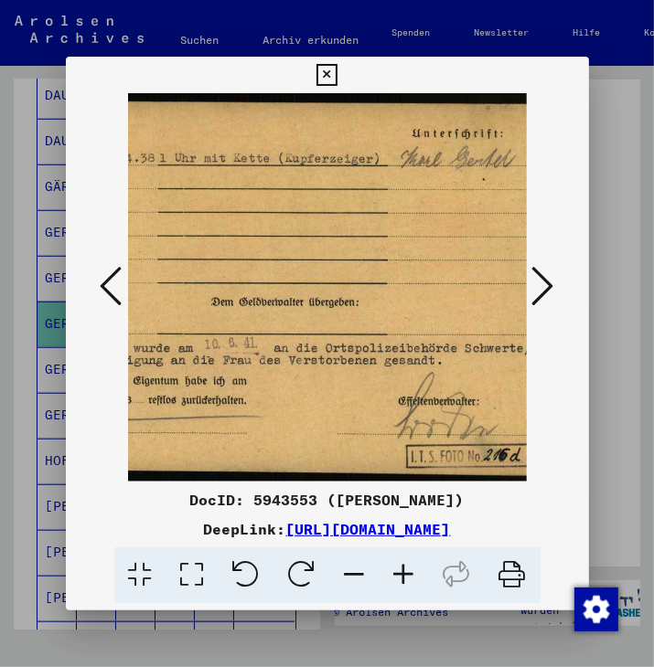
scroll to position [0, 166]
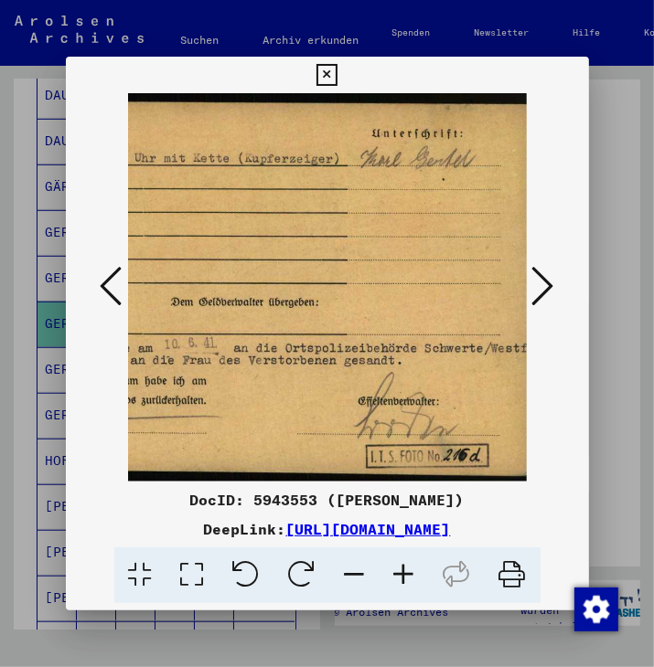
drag, startPoint x: 280, startPoint y: 421, endPoint x: 115, endPoint y: 419, distance: 164.6
click at [115, 419] on div at bounding box center [327, 287] width 523 height 388
drag, startPoint x: 260, startPoint y: 400, endPoint x: 204, endPoint y: 403, distance: 55.8
click at [204, 403] on img at bounding box center [248, 287] width 573 height 388
click at [550, 282] on icon at bounding box center [543, 286] width 22 height 44
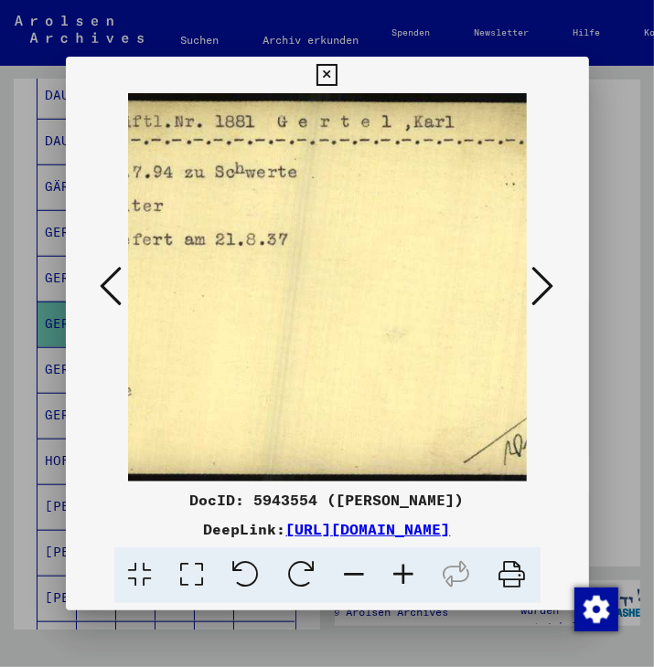
scroll to position [0, 204]
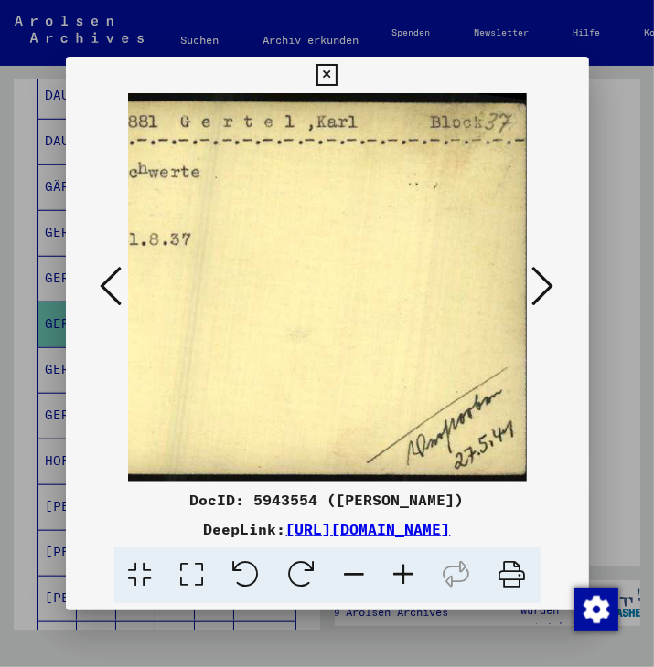
drag, startPoint x: 263, startPoint y: 266, endPoint x: 272, endPoint y: 428, distance: 162.1
click at [272, 428] on img at bounding box center [229, 287] width 610 height 388
click at [549, 281] on icon at bounding box center [543, 286] width 22 height 44
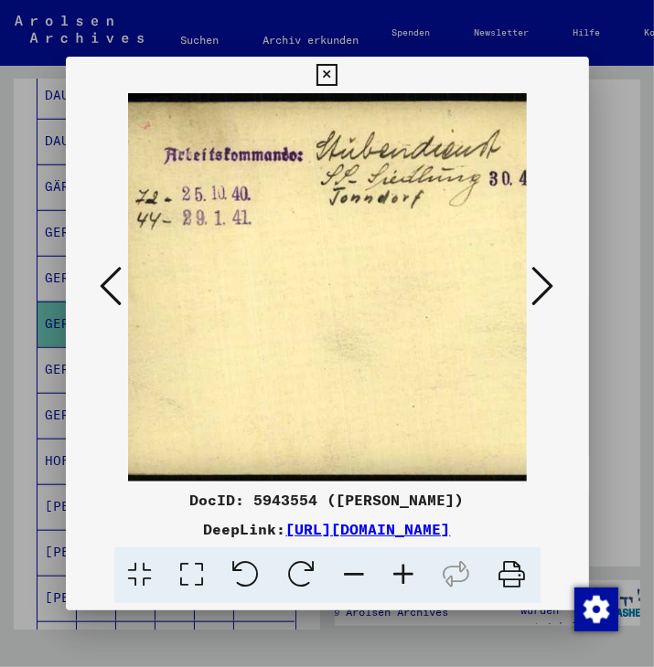
scroll to position [0, 11]
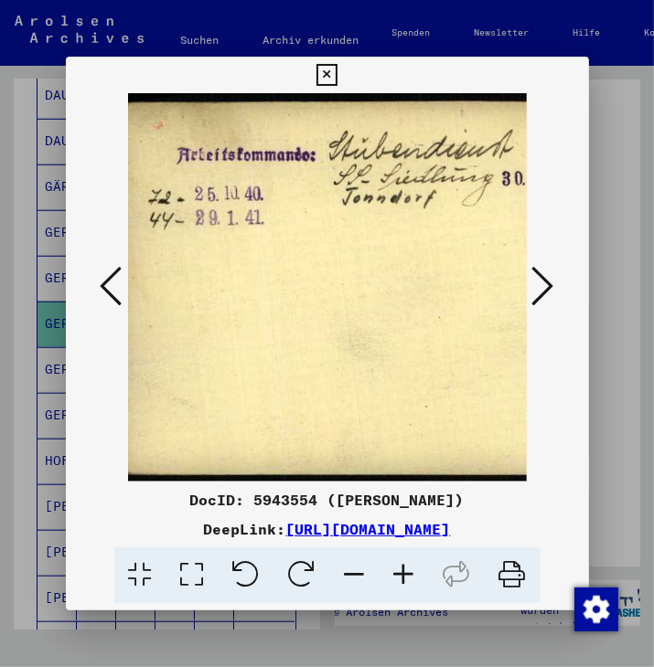
drag, startPoint x: 353, startPoint y: 288, endPoint x: 539, endPoint y: 294, distance: 186.6
click at [539, 294] on div at bounding box center [327, 287] width 523 height 388
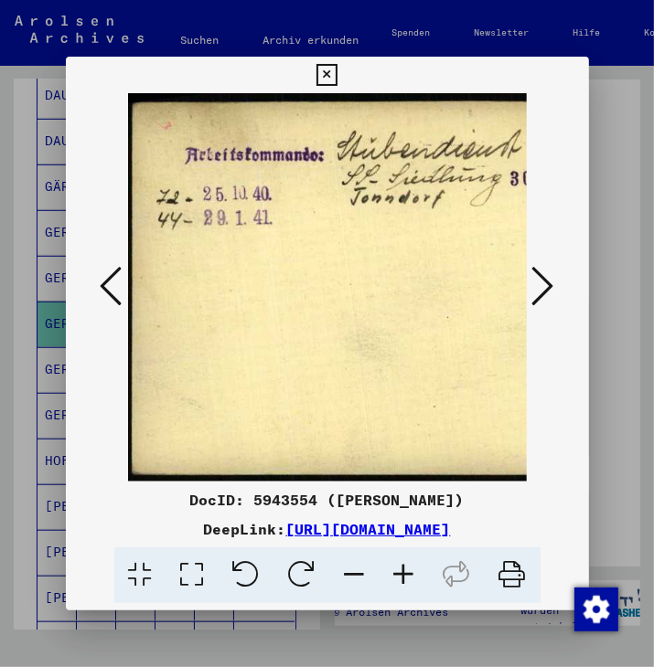
scroll to position [0, 8]
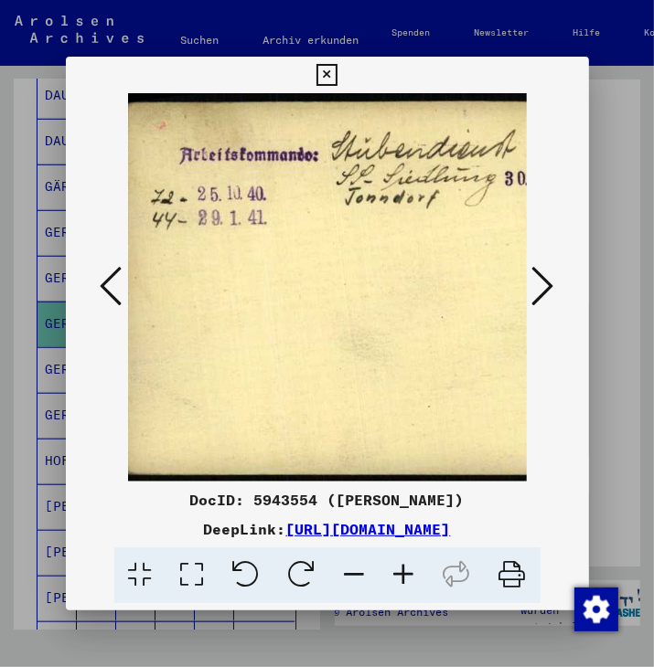
drag, startPoint x: 270, startPoint y: 294, endPoint x: 346, endPoint y: 308, distance: 78.0
click at [346, 308] on img at bounding box center [423, 287] width 607 height 388
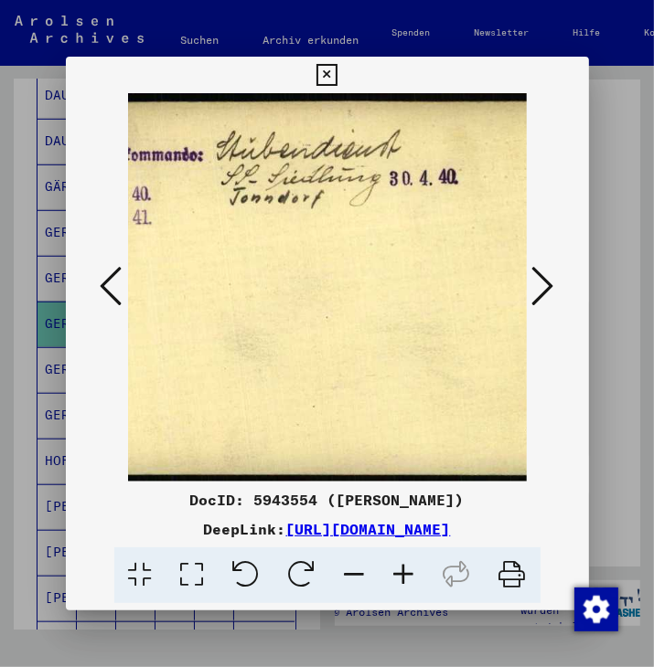
scroll to position [0, 124]
drag, startPoint x: 348, startPoint y: 280, endPoint x: 234, endPoint y: 280, distance: 114.3
click at [234, 280] on img at bounding box center [307, 287] width 607 height 388
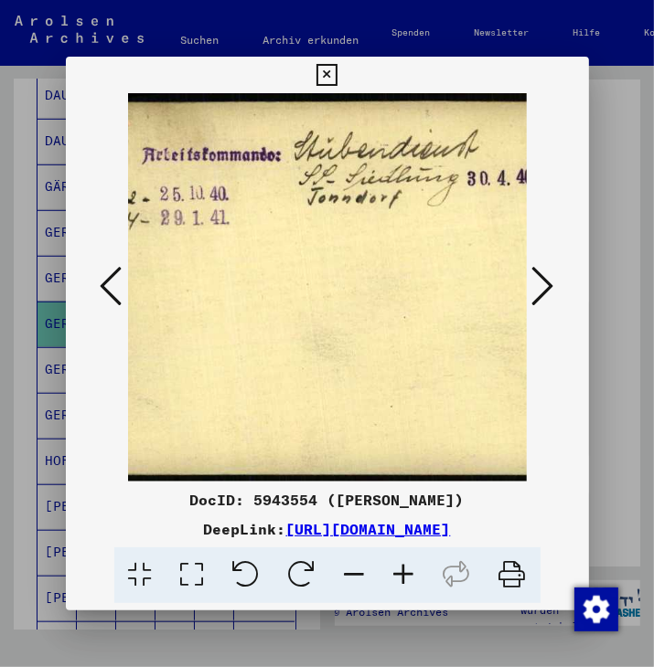
scroll to position [0, 0]
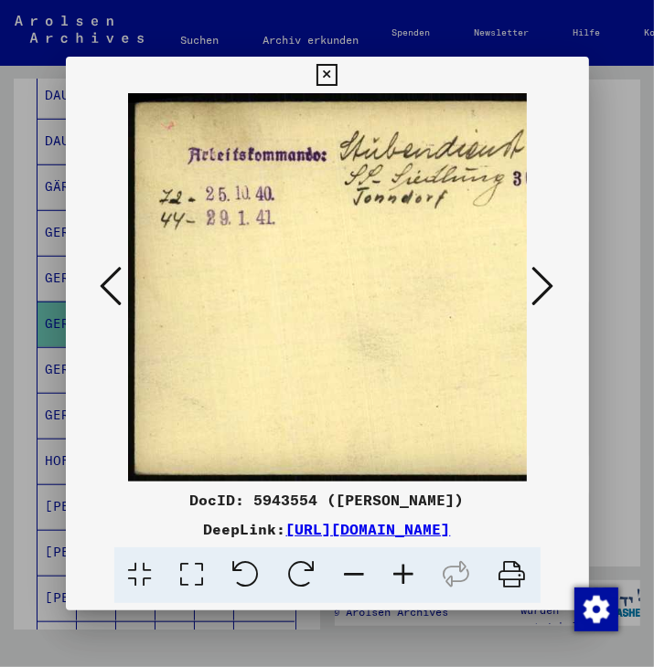
drag, startPoint x: 202, startPoint y: 324, endPoint x: 433, endPoint y: 324, distance: 231.3
click at [433, 324] on img at bounding box center [431, 287] width 607 height 388
click at [353, 360] on img at bounding box center [431, 287] width 607 height 388
drag, startPoint x: 298, startPoint y: 346, endPoint x: 453, endPoint y: 357, distance: 155.8
click at [453, 357] on img at bounding box center [431, 287] width 607 height 388
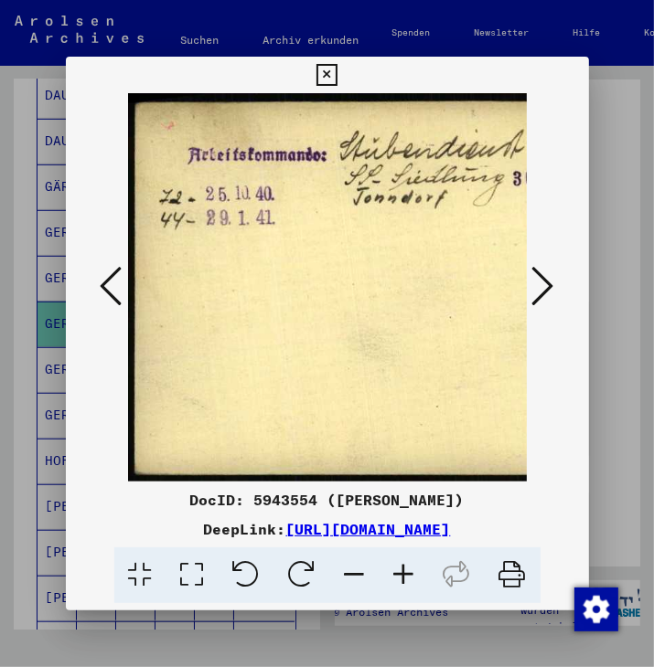
click at [554, 280] on icon at bounding box center [543, 286] width 22 height 44
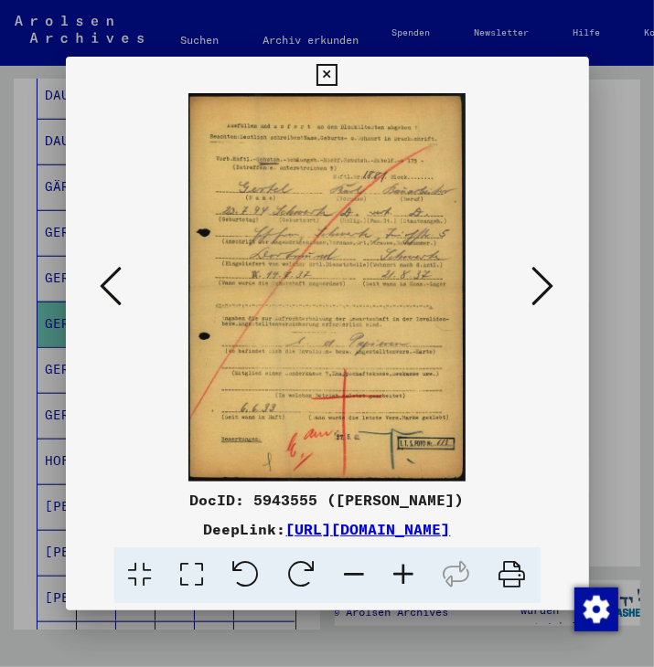
click at [406, 570] on icon at bounding box center [403, 576] width 49 height 56
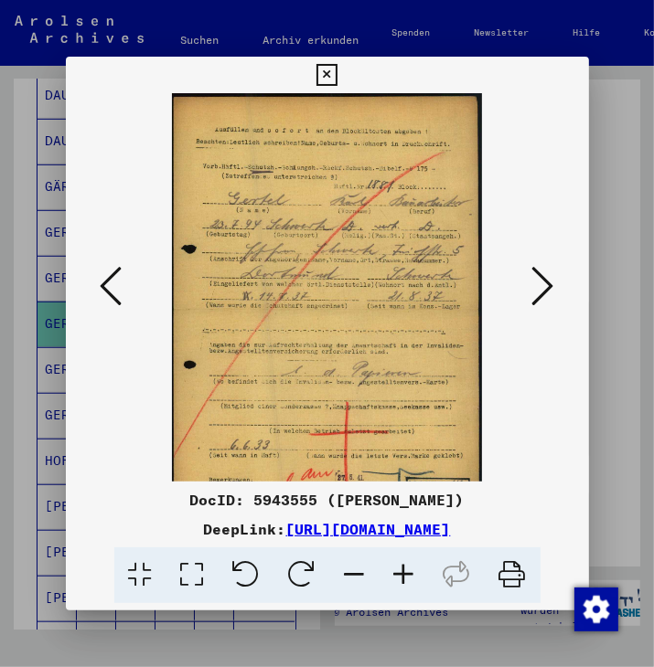
click at [406, 570] on icon at bounding box center [403, 576] width 49 height 56
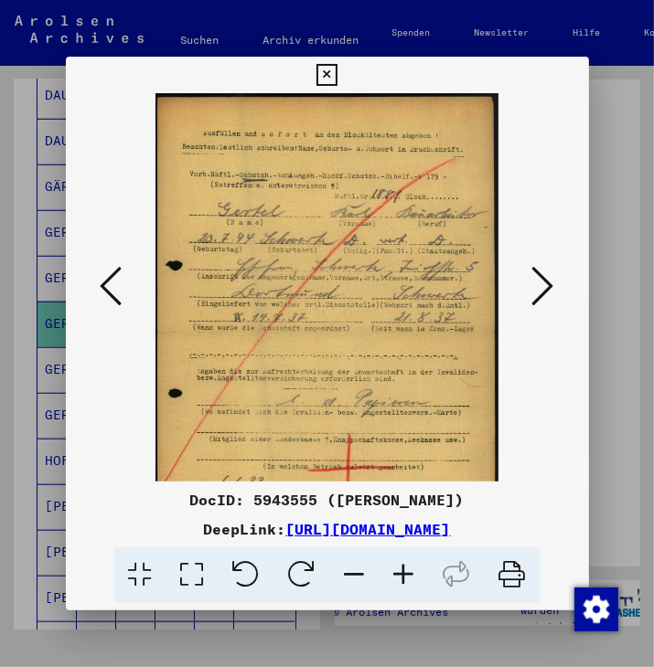
click at [406, 570] on icon at bounding box center [403, 576] width 49 height 56
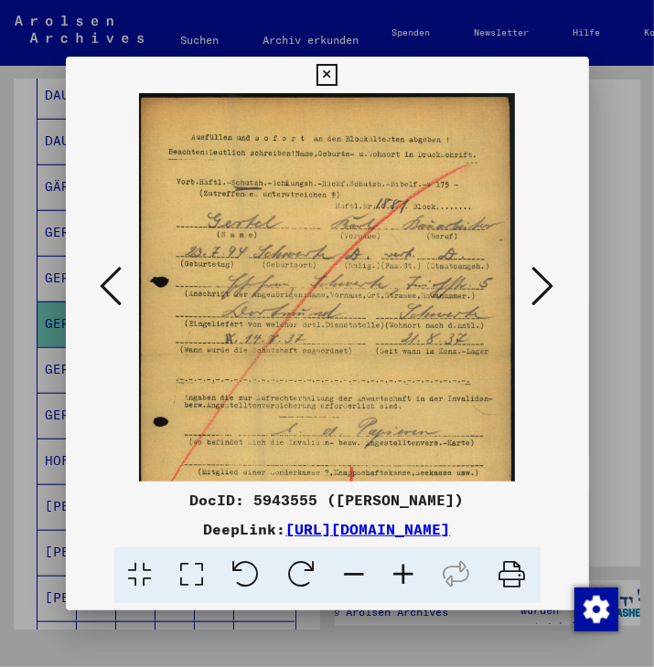
click at [406, 570] on icon at bounding box center [403, 576] width 49 height 56
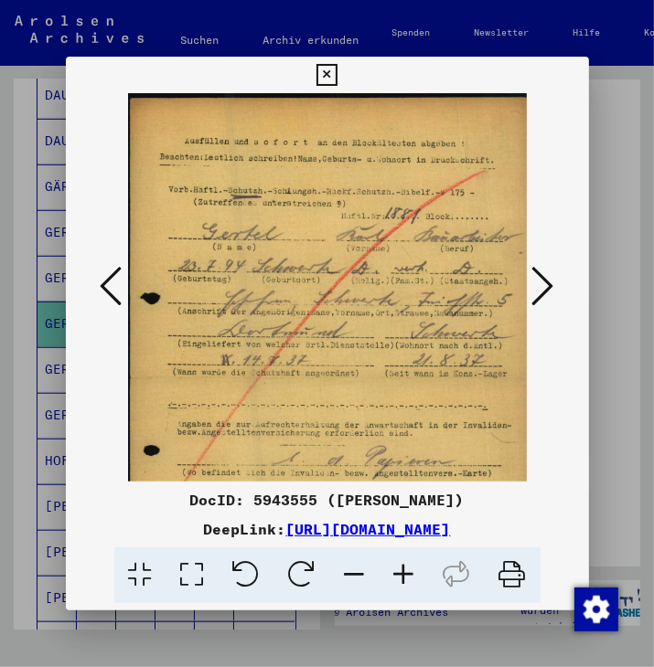
click at [406, 570] on icon at bounding box center [403, 576] width 49 height 56
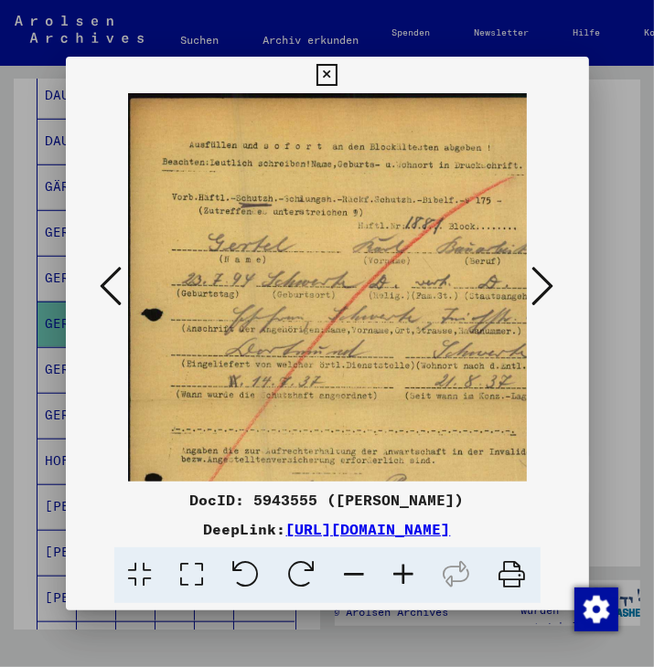
click at [406, 570] on icon at bounding box center [403, 576] width 49 height 56
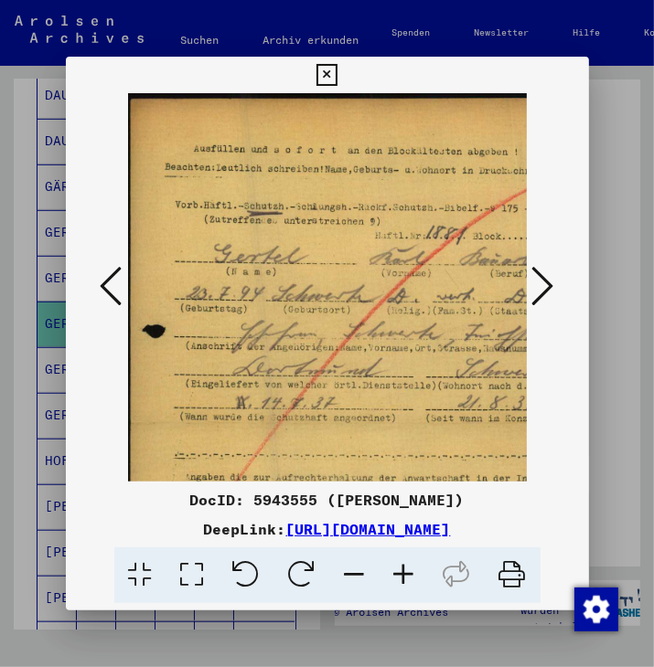
click at [406, 570] on icon at bounding box center [403, 576] width 49 height 56
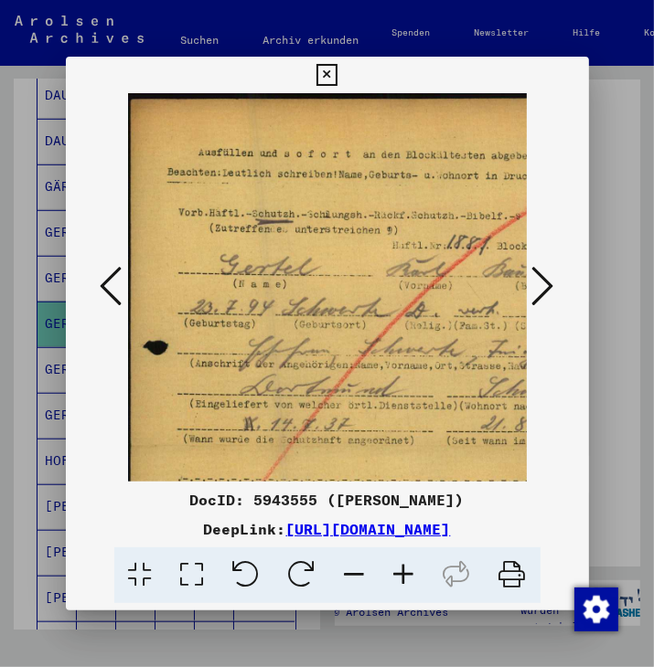
click at [406, 570] on icon at bounding box center [403, 576] width 49 height 56
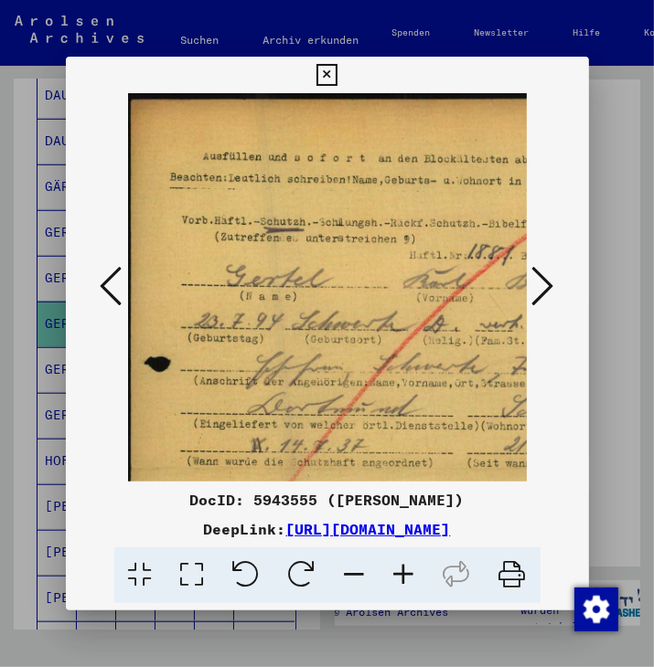
click at [406, 570] on icon at bounding box center [403, 576] width 49 height 56
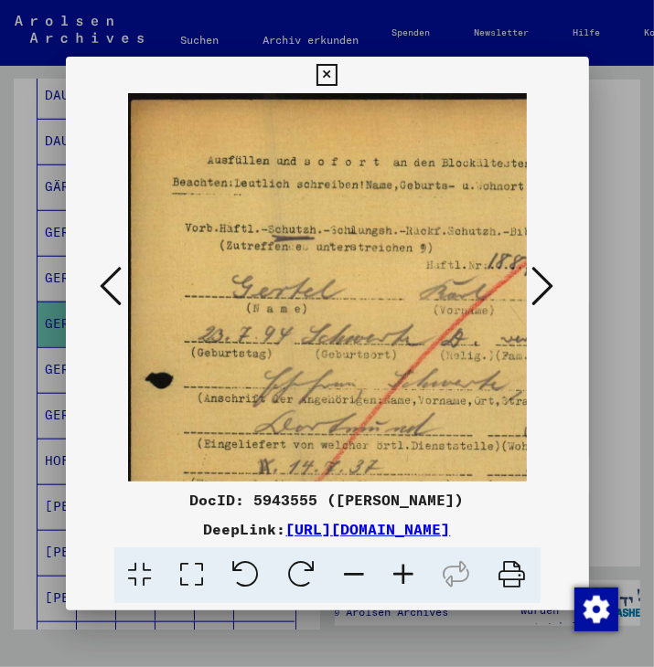
click at [406, 570] on icon at bounding box center [403, 576] width 49 height 56
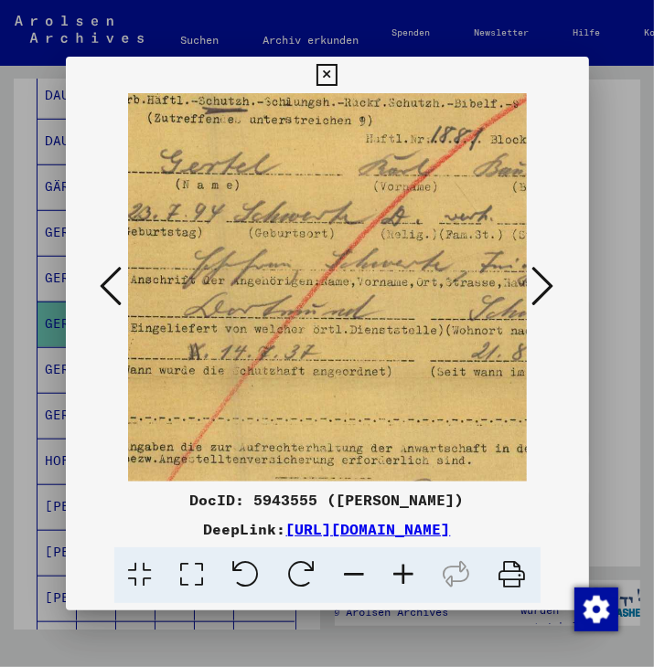
scroll to position [183, 91]
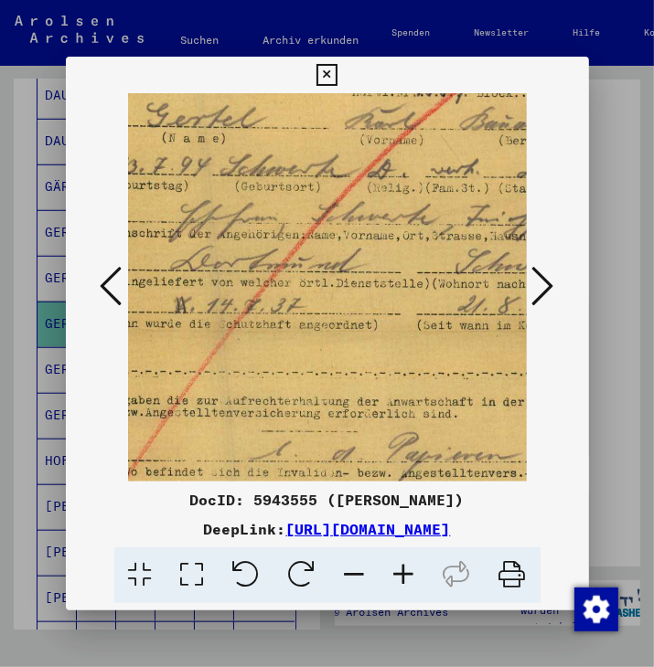
drag, startPoint x: 364, startPoint y: 318, endPoint x: 324, endPoint y: 207, distance: 117.7
click at [324, 207] on img at bounding box center [338, 333] width 603 height 846
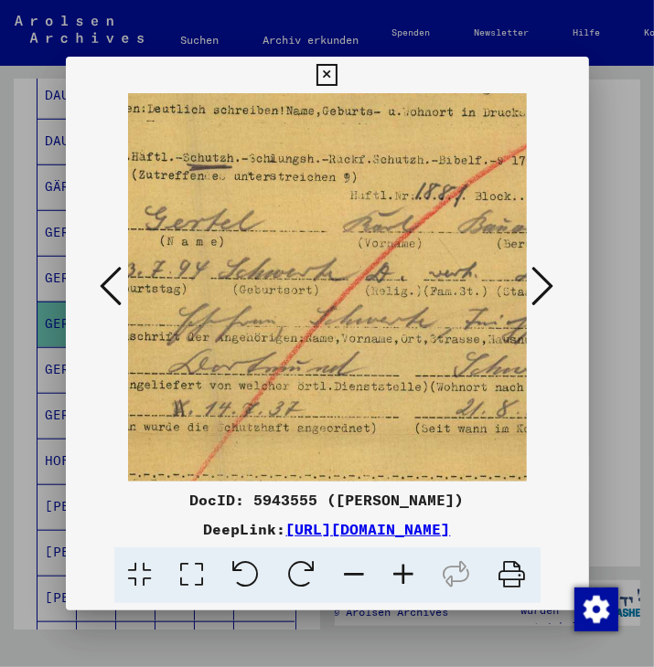
drag, startPoint x: 357, startPoint y: 397, endPoint x: 356, endPoint y: 499, distance: 102.4
click at [356, 499] on div "DocID: 5943555 ([PERSON_NAME]) DeepLink: [URL][DOMAIN_NAME]" at bounding box center [327, 330] width 523 height 547
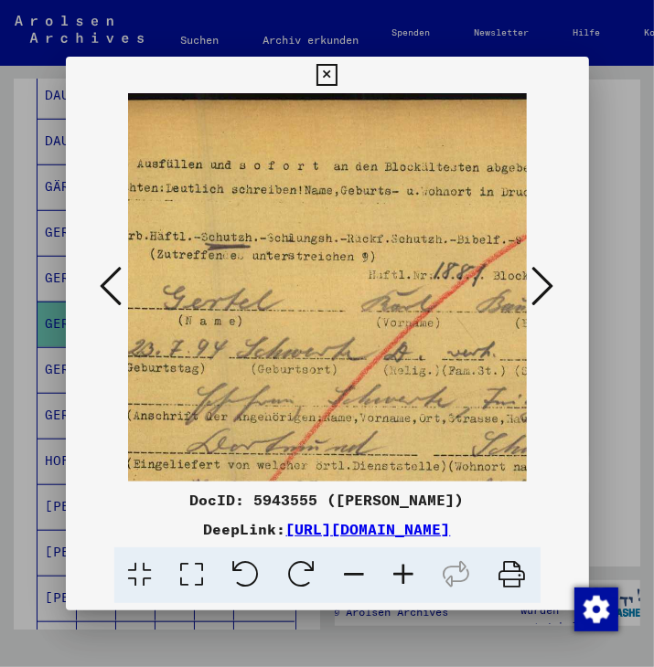
scroll to position [0, 0]
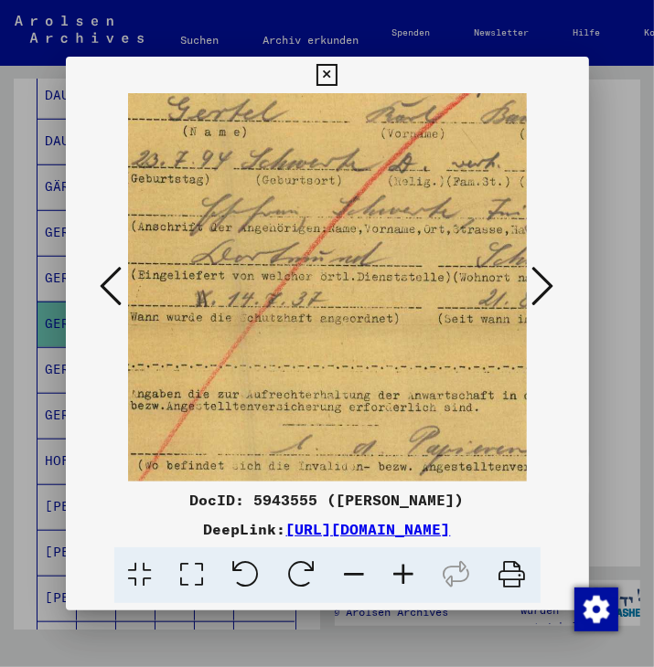
drag, startPoint x: 320, startPoint y: 302, endPoint x: 375, endPoint y: 286, distance: 57.0
click at [375, 216] on img at bounding box center [359, 327] width 603 height 846
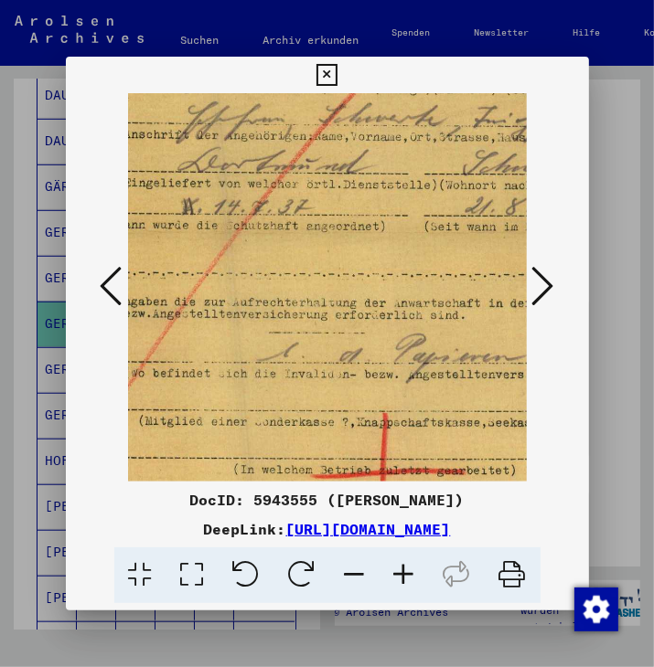
drag, startPoint x: 394, startPoint y: 375, endPoint x: 381, endPoint y: 283, distance: 92.3
click at [381, 283] on img at bounding box center [345, 235] width 603 height 846
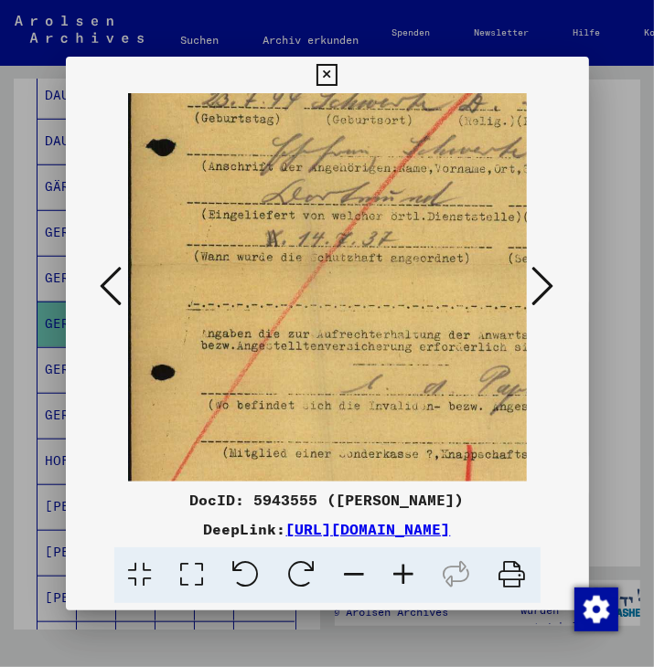
scroll to position [231, 0]
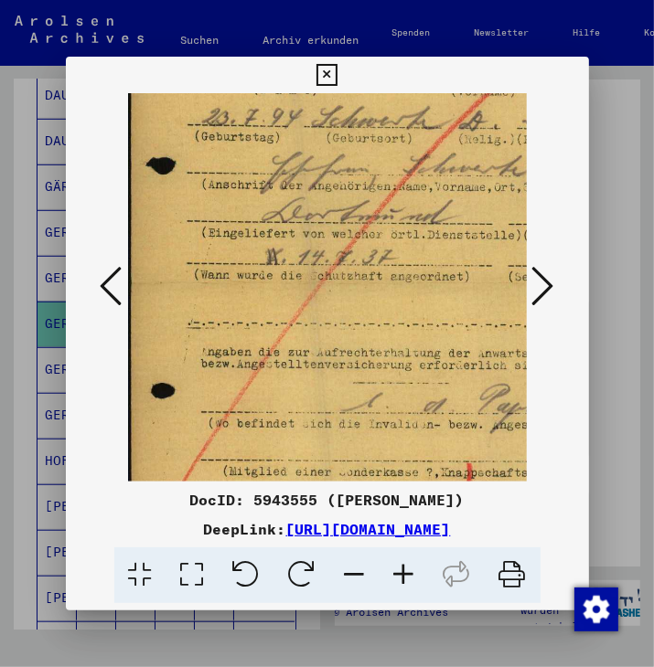
drag, startPoint x: 351, startPoint y: 398, endPoint x: 422, endPoint y: 393, distance: 71.4
click at [422, 393] on img at bounding box center [429, 285] width 603 height 846
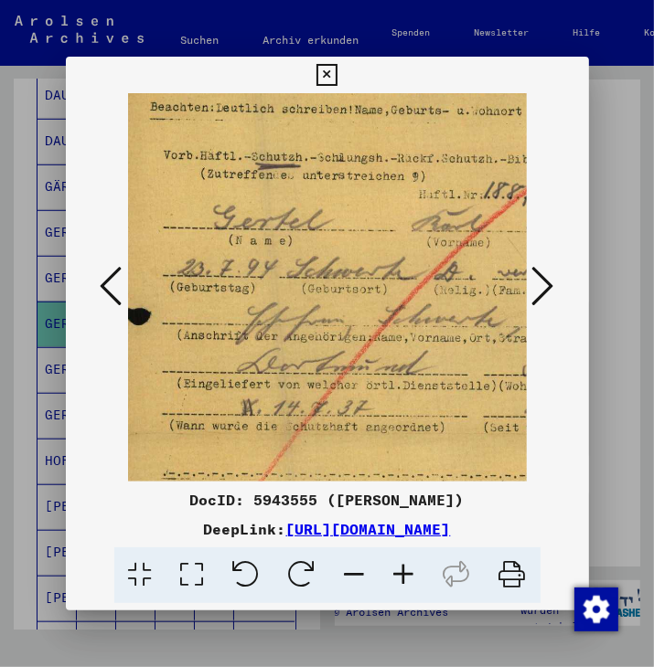
scroll to position [53, 31]
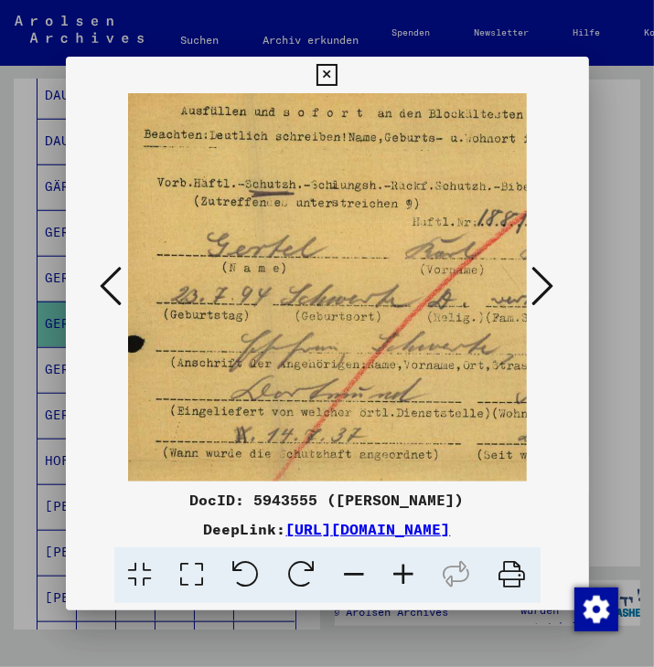
drag, startPoint x: 393, startPoint y: 203, endPoint x: 364, endPoint y: 380, distance: 179.7
click at [364, 380] on img at bounding box center [398, 463] width 603 height 846
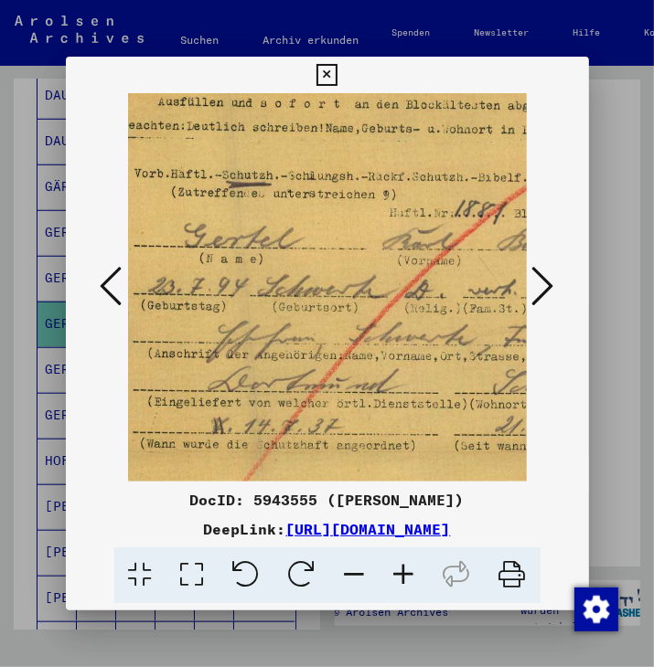
scroll to position [80, 61]
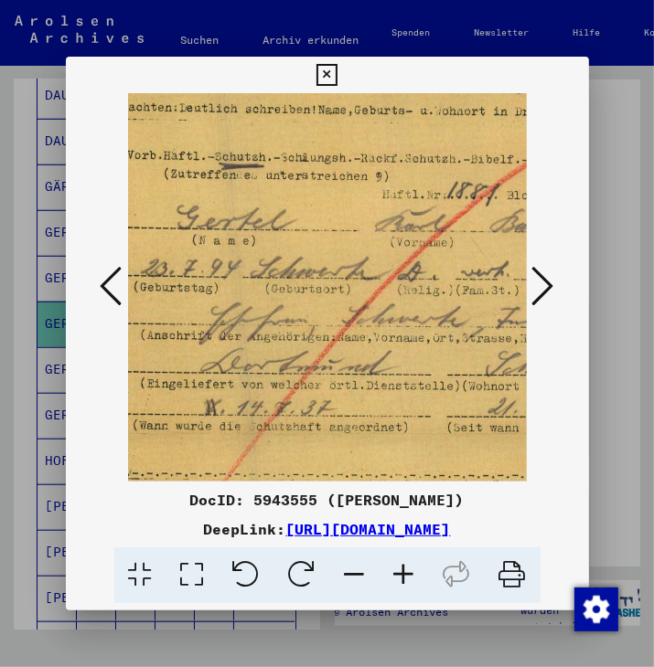
drag, startPoint x: 349, startPoint y: 216, endPoint x: 315, endPoint y: 260, distance: 55.4
click at [315, 260] on img at bounding box center [368, 436] width 603 height 846
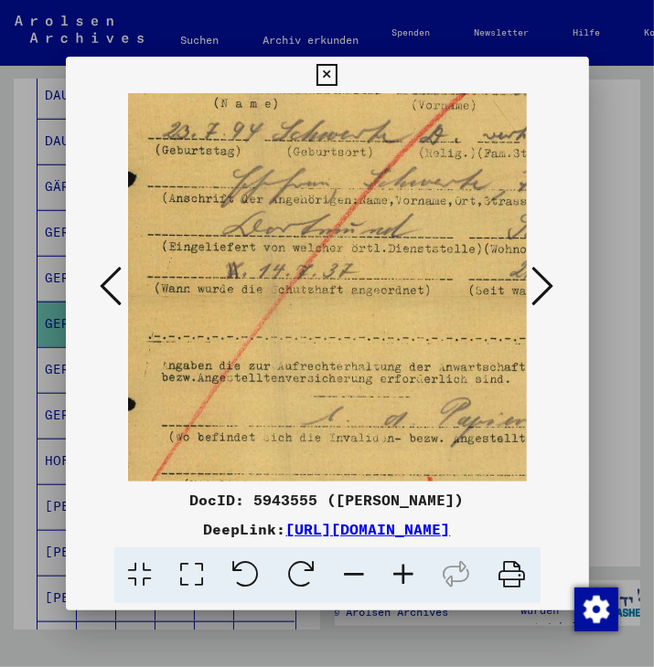
scroll to position [218, 40]
drag, startPoint x: 382, startPoint y: 424, endPoint x: 400, endPoint y: 284, distance: 141.0
click at [400, 284] on img at bounding box center [389, 299] width 603 height 846
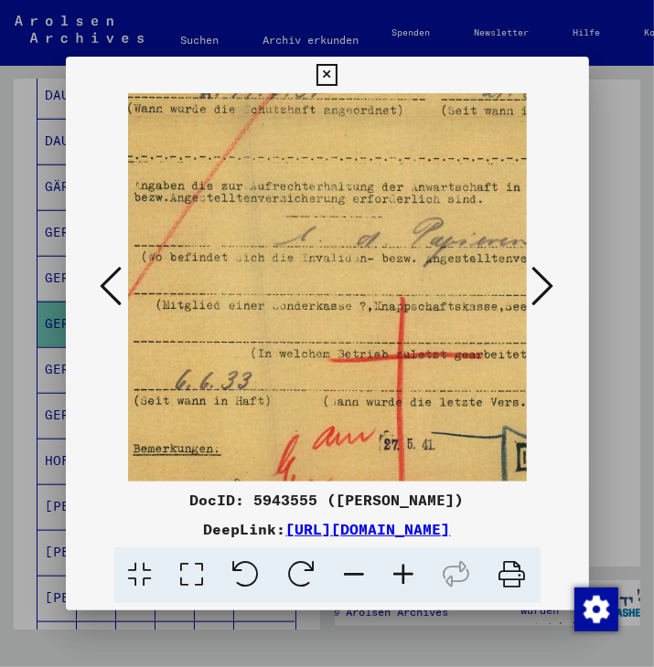
scroll to position [401, 68]
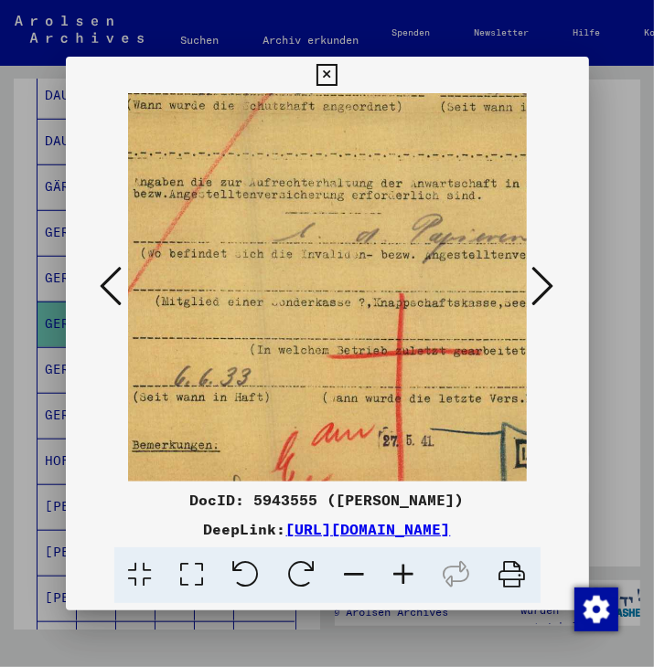
drag, startPoint x: 432, startPoint y: 389, endPoint x: 400, endPoint y: 210, distance: 182.0
click at [400, 210] on img at bounding box center [361, 115] width 603 height 846
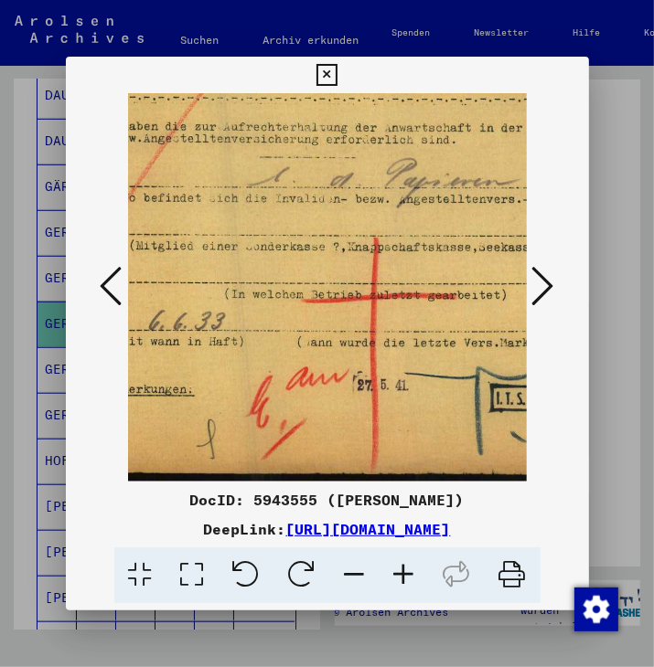
scroll to position [457, 3]
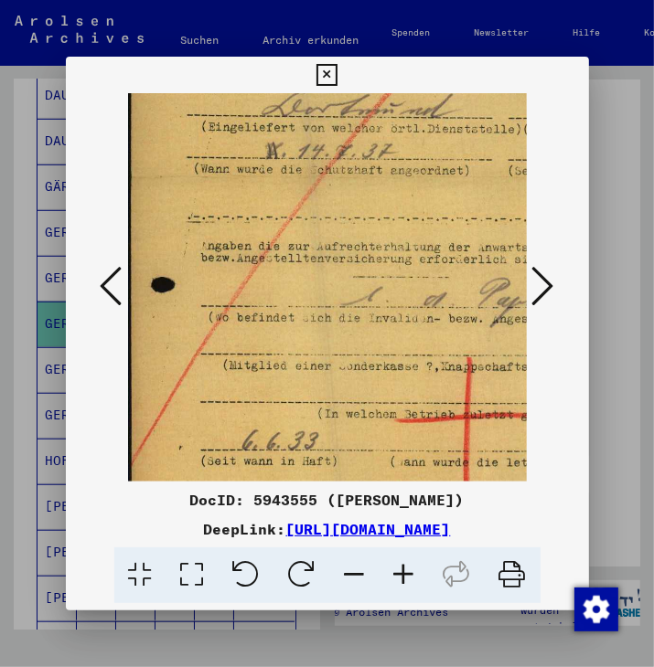
drag, startPoint x: 397, startPoint y: 401, endPoint x: 477, endPoint y: 422, distance: 83.1
click at [479, 425] on img at bounding box center [429, 180] width 603 height 846
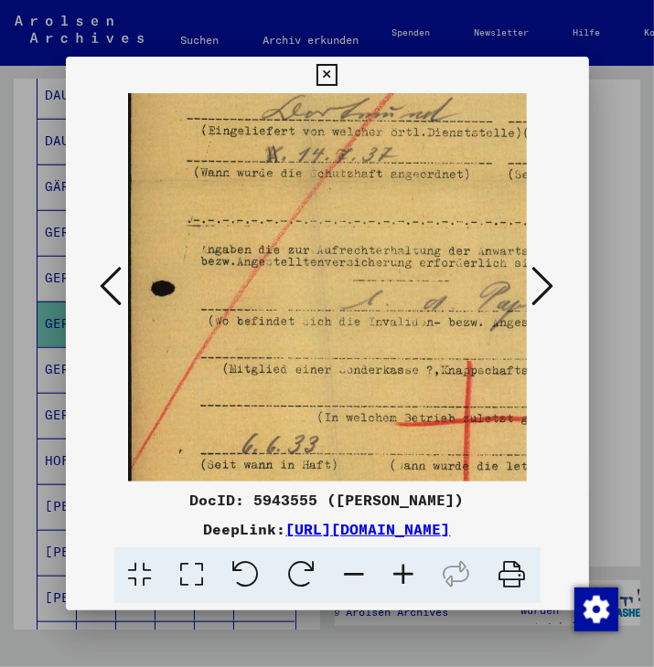
scroll to position [300, 0]
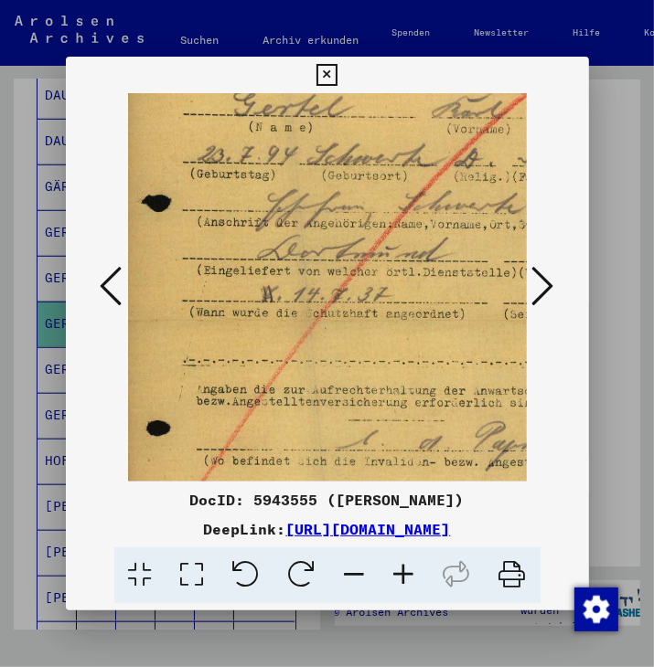
drag, startPoint x: 410, startPoint y: 207, endPoint x: 404, endPoint y: 332, distance: 125.3
click at [406, 347] on img at bounding box center [424, 322] width 603 height 846
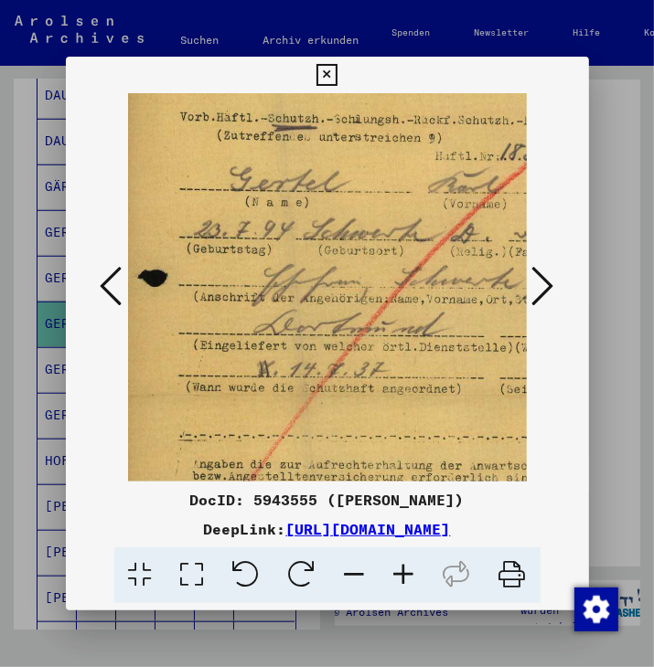
scroll to position [59, 18]
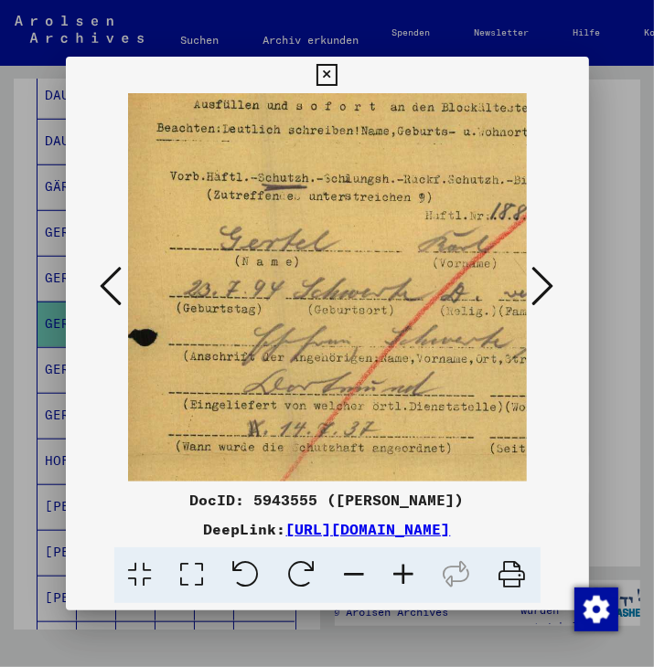
drag, startPoint x: 377, startPoint y: 207, endPoint x: 363, endPoint y: 331, distance: 124.2
click at [363, 338] on img at bounding box center [411, 457] width 603 height 846
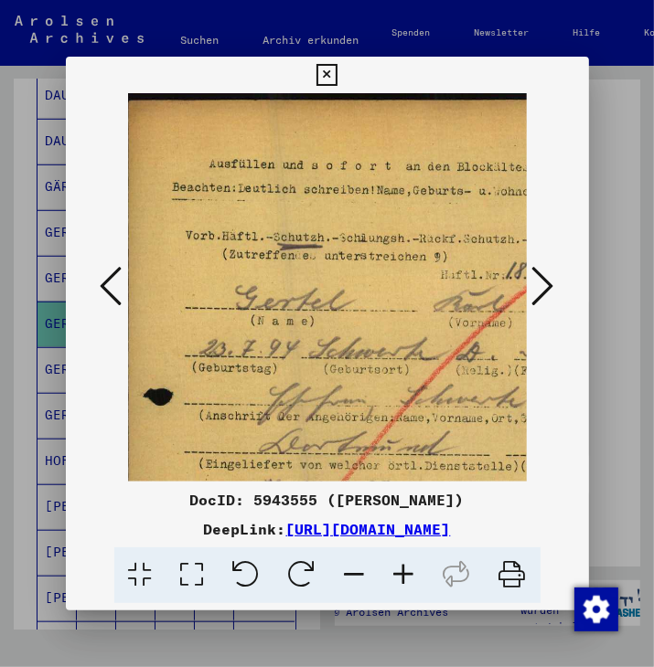
scroll to position [0, 0]
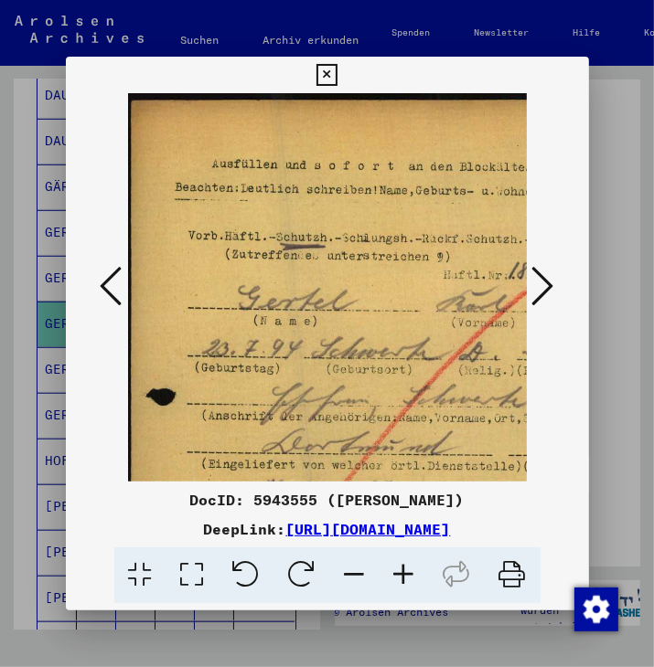
drag, startPoint x: 353, startPoint y: 210, endPoint x: 372, endPoint y: 330, distance: 121.3
click at [372, 330] on img at bounding box center [429, 516] width 603 height 846
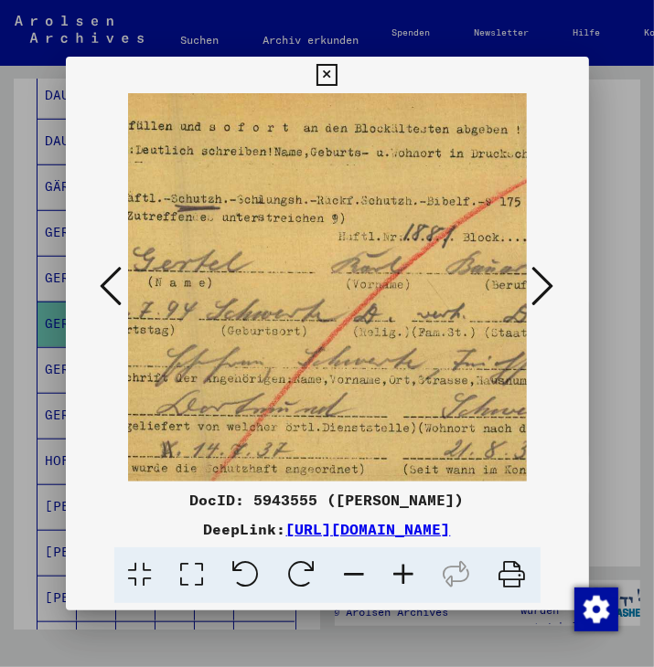
scroll to position [40, 104]
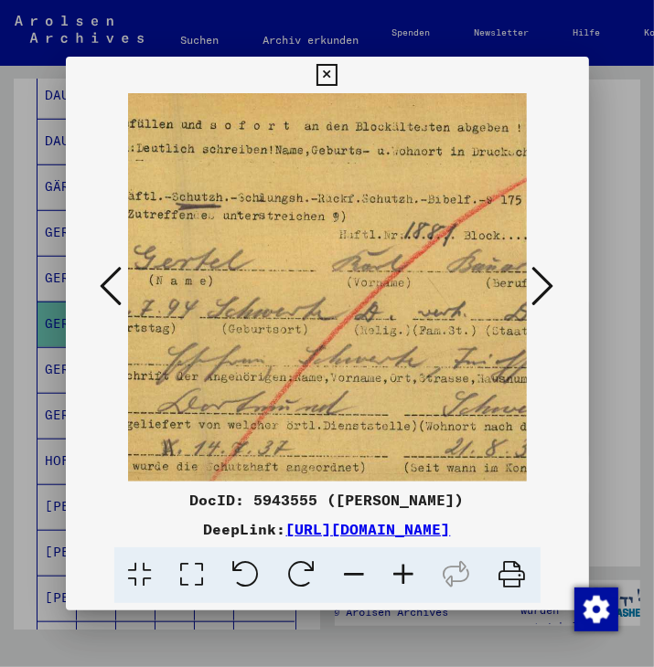
drag, startPoint x: 271, startPoint y: 369, endPoint x: 168, endPoint y: 329, distance: 110.8
click at [168, 329] on img at bounding box center [325, 476] width 603 height 846
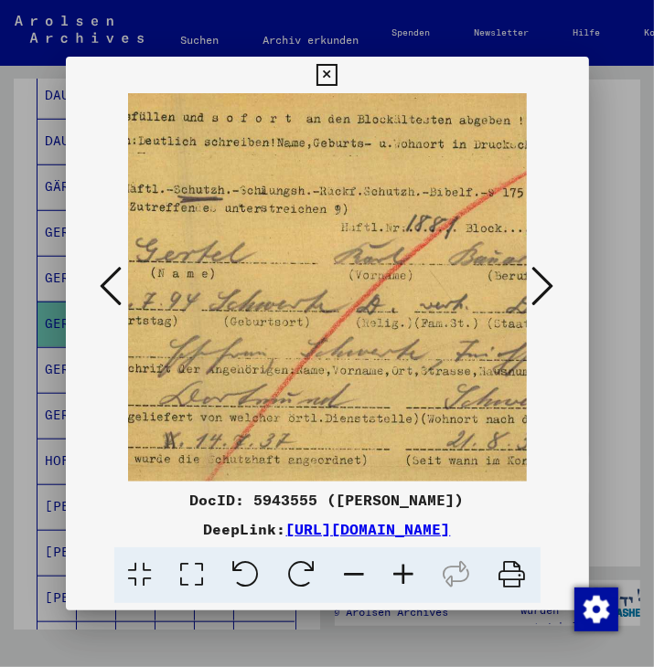
scroll to position [48, 126]
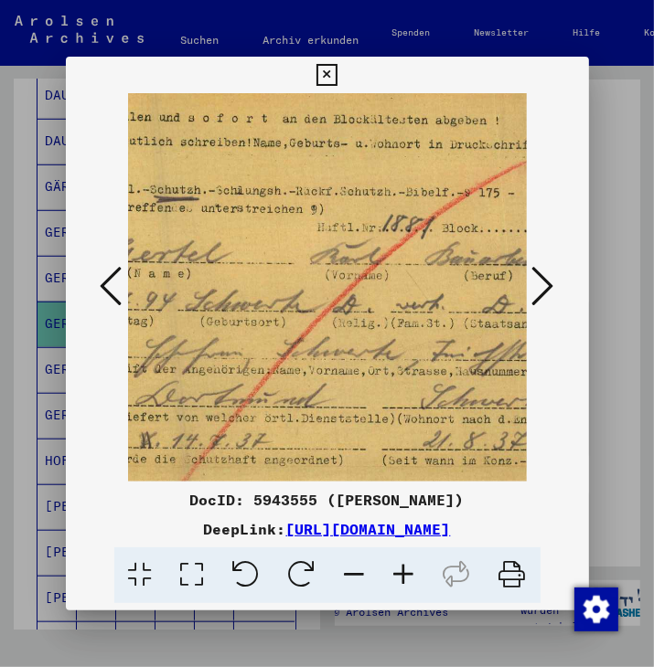
drag, startPoint x: 230, startPoint y: 383, endPoint x: 210, endPoint y: 377, distance: 21.1
click at [210, 377] on img at bounding box center [303, 469] width 603 height 846
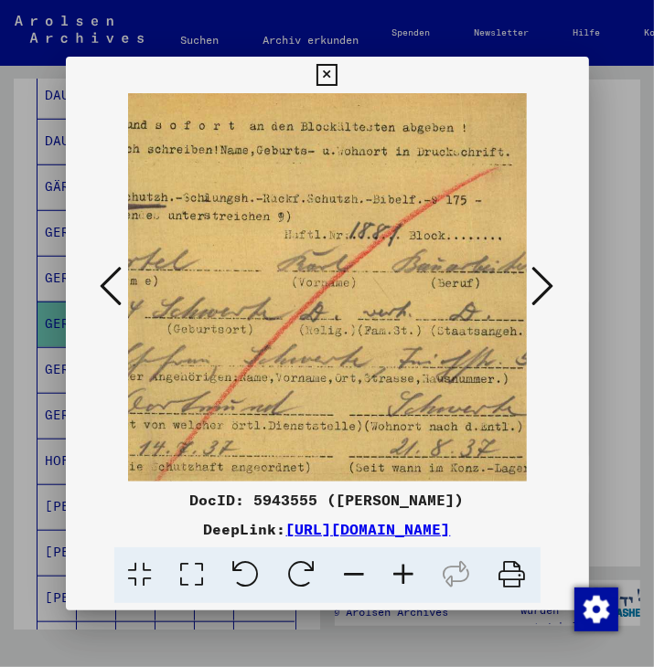
scroll to position [36, 177]
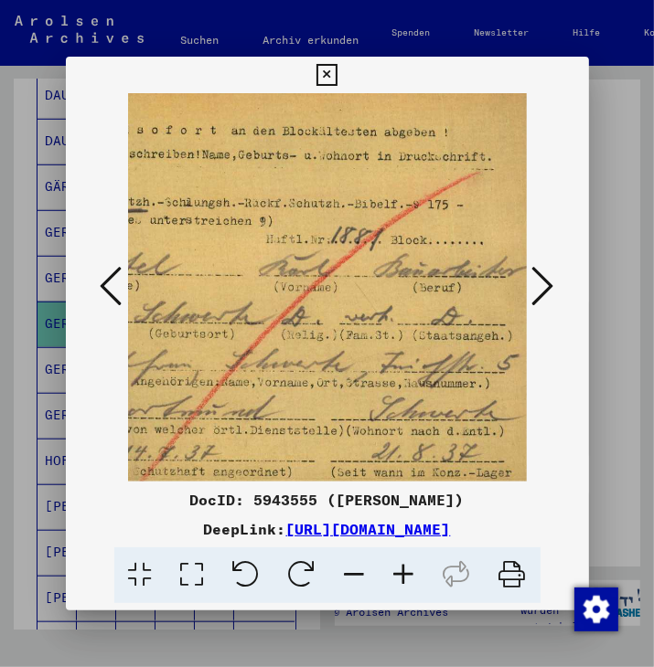
drag, startPoint x: 383, startPoint y: 396, endPoint x: 333, endPoint y: 408, distance: 51.7
click at [333, 408] on img at bounding box center [252, 481] width 603 height 846
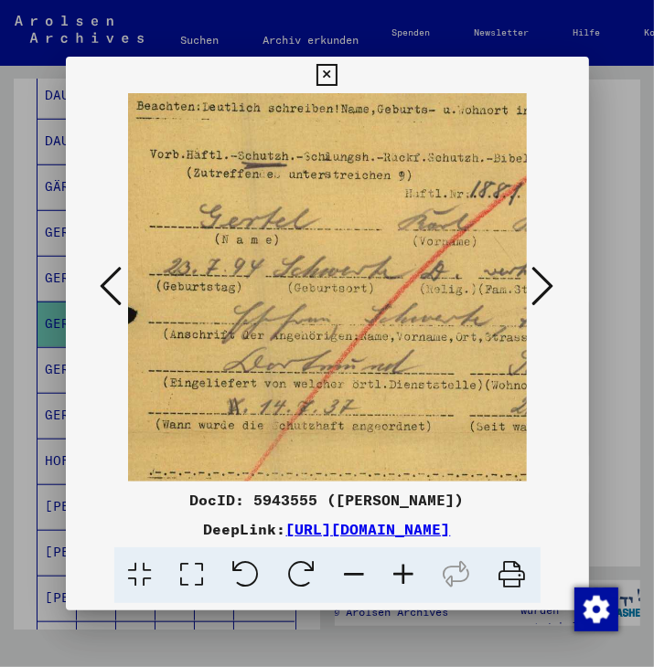
scroll to position [85, 22]
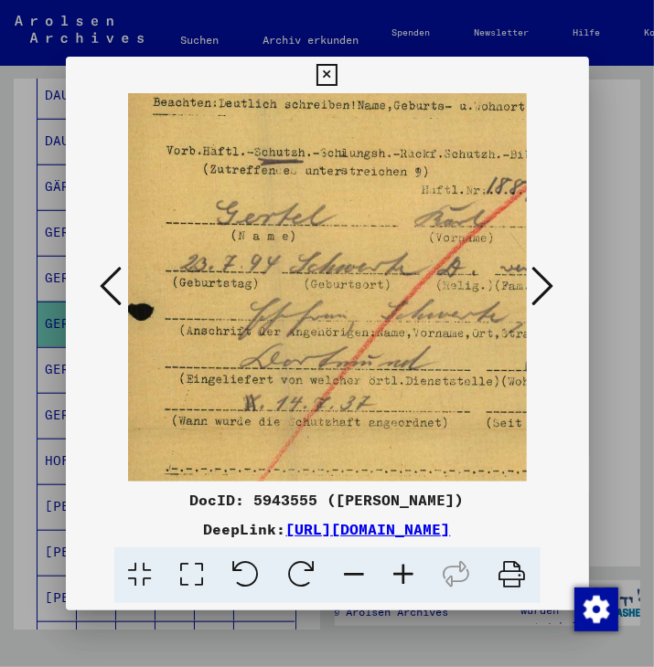
drag, startPoint x: 254, startPoint y: 369, endPoint x: 408, endPoint y: 320, distance: 161.3
click at [408, 320] on img at bounding box center [407, 431] width 603 height 846
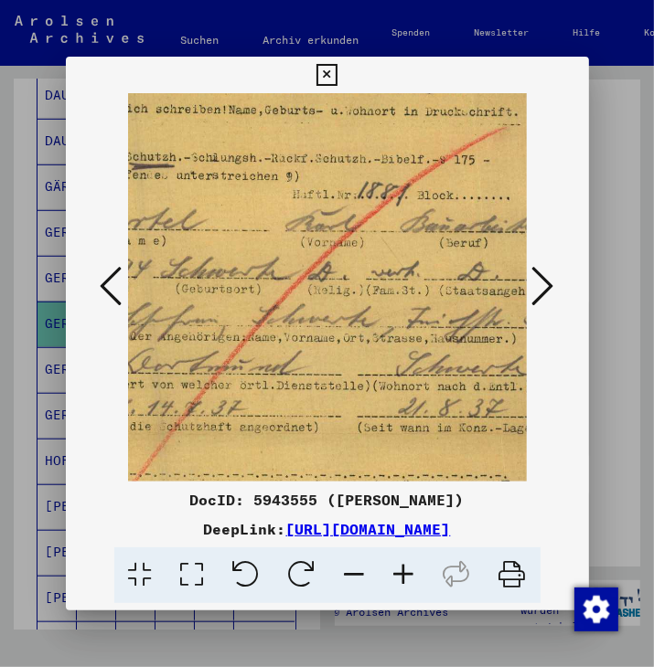
scroll to position [80, 197]
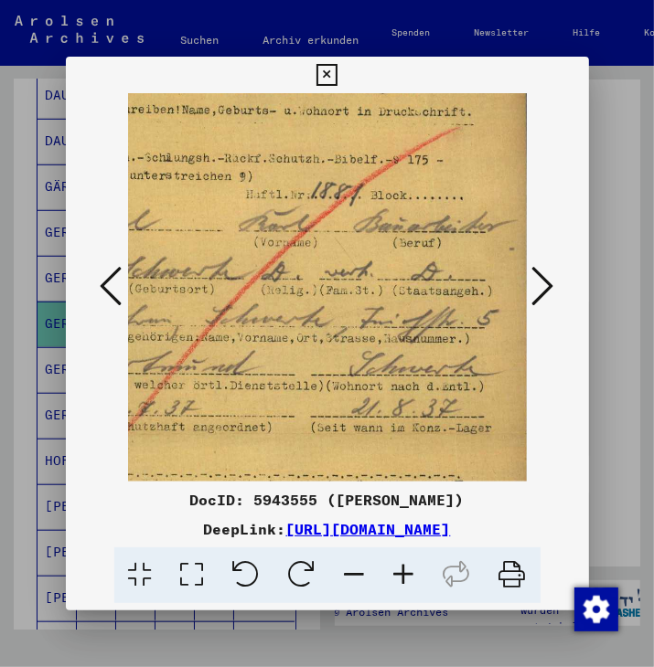
drag, startPoint x: 433, startPoint y: 366, endPoint x: 225, endPoint y: 371, distance: 208.5
click at [225, 371] on img at bounding box center [232, 436] width 603 height 846
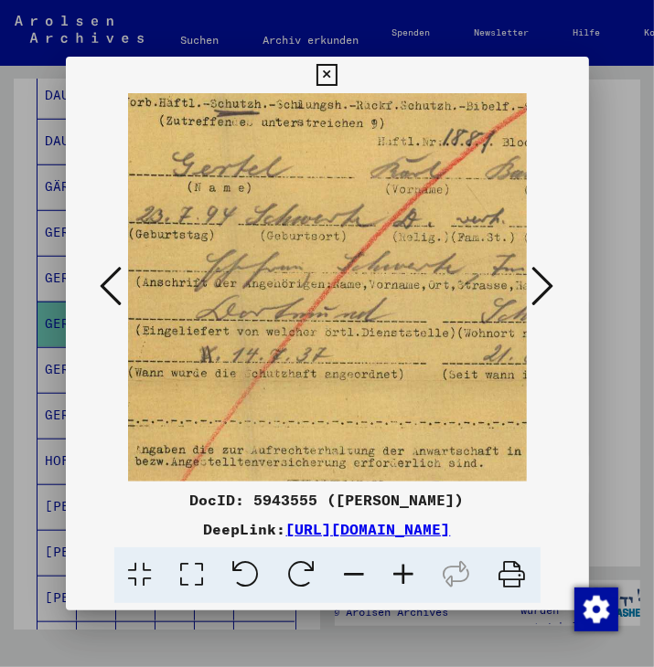
scroll to position [133, 69]
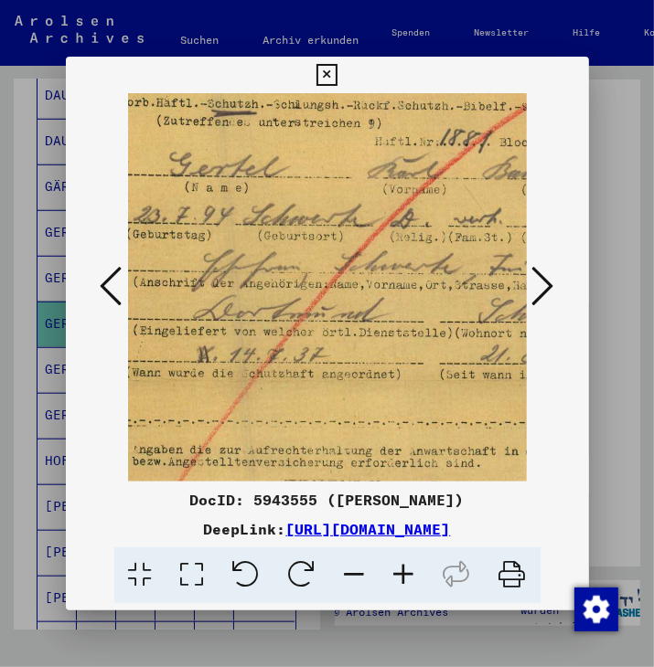
drag, startPoint x: 336, startPoint y: 364, endPoint x: 398, endPoint y: 341, distance: 65.4
click at [398, 341] on img at bounding box center [360, 383] width 603 height 846
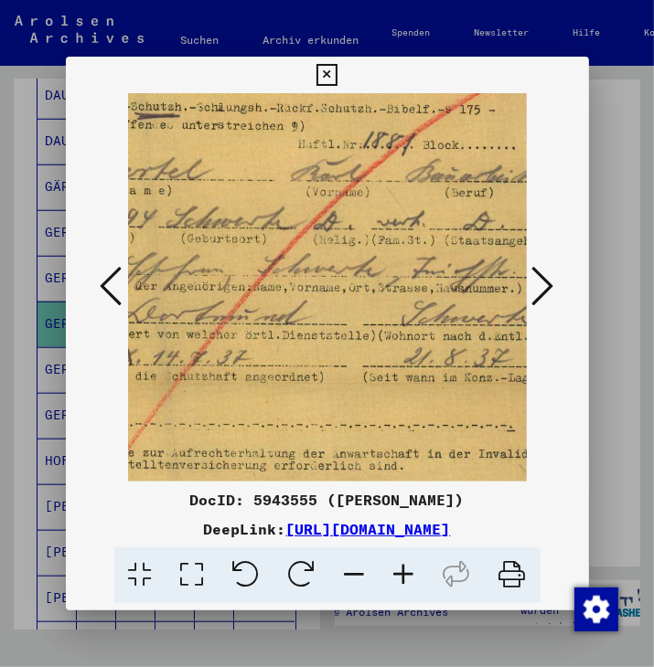
scroll to position [126, 176]
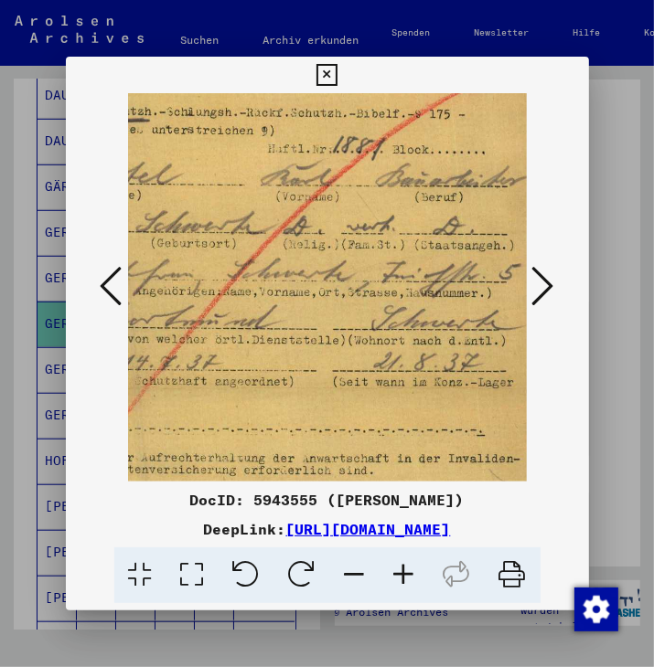
drag, startPoint x: 272, startPoint y: 393, endPoint x: 165, endPoint y: 400, distance: 107.2
click at [165, 400] on img at bounding box center [253, 390] width 603 height 846
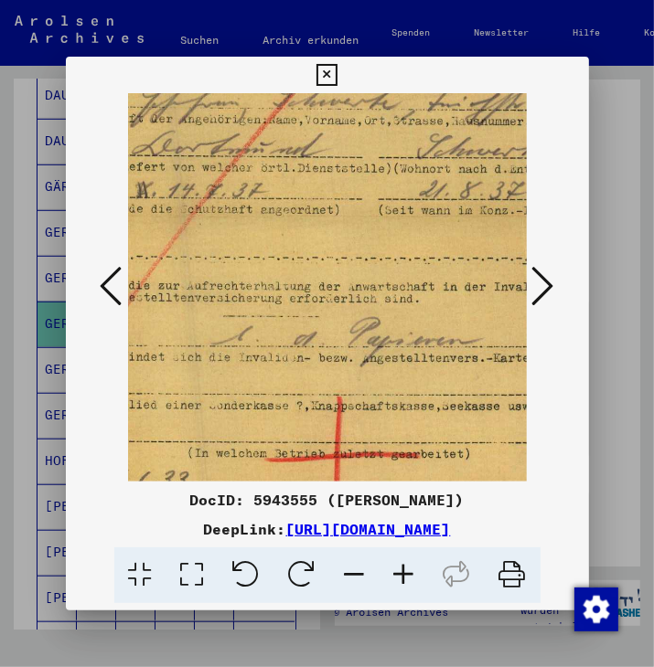
scroll to position [300, 142]
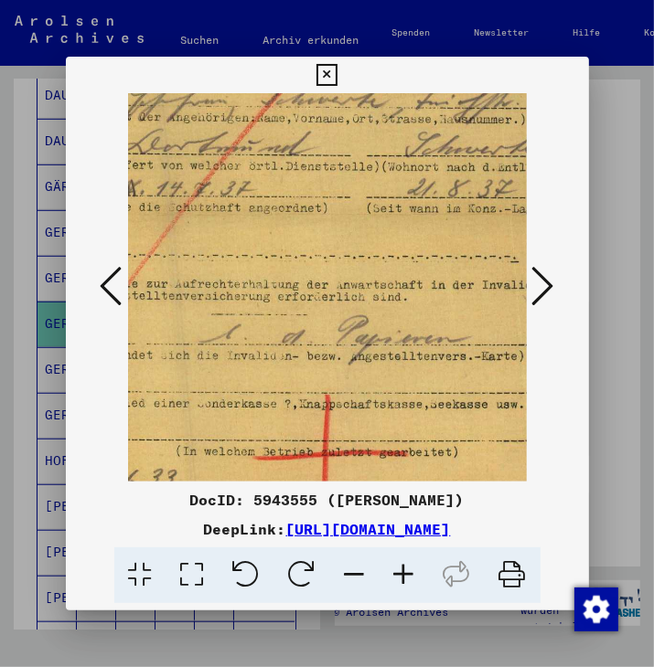
drag, startPoint x: 282, startPoint y: 392, endPoint x: 345, endPoint y: 217, distance: 186.2
click at [345, 217] on img at bounding box center [287, 216] width 603 height 846
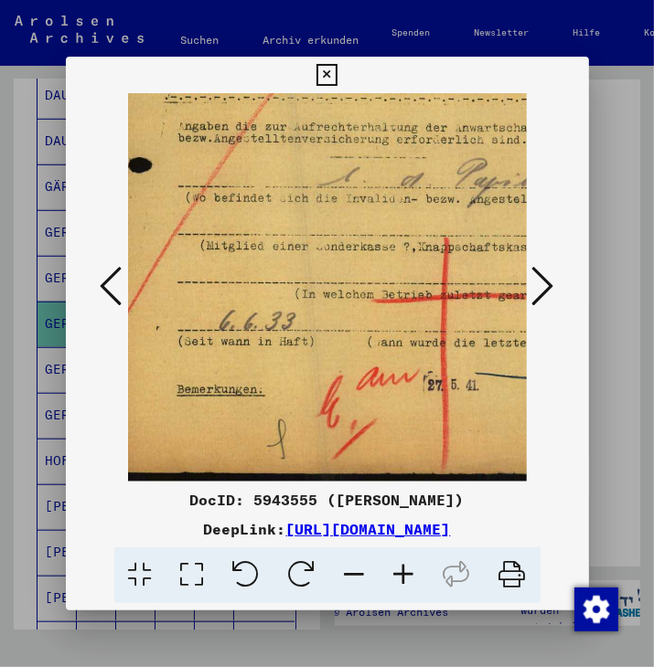
scroll to position [457, 22]
drag, startPoint x: 252, startPoint y: 434, endPoint x: 356, endPoint y: 269, distance: 195.5
click at [356, 269] on img at bounding box center [407, 59] width 603 height 846
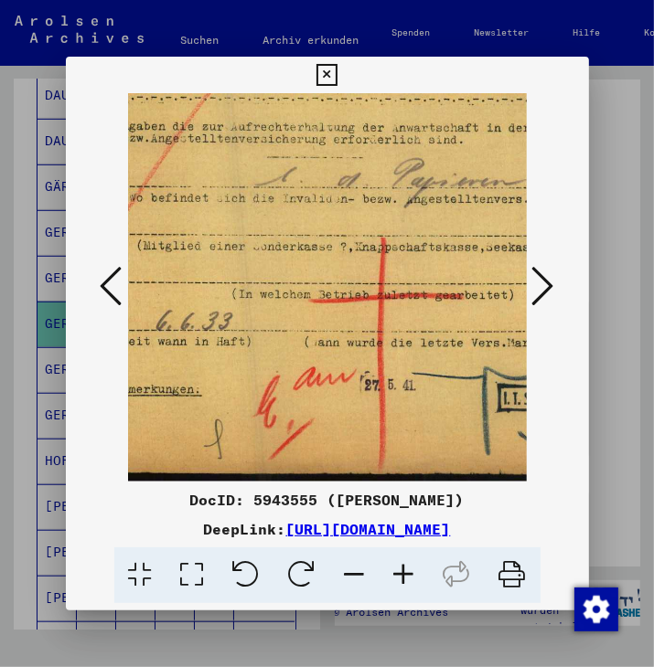
scroll to position [457, 87]
drag, startPoint x: 389, startPoint y: 349, endPoint x: 298, endPoint y: 292, distance: 108.0
click at [298, 292] on img at bounding box center [342, 59] width 603 height 846
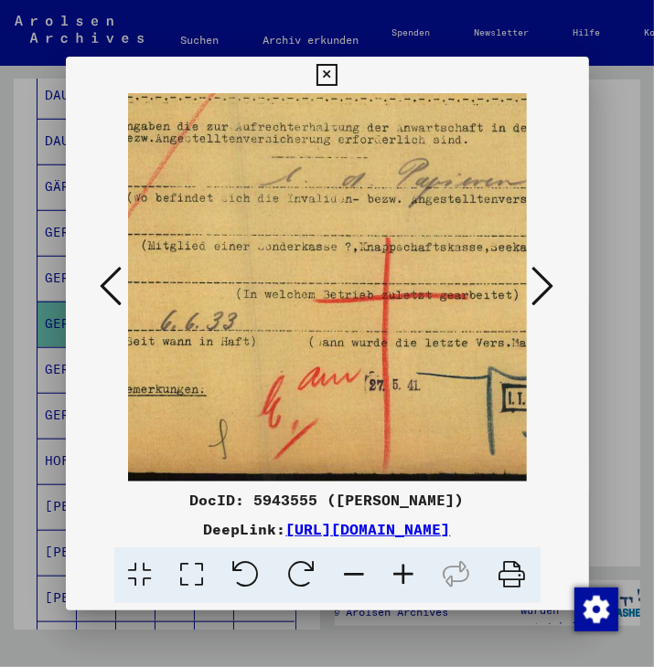
scroll to position [457, 44]
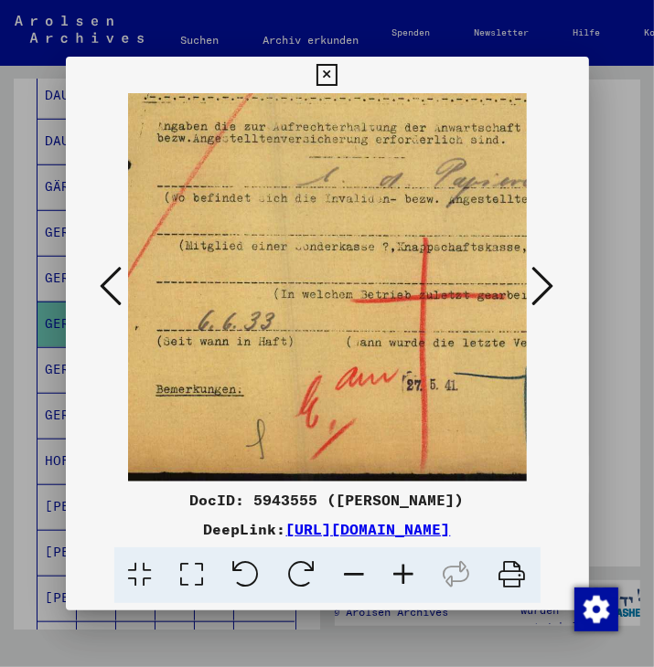
drag, startPoint x: 327, startPoint y: 313, endPoint x: 334, endPoint y: 297, distance: 16.8
click at [334, 297] on img at bounding box center [385, 59] width 603 height 846
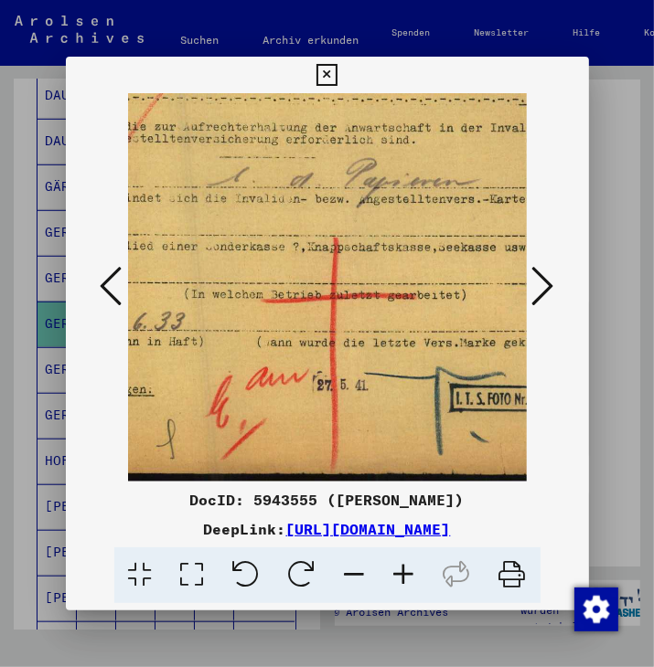
scroll to position [457, 197]
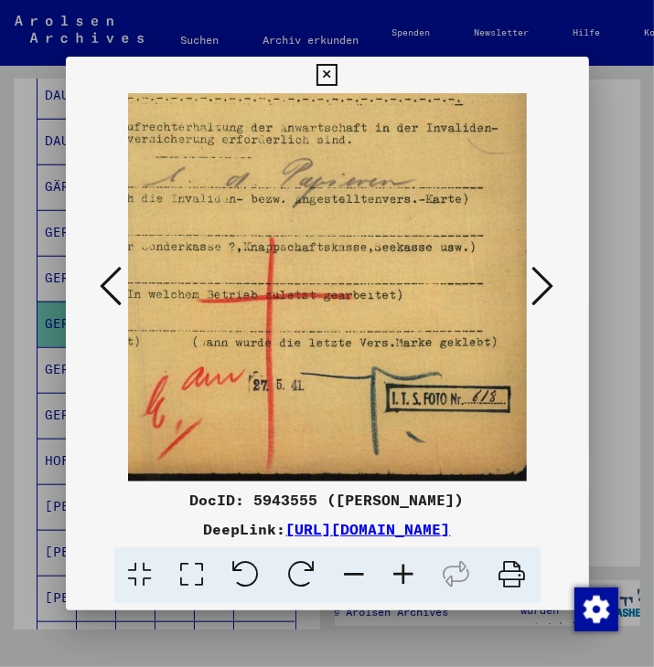
drag, startPoint x: 380, startPoint y: 342, endPoint x: 56, endPoint y: 335, distance: 324.6
click at [54, 334] on div "DocID: 5943555 ([PERSON_NAME]) DeepLink: [URL][DOMAIN_NAME]" at bounding box center [327, 333] width 654 height 667
click at [545, 282] on icon at bounding box center [543, 286] width 22 height 44
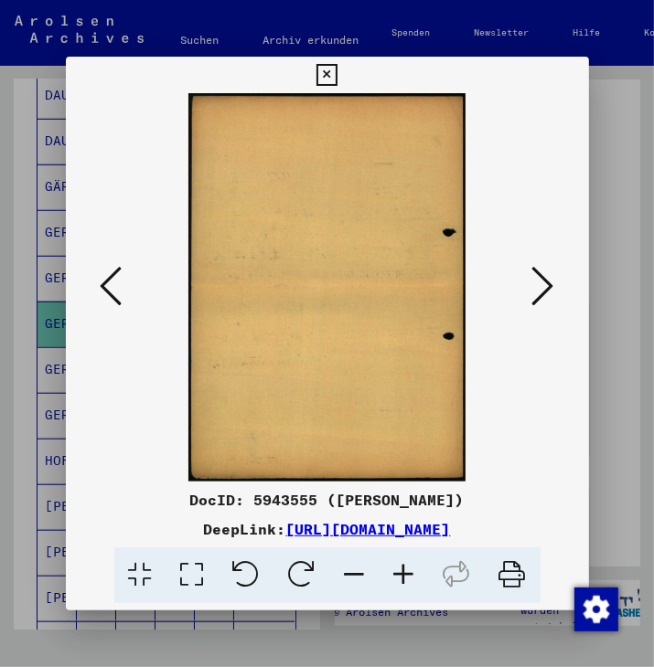
scroll to position [0, 0]
click at [545, 282] on icon at bounding box center [543, 286] width 22 height 44
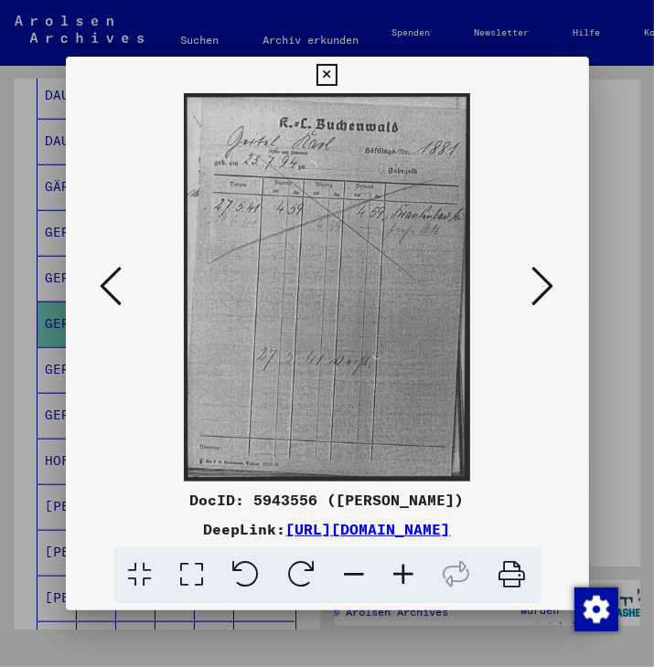
click at [400, 570] on icon at bounding box center [403, 576] width 49 height 56
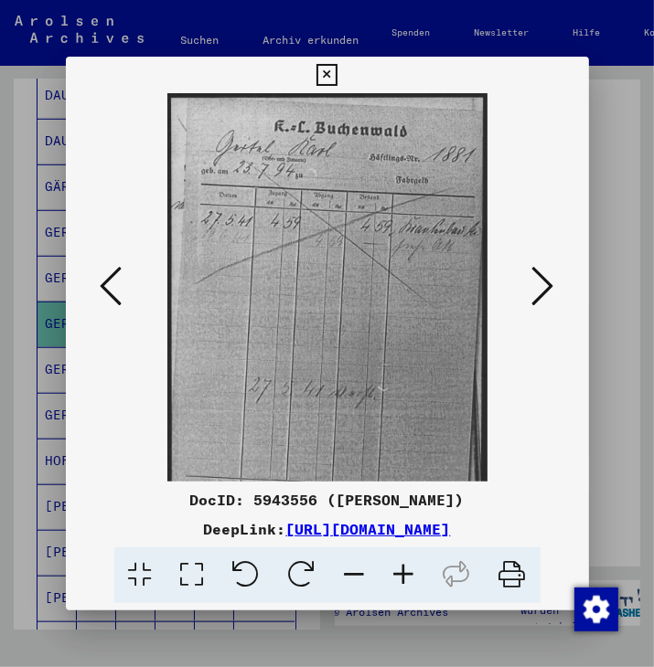
click at [400, 570] on icon at bounding box center [403, 576] width 49 height 56
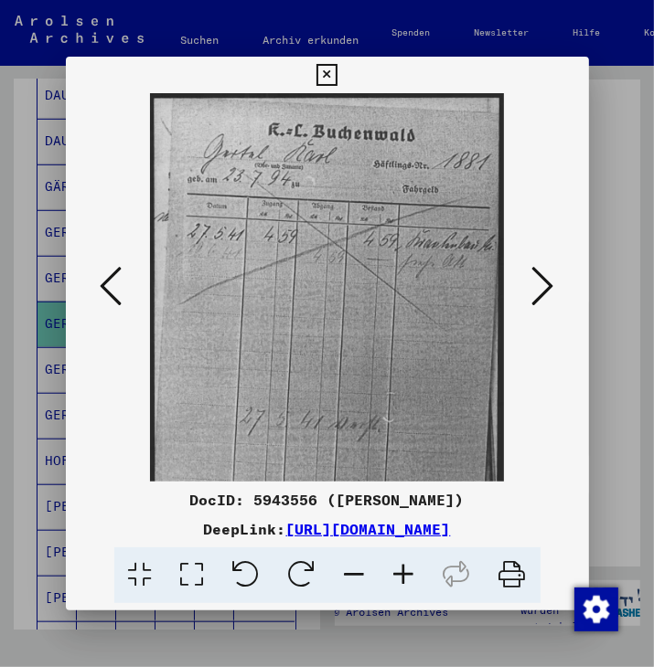
click at [400, 570] on icon at bounding box center [403, 576] width 49 height 56
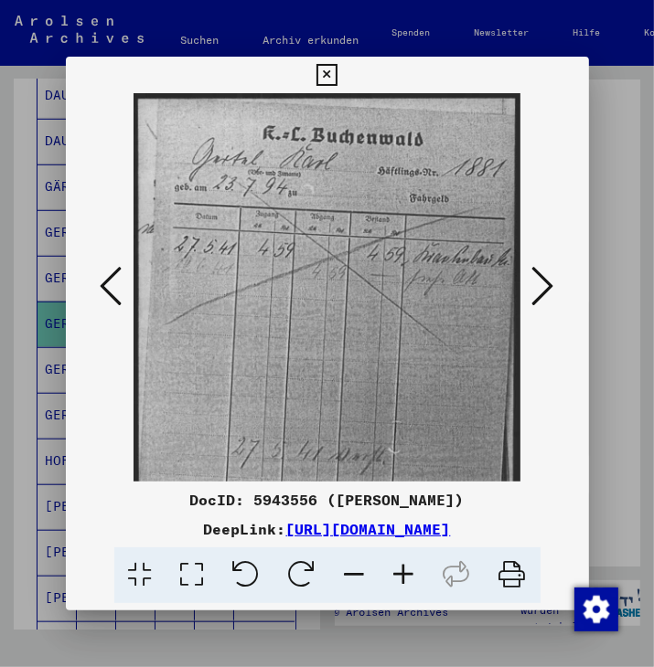
click at [400, 570] on icon at bounding box center [403, 576] width 49 height 56
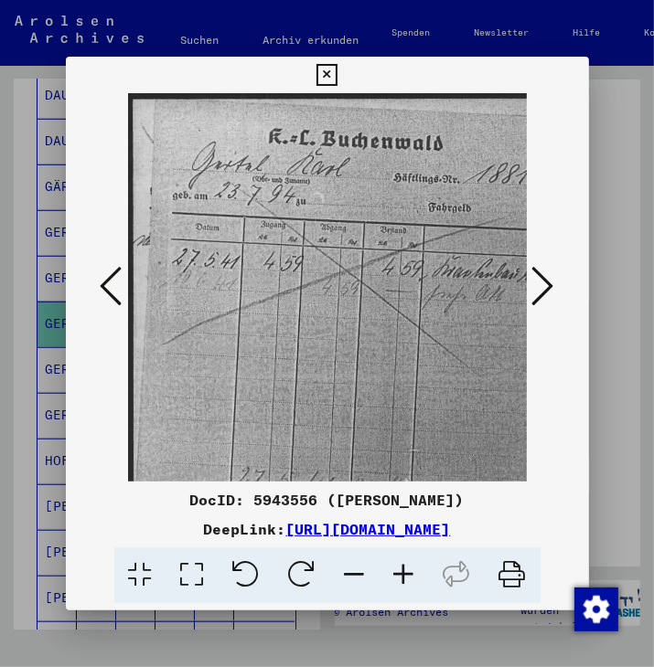
click at [400, 570] on icon at bounding box center [403, 576] width 49 height 56
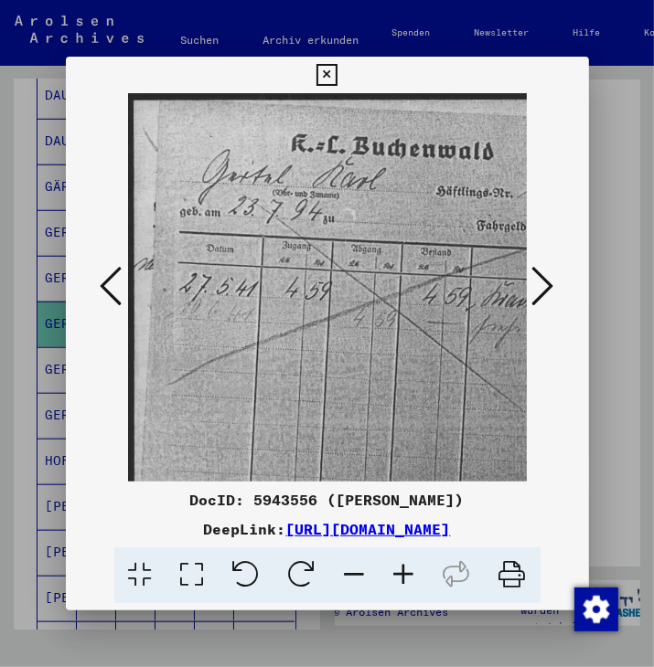
click at [400, 570] on icon at bounding box center [403, 576] width 49 height 56
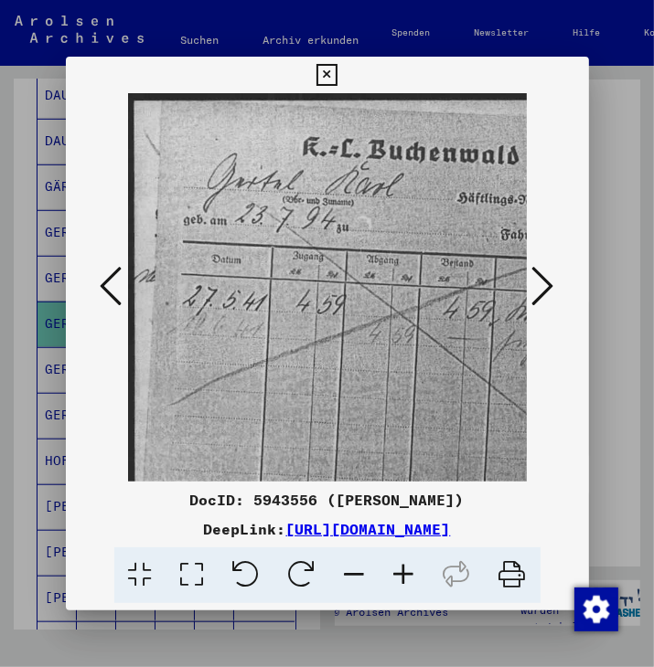
click at [400, 570] on icon at bounding box center [403, 576] width 49 height 56
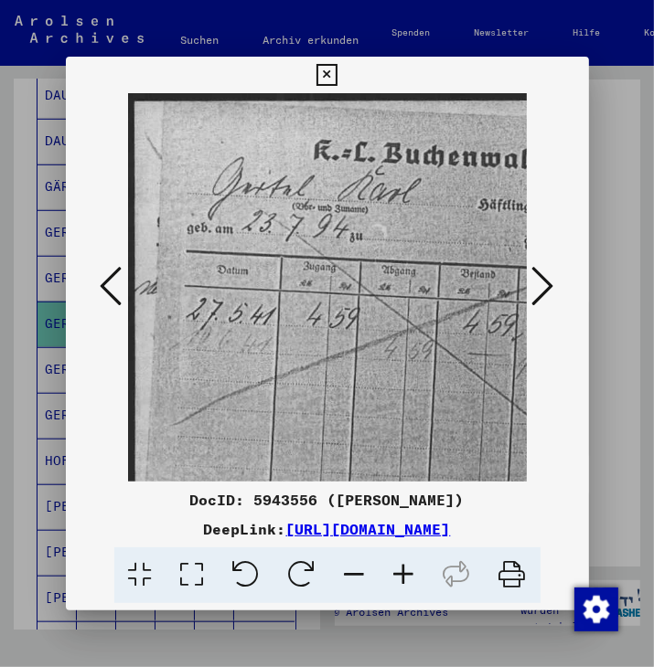
click at [400, 570] on icon at bounding box center [403, 576] width 49 height 56
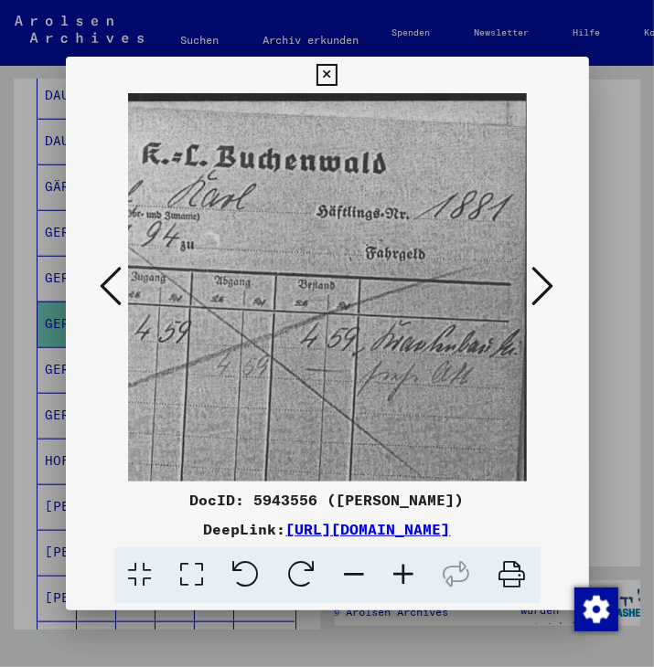
scroll to position [0, 183]
drag, startPoint x: 399, startPoint y: 343, endPoint x: 69, endPoint y: 346, distance: 330.0
click at [69, 346] on div at bounding box center [327, 287] width 523 height 388
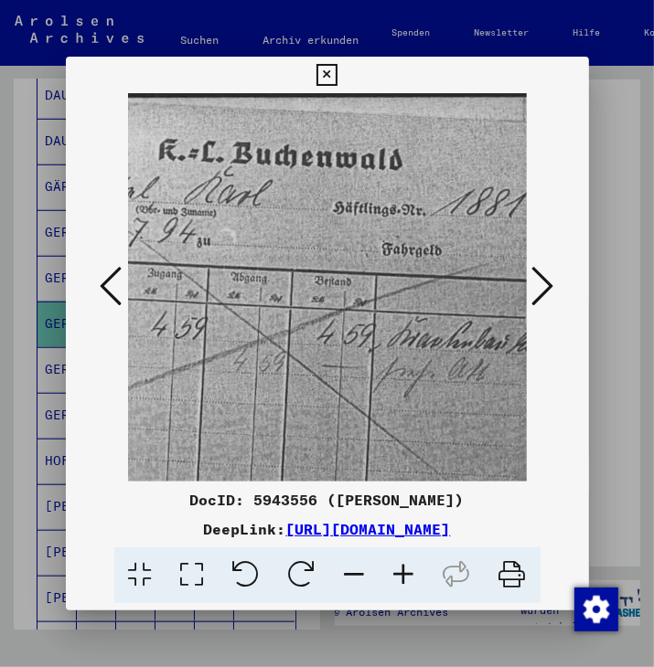
scroll to position [4, 183]
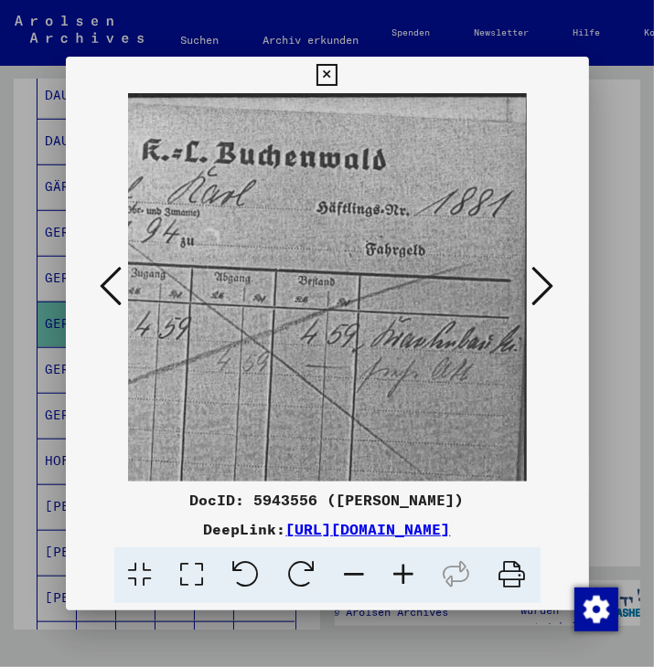
drag, startPoint x: 309, startPoint y: 371, endPoint x: 283, endPoint y: 367, distance: 25.9
click at [283, 367] on img at bounding box center [240, 490] width 590 height 800
click at [404, 570] on icon at bounding box center [403, 576] width 49 height 56
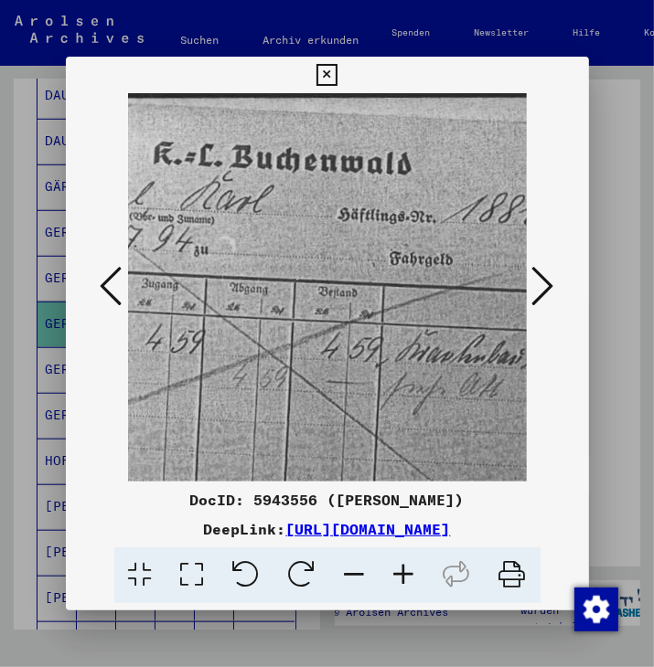
click at [404, 570] on icon at bounding box center [403, 576] width 49 height 56
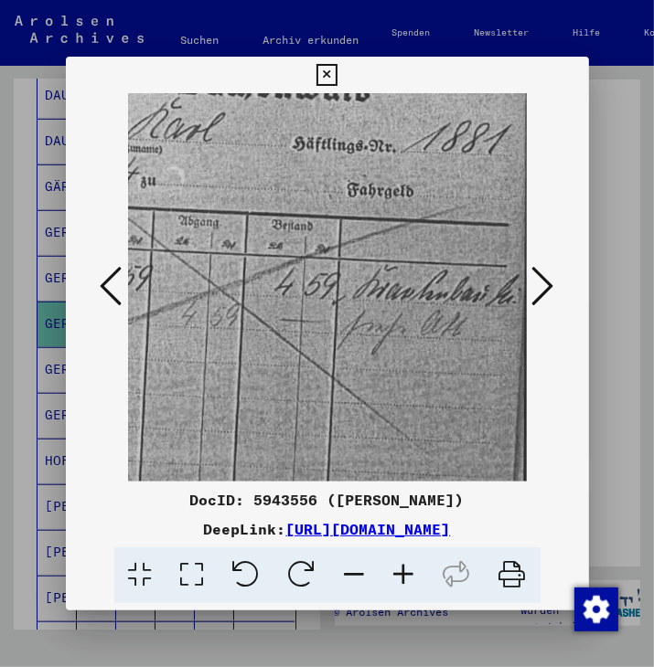
scroll to position [92, 250]
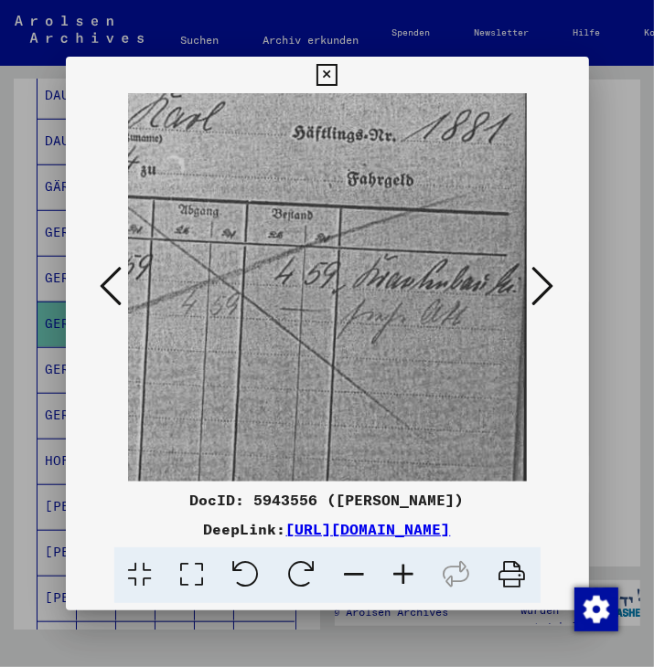
drag, startPoint x: 394, startPoint y: 371, endPoint x: 167, endPoint y: 283, distance: 243.1
click at [167, 283] on img at bounding box center [206, 446] width 656 height 891
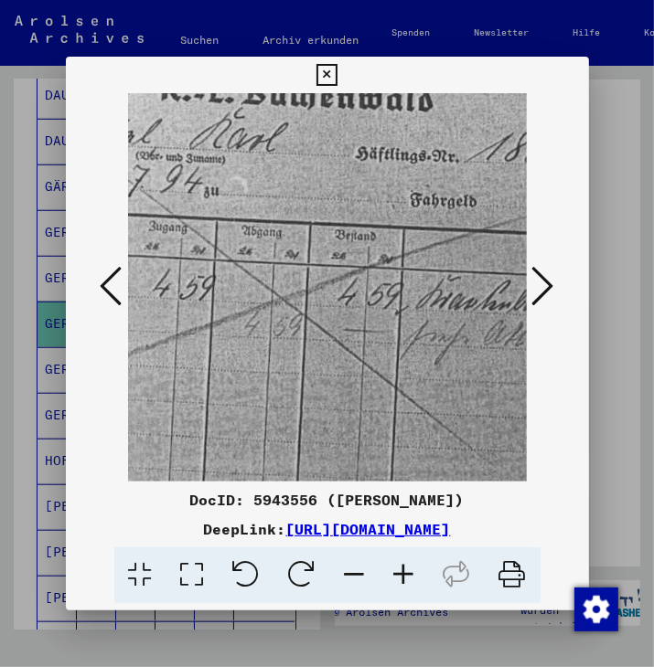
scroll to position [75, 186]
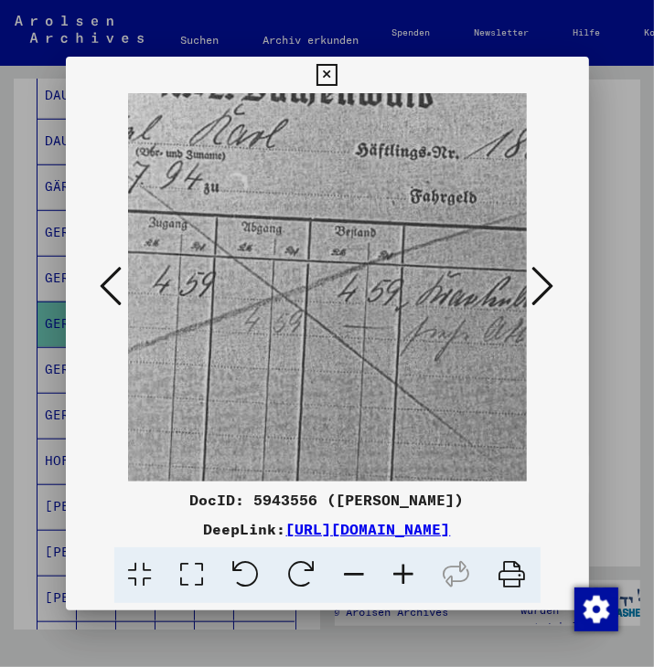
drag, startPoint x: 313, startPoint y: 342, endPoint x: 316, endPoint y: 400, distance: 58.6
click at [316, 400] on img at bounding box center [269, 463] width 656 height 891
click at [357, 570] on icon at bounding box center [354, 576] width 49 height 56
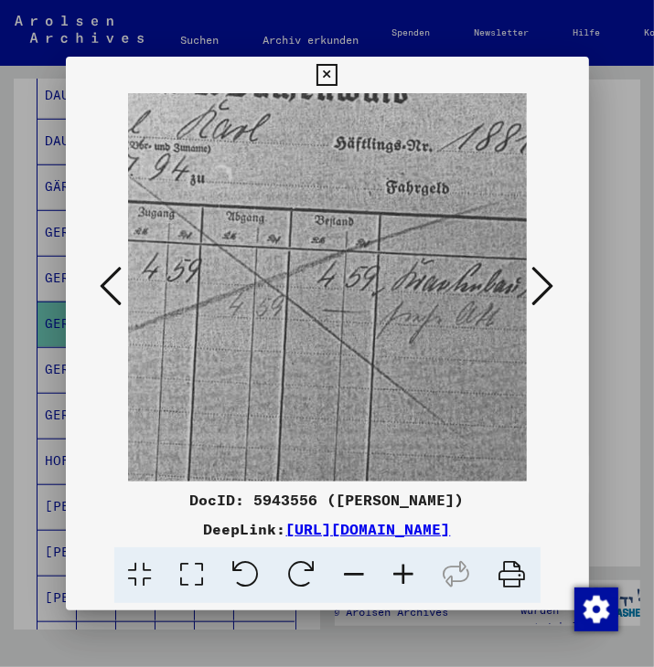
click at [357, 570] on icon at bounding box center [354, 576] width 49 height 56
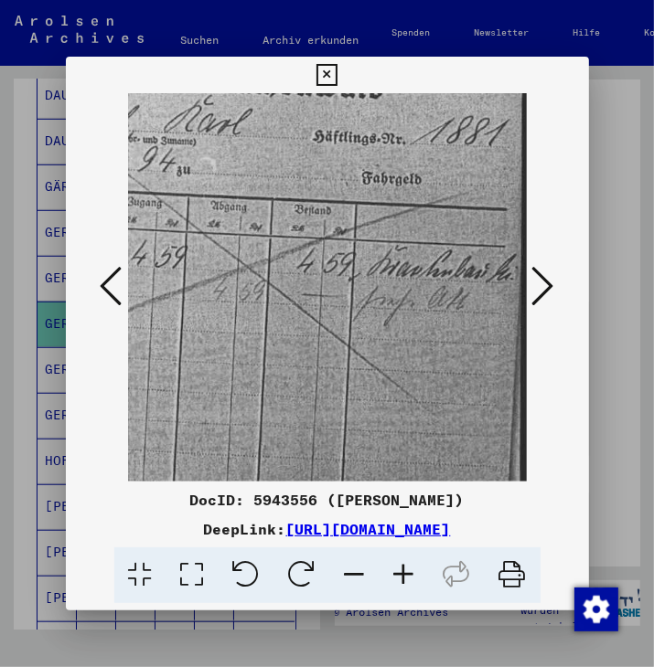
scroll to position [75, 183]
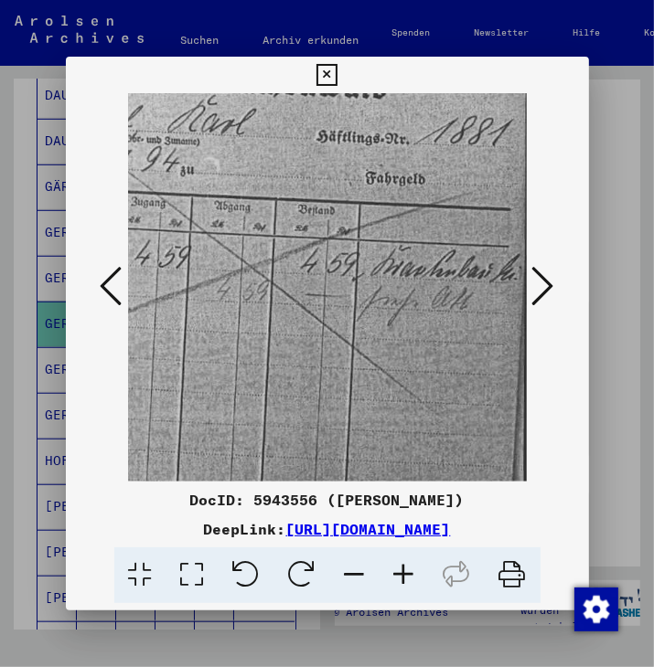
click at [549, 279] on icon at bounding box center [543, 286] width 22 height 44
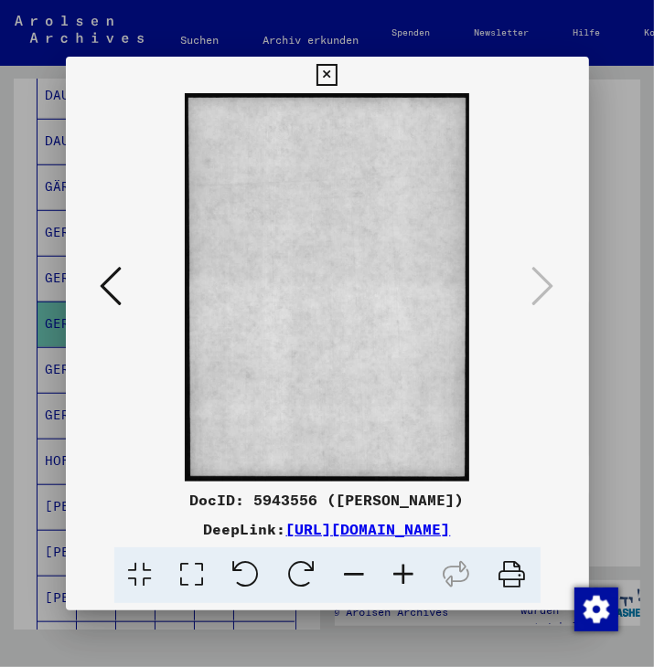
scroll to position [0, 0]
click at [108, 286] on icon at bounding box center [112, 286] width 22 height 44
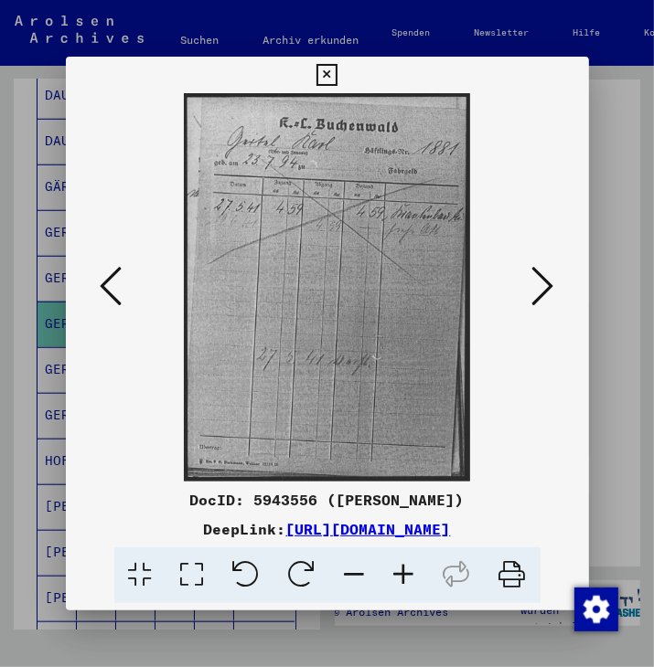
drag, startPoint x: 292, startPoint y: 400, endPoint x: 303, endPoint y: 367, distance: 35.8
click at [303, 367] on img at bounding box center [327, 287] width 286 height 388
click at [407, 570] on icon at bounding box center [403, 576] width 49 height 56
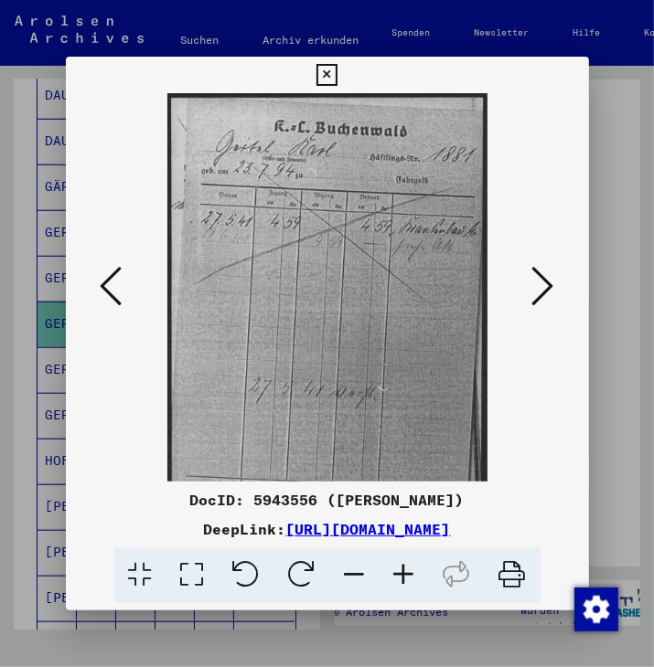
click at [407, 570] on icon at bounding box center [403, 576] width 49 height 56
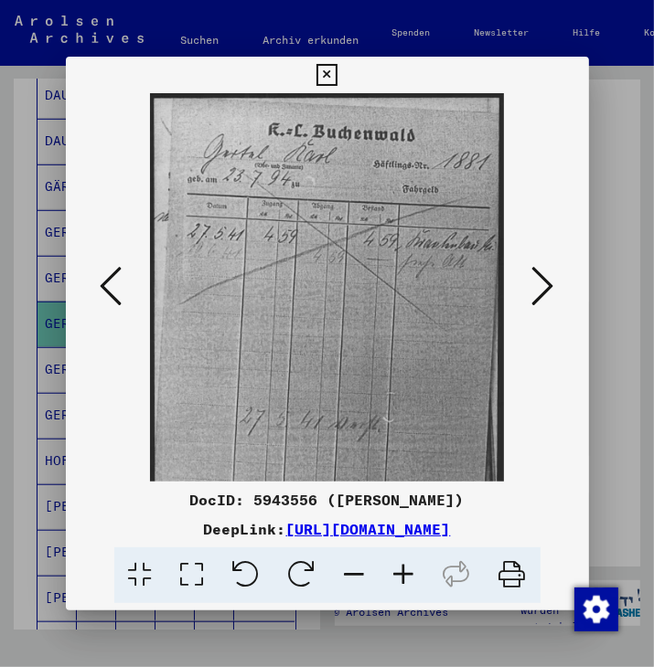
click at [407, 570] on icon at bounding box center [403, 576] width 49 height 56
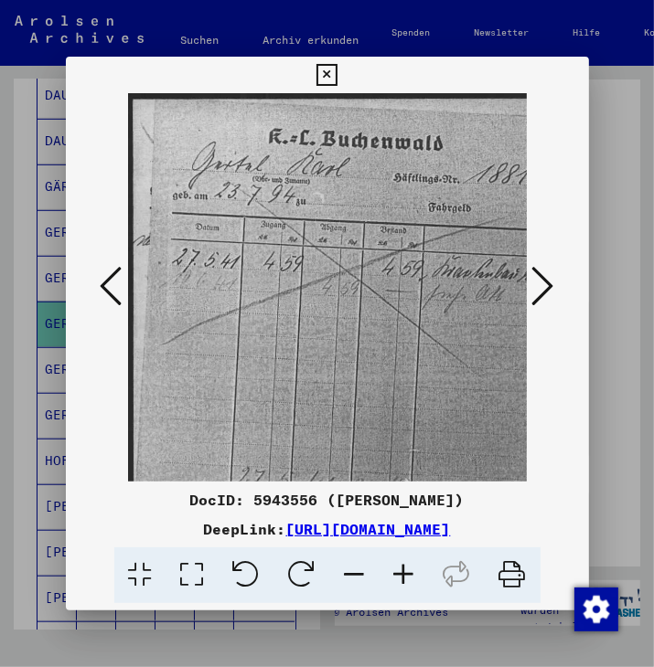
click at [407, 570] on icon at bounding box center [403, 576] width 49 height 56
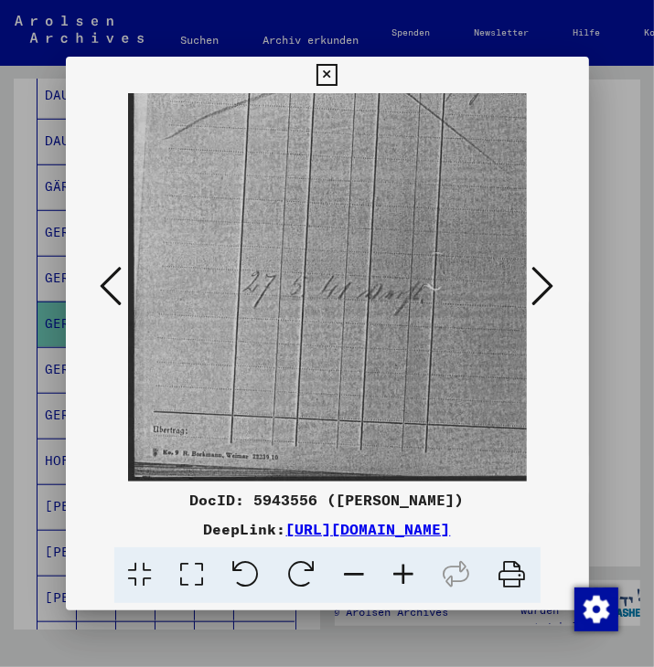
drag, startPoint x: 289, startPoint y: 400, endPoint x: 348, endPoint y: 174, distance: 234.3
click at [348, 174] on img at bounding box center [355, 175] width 454 height 617
drag, startPoint x: 317, startPoint y: 394, endPoint x: 331, endPoint y: 341, distance: 54.8
click at [331, 341] on img at bounding box center [355, 173] width 454 height 617
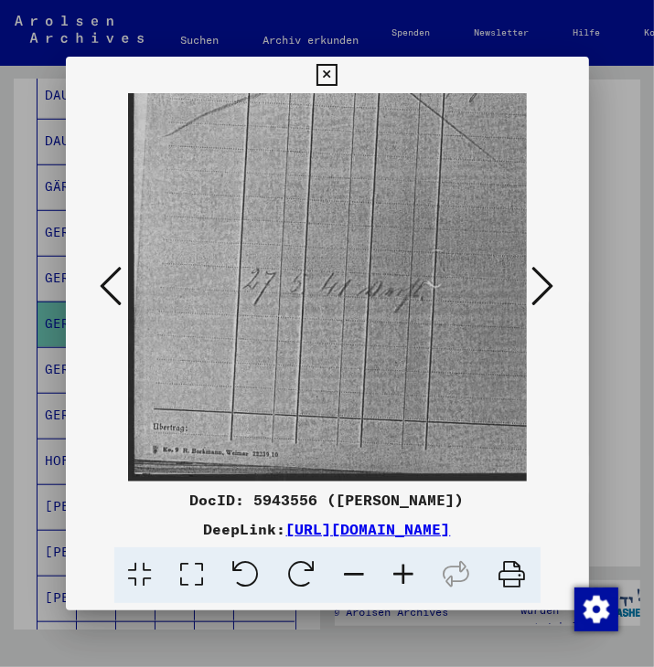
click at [403, 570] on icon at bounding box center [403, 576] width 49 height 56
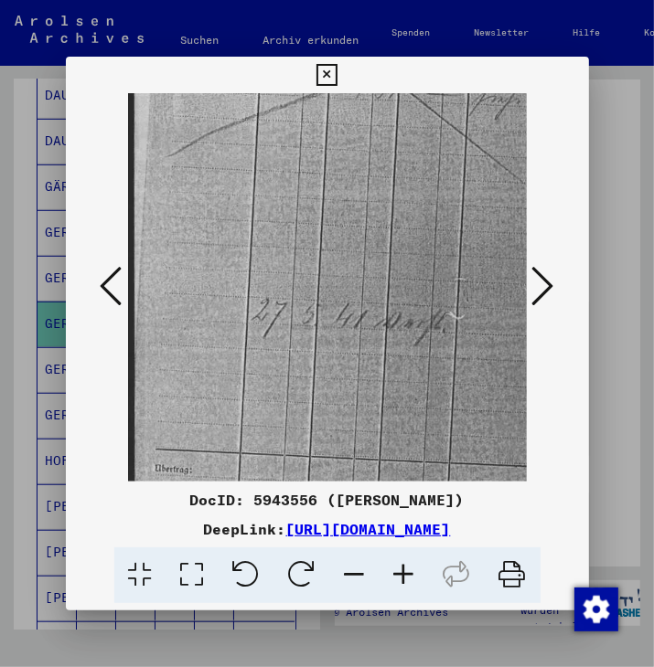
click at [403, 570] on icon at bounding box center [403, 576] width 49 height 56
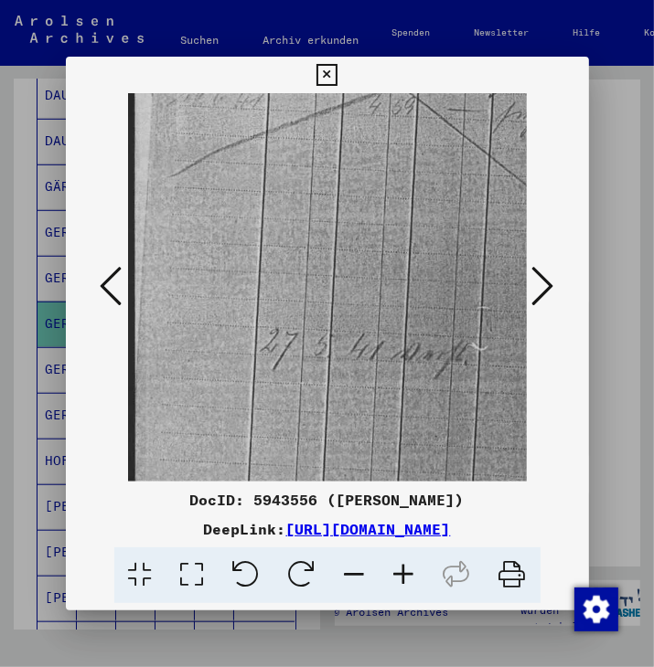
click at [403, 570] on icon at bounding box center [403, 576] width 49 height 56
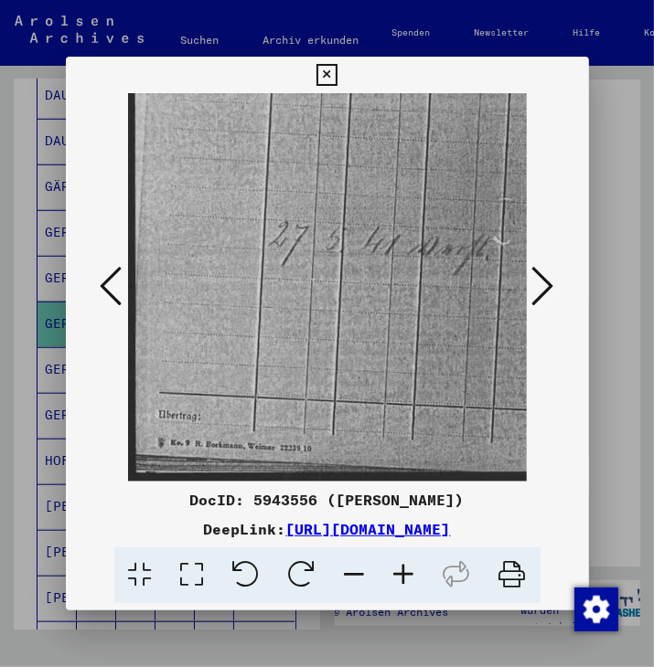
scroll to position [366, 0]
drag, startPoint x: 311, startPoint y: 387, endPoint x: 356, endPoint y: 148, distance: 242.7
click at [356, 148] on img at bounding box center [406, 105] width 556 height 754
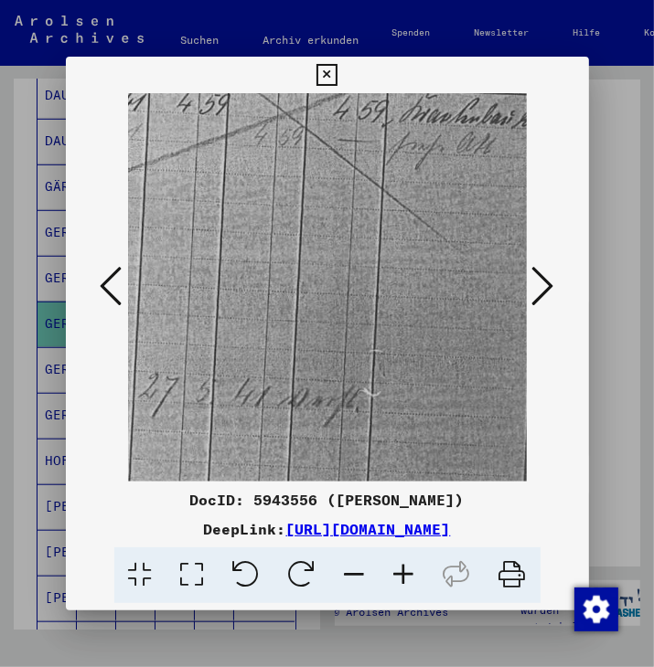
drag, startPoint x: 324, startPoint y: 225, endPoint x: 199, endPoint y: 378, distance: 197.6
click at [197, 378] on img at bounding box center [276, 256] width 556 height 754
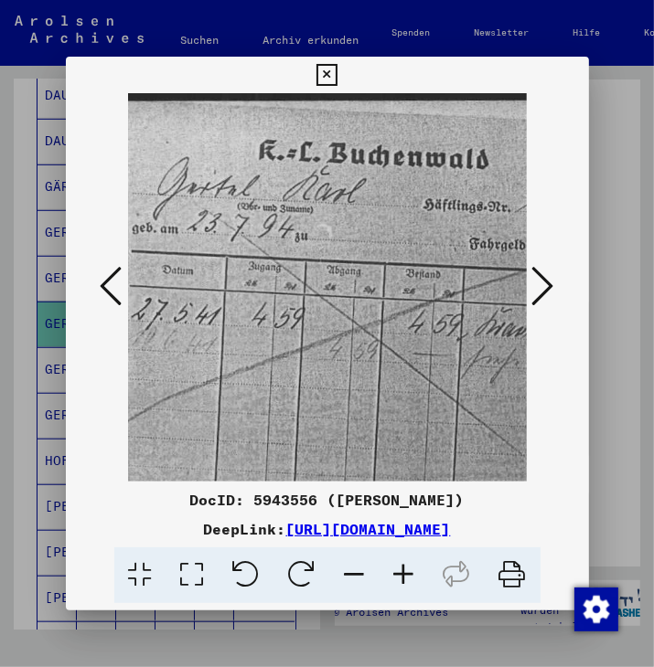
drag, startPoint x: 386, startPoint y: 239, endPoint x: 466, endPoint y: 484, distance: 257.0
click at [466, 484] on div "DocID: 5943556 ([PERSON_NAME]) DeepLink: [URL][DOMAIN_NAME]" at bounding box center [327, 330] width 523 height 547
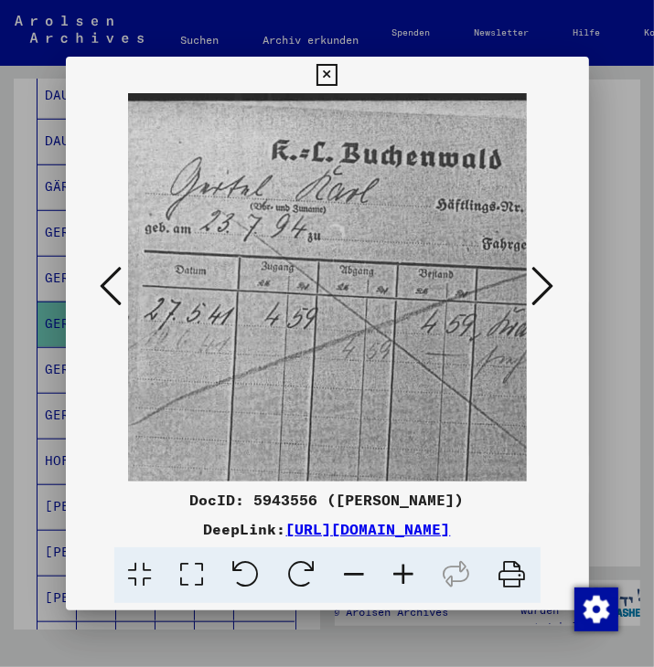
drag, startPoint x: 386, startPoint y: 280, endPoint x: 411, endPoint y: 351, distance: 75.8
click at [396, 305] on img at bounding box center [364, 470] width 556 height 754
click at [402, 570] on icon at bounding box center [403, 576] width 49 height 56
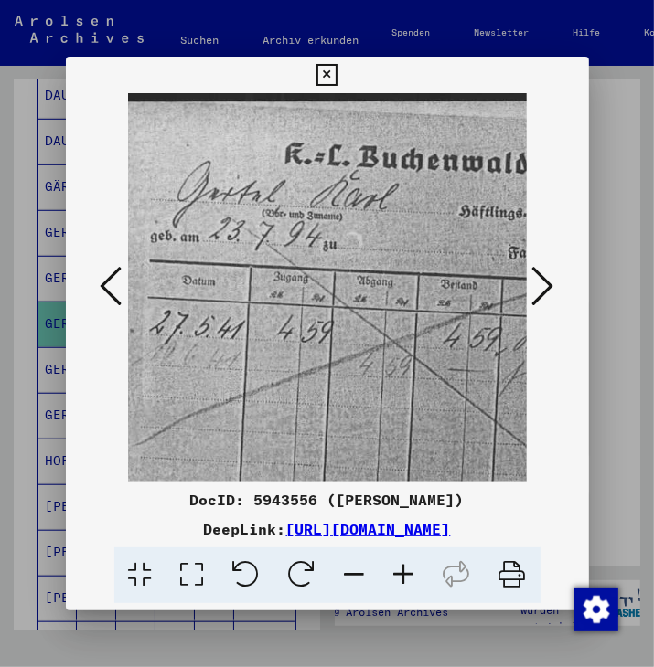
click at [402, 570] on icon at bounding box center [403, 576] width 49 height 56
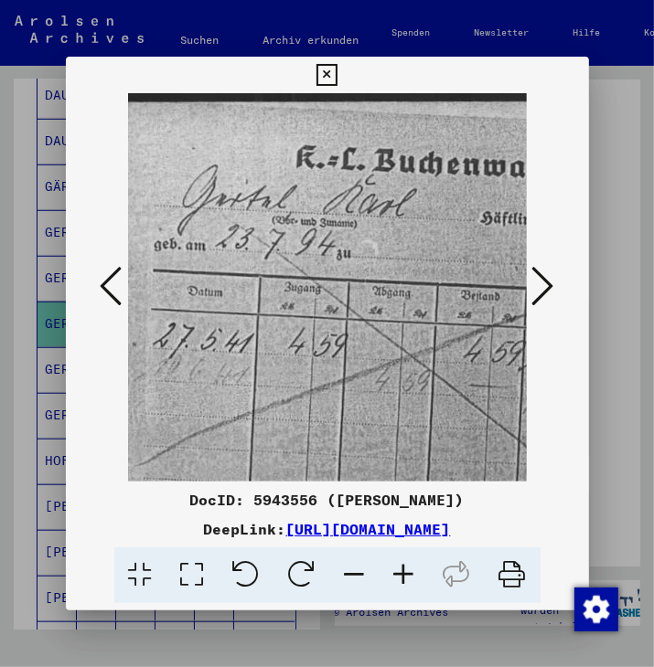
click at [402, 570] on icon at bounding box center [403, 576] width 49 height 56
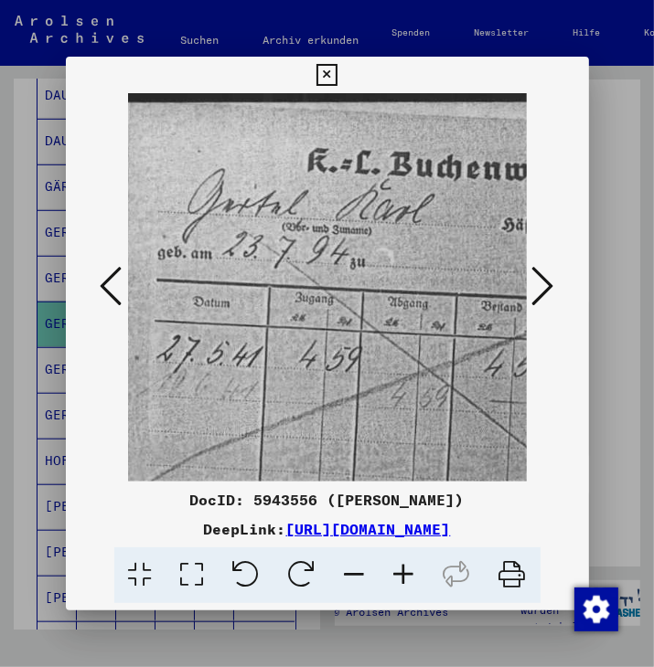
click at [402, 570] on icon at bounding box center [403, 576] width 49 height 56
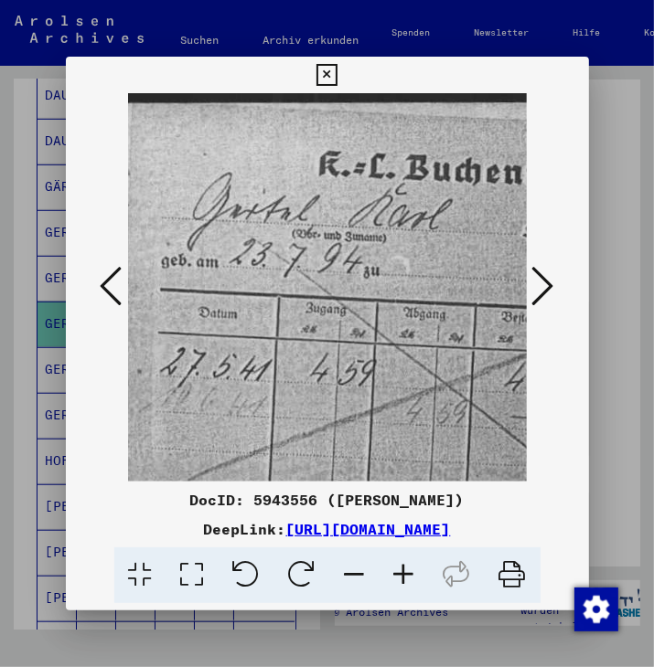
click at [402, 570] on icon at bounding box center [403, 576] width 49 height 56
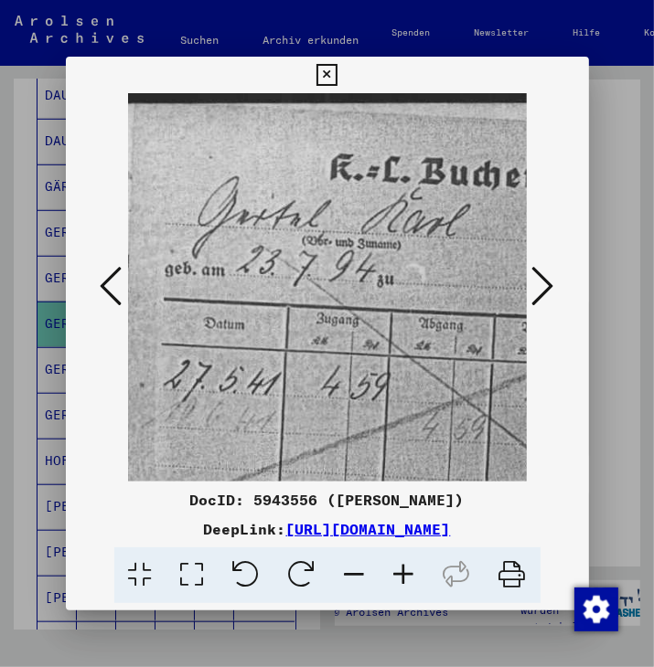
click at [402, 570] on icon at bounding box center [403, 576] width 49 height 56
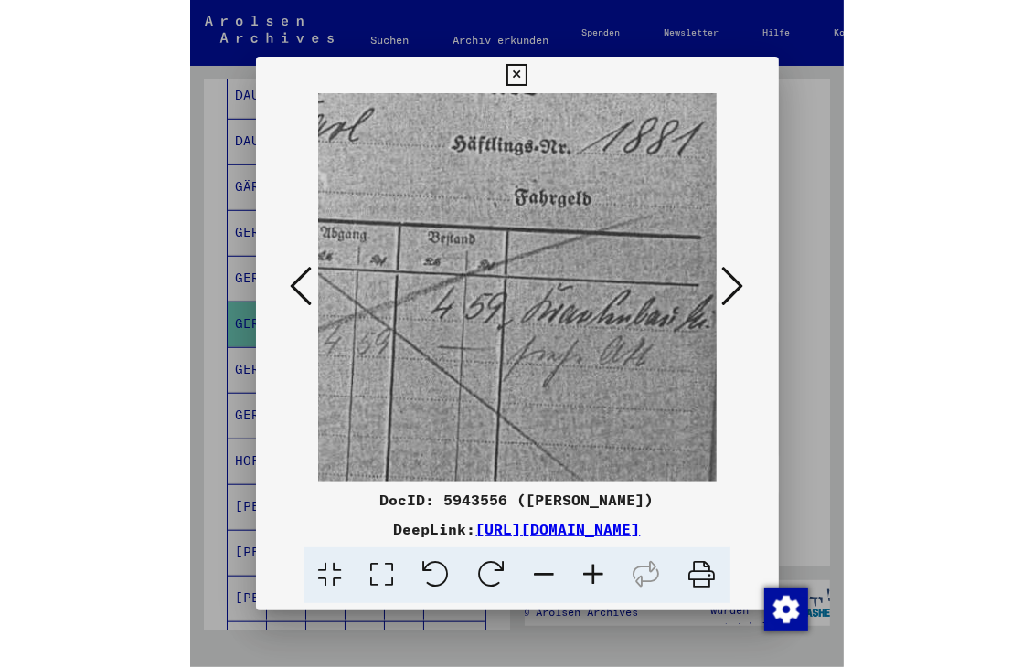
scroll to position [104, 351]
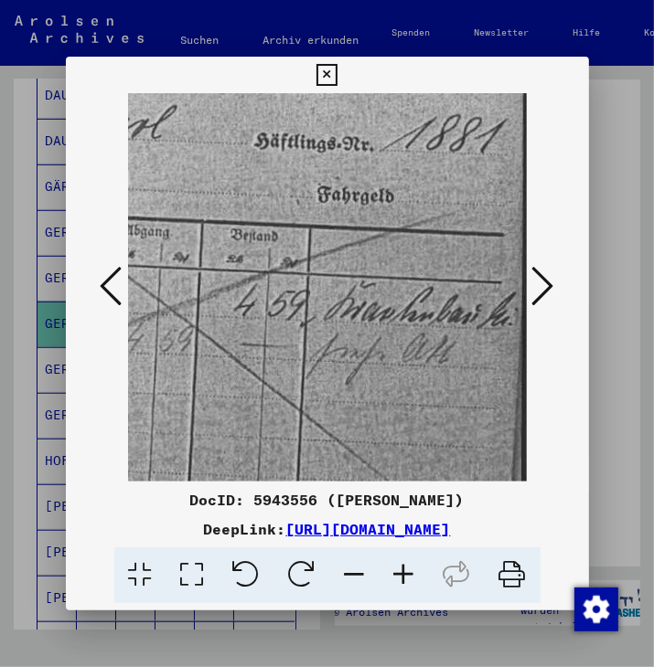
drag, startPoint x: 360, startPoint y: 439, endPoint x: 62, endPoint y: 340, distance: 313.9
click at [46, 335] on div "DocID: 5943556 ([PERSON_NAME]) DeepLink: [URL][DOMAIN_NAME]" at bounding box center [327, 333] width 654 height 667
drag, startPoint x: 319, startPoint y: 346, endPoint x: 207, endPoint y: 346, distance: 111.5
click at [207, 346] on img at bounding box center [156, 503] width 758 height 1028
click at [337, 64] on icon at bounding box center [326, 75] width 21 height 22
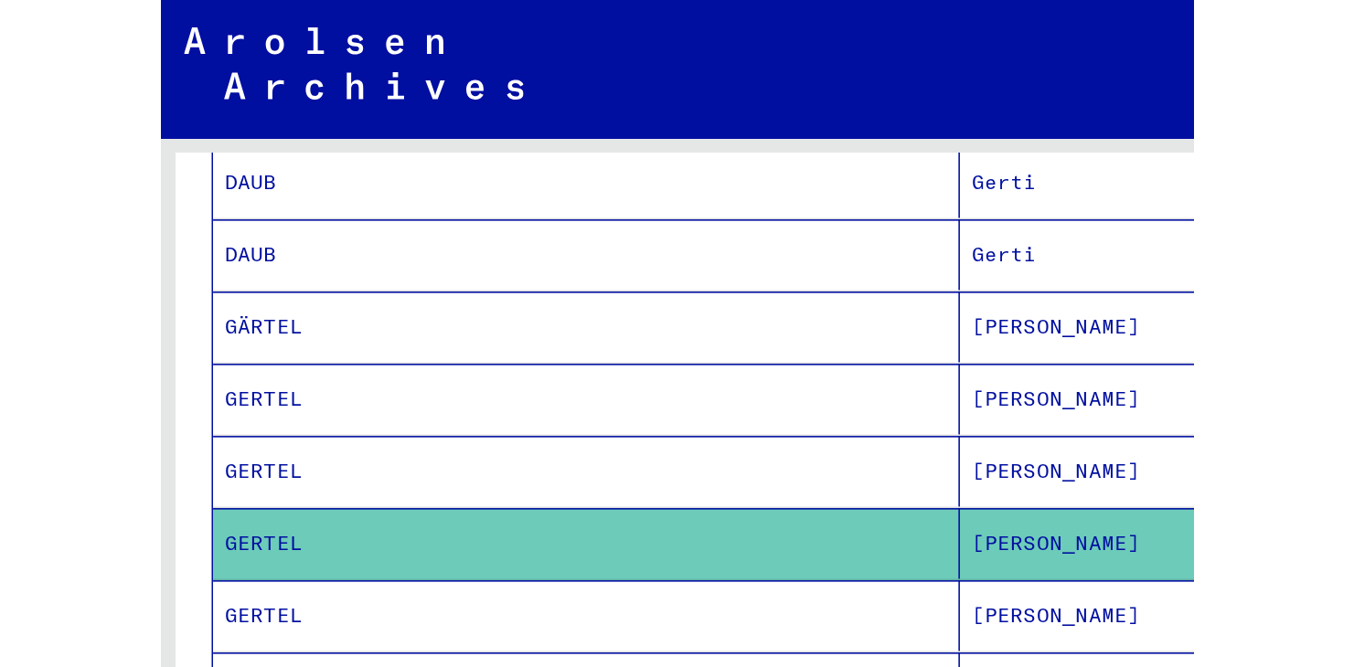
scroll to position [505, 0]
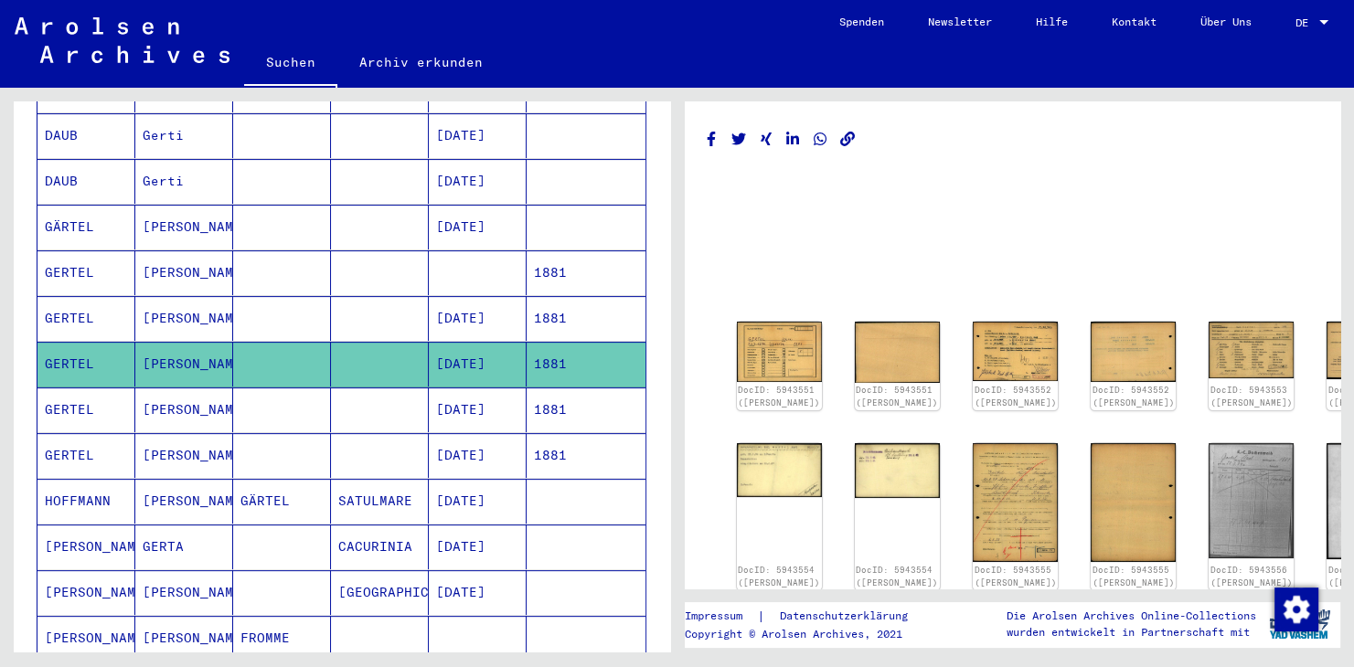
click at [186, 296] on mat-cell "[PERSON_NAME]" at bounding box center [184, 318] width 98 height 45
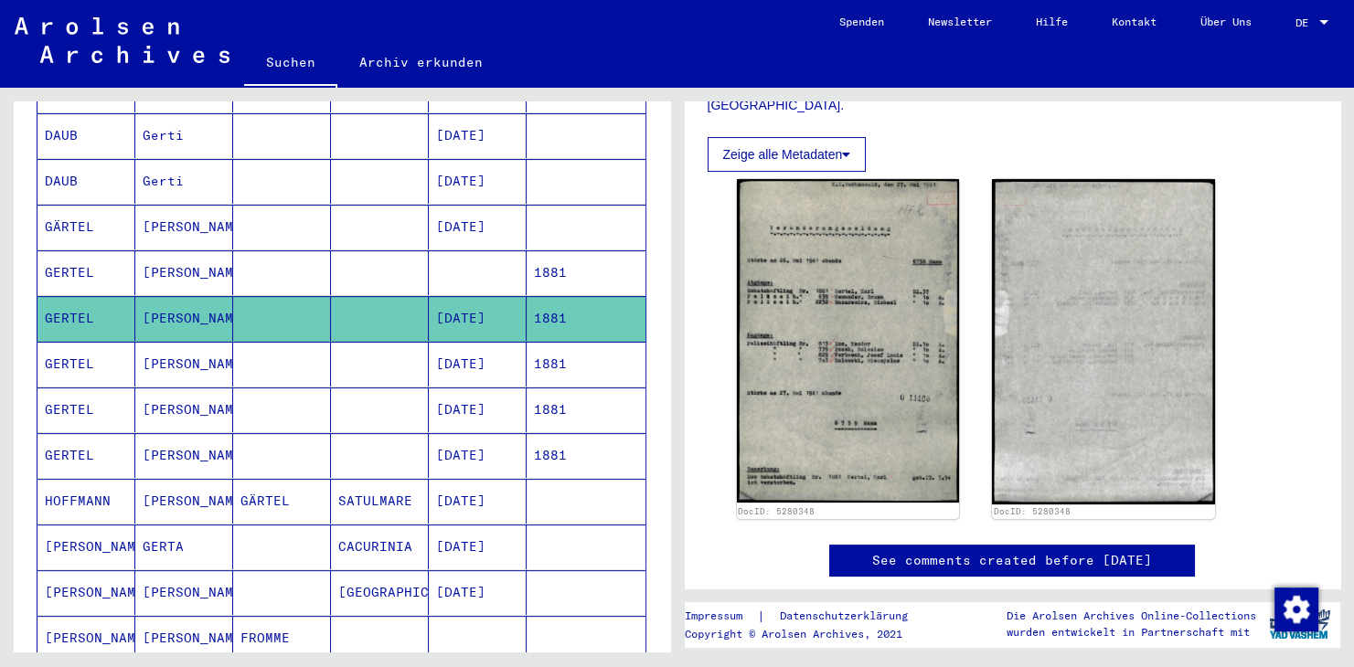
scroll to position [403, 0]
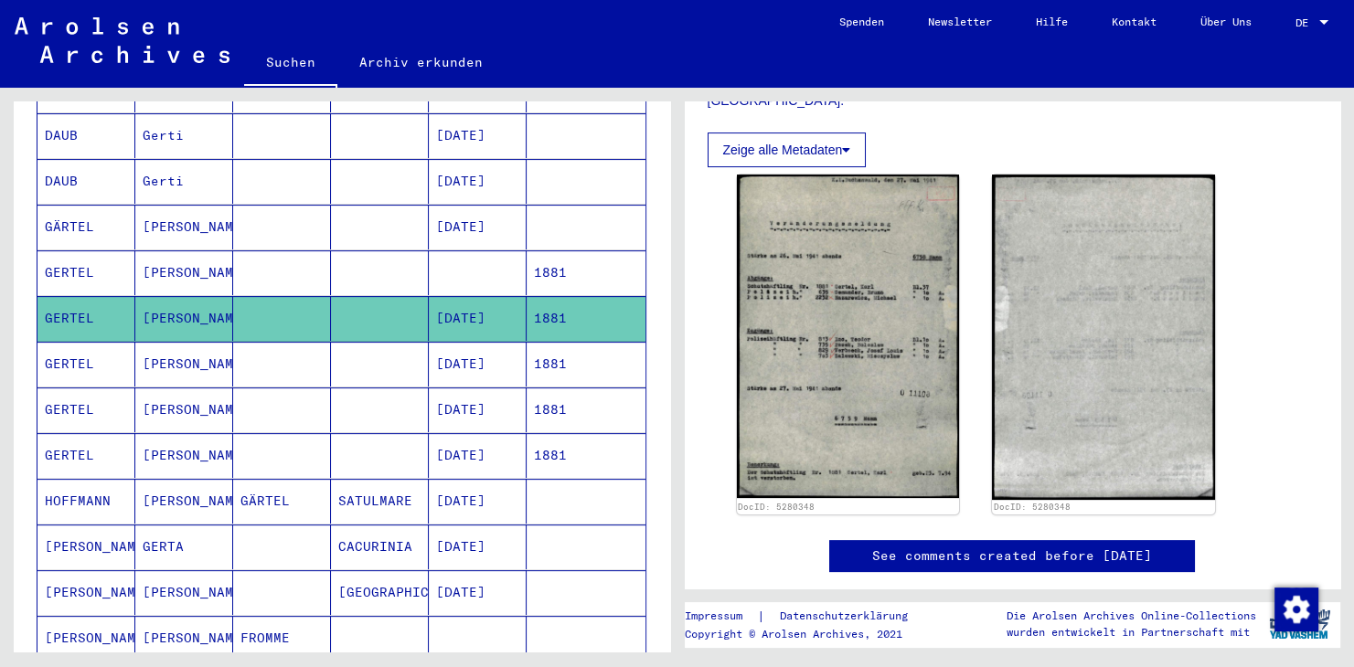
click at [86, 250] on mat-cell "GERTEL" at bounding box center [86, 272] width 98 height 45
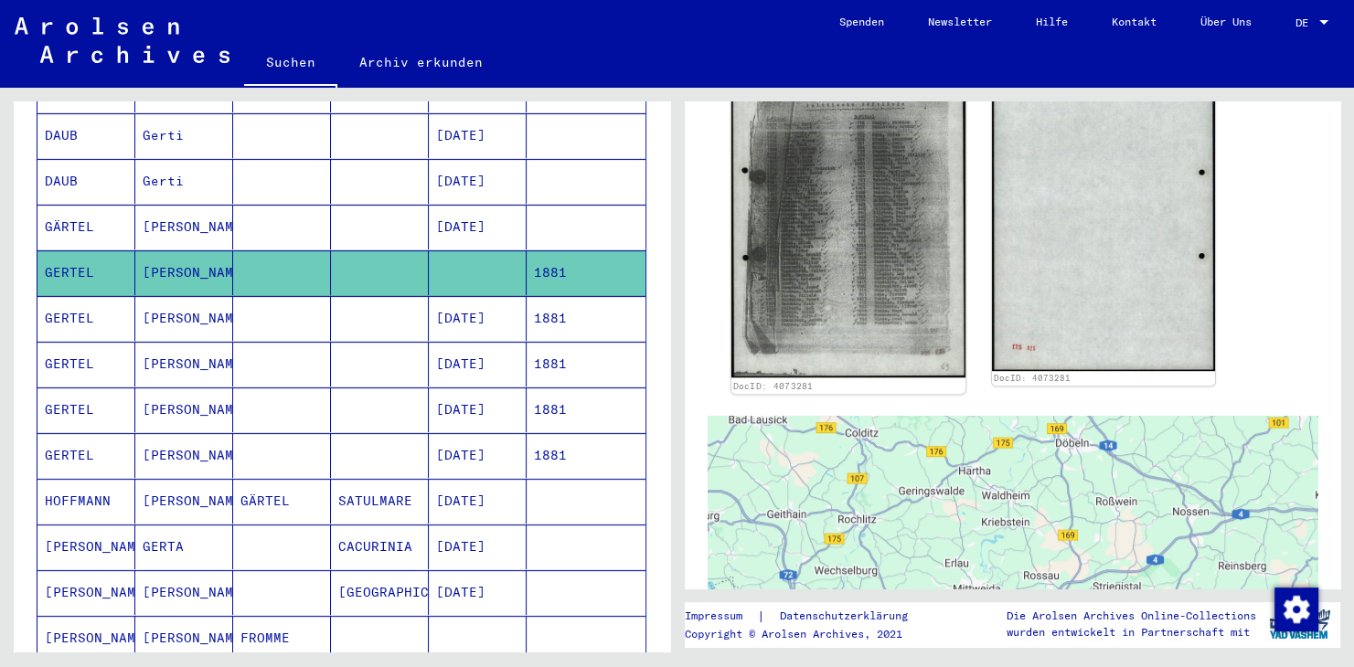
scroll to position [1110, 0]
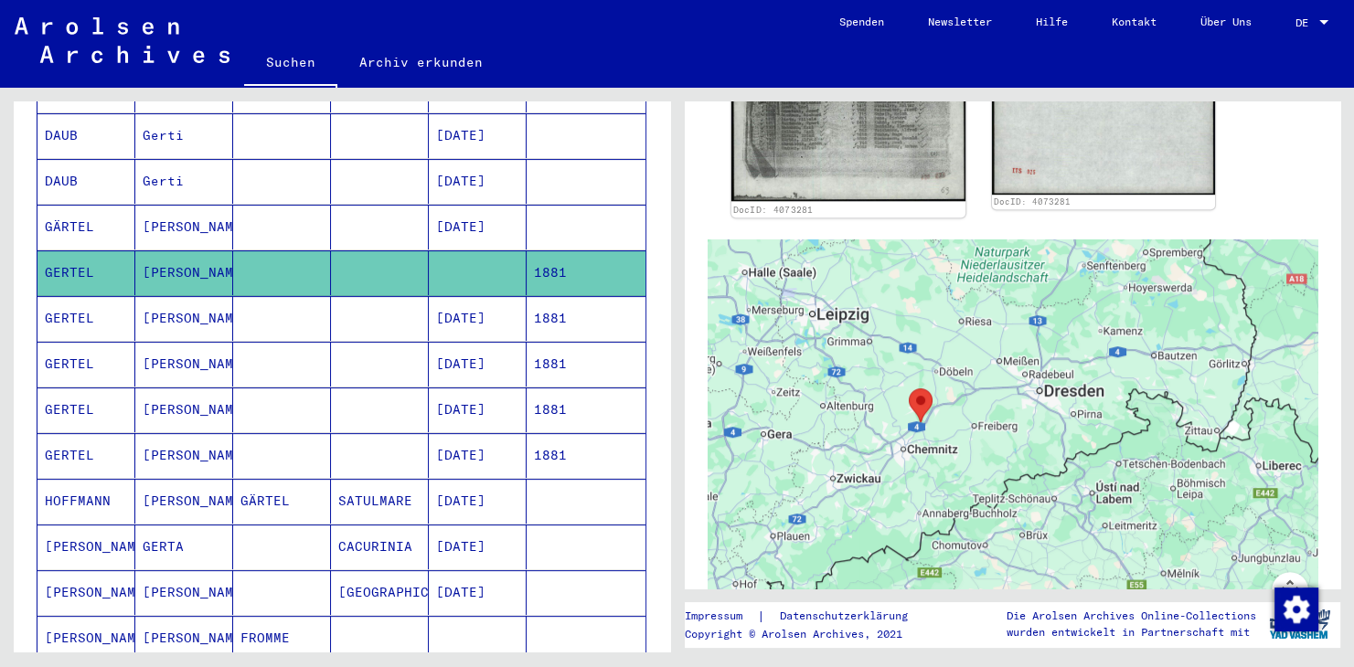
click at [839, 148] on img at bounding box center [847, 37] width 234 height 329
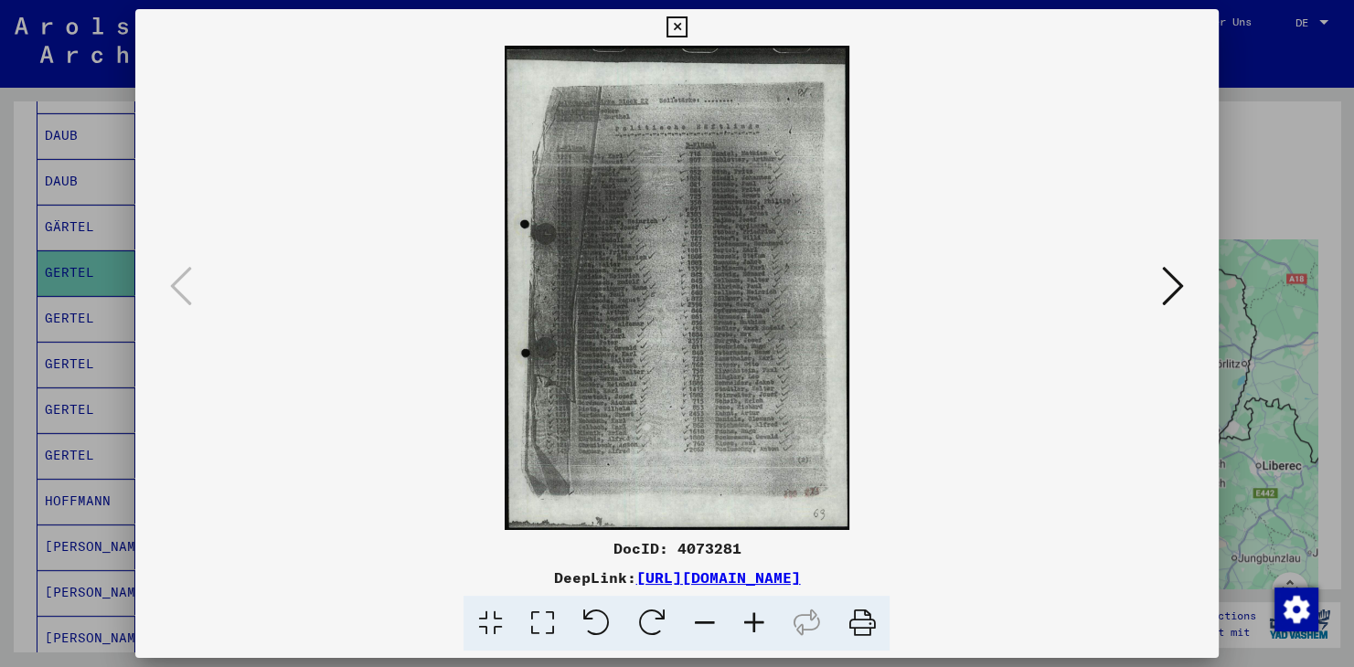
click at [1176, 288] on icon at bounding box center [1173, 286] width 22 height 44
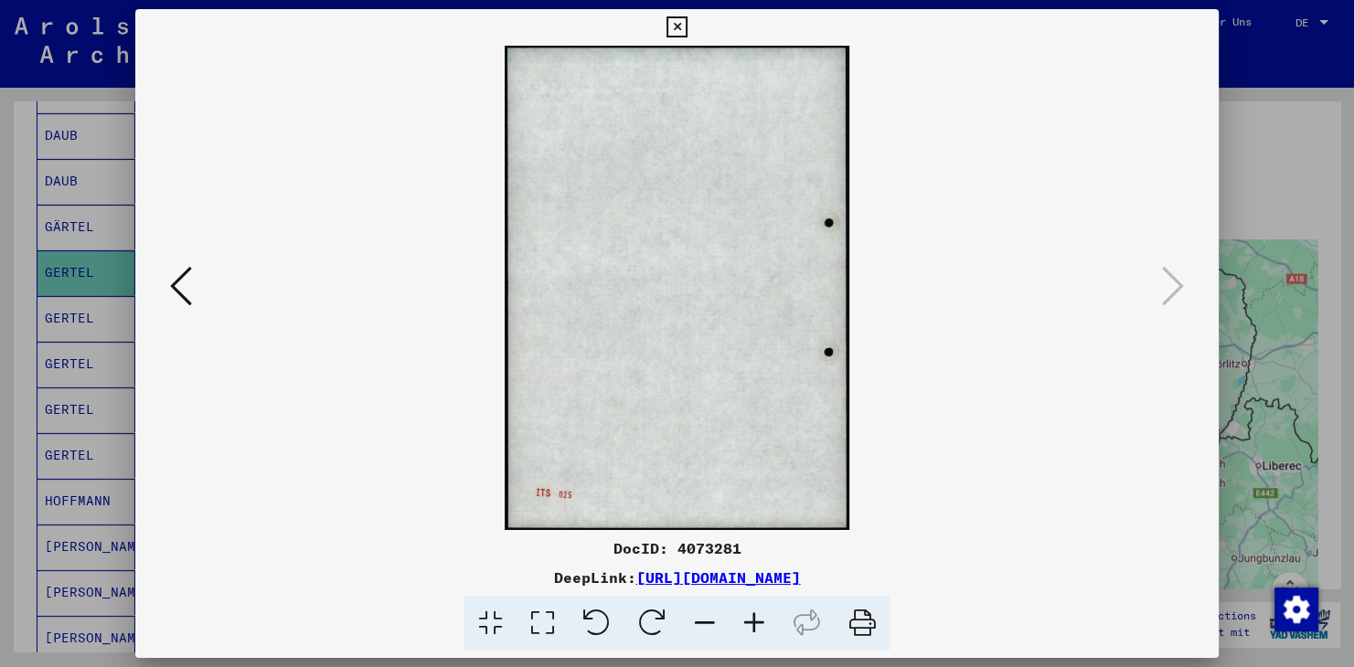
click at [170, 292] on icon at bounding box center [181, 286] width 22 height 44
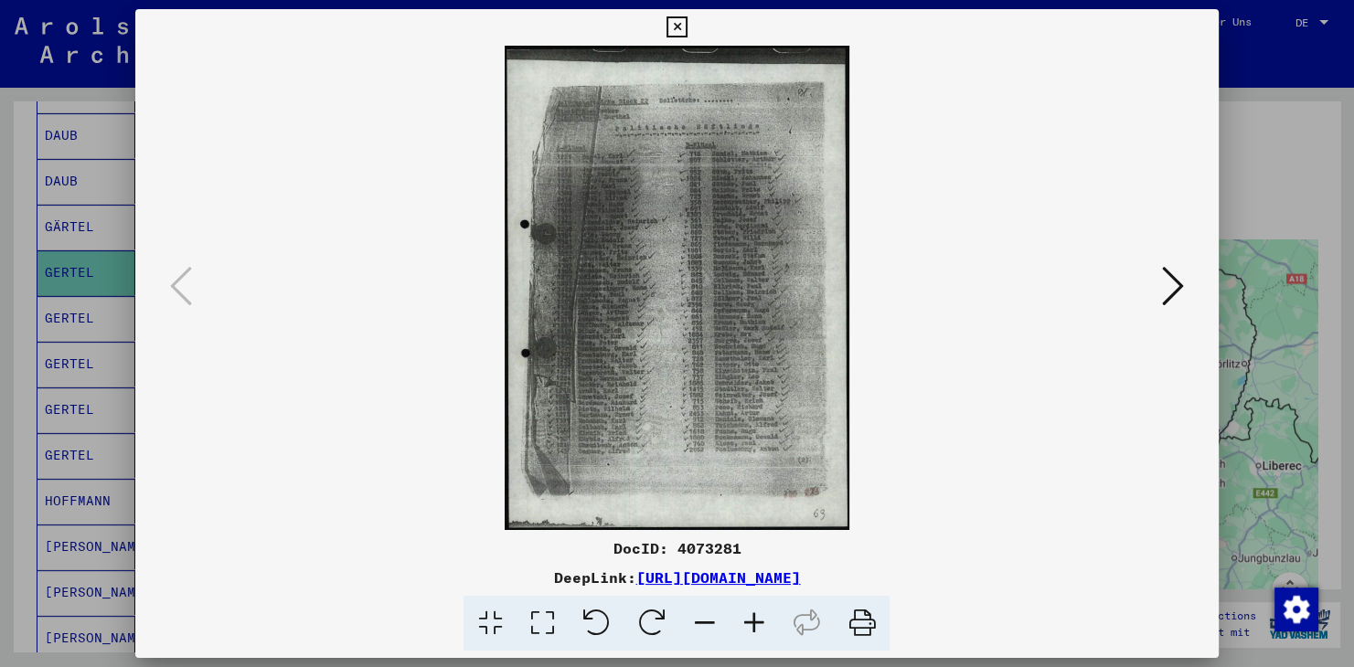
click at [750, 570] on icon at bounding box center [753, 624] width 49 height 56
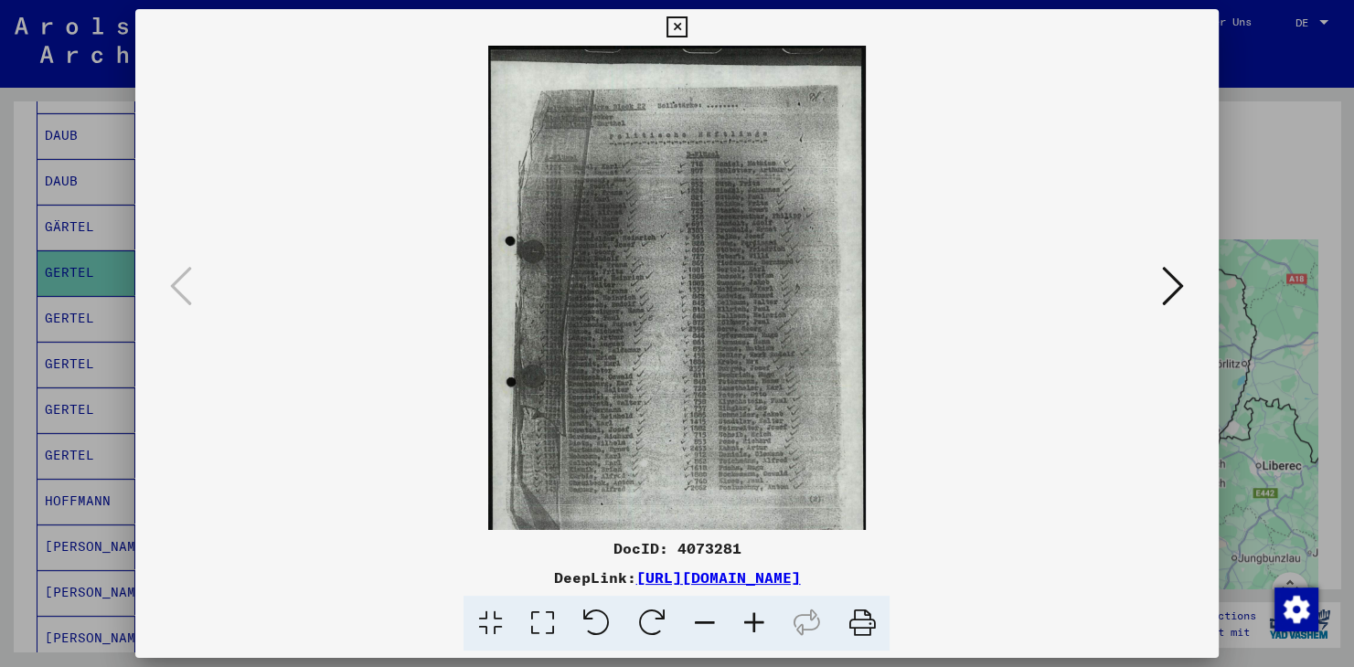
click at [750, 570] on icon at bounding box center [753, 624] width 49 height 56
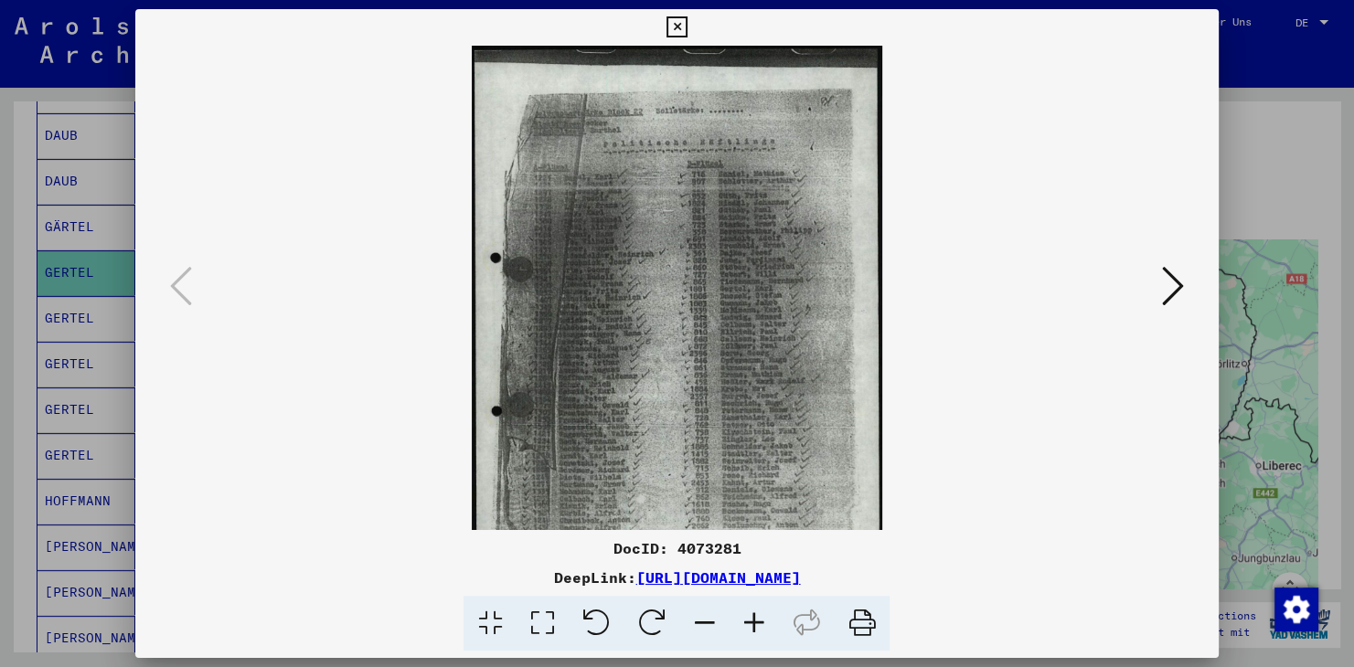
click at [750, 570] on icon at bounding box center [753, 624] width 49 height 56
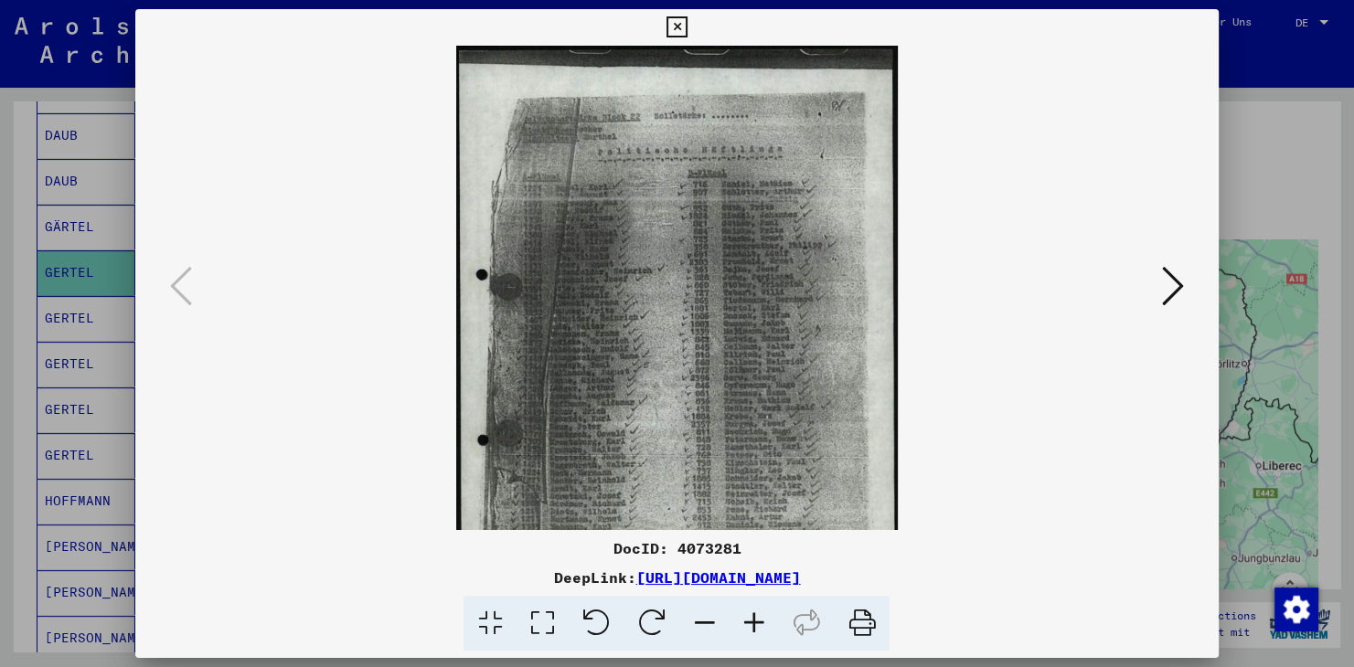
click at [750, 570] on icon at bounding box center [753, 624] width 49 height 56
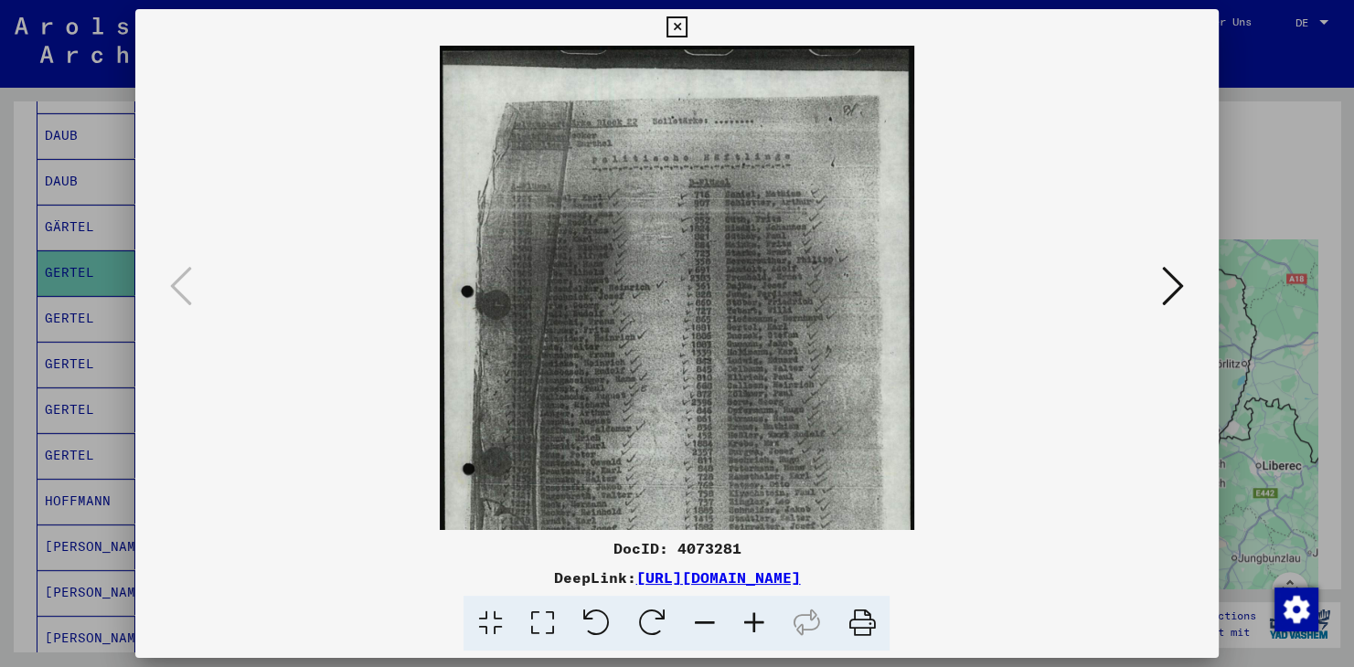
click at [750, 570] on icon at bounding box center [753, 624] width 49 height 56
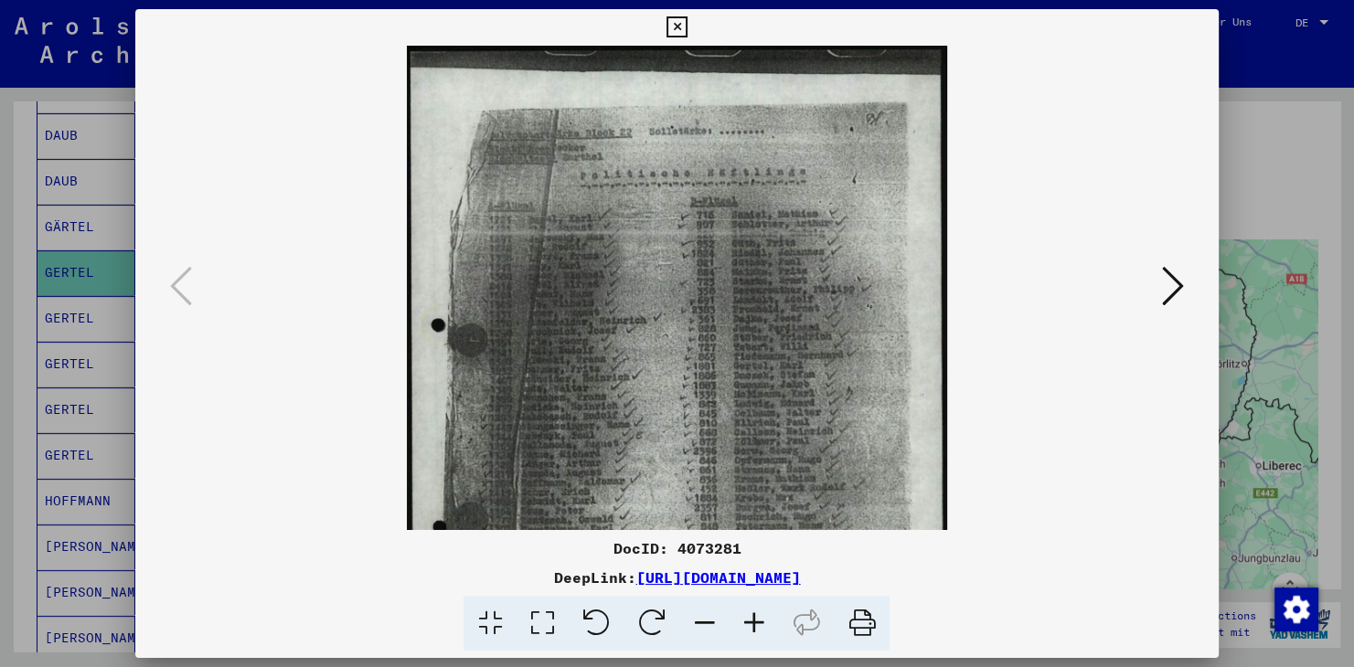
click at [750, 570] on icon at bounding box center [753, 624] width 49 height 56
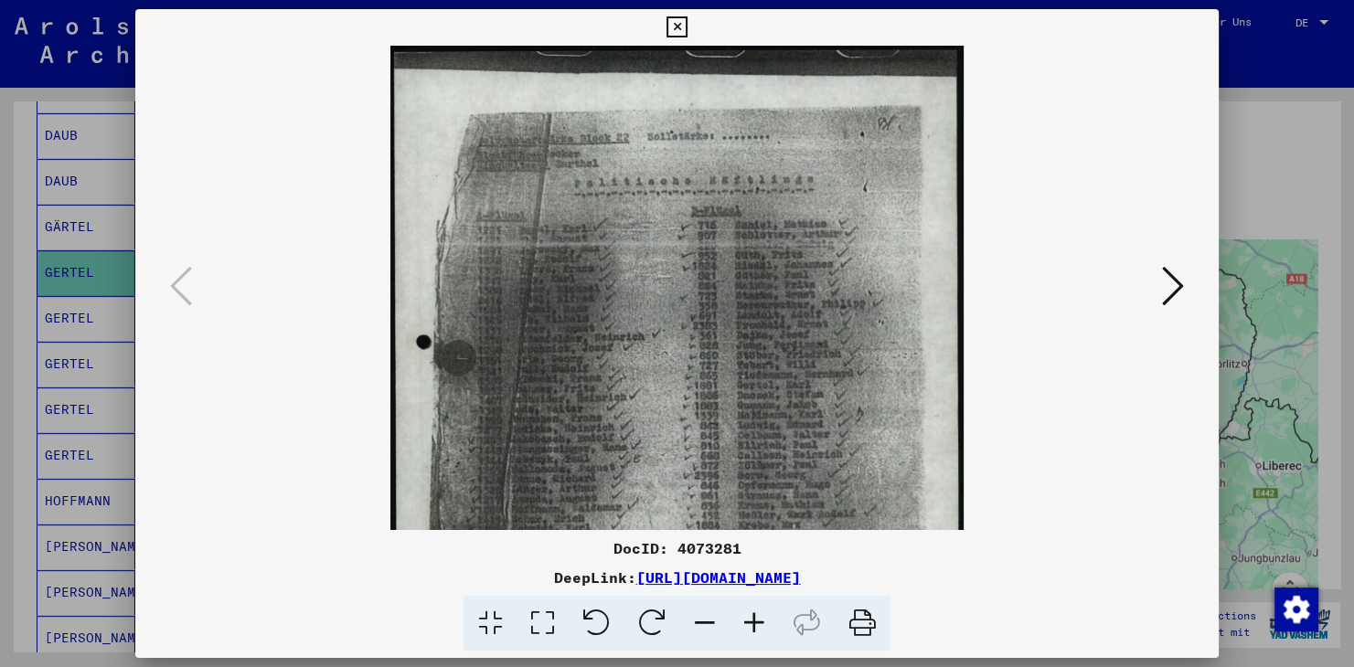
click at [750, 570] on icon at bounding box center [753, 624] width 49 height 56
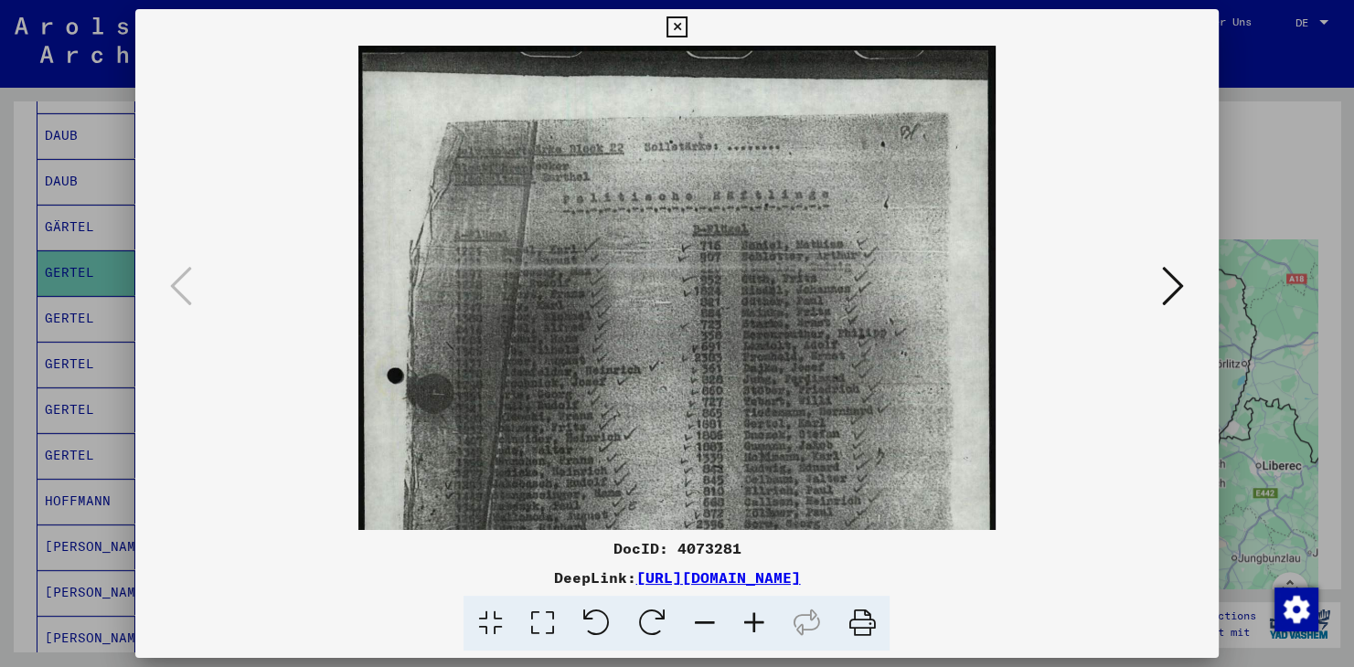
click at [750, 570] on icon at bounding box center [753, 624] width 49 height 56
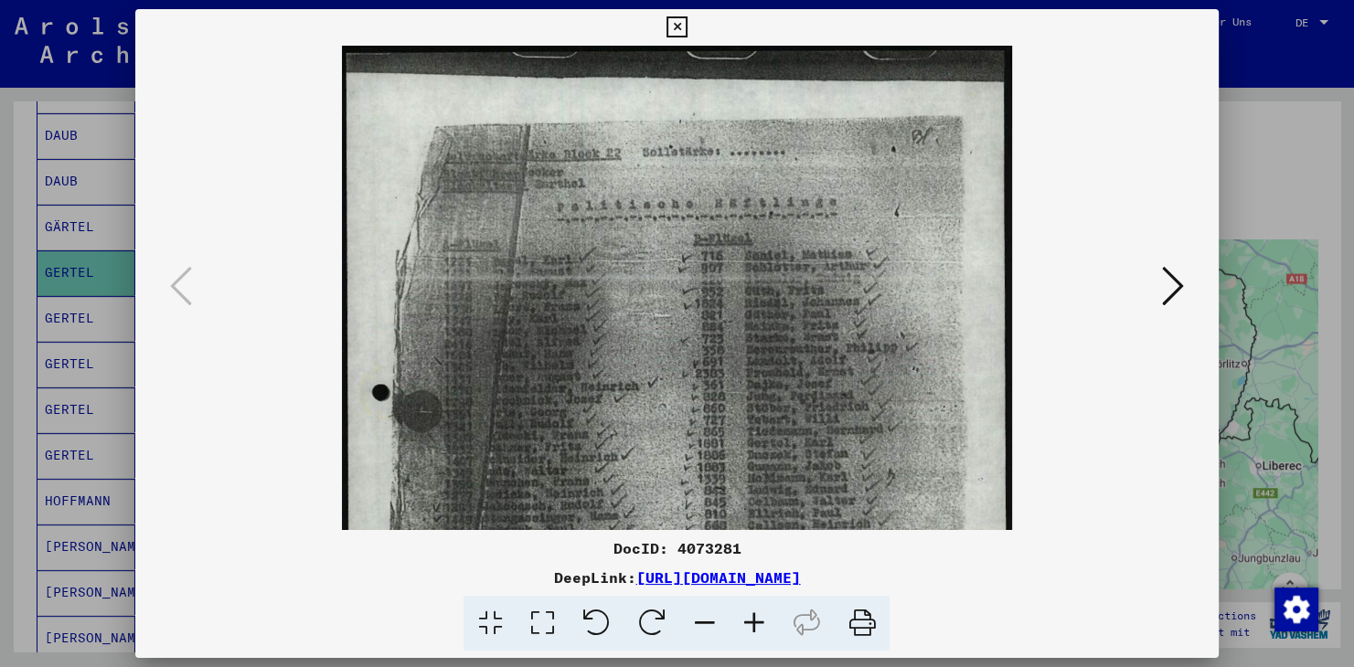
click at [750, 570] on icon at bounding box center [753, 624] width 49 height 56
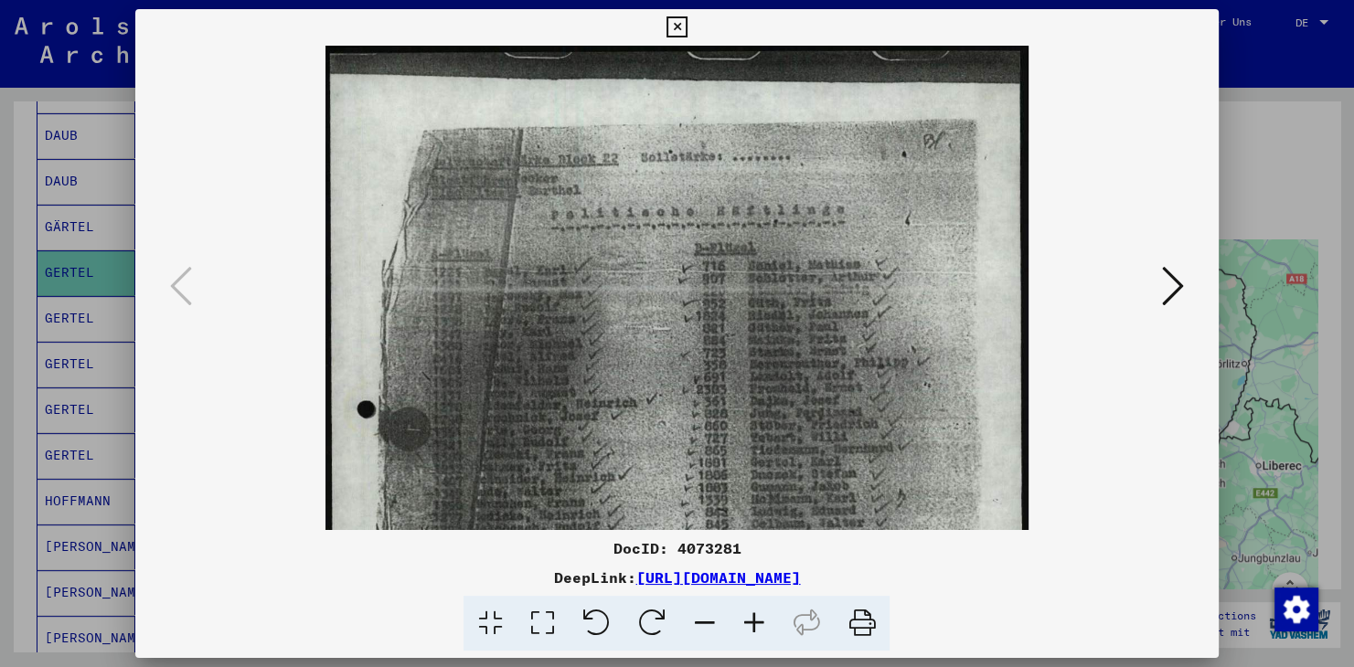
click at [750, 570] on icon at bounding box center [753, 624] width 49 height 56
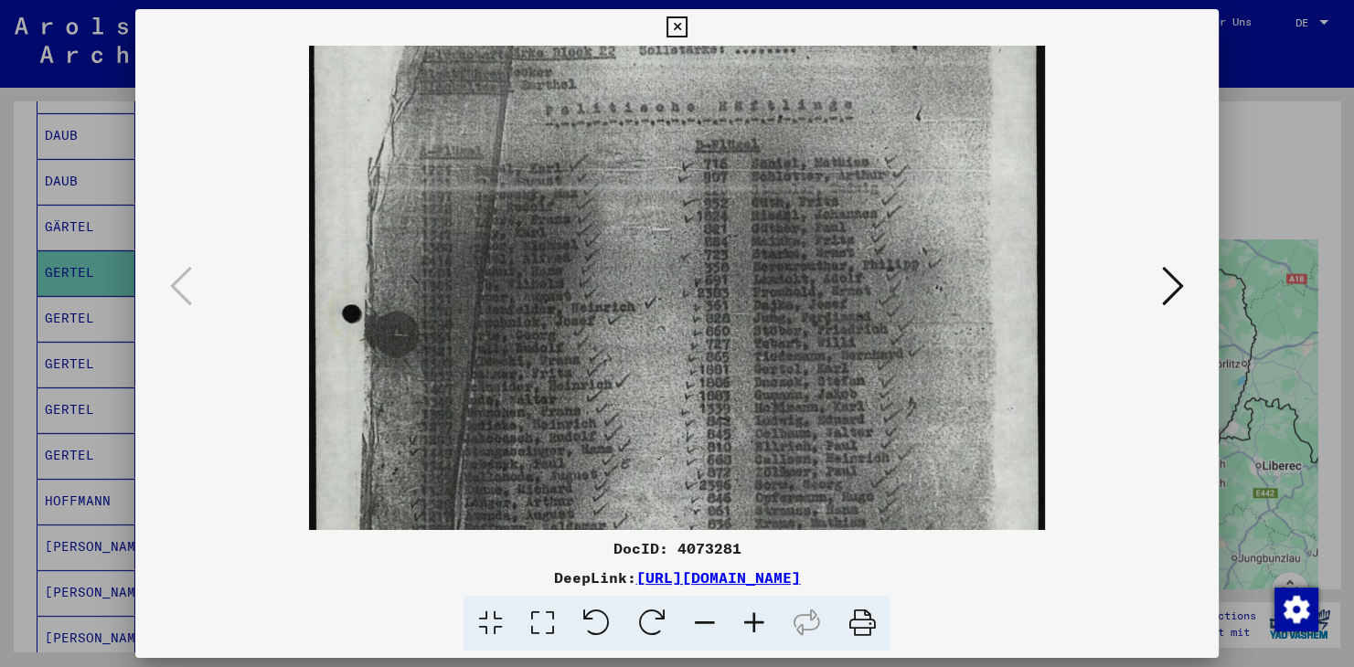
scroll to position [118, 0]
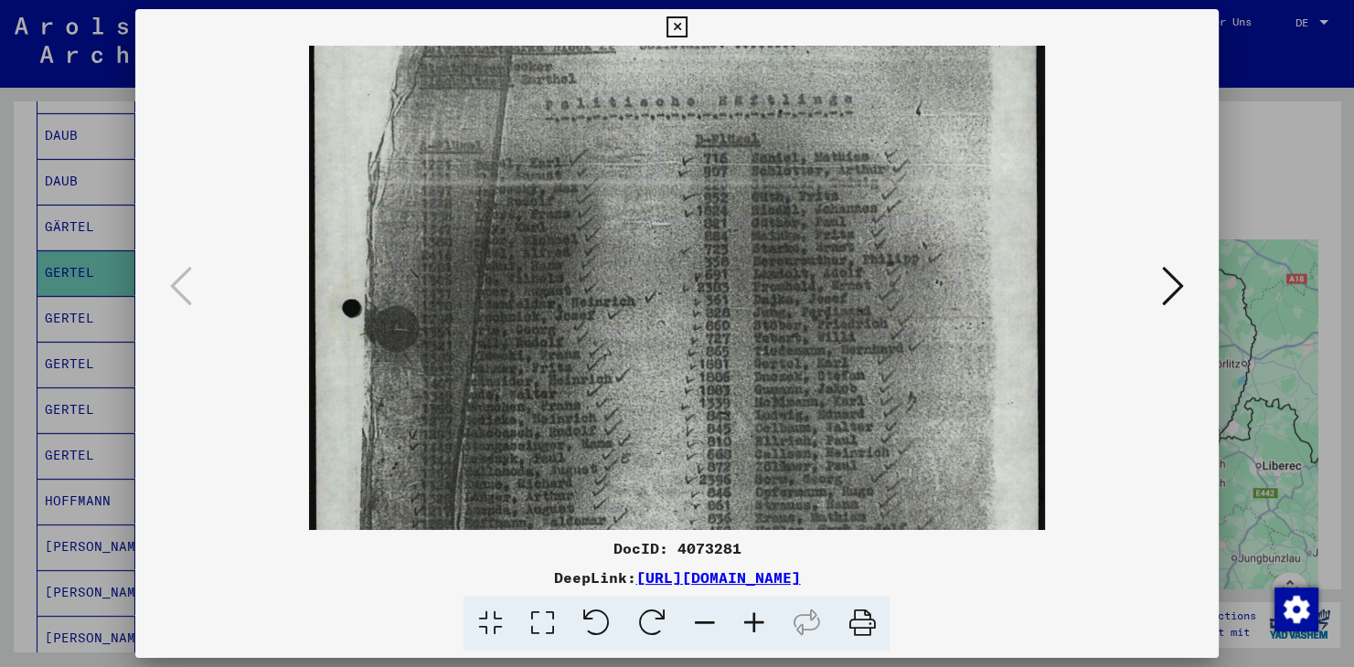
drag, startPoint x: 665, startPoint y: 488, endPoint x: 755, endPoint y: 372, distance: 146.6
click at [755, 372] on img at bounding box center [676, 444] width 735 height 1033
click at [759, 570] on icon at bounding box center [753, 624] width 49 height 56
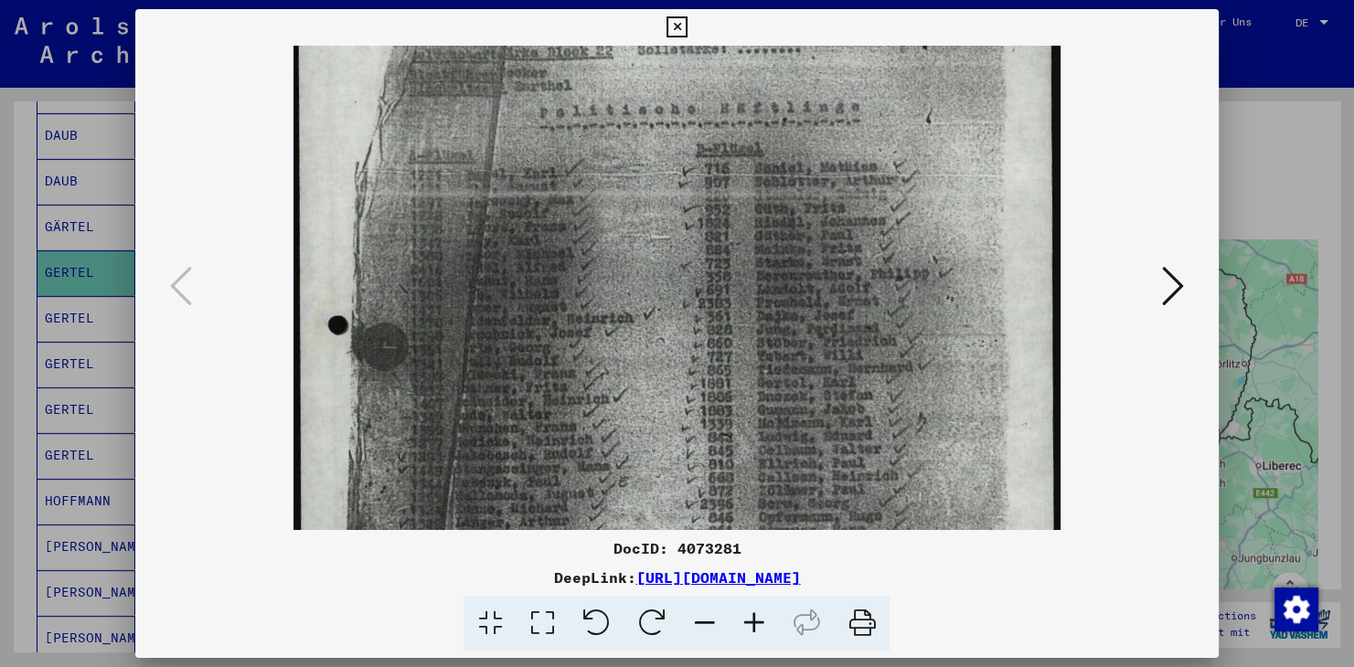
click at [748, 570] on icon at bounding box center [753, 624] width 49 height 56
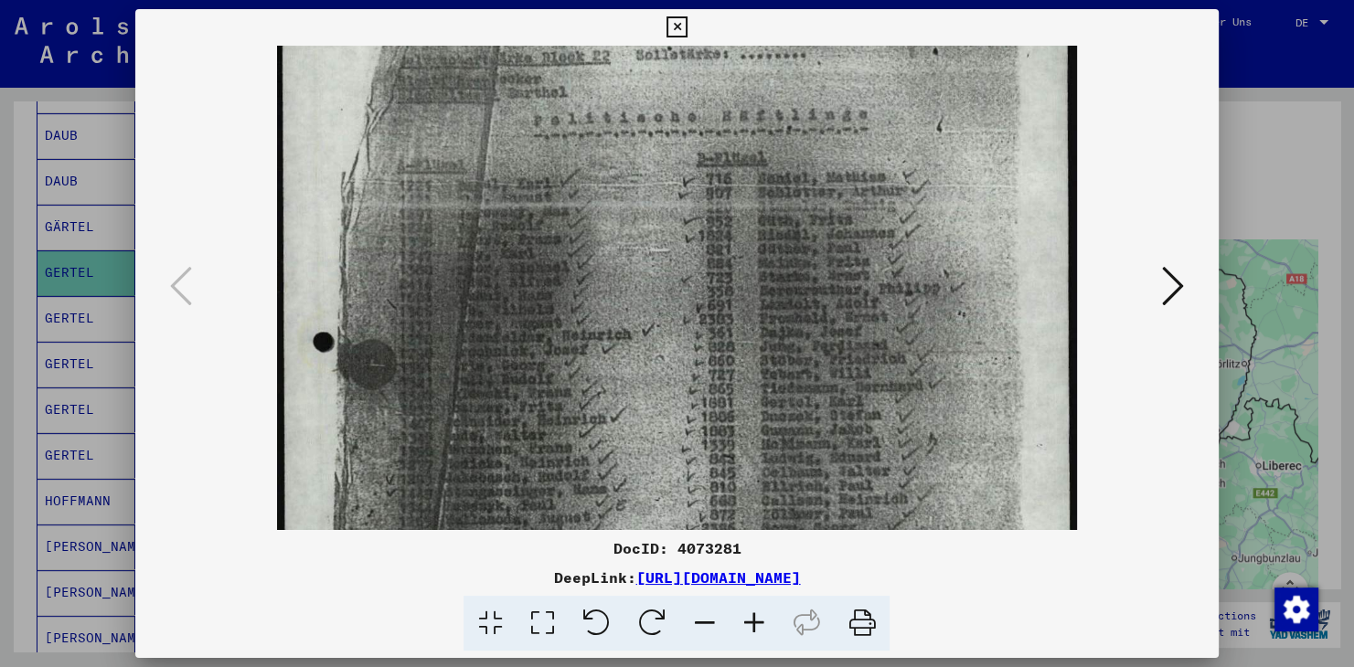
click at [748, 570] on icon at bounding box center [753, 624] width 49 height 56
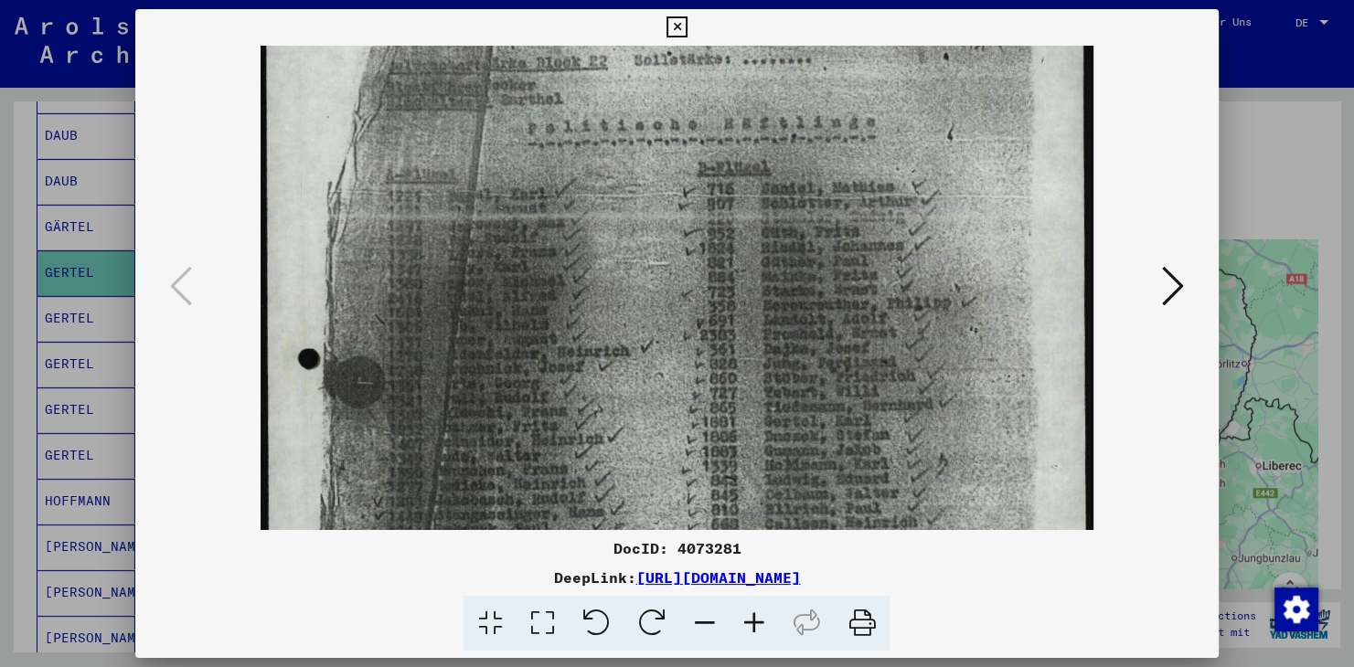
click at [748, 570] on icon at bounding box center [753, 624] width 49 height 56
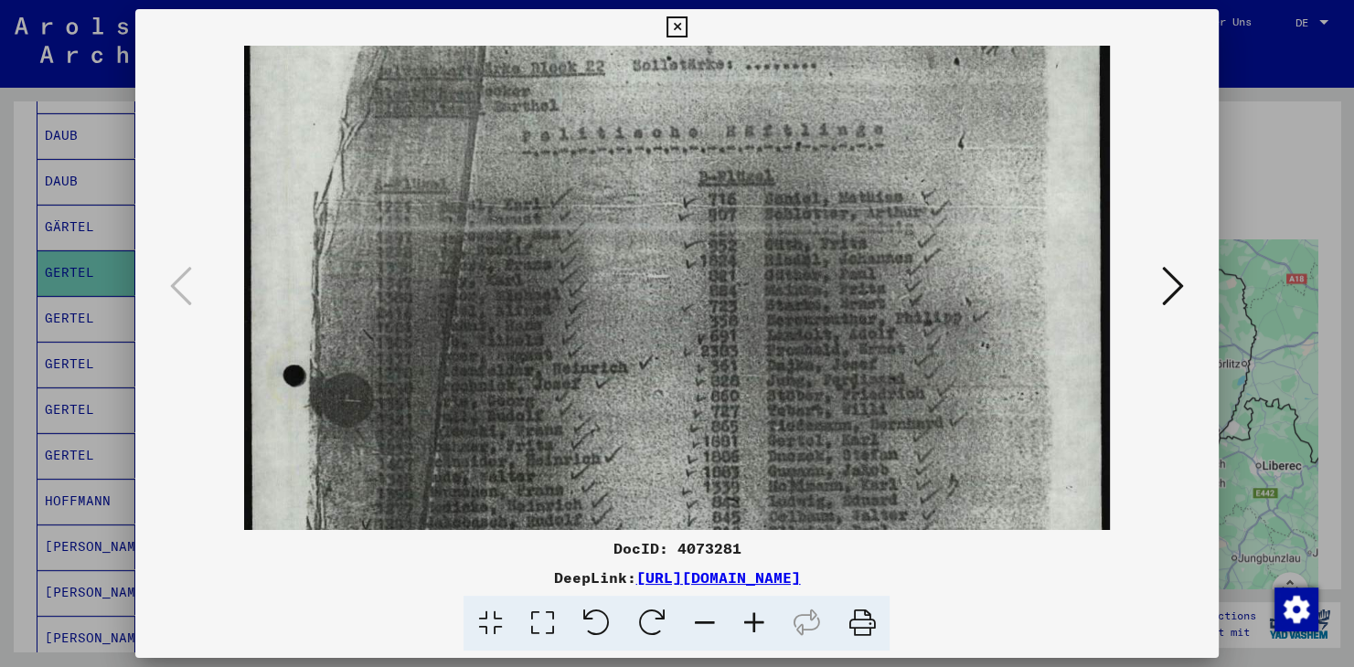
click at [748, 570] on icon at bounding box center [753, 624] width 49 height 56
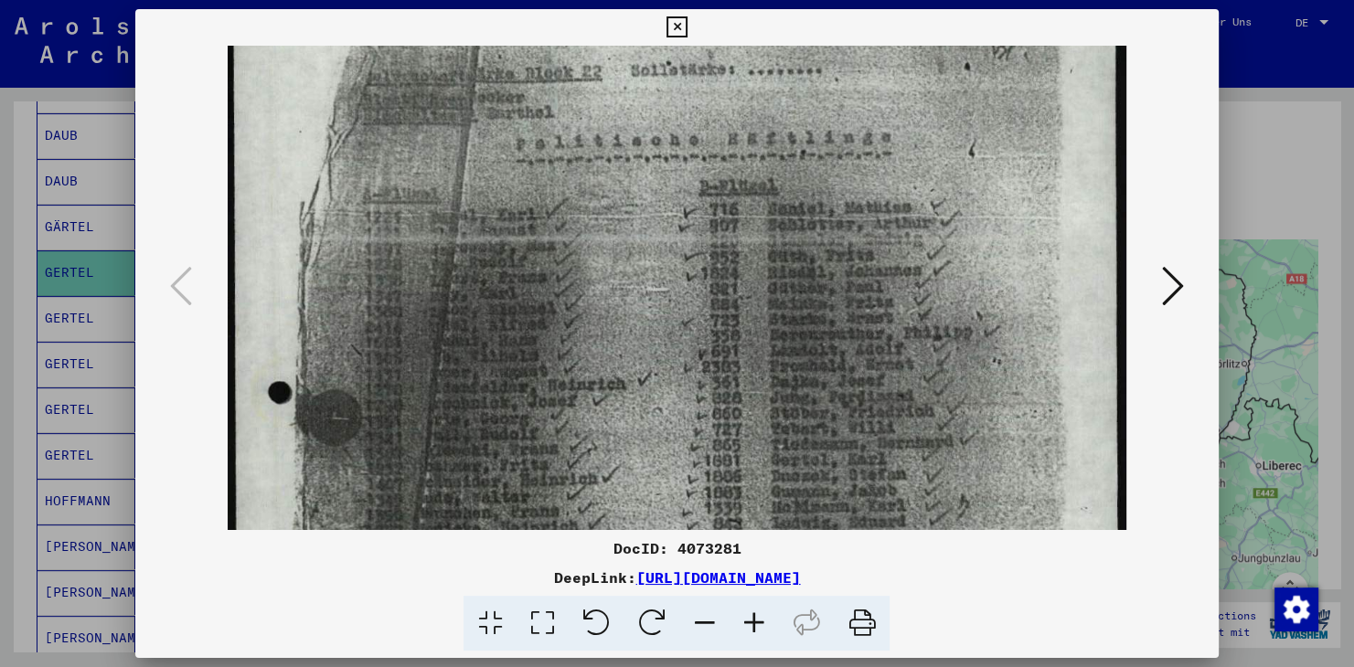
click at [748, 570] on icon at bounding box center [753, 624] width 49 height 56
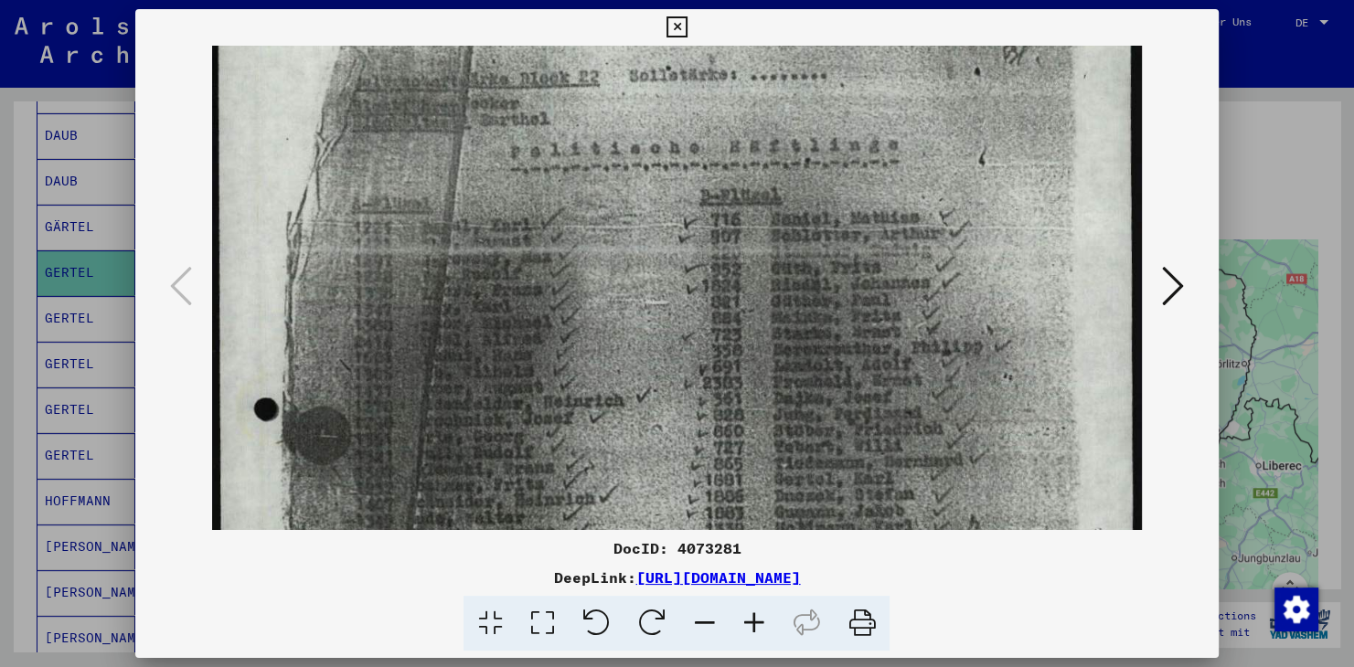
click at [748, 570] on icon at bounding box center [753, 624] width 49 height 56
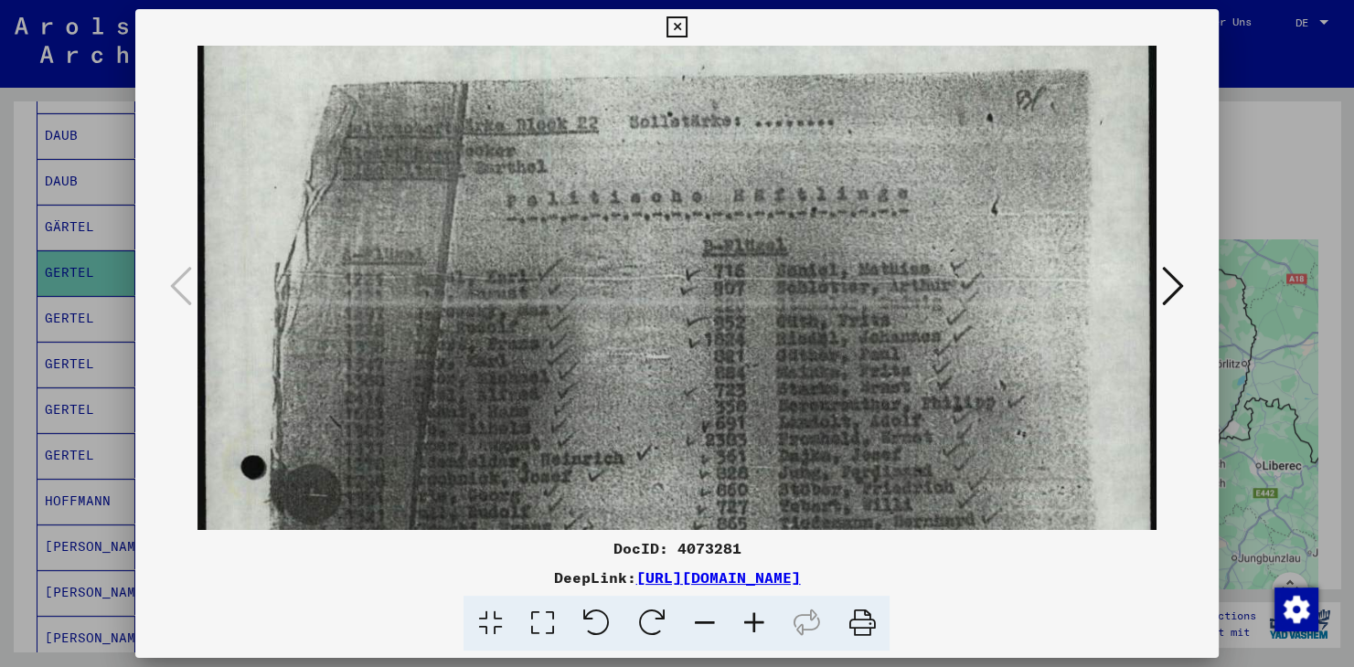
scroll to position [74, 0]
drag, startPoint x: 535, startPoint y: 399, endPoint x: 718, endPoint y: 444, distance: 188.2
click at [718, 444] on img at bounding box center [678, 648] width 963 height 1353
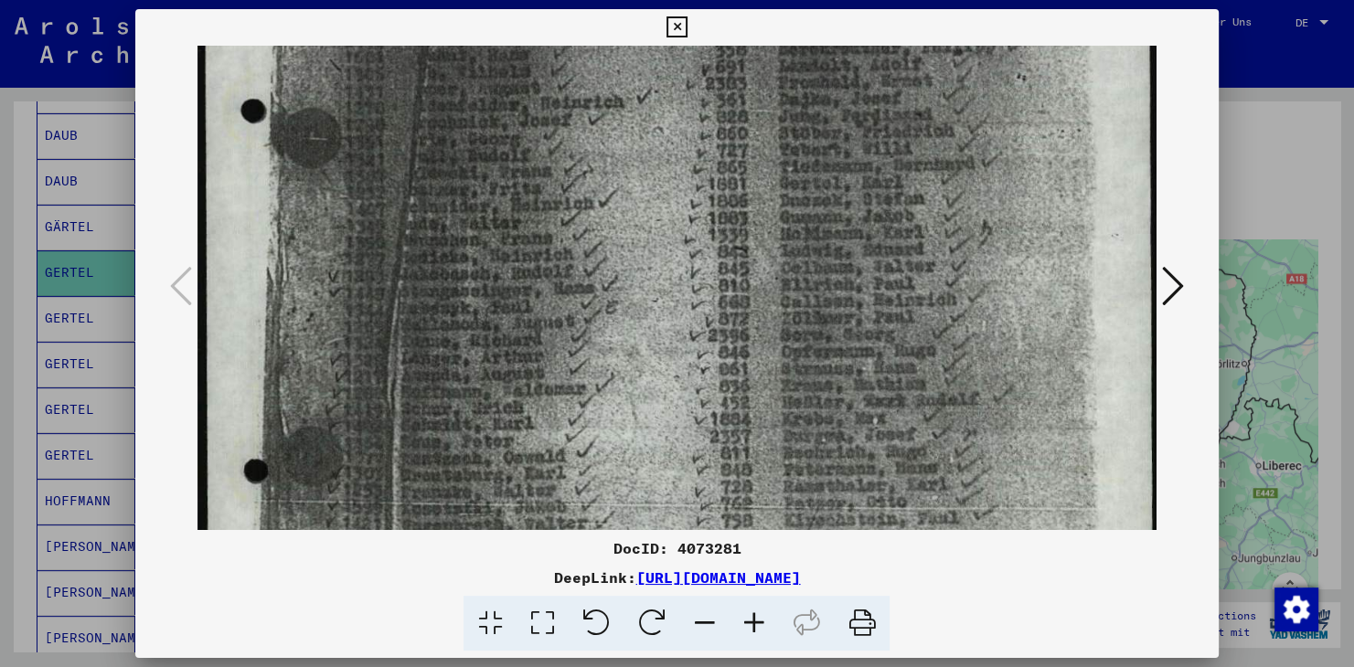
drag, startPoint x: 931, startPoint y: 449, endPoint x: 907, endPoint y: 149, distance: 300.8
click at [923, 90] on img at bounding box center [678, 288] width 963 height 1353
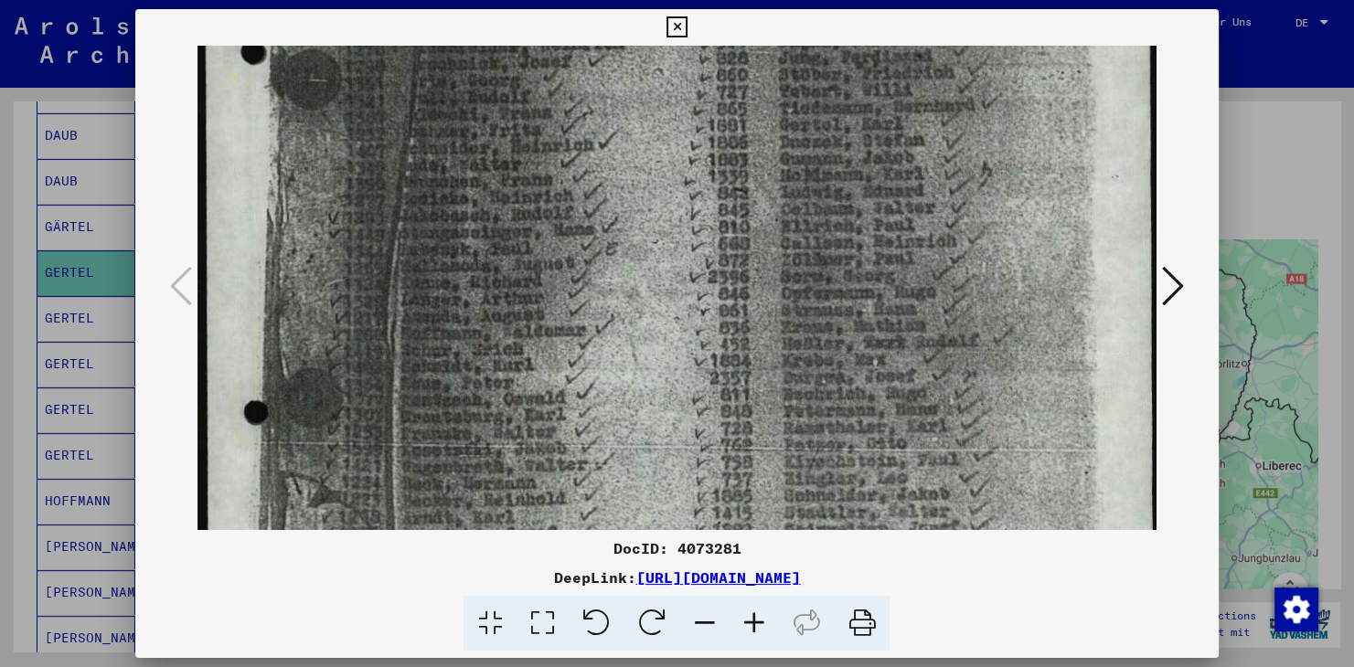
scroll to position [491, 0]
drag, startPoint x: 879, startPoint y: 413, endPoint x: 866, endPoint y: 360, distance: 54.8
click at [866, 360] on img at bounding box center [678, 231] width 963 height 1353
click at [957, 551] on div "DocID: 4073281" at bounding box center [676, 548] width 1083 height 22
click at [931, 550] on div "DocID: 4073281" at bounding box center [676, 548] width 1083 height 22
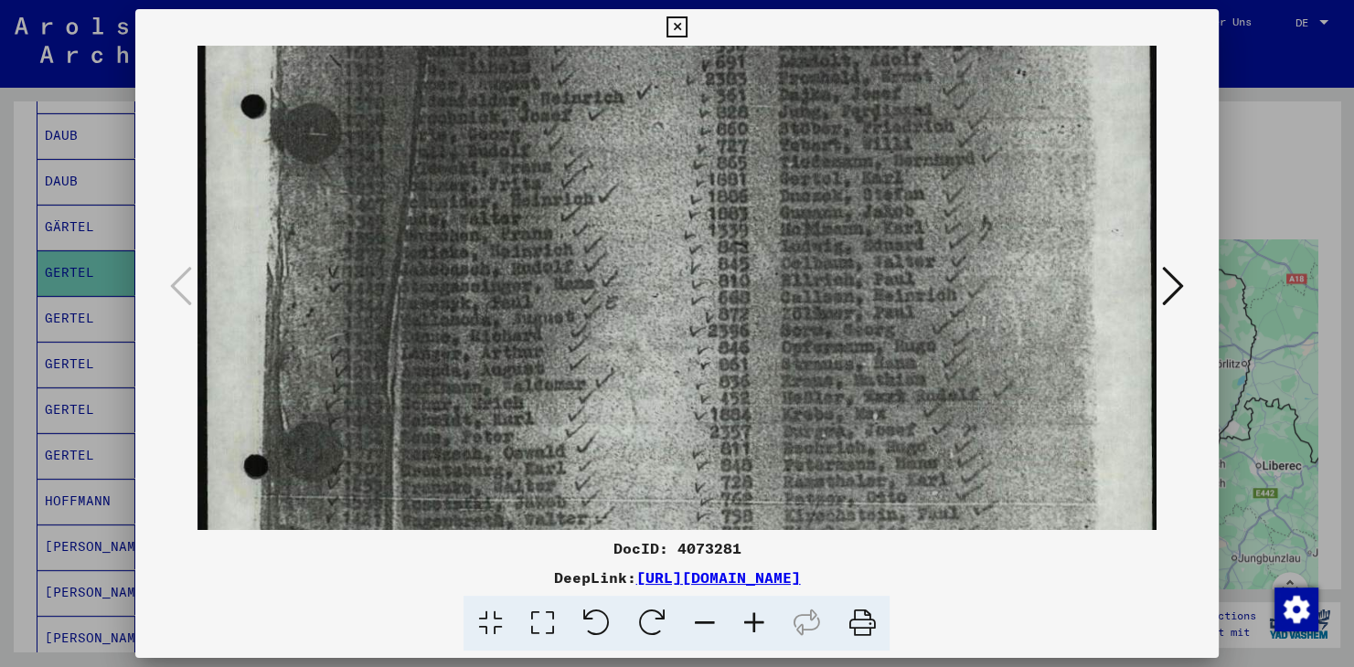
scroll to position [435, 0]
drag, startPoint x: 928, startPoint y: 449, endPoint x: 934, endPoint y: 505, distance: 56.1
click at [934, 505] on img at bounding box center [678, 287] width 963 height 1353
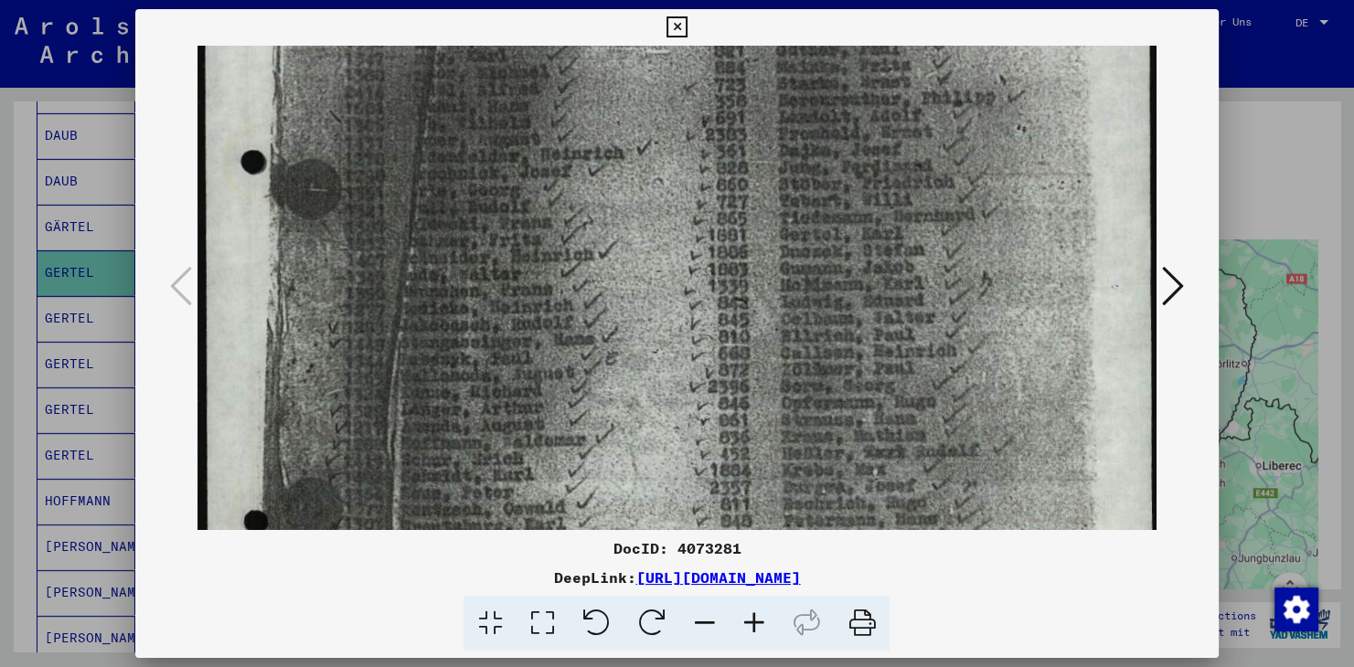
drag, startPoint x: 881, startPoint y: 409, endPoint x: 881, endPoint y: 462, distance: 53.0
click at [881, 462] on img at bounding box center [678, 340] width 963 height 1353
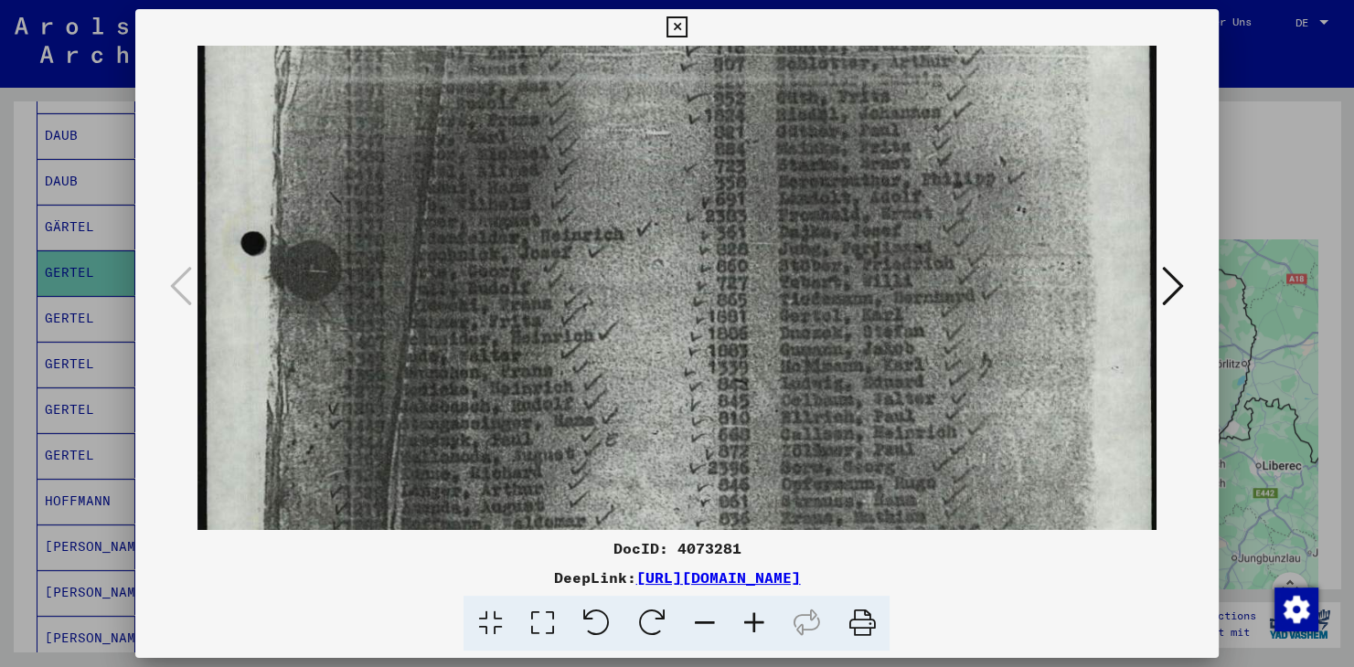
drag, startPoint x: 868, startPoint y: 386, endPoint x: 877, endPoint y: 463, distance: 77.2
click at [877, 463] on img at bounding box center [678, 421] width 963 height 1353
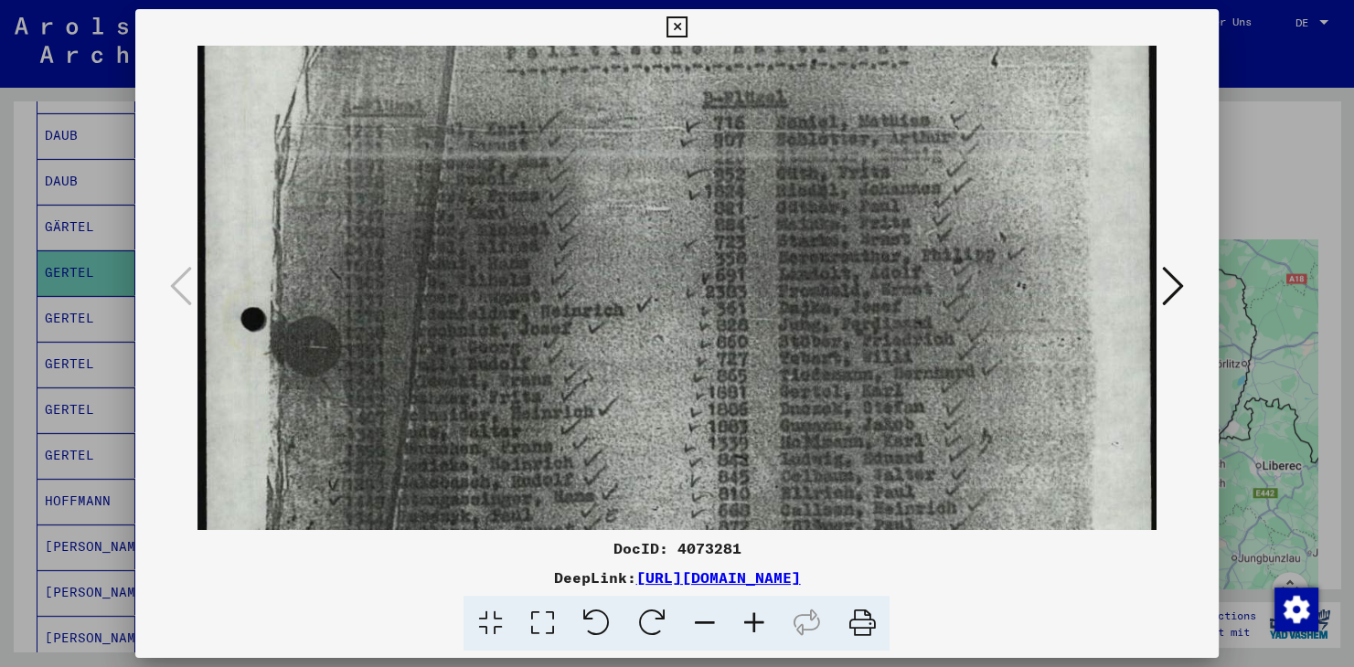
scroll to position [220, 0]
drag, startPoint x: 858, startPoint y: 369, endPoint x: 863, endPoint y: 446, distance: 76.9
click at [863, 446] on img at bounding box center [678, 501] width 963 height 1353
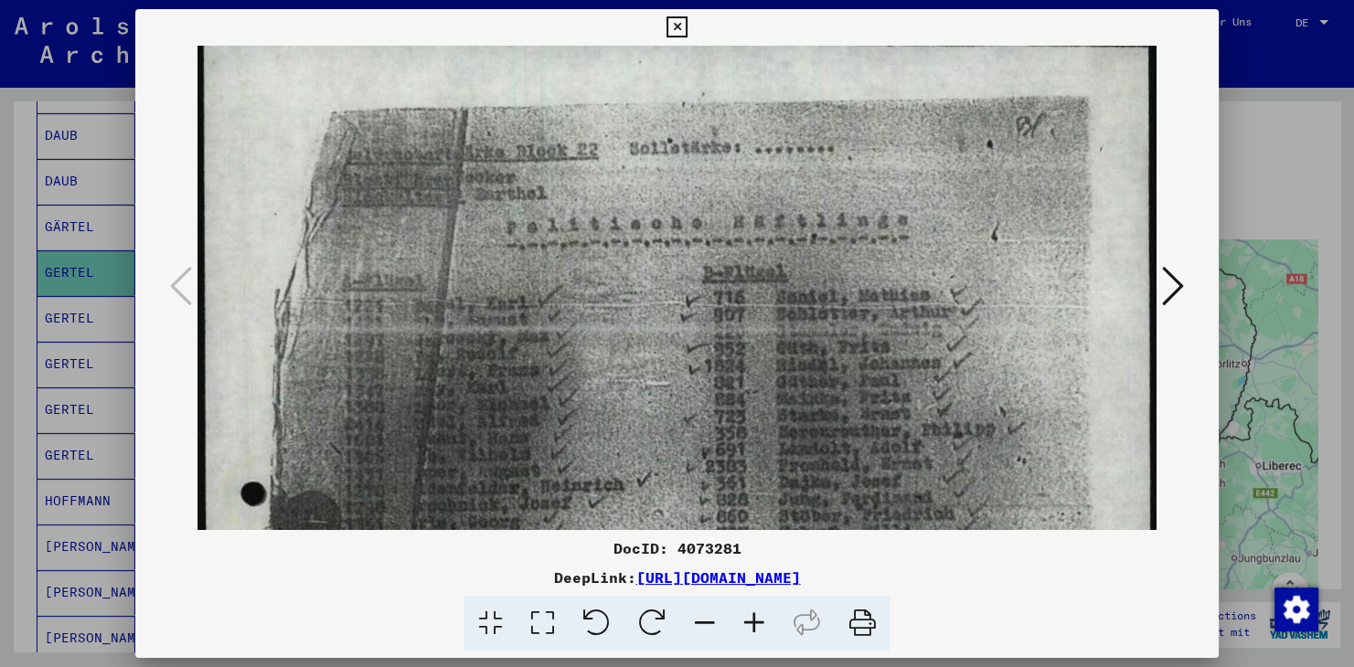
scroll to position [42, 0]
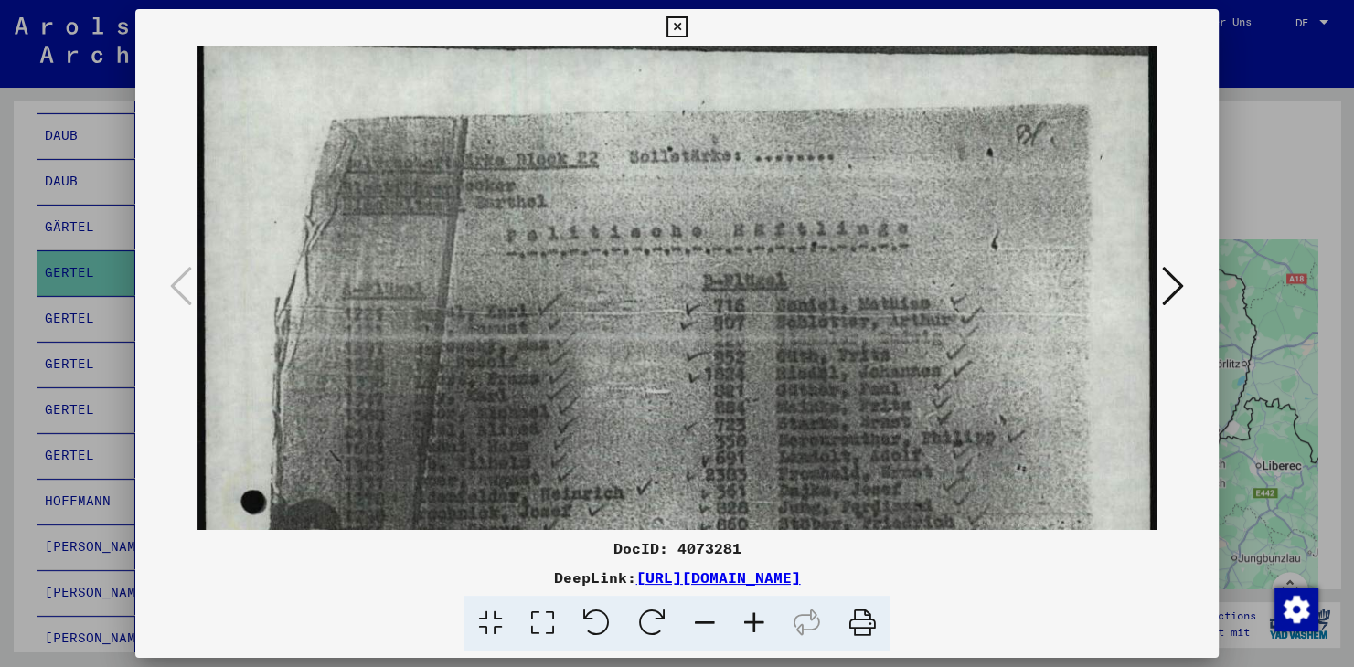
drag, startPoint x: 794, startPoint y: 237, endPoint x: 825, endPoint y: 411, distance: 177.3
click at [825, 411] on img at bounding box center [678, 680] width 963 height 1353
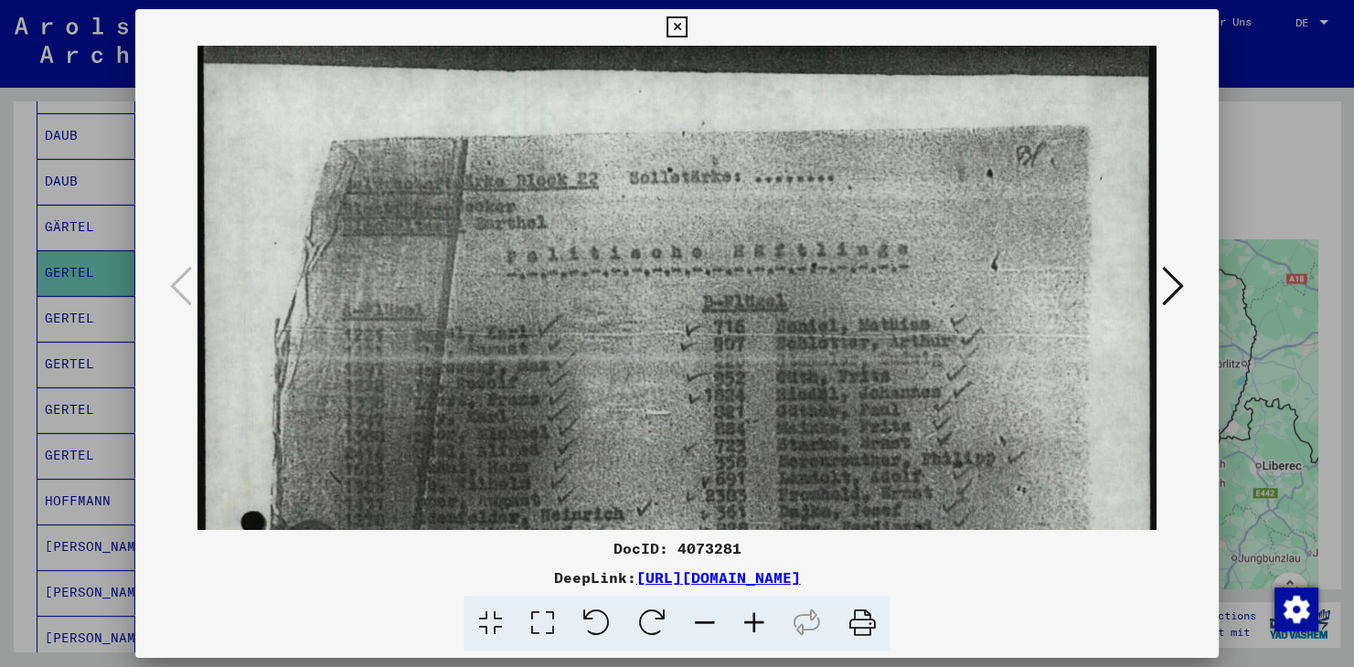
scroll to position [0, 0]
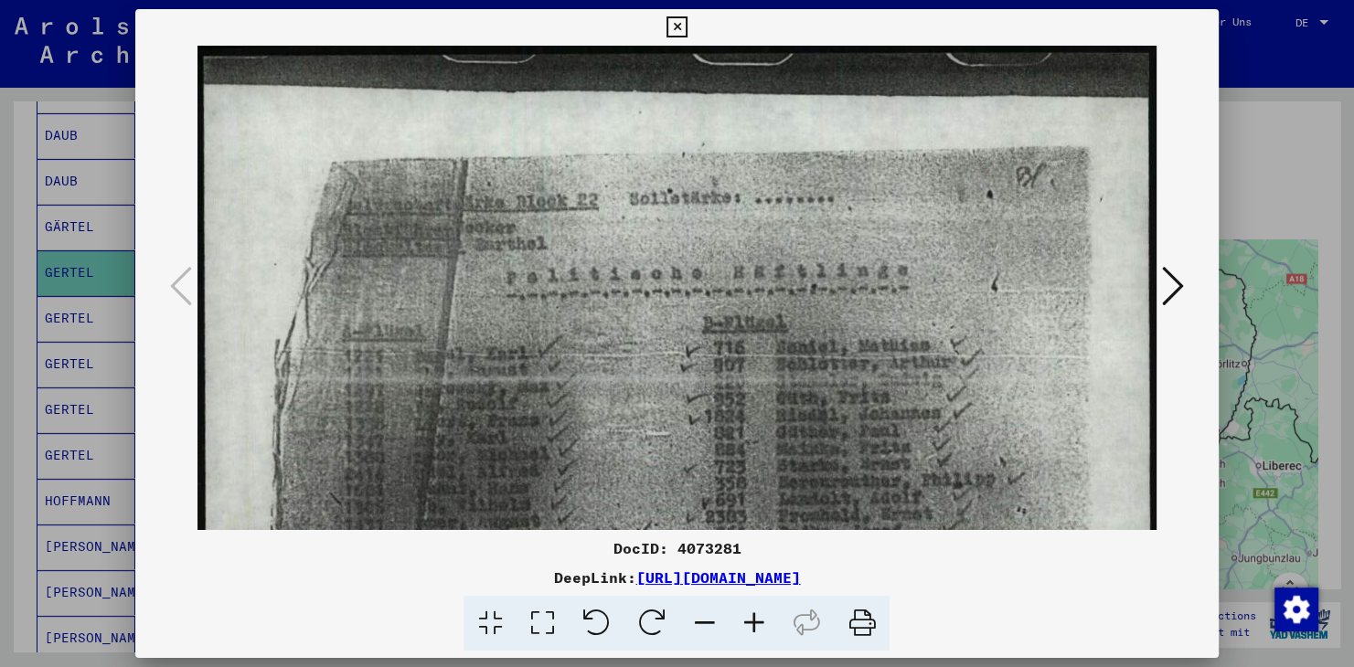
drag, startPoint x: 600, startPoint y: 234, endPoint x: 600, endPoint y: 283, distance: 49.4
drag, startPoint x: 558, startPoint y: 248, endPoint x: 569, endPoint y: 261, distance: 17.6
click at [687, 24] on icon at bounding box center [676, 27] width 21 height 22
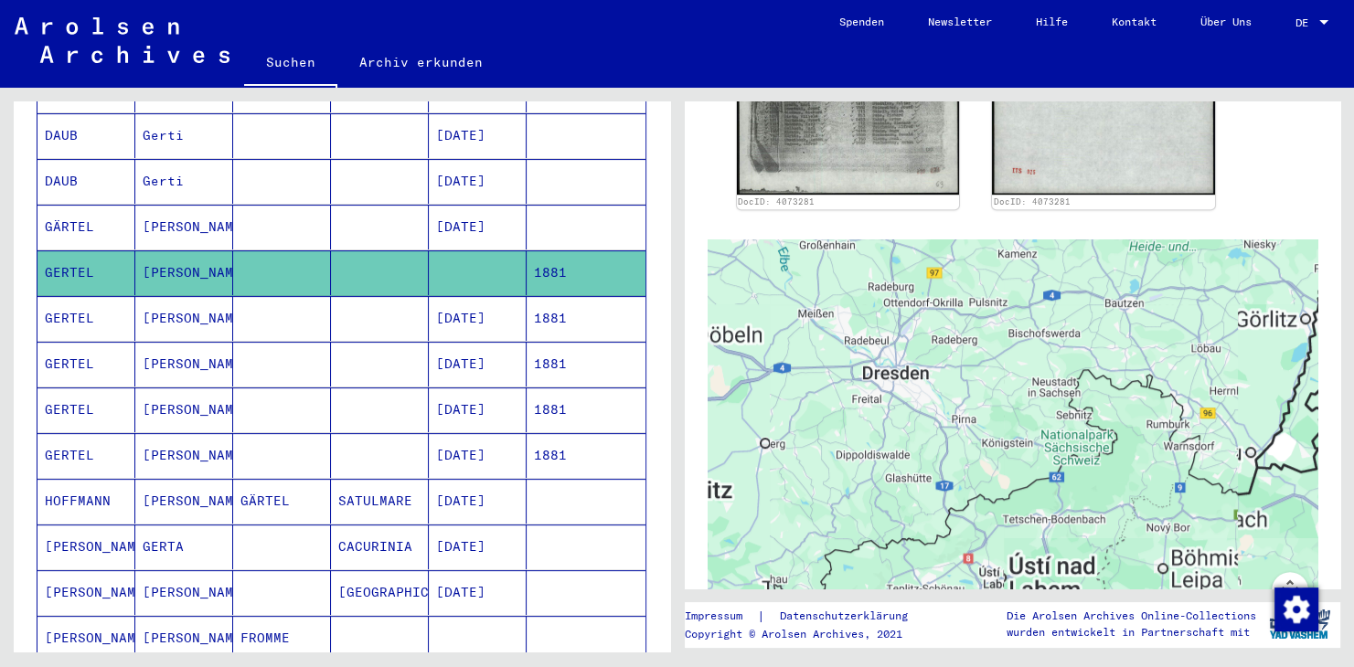
click at [1186, 143] on div "DocID: 4073281 DocID: 4073281" at bounding box center [1012, 45] width 567 height 343
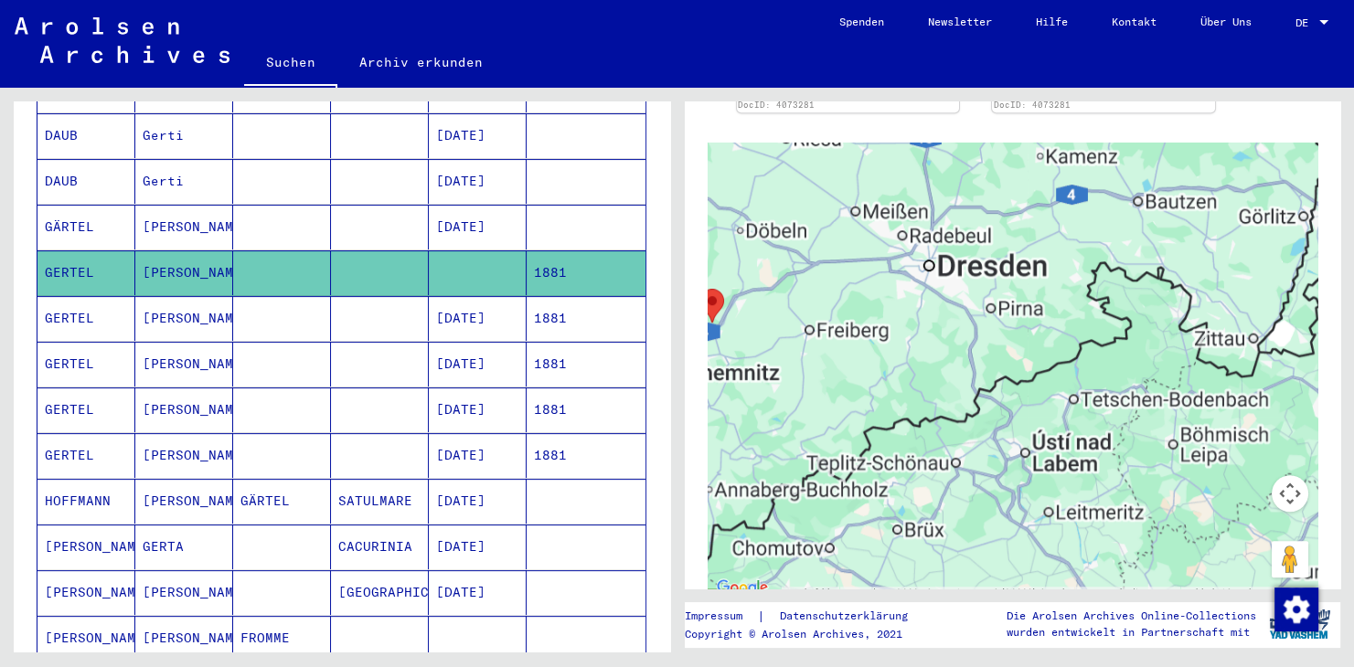
scroll to position [1210, 0]
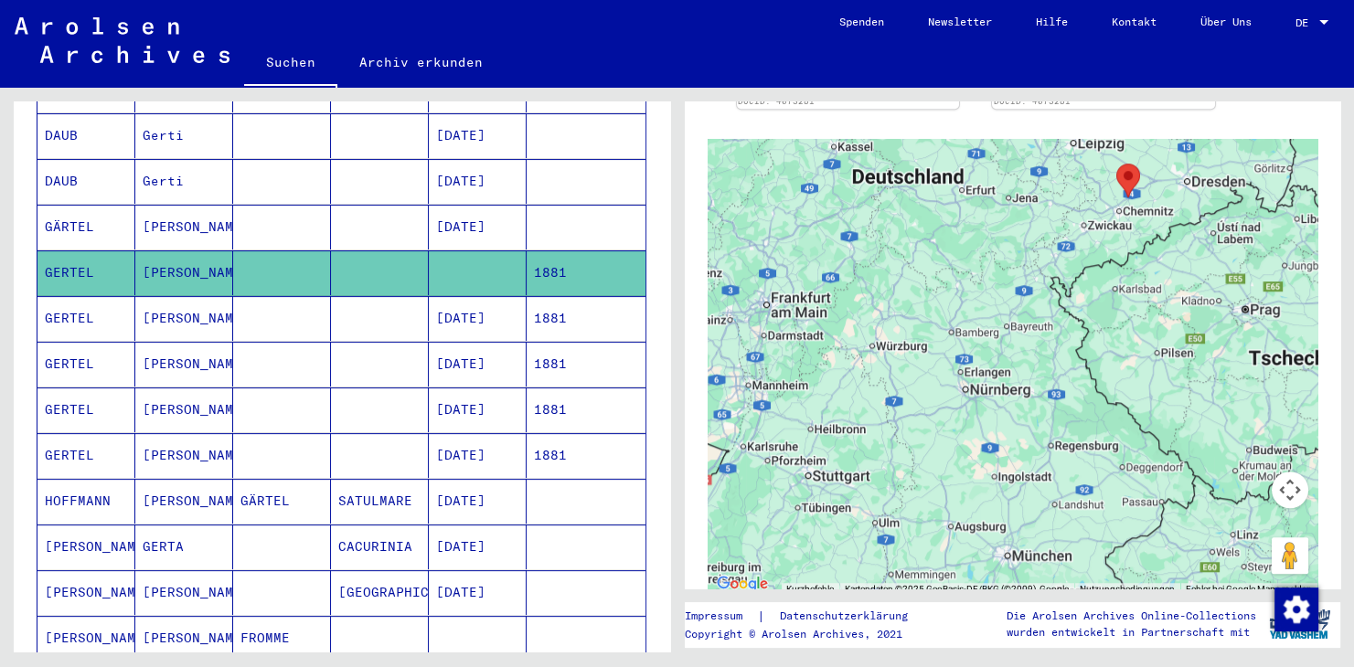
click at [74, 250] on mat-cell "GERTEL" at bounding box center [86, 272] width 98 height 45
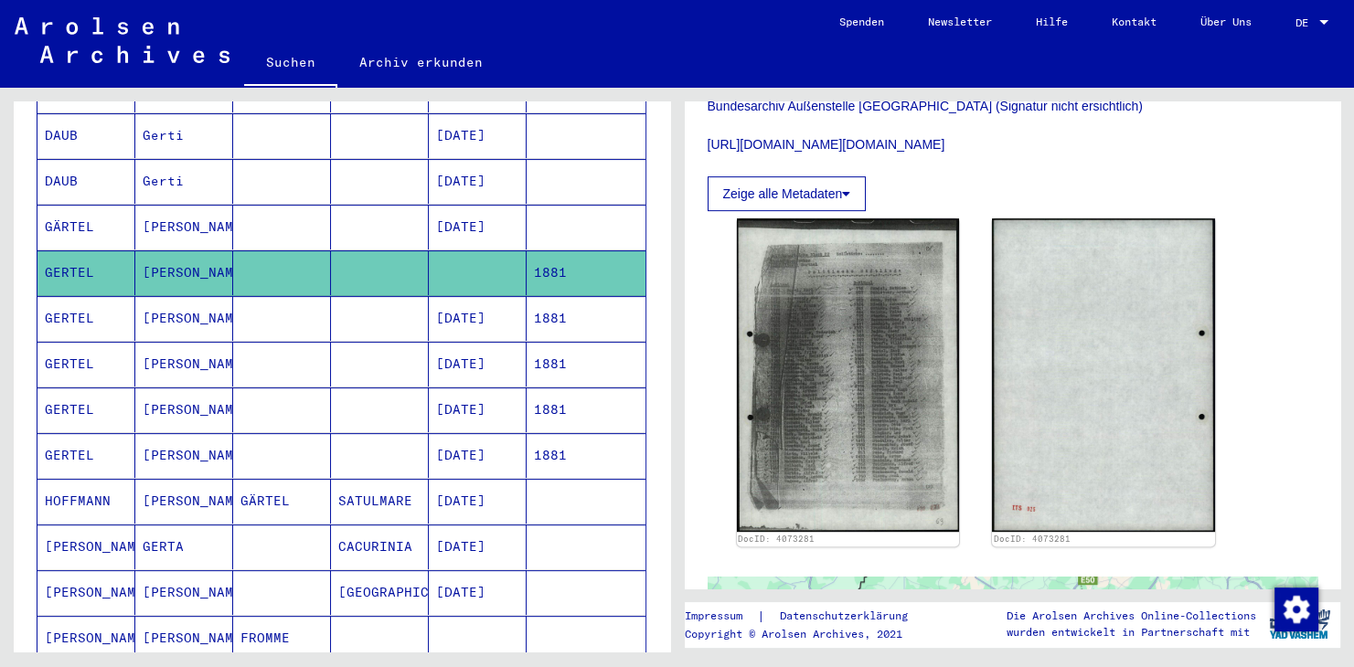
scroll to position [0, 0]
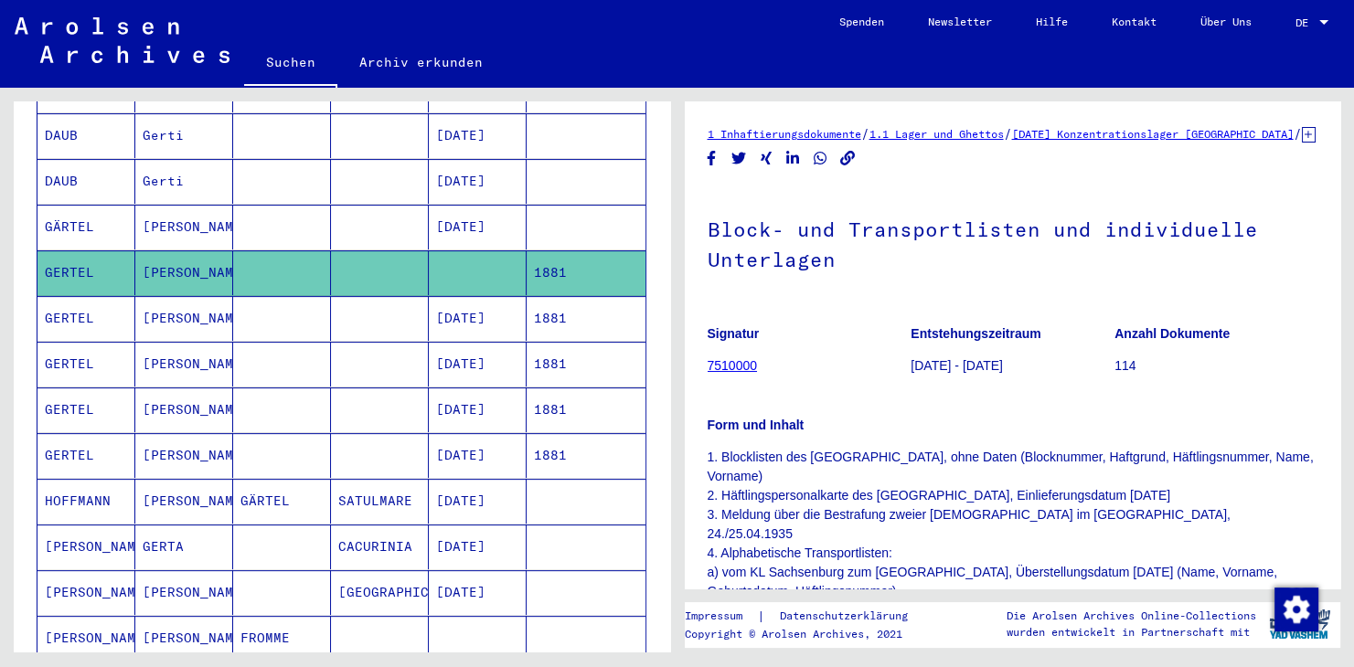
drag, startPoint x: 771, startPoint y: 378, endPoint x: 707, endPoint y: 388, distance: 64.9
click at [707, 388] on figure "Signatur 7510000" at bounding box center [808, 353] width 203 height 82
copy link "7510000"
click at [822, 298] on h1 "Block- und Transportlisten und individuelle Unterlagen" at bounding box center [1012, 242] width 611 height 111
click at [61, 296] on mat-cell "GERTEL" at bounding box center [86, 318] width 98 height 45
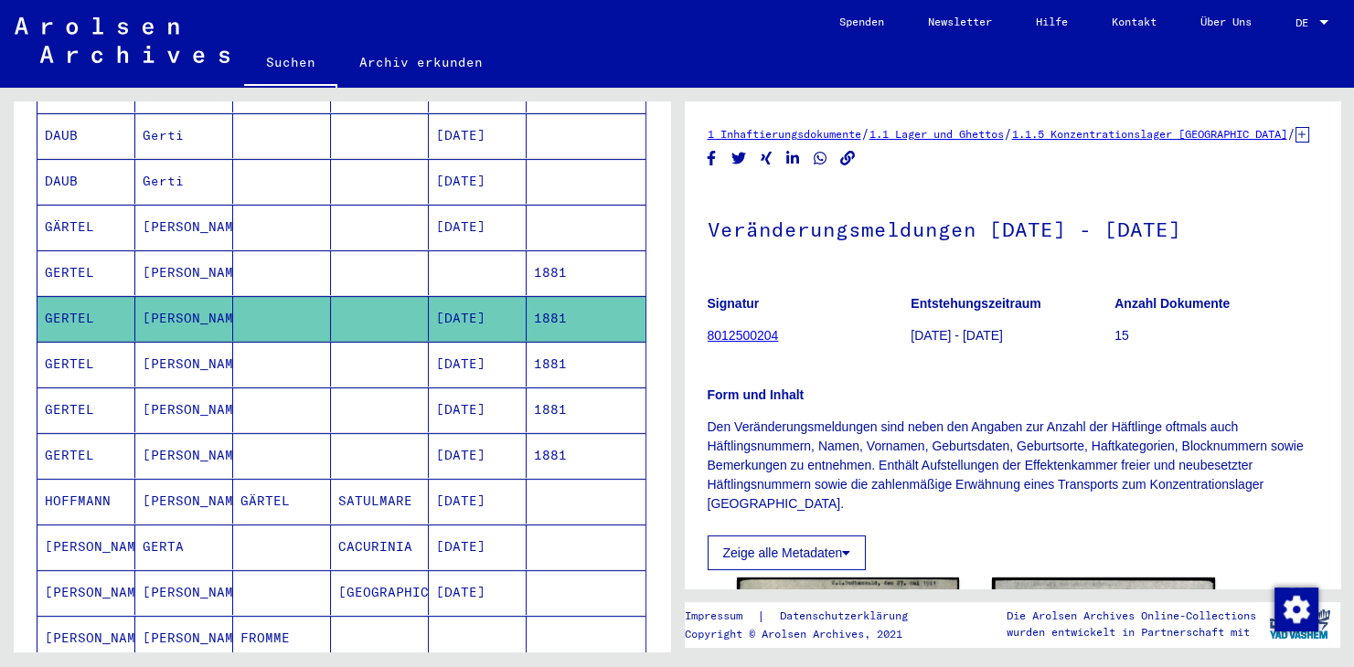
click at [67, 342] on mat-cell "GERTEL" at bounding box center [86, 364] width 98 height 45
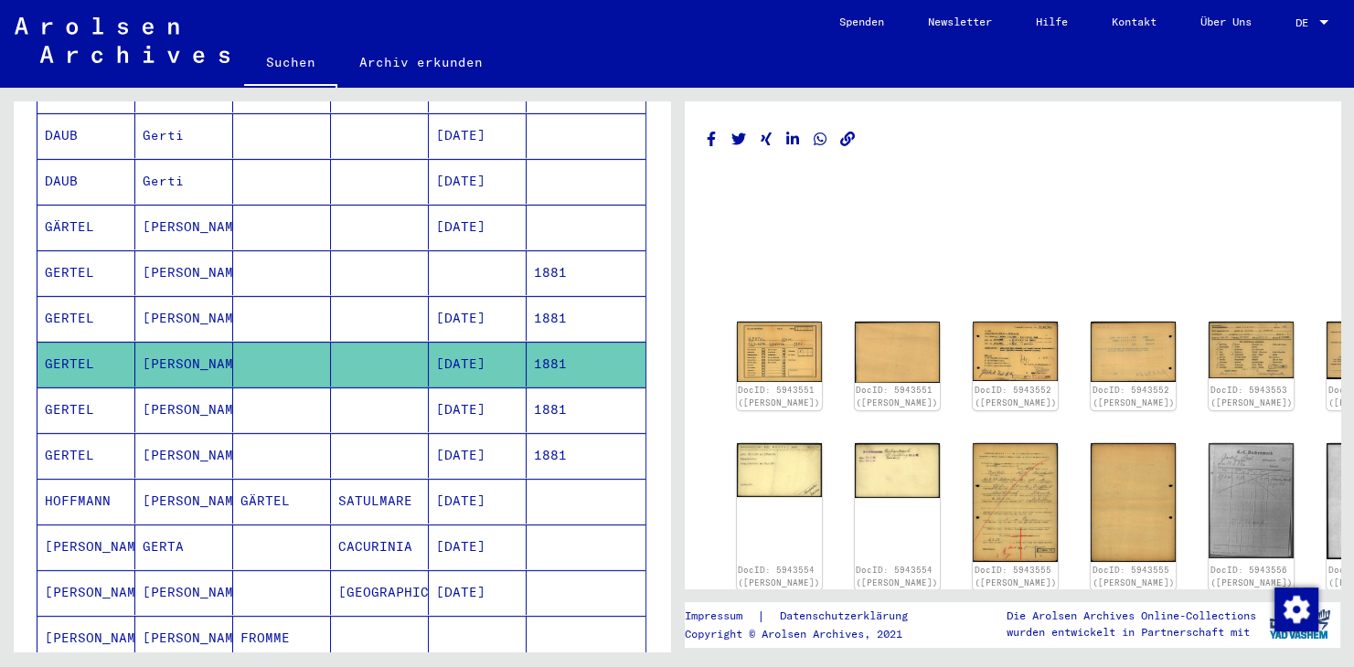
click at [835, 248] on mat-grid-list at bounding box center [1012, 273] width 611 height 82
click at [773, 344] on img at bounding box center [779, 351] width 90 height 63
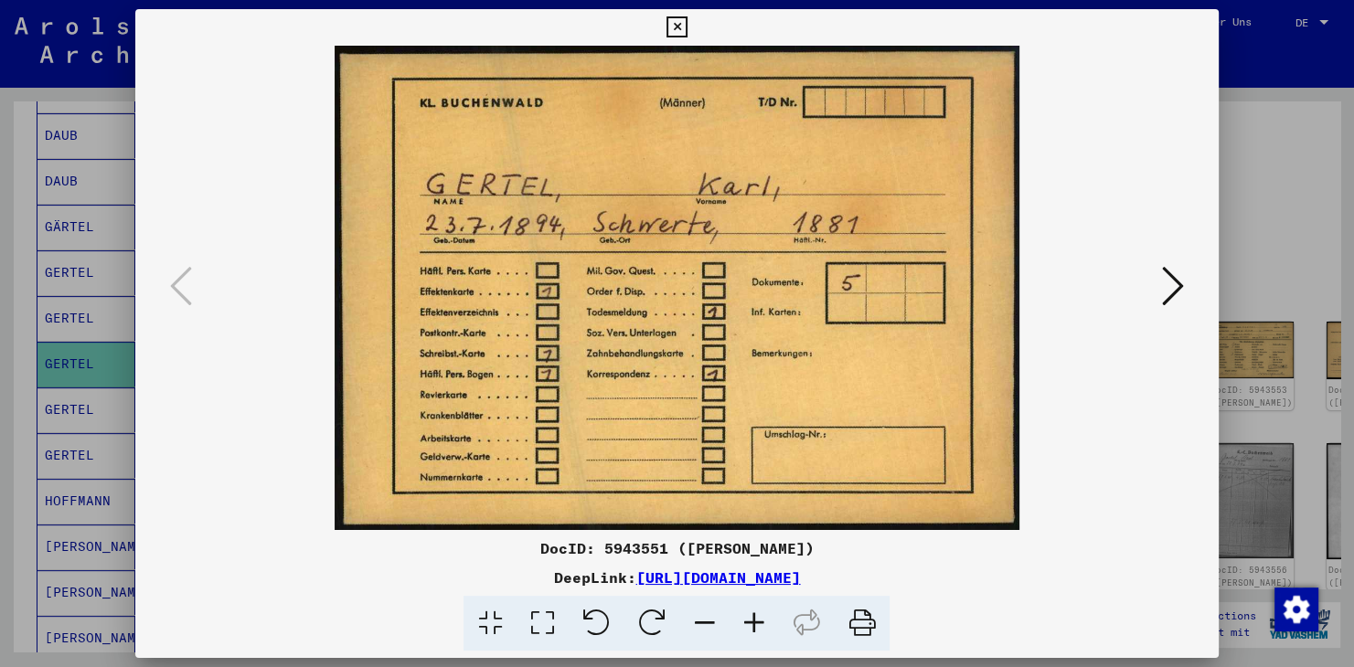
click at [687, 27] on icon at bounding box center [676, 27] width 21 height 22
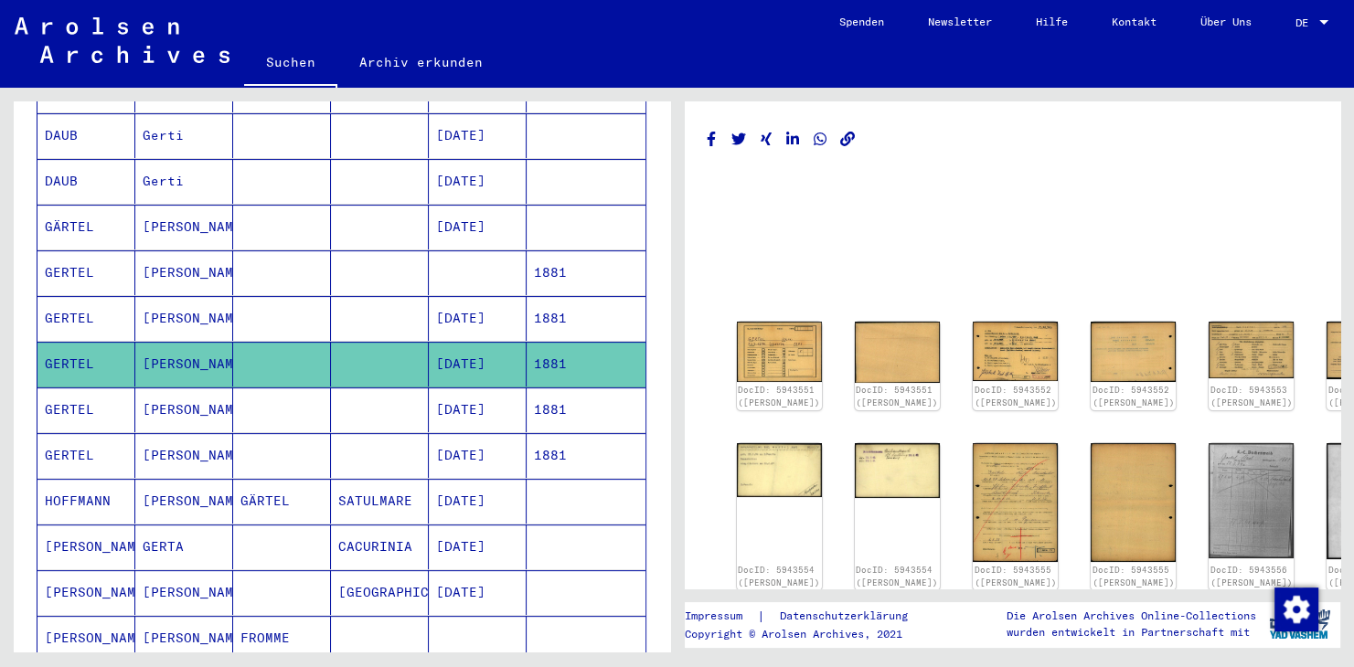
drag, startPoint x: 1058, startPoint y: 266, endPoint x: 829, endPoint y: 236, distance: 230.5
click at [1057, 267] on mat-grid-list at bounding box center [1012, 273] width 611 height 82
click at [499, 342] on mat-cell "[DATE]" at bounding box center [478, 364] width 98 height 45
click at [799, 271] on mat-grid-list at bounding box center [1012, 273] width 611 height 82
click at [901, 163] on div "DocID: 5943551 ([PERSON_NAME]) DocID: 5943551 ([PERSON_NAME]) DocID: 5943552 ([…" at bounding box center [1012, 404] width 611 height 561
